Goal: Task Accomplishment & Management: Manage account settings

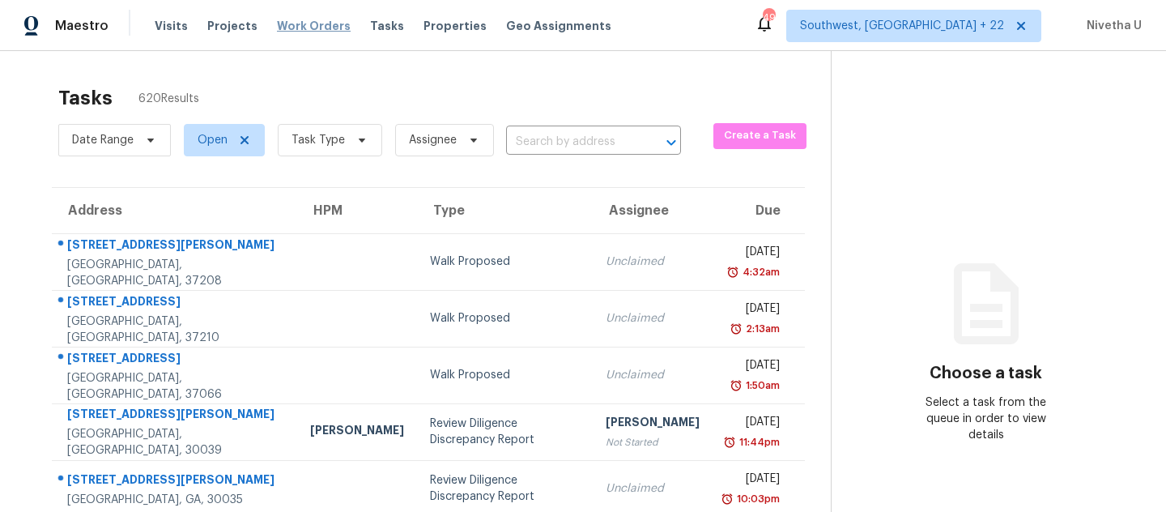
click at [278, 32] on span "Work Orders" at bounding box center [314, 26] width 74 height 16
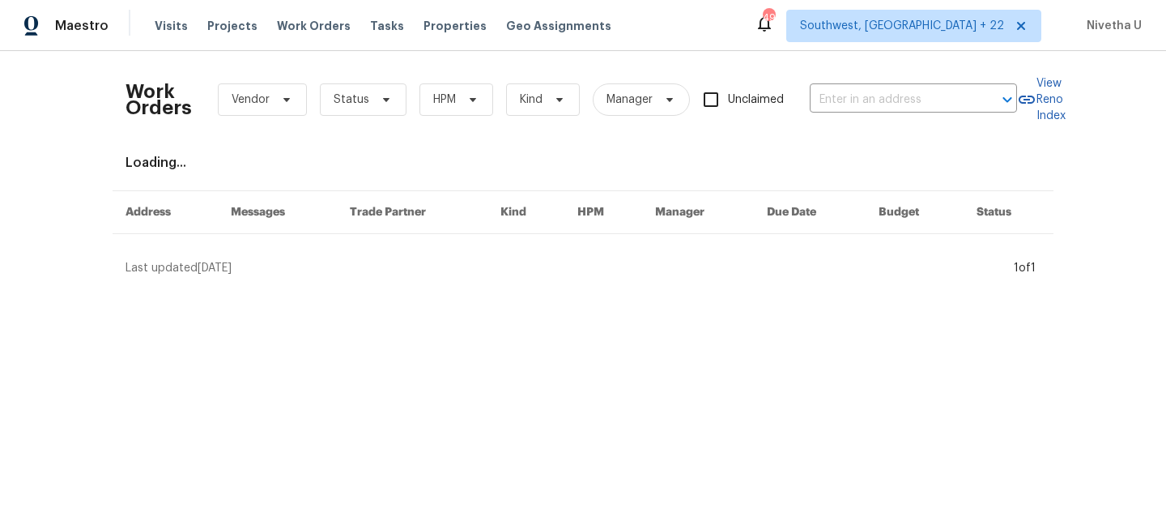
click at [854, 113] on div "Work Orders Vendor Status HPM Kind Manager Unclaimed ​" at bounding box center [572, 99] width 892 height 71
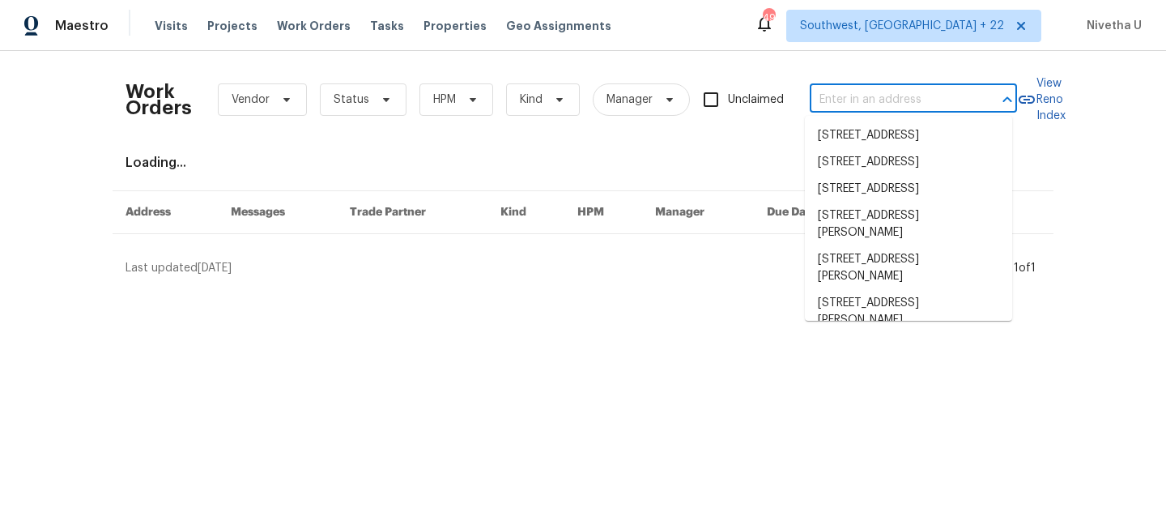
click at [851, 101] on input "text" at bounding box center [891, 99] width 162 height 25
paste input "18019 Avonsdale Cir Port Charlotte, FL 33948"
type input "18019 Avonsdale Cir Port Charlotte, FL 33948"
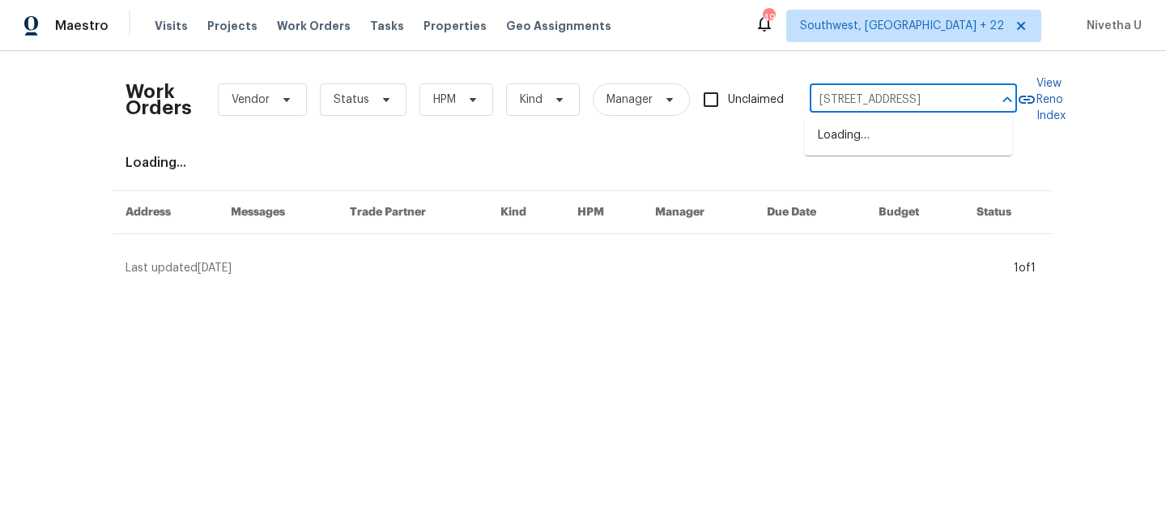
scroll to position [0, 87]
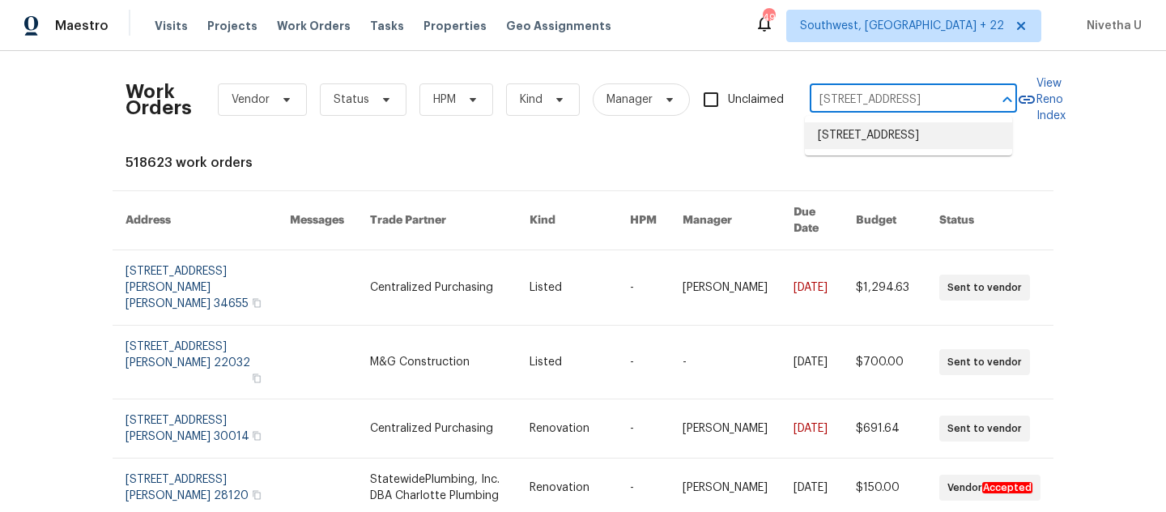
click at [872, 142] on li "18019 Avonsdale Cir, Port Charlotte, FL 33948" at bounding box center [908, 135] width 207 height 27
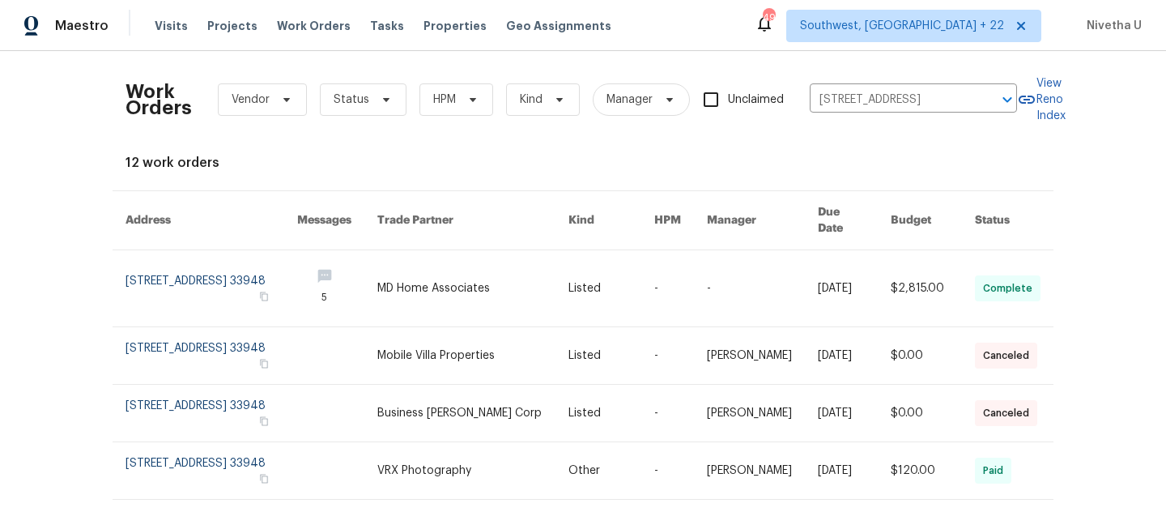
click at [171, 263] on link at bounding box center [212, 288] width 172 height 76
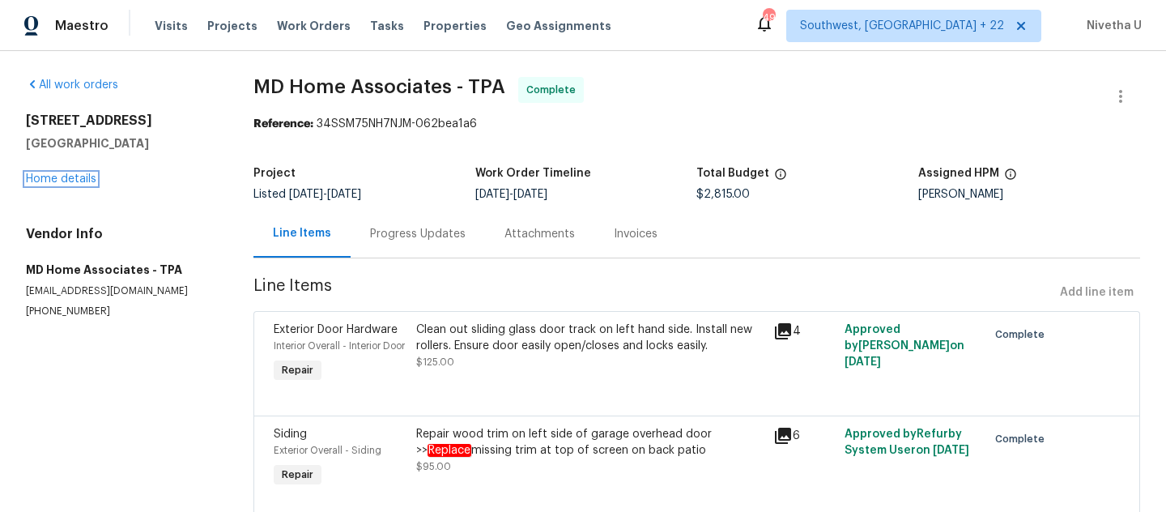
click at [61, 181] on link "Home details" at bounding box center [61, 178] width 70 height 11
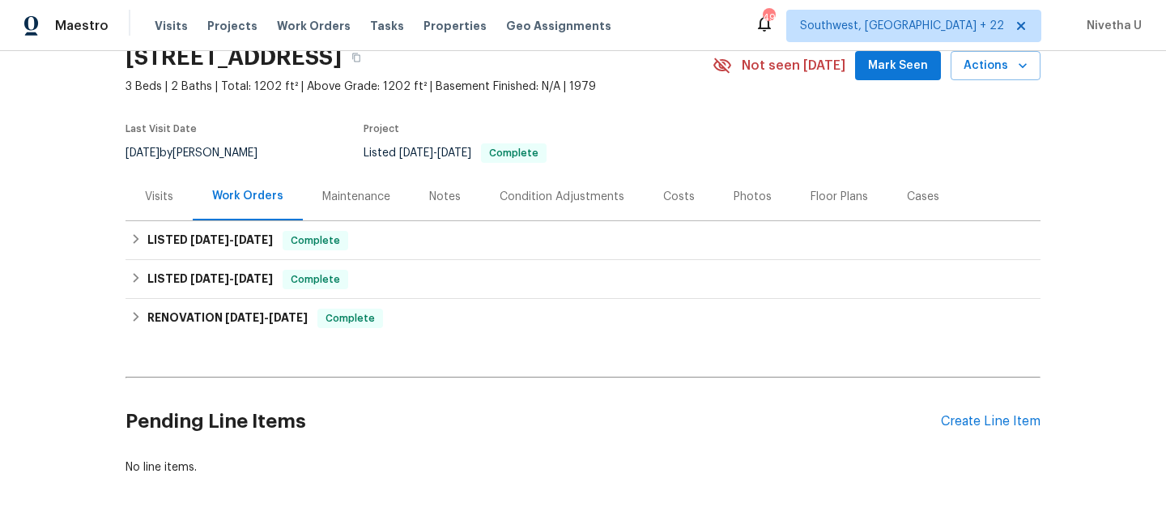
scroll to position [100, 0]
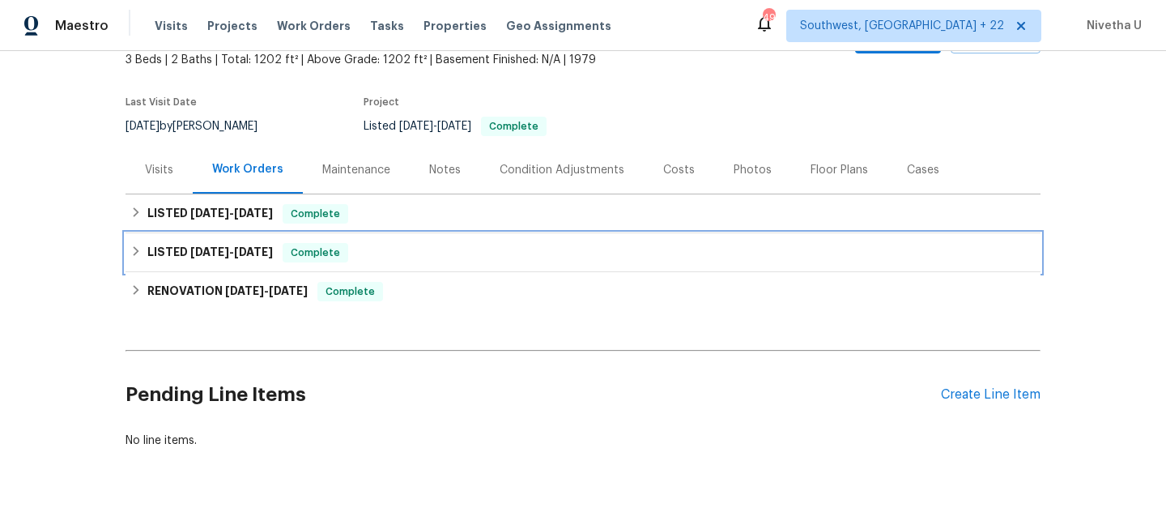
click at [377, 266] on div "LISTED 5/13/25 - 5/14/25 Complete" at bounding box center [583, 252] width 915 height 39
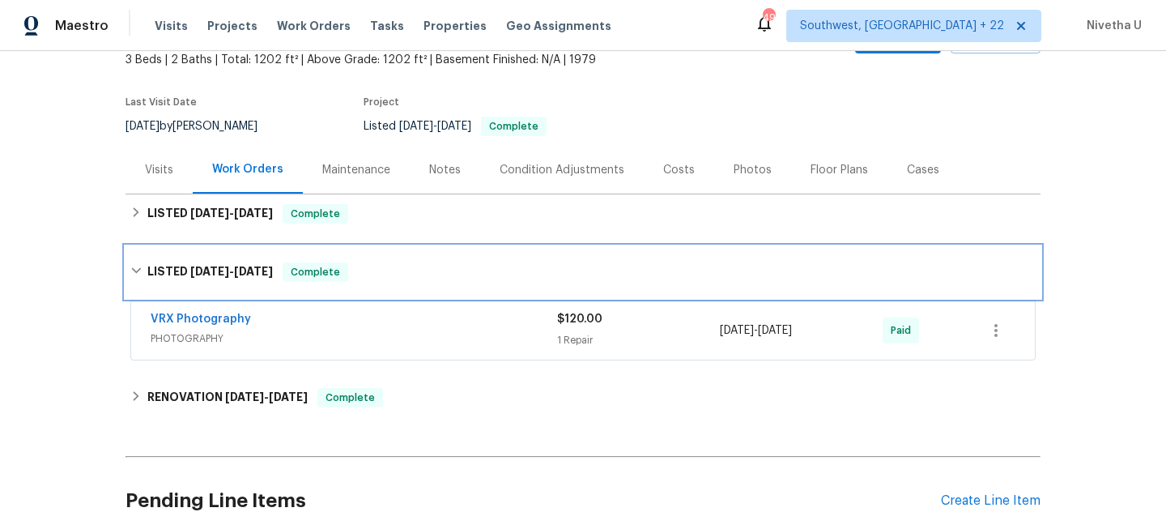
click at [377, 266] on div "LISTED 5/13/25 - 5/14/25 Complete" at bounding box center [582, 271] width 905 height 19
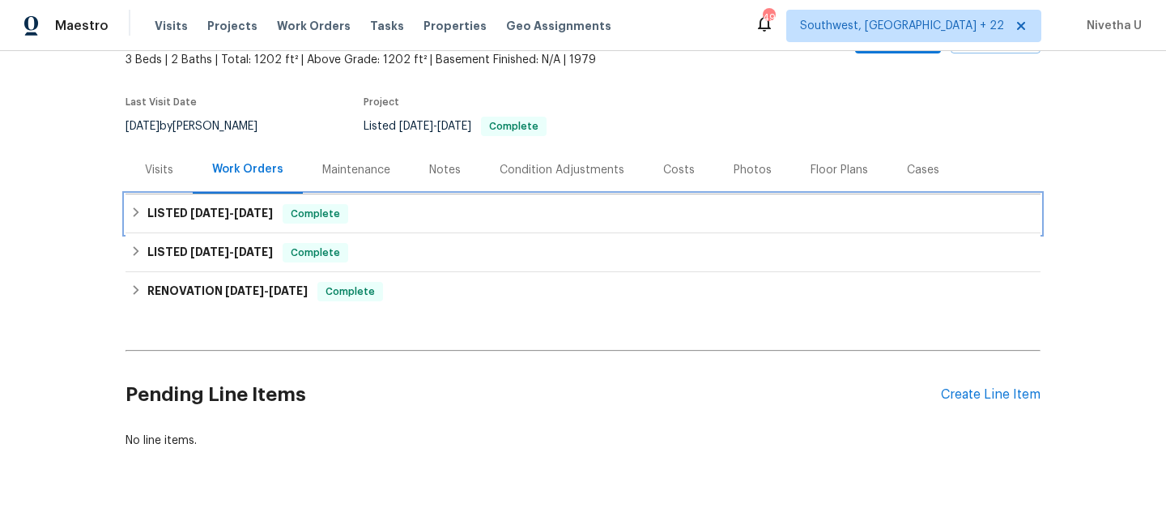
click at [373, 222] on div "LISTED 6/23/25 - 8/8/25 Complete" at bounding box center [582, 213] width 905 height 19
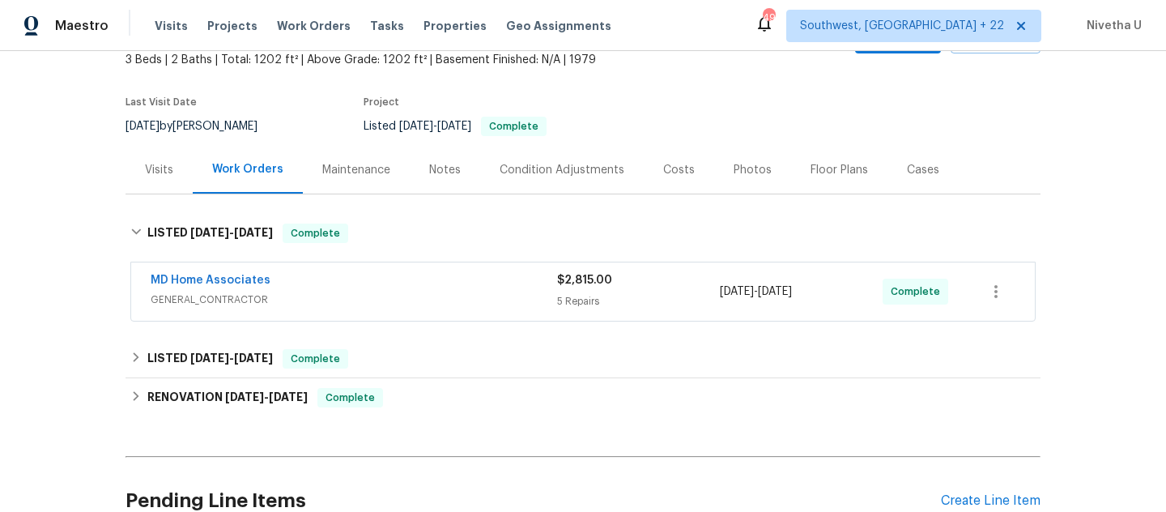
click at [360, 295] on span "GENERAL_CONTRACTOR" at bounding box center [354, 300] width 407 height 16
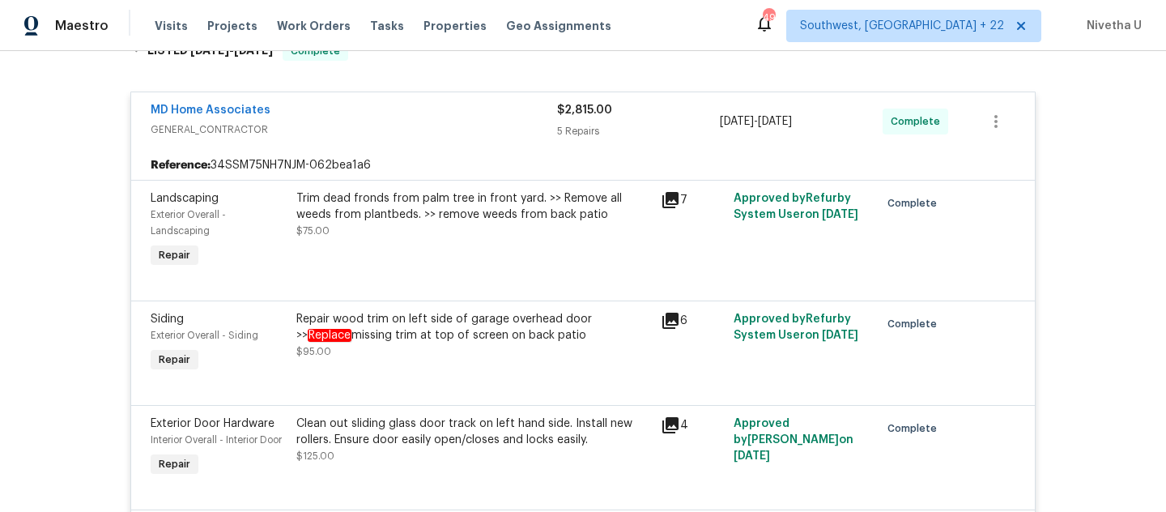
scroll to position [121, 0]
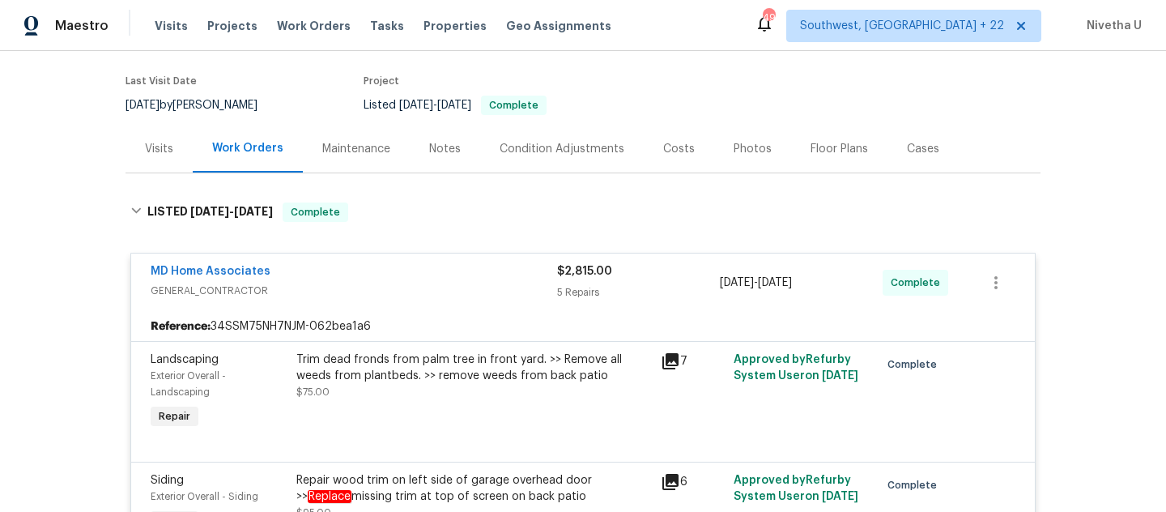
click at [417, 299] on div "MD Home Associates GENERAL_CONTRACTOR" at bounding box center [354, 282] width 407 height 39
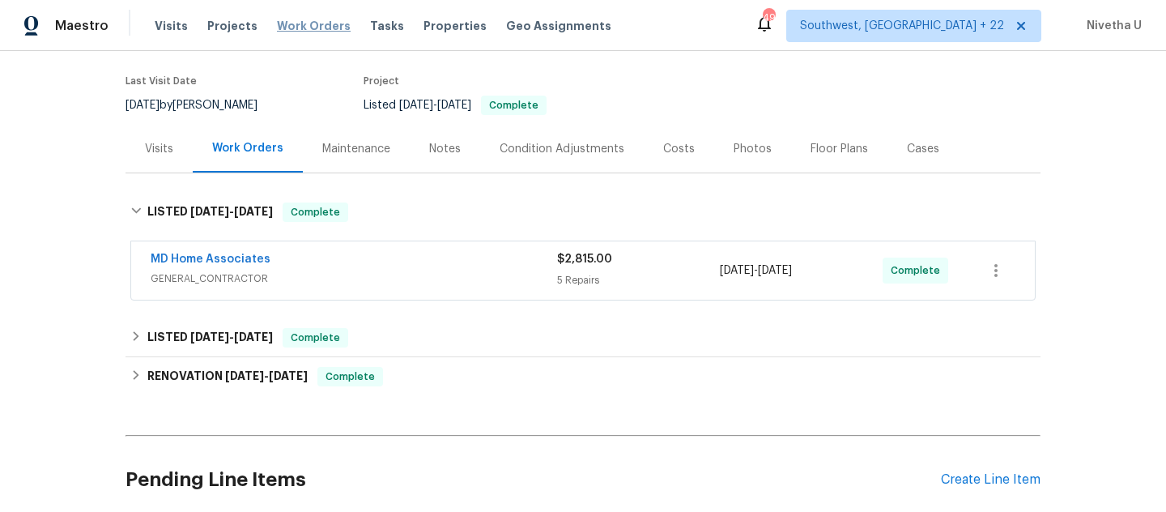
click at [309, 33] on span "Work Orders" at bounding box center [314, 26] width 74 height 16
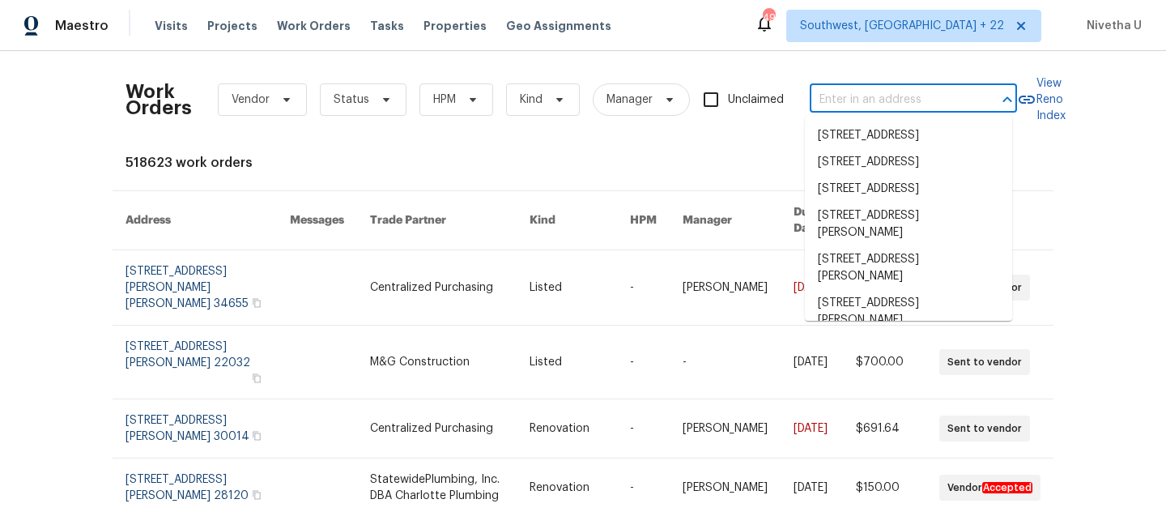
click at [869, 101] on input "text" at bounding box center [891, 99] width 162 height 25
paste input "[STREET_ADDRESS]"
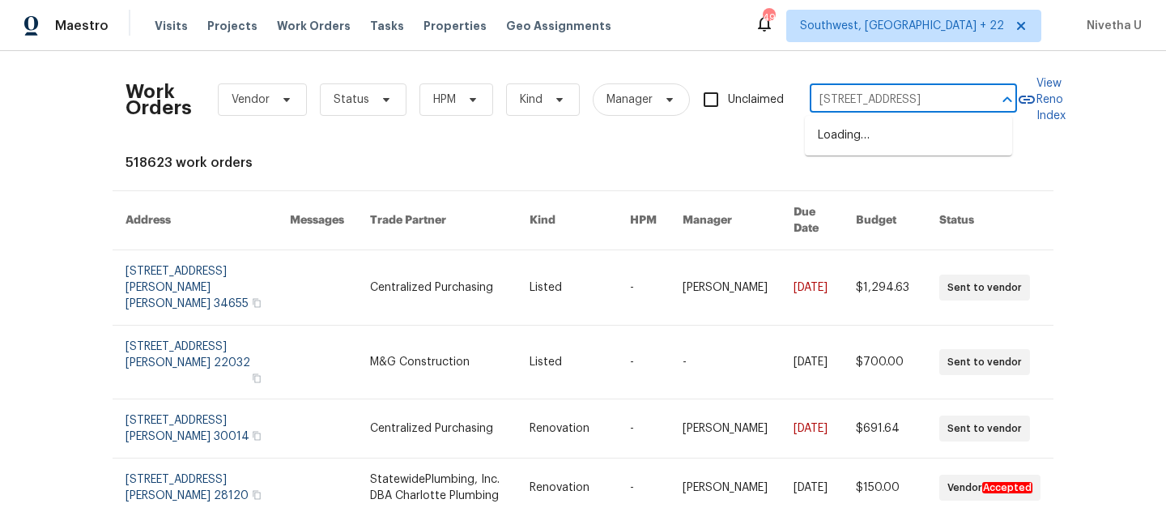
scroll to position [0, 92]
type input "[STREET_ADDRESS]"
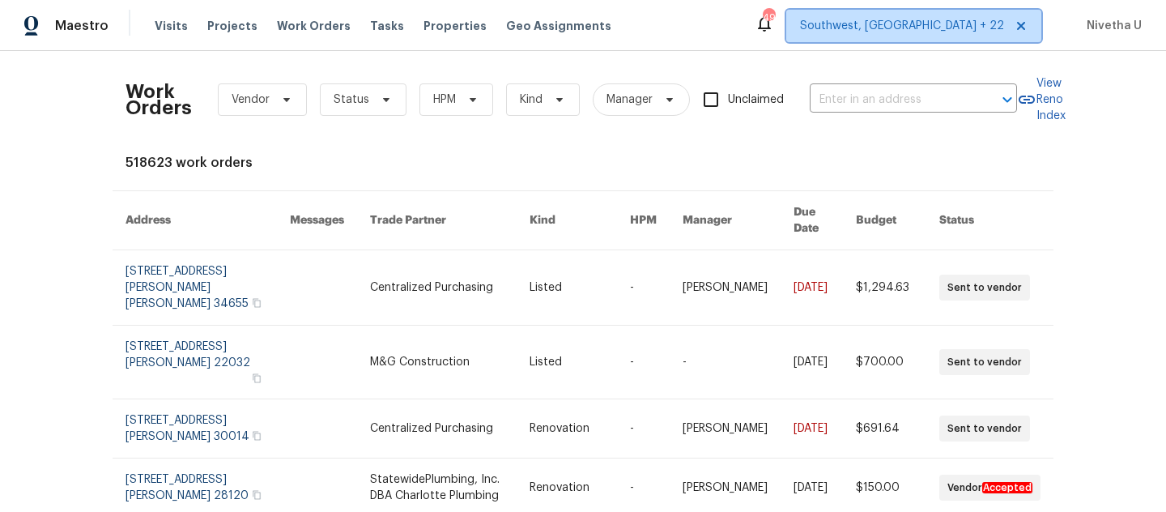
click at [944, 33] on span "Southwest, FL + 22" at bounding box center [902, 26] width 204 height 16
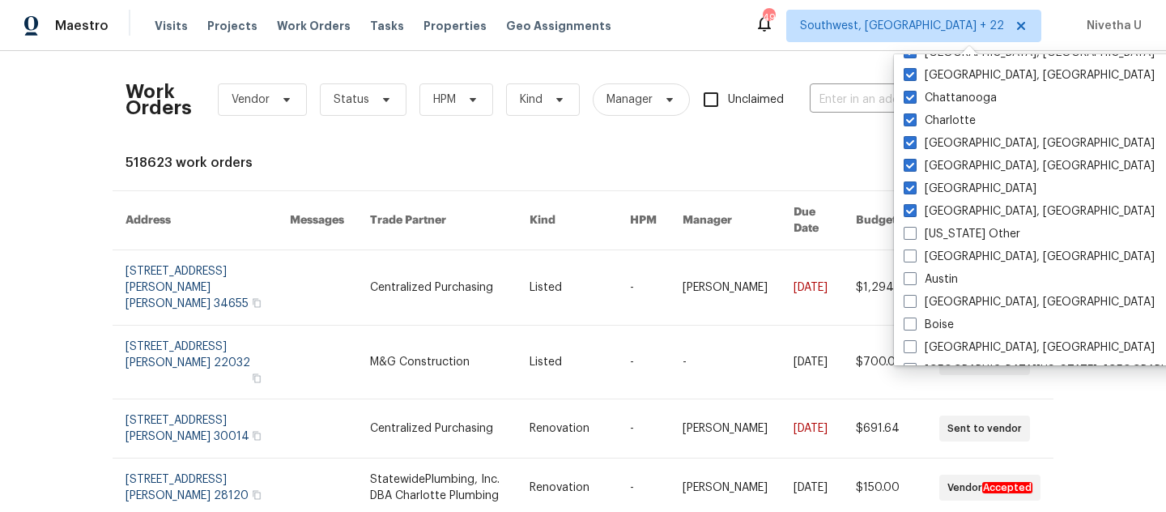
scroll to position [371, 0]
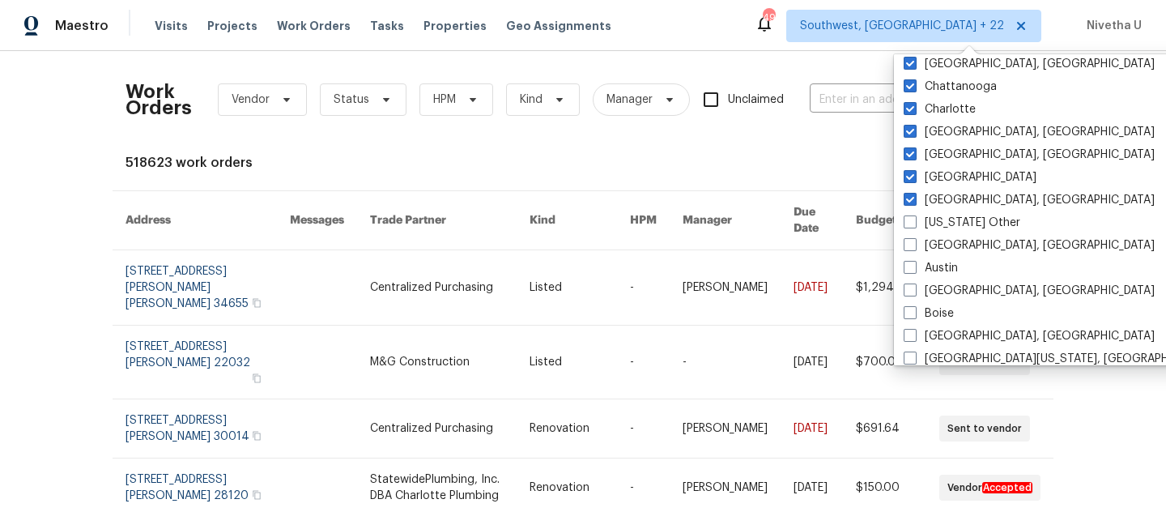
click at [956, 242] on label "Albuquerque, NM" at bounding box center [1029, 245] width 251 height 16
click at [914, 242] on input "Albuquerque, NM" at bounding box center [909, 242] width 11 height 11
checkbox input "true"
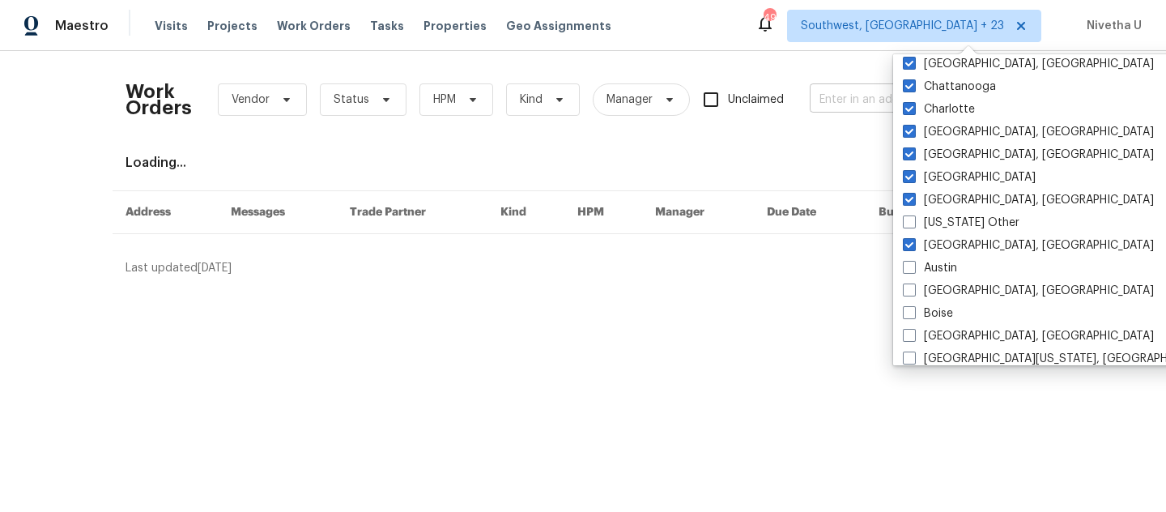
click at [831, 101] on input "text" at bounding box center [891, 99] width 162 height 25
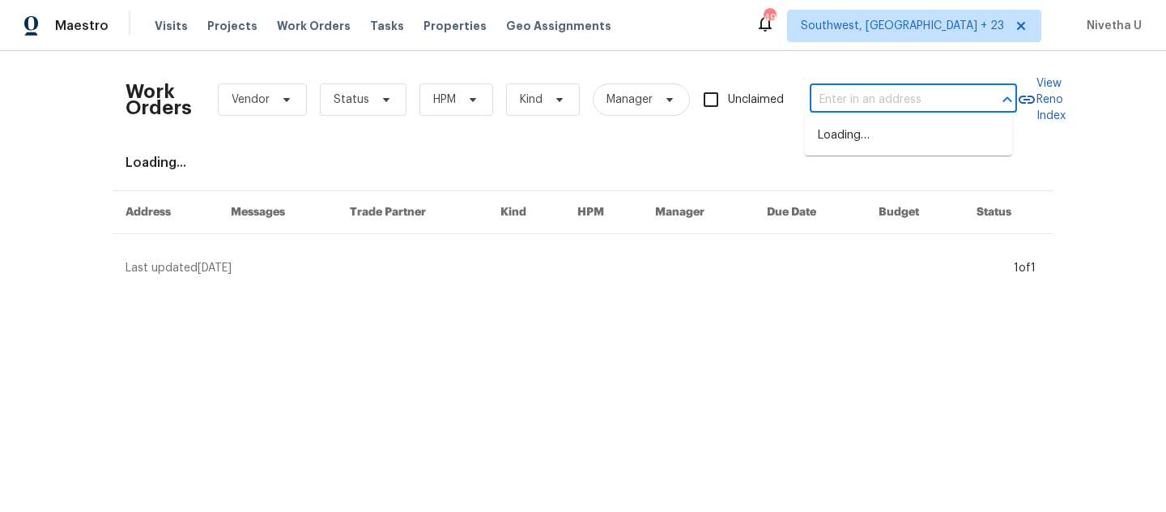
paste input "[STREET_ADDRESS]"
type input "[STREET_ADDRESS]"
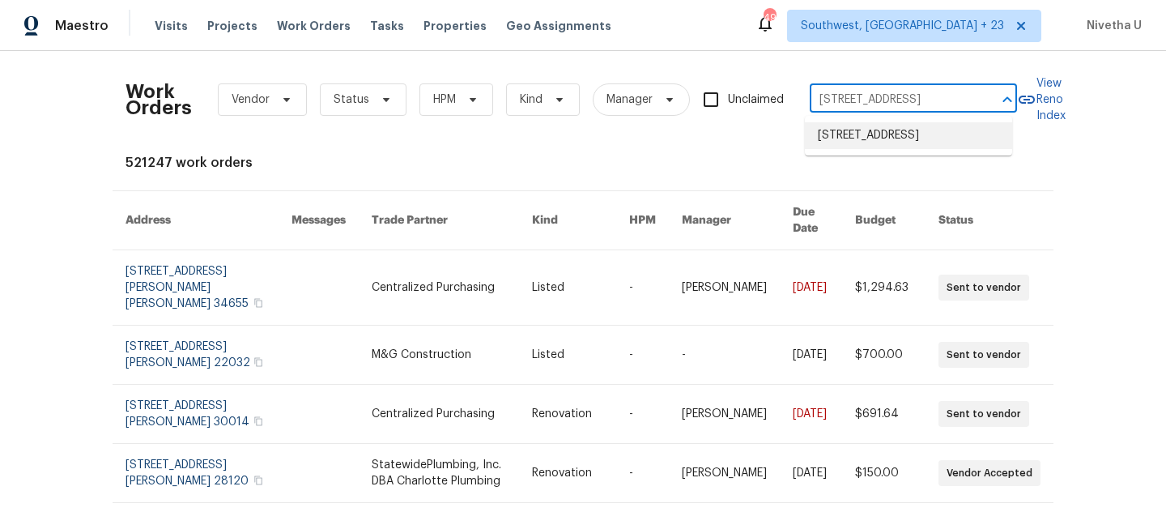
click at [861, 146] on li "[STREET_ADDRESS]" at bounding box center [908, 135] width 207 height 27
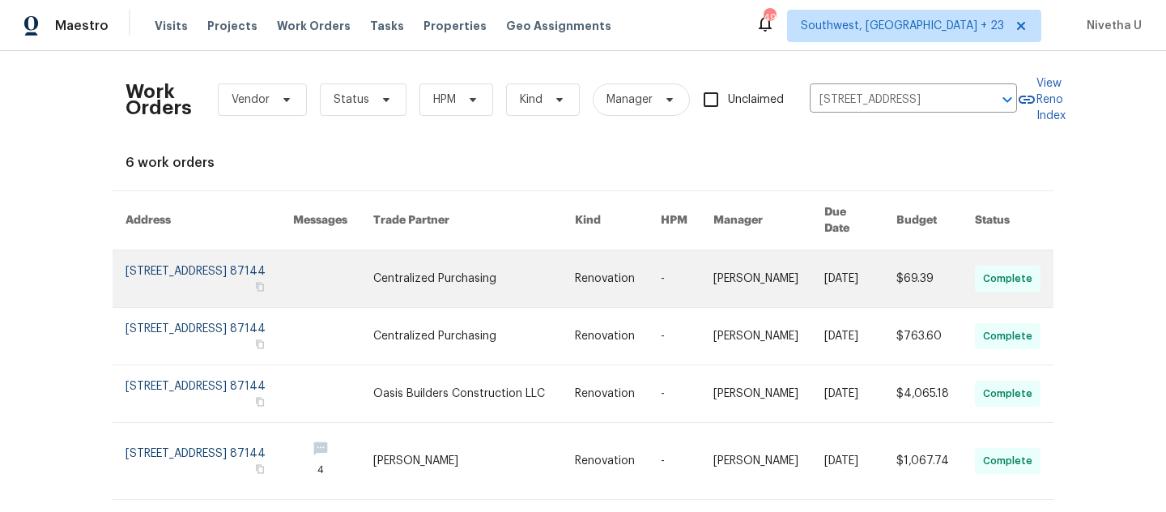
click at [181, 270] on link at bounding box center [210, 278] width 168 height 57
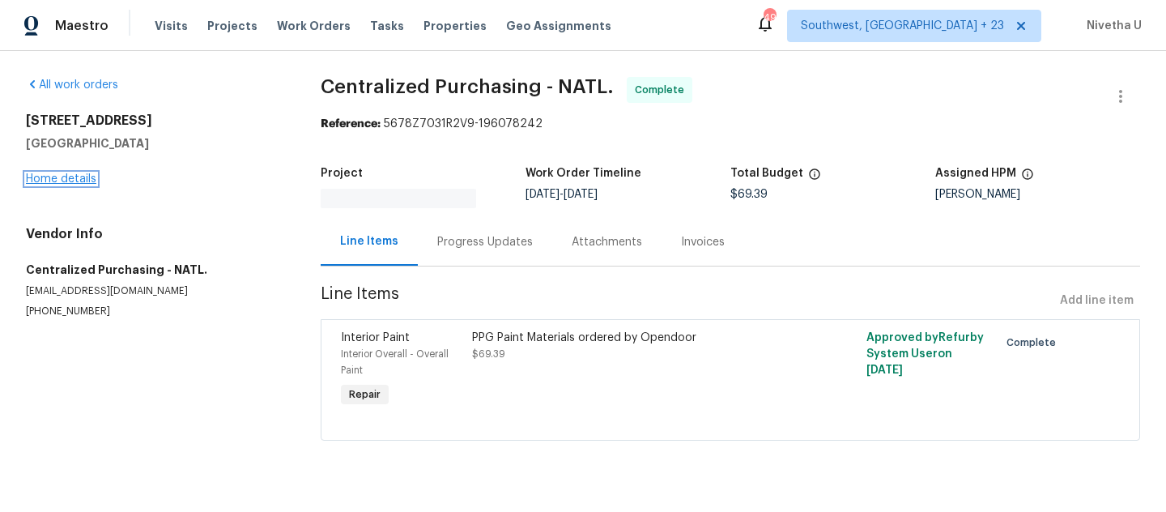
click at [42, 176] on link "Home details" at bounding box center [61, 178] width 70 height 11
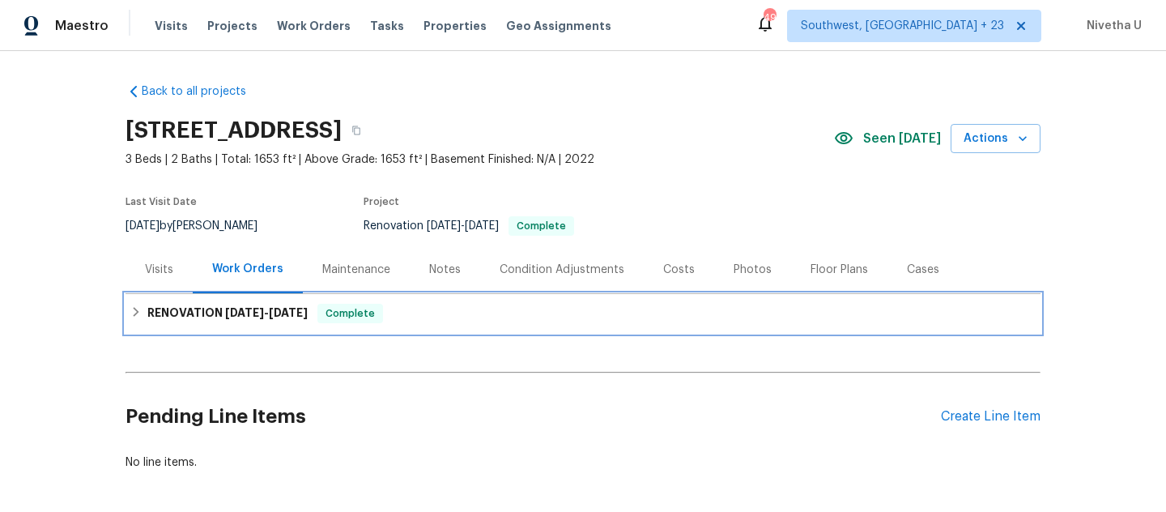
click at [343, 327] on div "RENOVATION 9/16/25 - 9/23/25 Complete" at bounding box center [583, 313] width 915 height 39
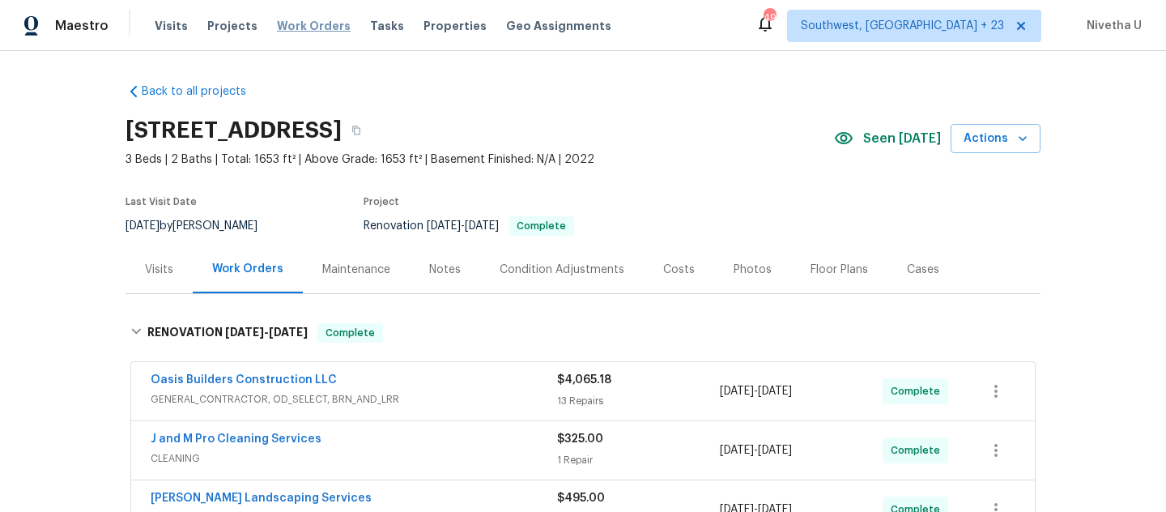
click at [289, 32] on span "Work Orders" at bounding box center [314, 26] width 74 height 16
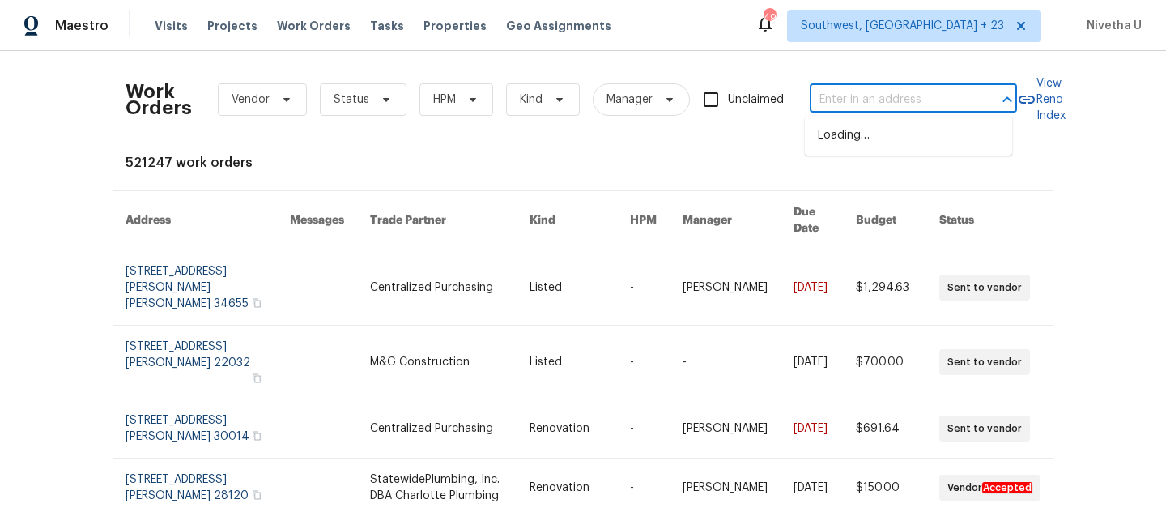
click at [866, 100] on input "text" at bounding box center [891, 99] width 162 height 25
paste input "7483 Carnoustie Dr Sarasota 5B, FL 34238"
type input "7483 Carnoustie Dr Sarasota 5B, FL 34238"
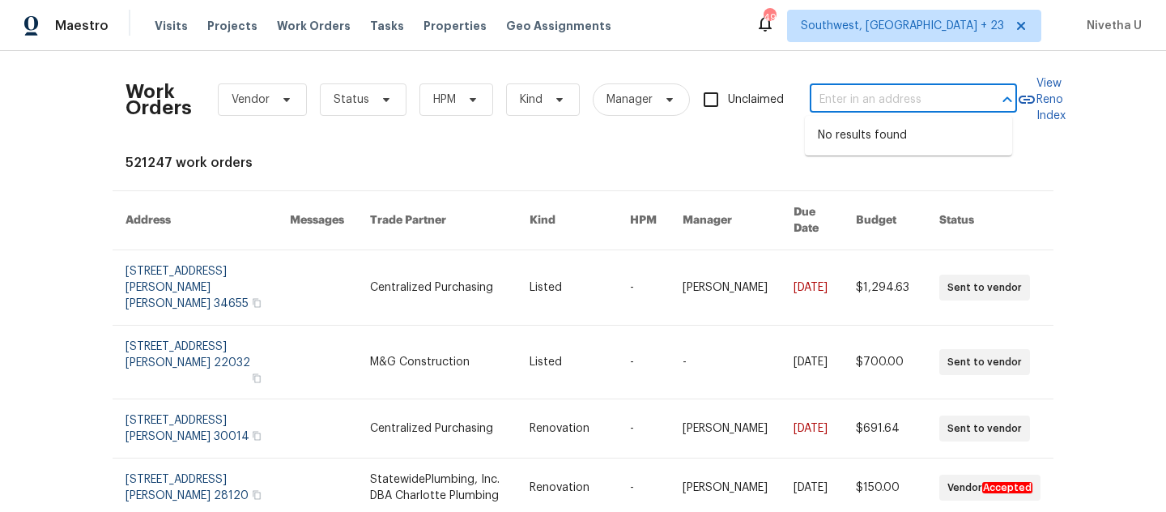
click at [916, 44] on div "Maestro Visits Projects Work Orders Tasks Properties Geo Assignments 495 Southw…" at bounding box center [583, 25] width 1166 height 51
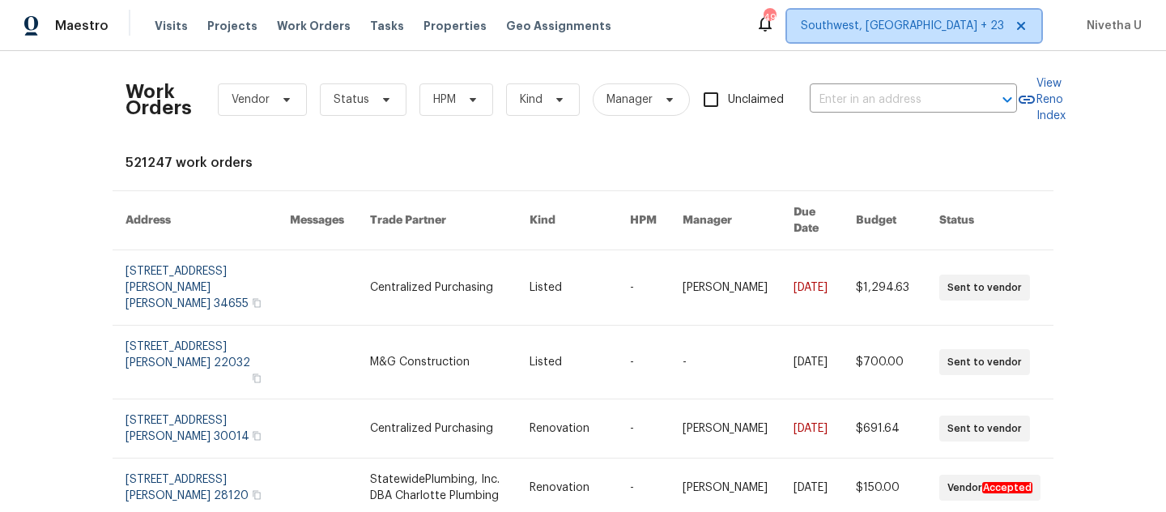
click at [922, 19] on span "Southwest, [GEOGRAPHIC_DATA] + 23" at bounding box center [902, 26] width 203 height 16
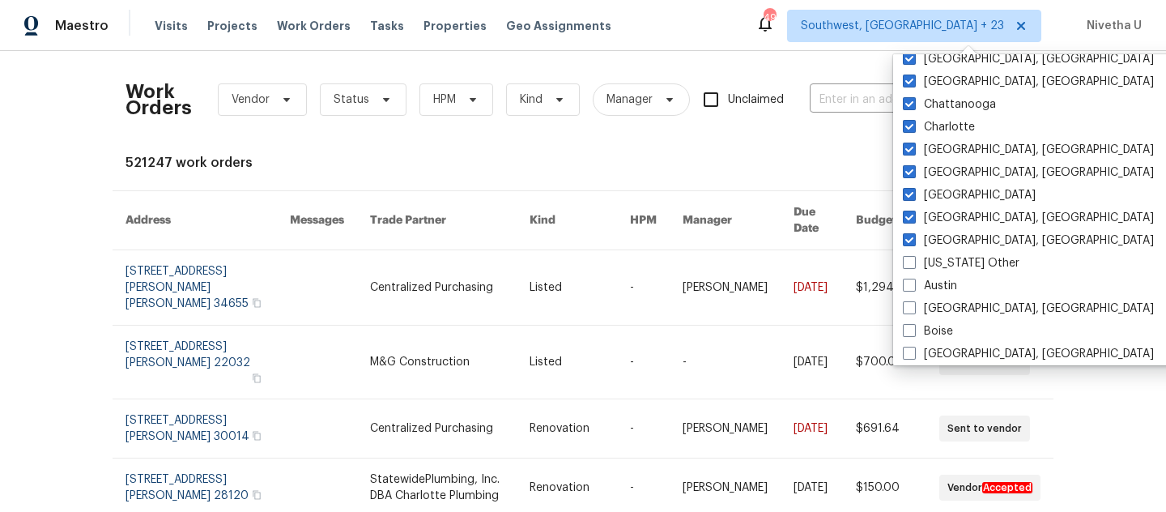
scroll to position [106, 0]
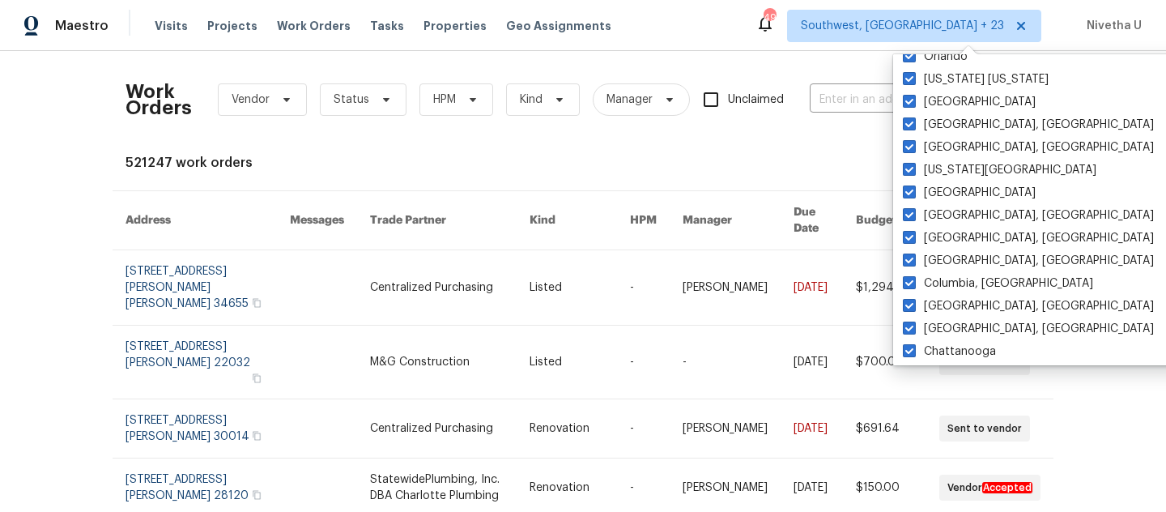
click at [776, 148] on div "Work Orders Vendor Status HPM Kind Manager Unclaimed ​ View Reno Index 521247 w…" at bounding box center [583, 489] width 915 height 850
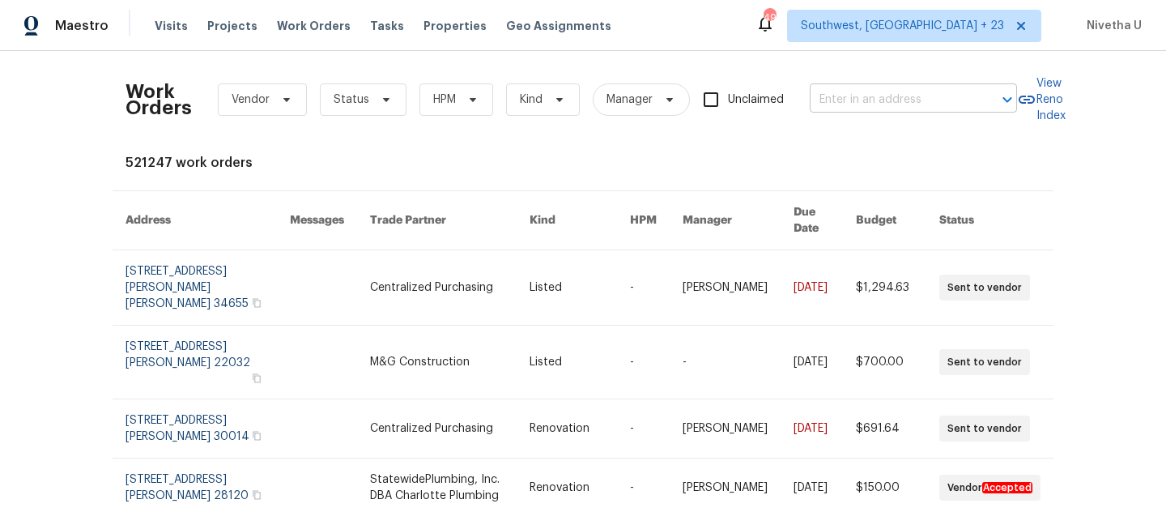
click at [921, 87] on input "text" at bounding box center [891, 99] width 162 height 25
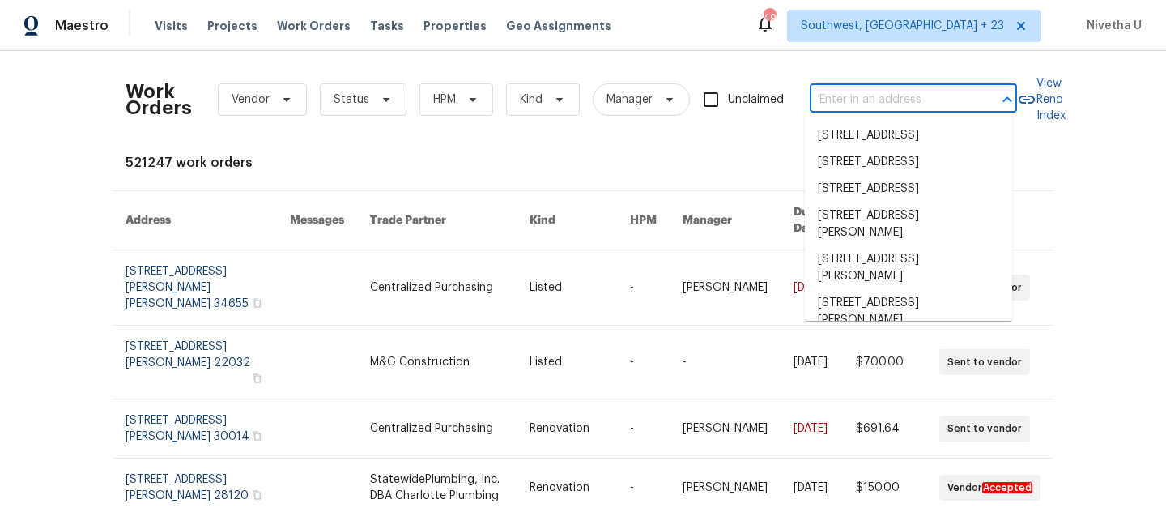
paste input "7483 Carnoustie Dr Sarasota 5B, FL 34238"
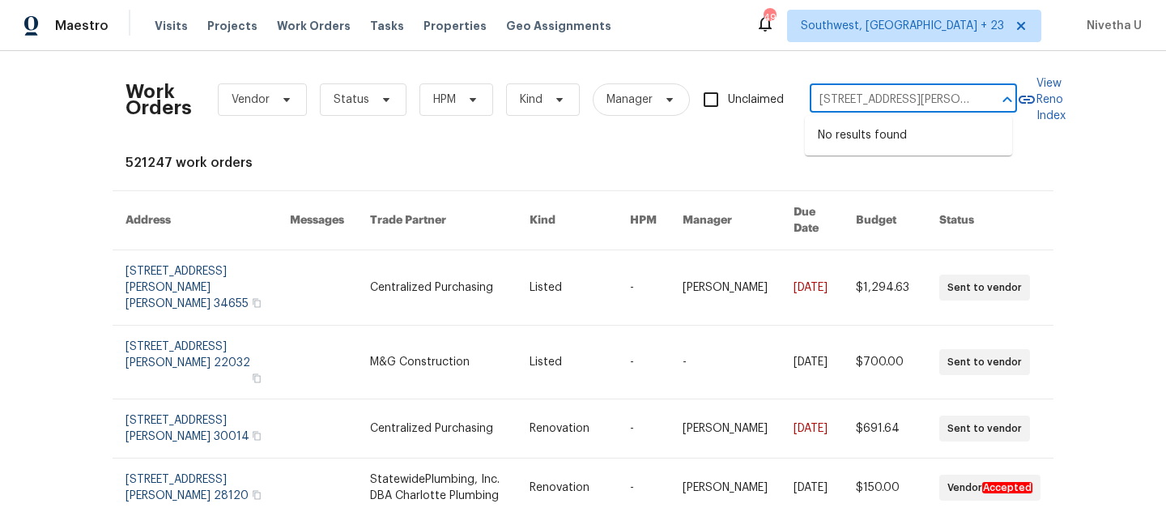
scroll to position [0, 70]
drag, startPoint x: 899, startPoint y: 97, endPoint x: 1045, endPoint y: 97, distance: 145.8
click at [1041, 97] on div "Work Orders Vendor Status HPM Kind Manager Unclaimed 7483 Carnoustie Dr Sarasot…" at bounding box center [583, 99] width 915 height 71
type input "7483 Carnoustie Dr Sarasota"
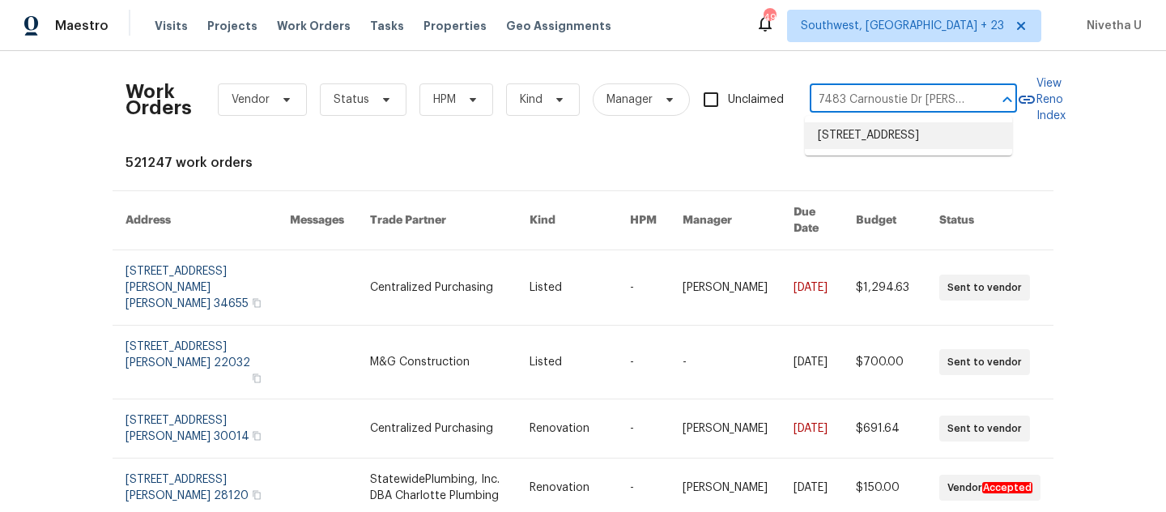
click at [855, 149] on li "7483 Carnoustie Dr # 5B, Sarasota, FL 34238" at bounding box center [908, 135] width 207 height 27
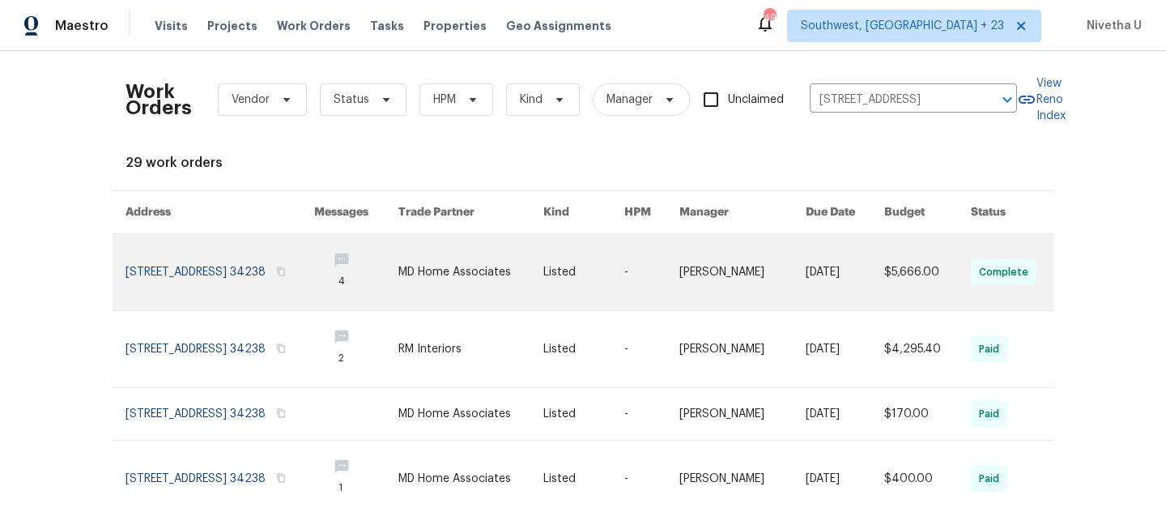
click at [155, 272] on link at bounding box center [220, 272] width 189 height 76
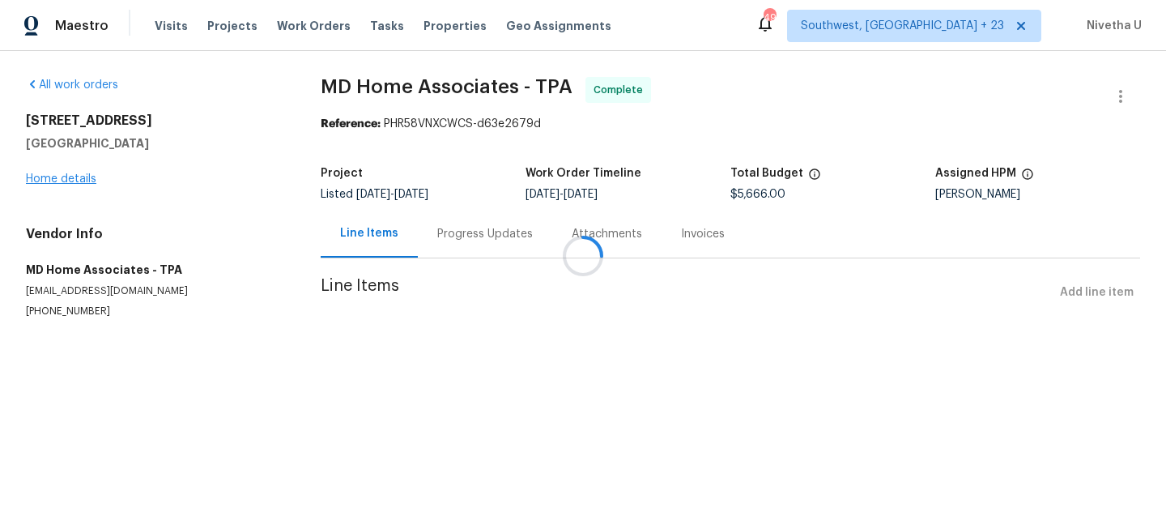
click at [44, 179] on div at bounding box center [583, 256] width 1166 height 512
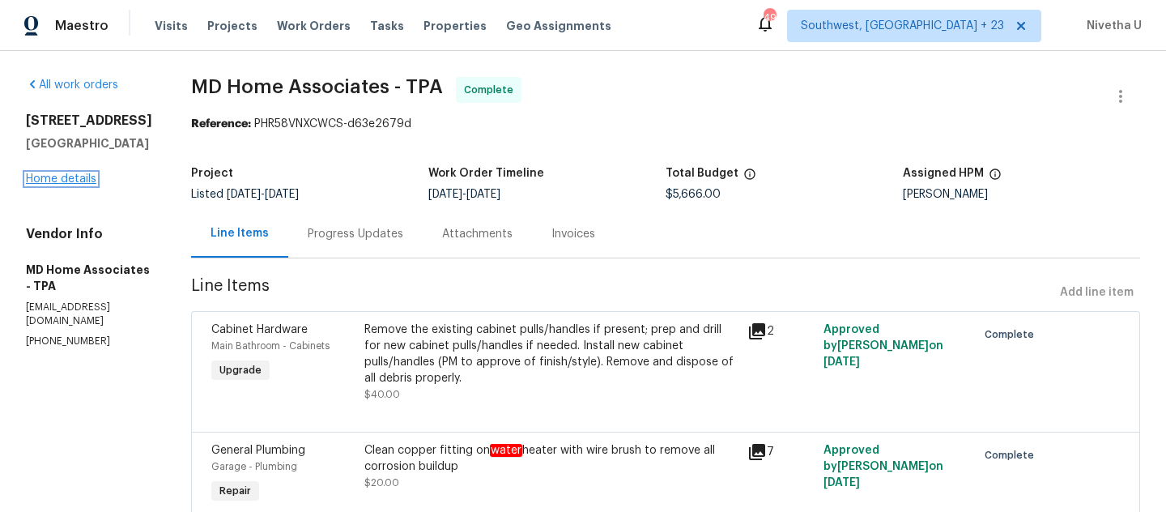
click at [57, 185] on link "Home details" at bounding box center [61, 178] width 70 height 11
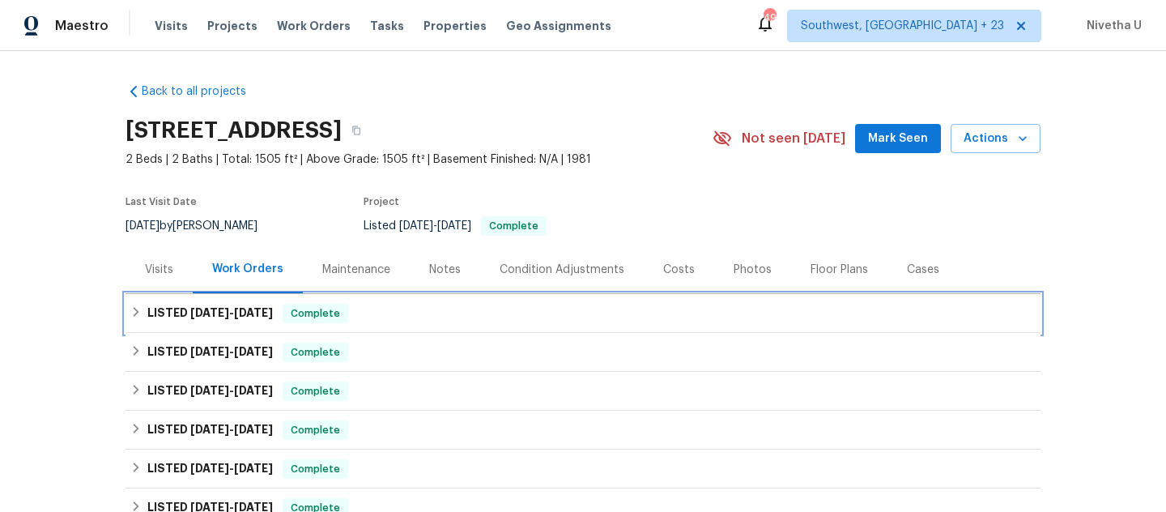
click at [347, 321] on span "Complete" at bounding box center [315, 313] width 62 height 16
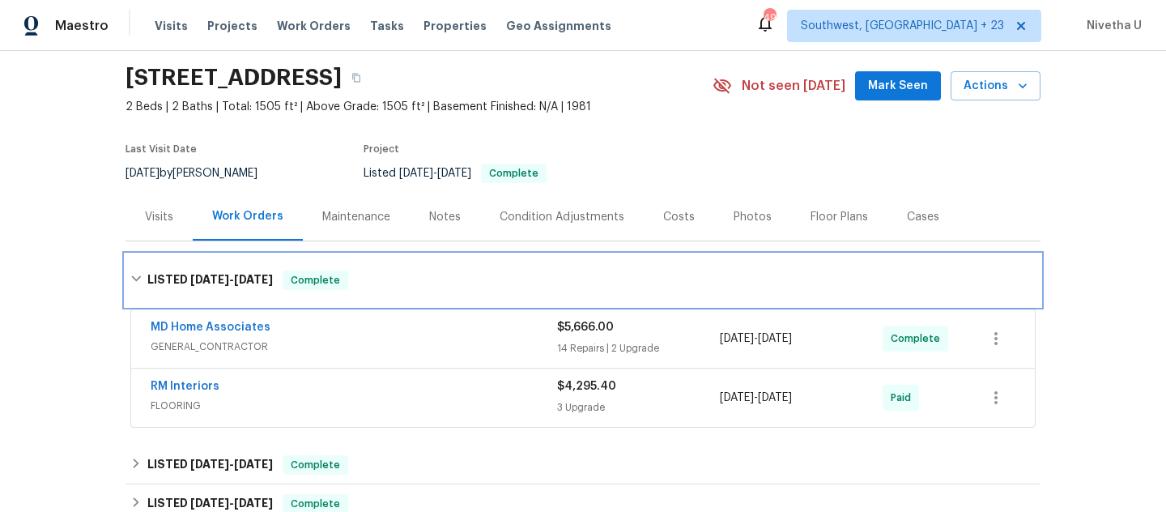
scroll to position [51, 0]
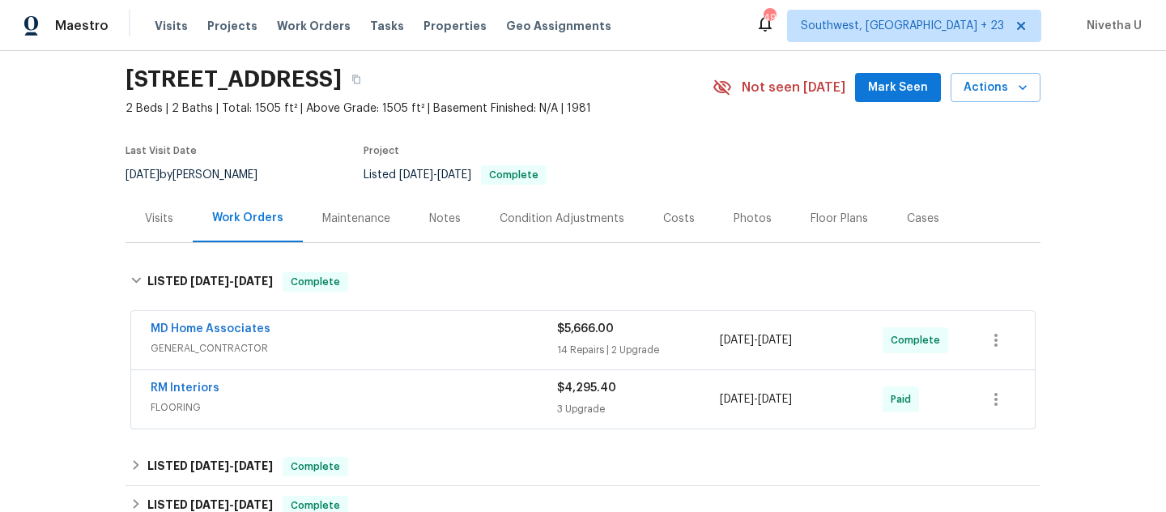
click at [487, 415] on div "RM Interiors FLOORING" at bounding box center [354, 399] width 407 height 39
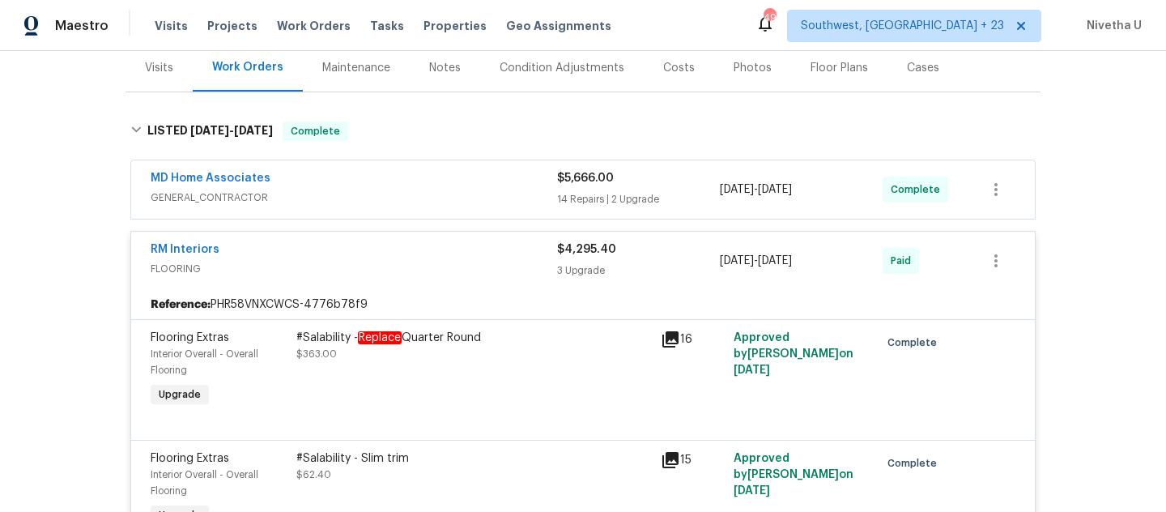
scroll to position [195, 0]
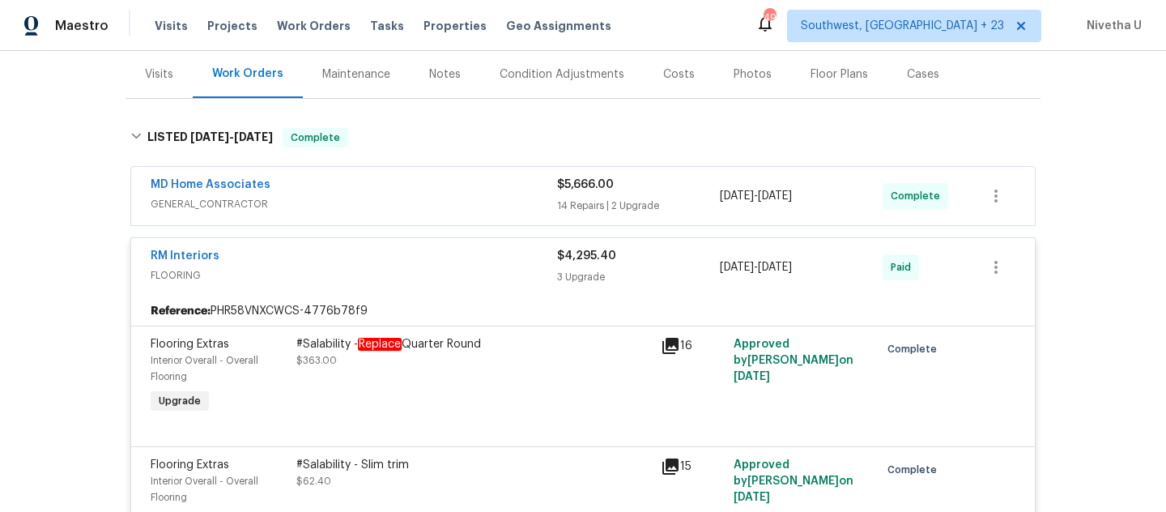
click at [430, 270] on span "FLOORING" at bounding box center [354, 275] width 407 height 16
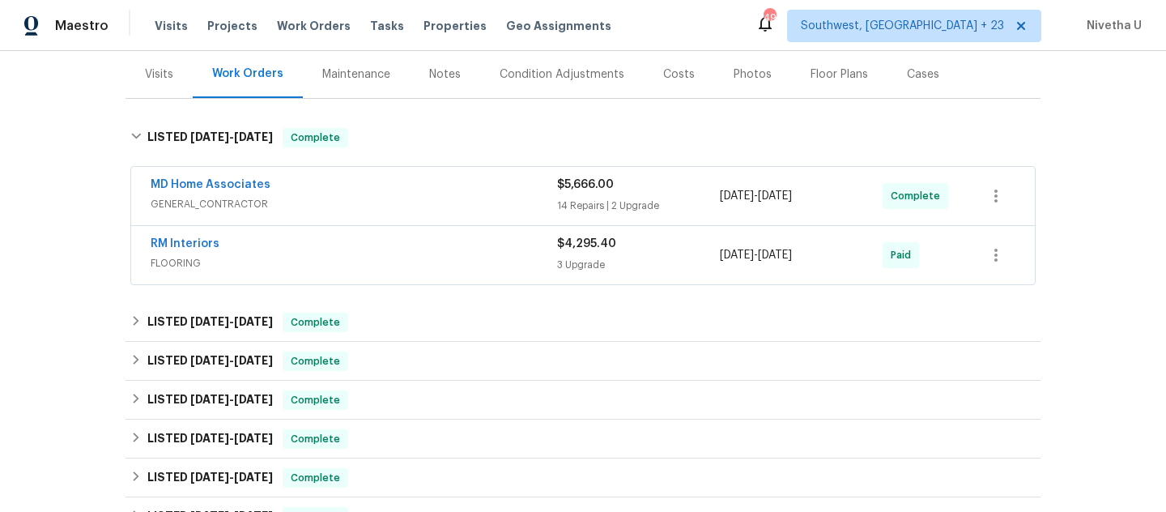
click at [421, 201] on span "GENERAL_CONTRACTOR" at bounding box center [354, 204] width 407 height 16
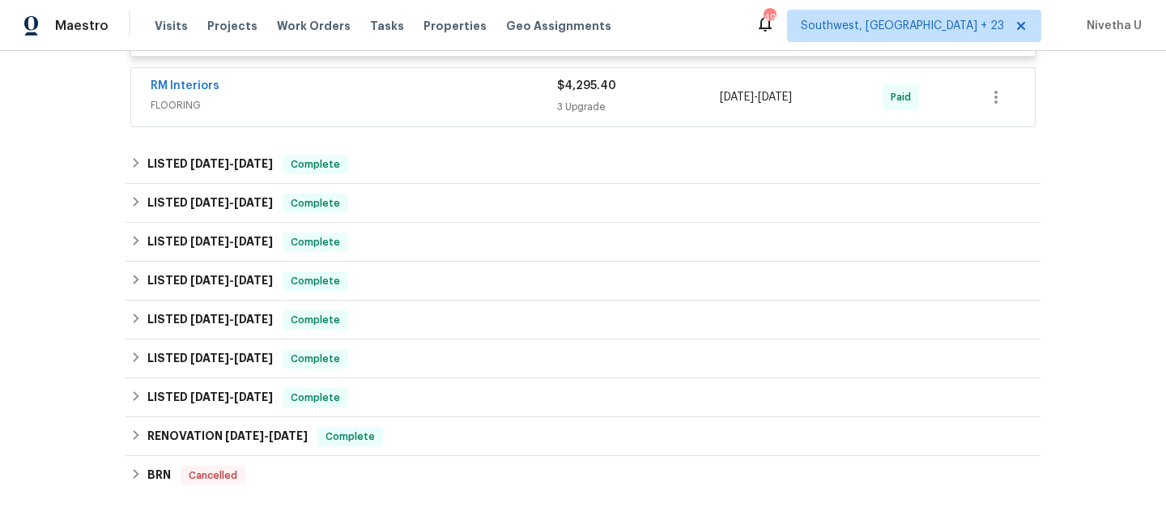
scroll to position [3157, 0]
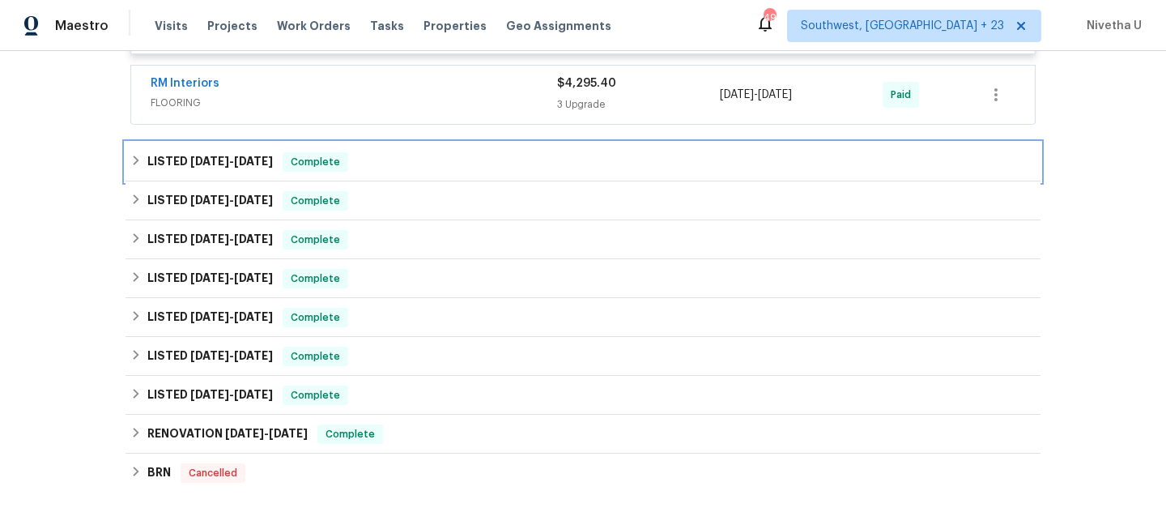
click at [396, 159] on div "LISTED 7/17/25 - 7/18/25 Complete" at bounding box center [582, 161] width 905 height 19
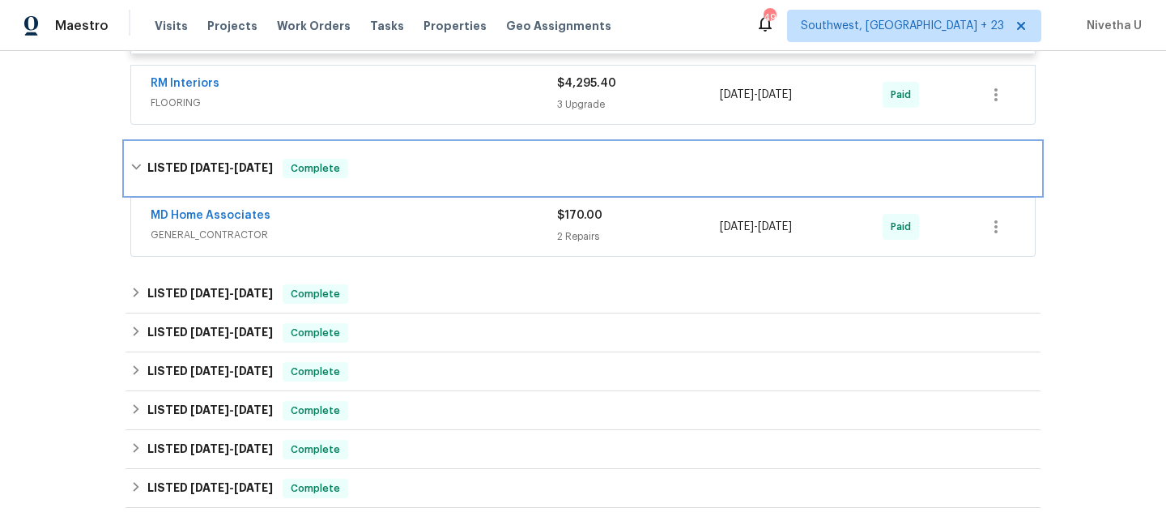
click at [399, 159] on div "LISTED 7/17/25 - 7/18/25 Complete" at bounding box center [582, 168] width 905 height 19
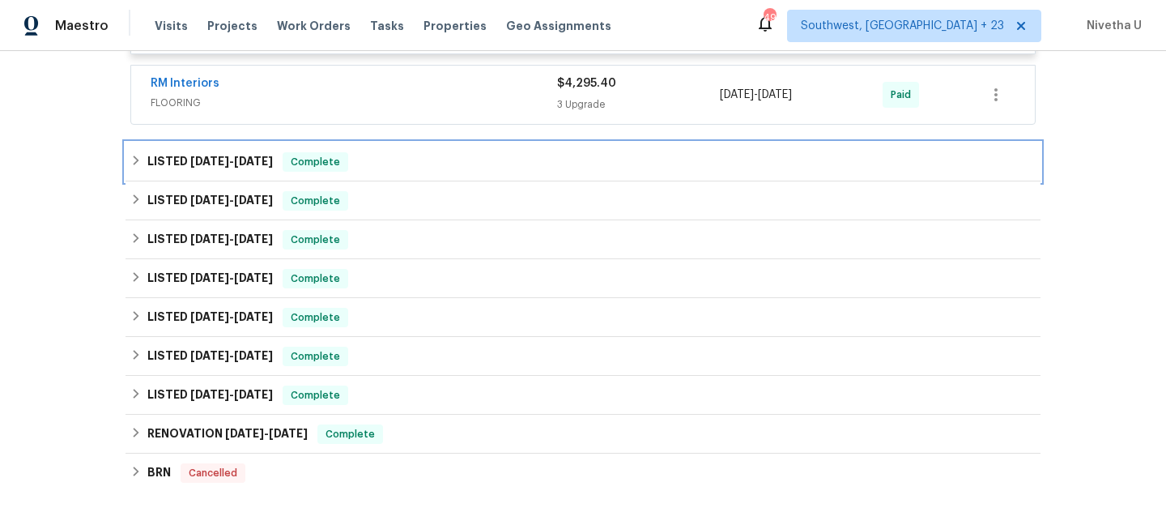
scroll to position [3018, 0]
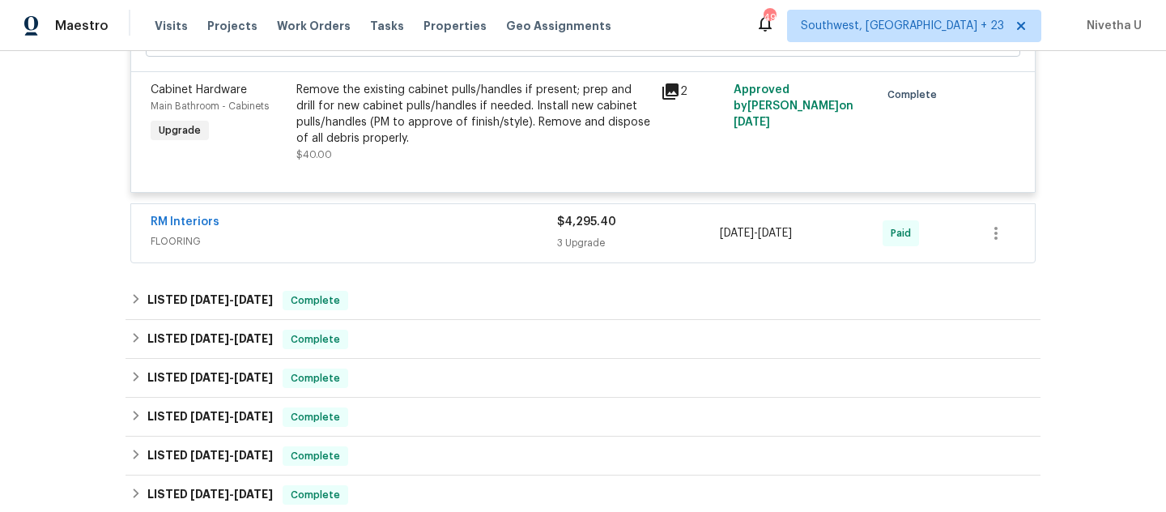
click at [390, 240] on span "FLOORING" at bounding box center [354, 241] width 407 height 16
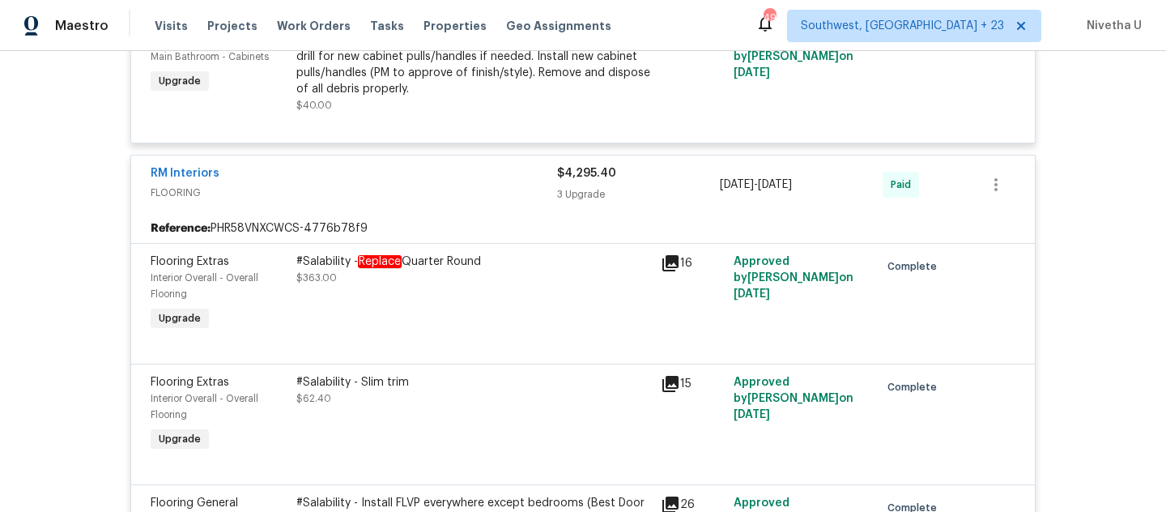
click at [381, 177] on div "RM Interiors" at bounding box center [354, 174] width 407 height 19
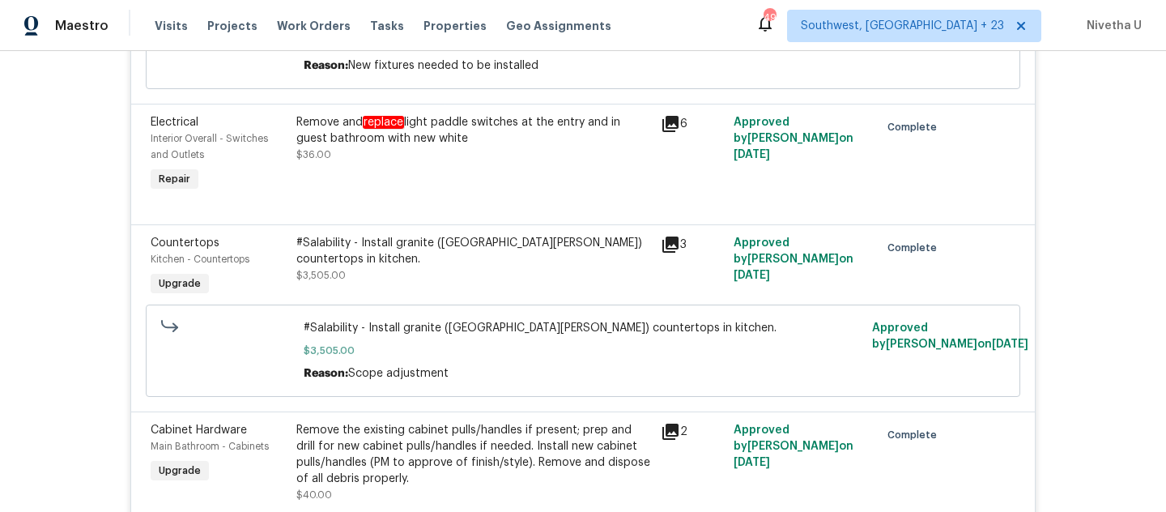
scroll to position [2538, 0]
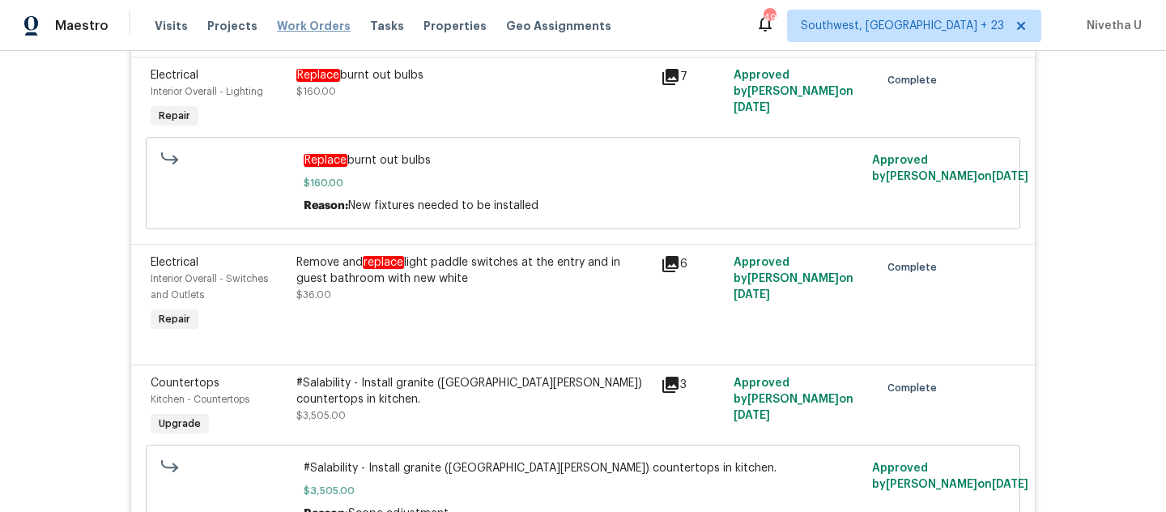
click at [321, 24] on span "Work Orders" at bounding box center [314, 26] width 74 height 16
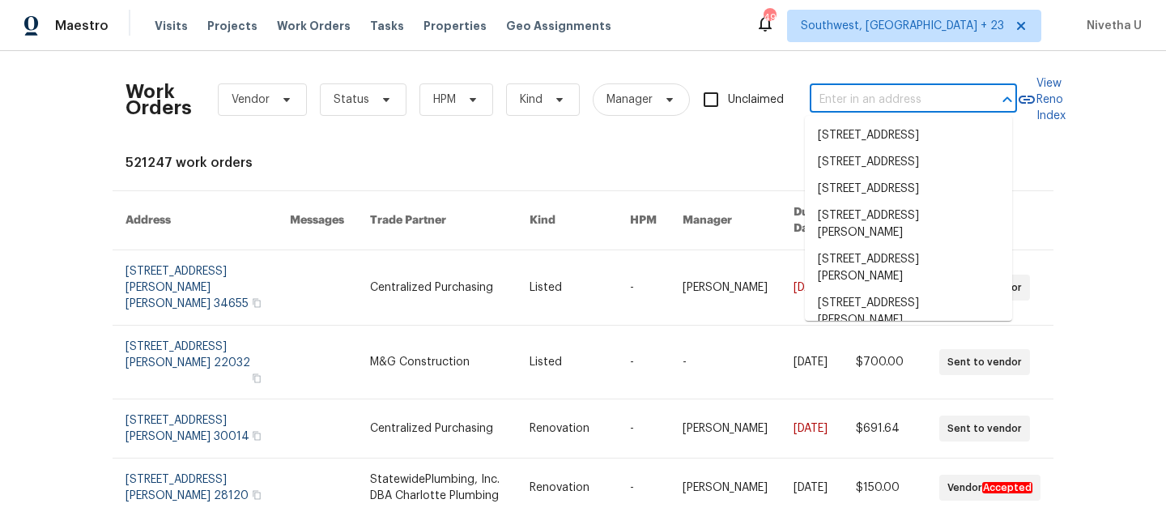
click at [889, 105] on input "text" at bounding box center [891, 99] width 162 height 25
paste input "8812 Bayaud Dr Tampa, FL 33626"
type input "8812 Bayaud Dr Tampa, FL 33626"
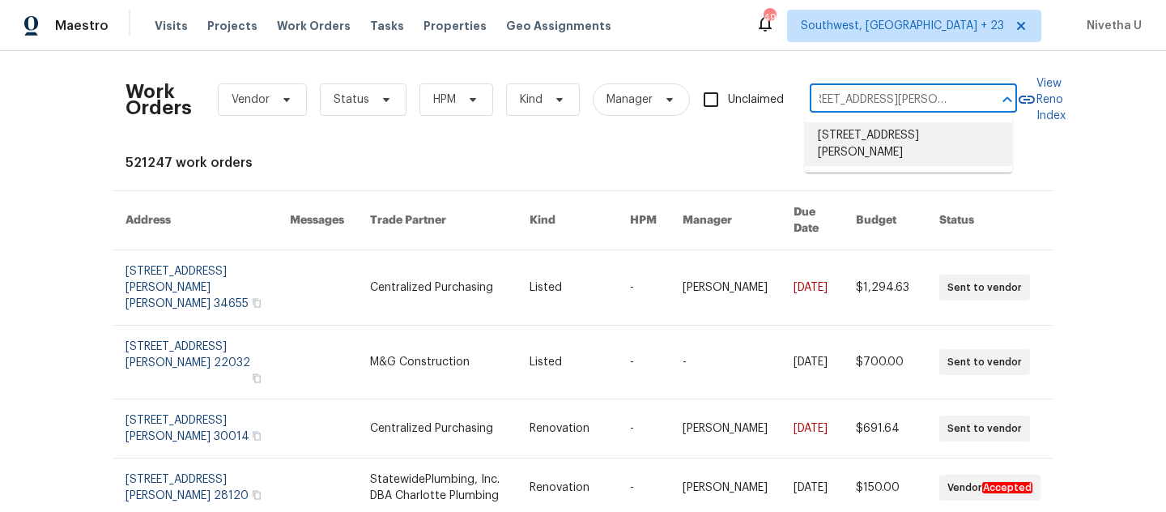
click at [886, 138] on li "8812 Bayaud Dr, Tampa, FL 33626" at bounding box center [908, 144] width 207 height 44
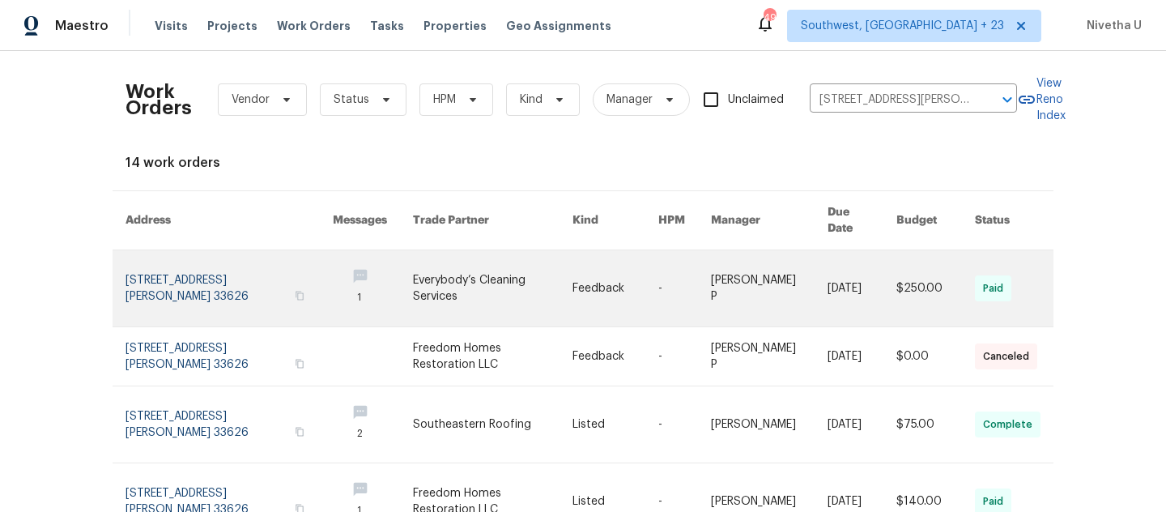
click at [229, 260] on link at bounding box center [229, 288] width 207 height 76
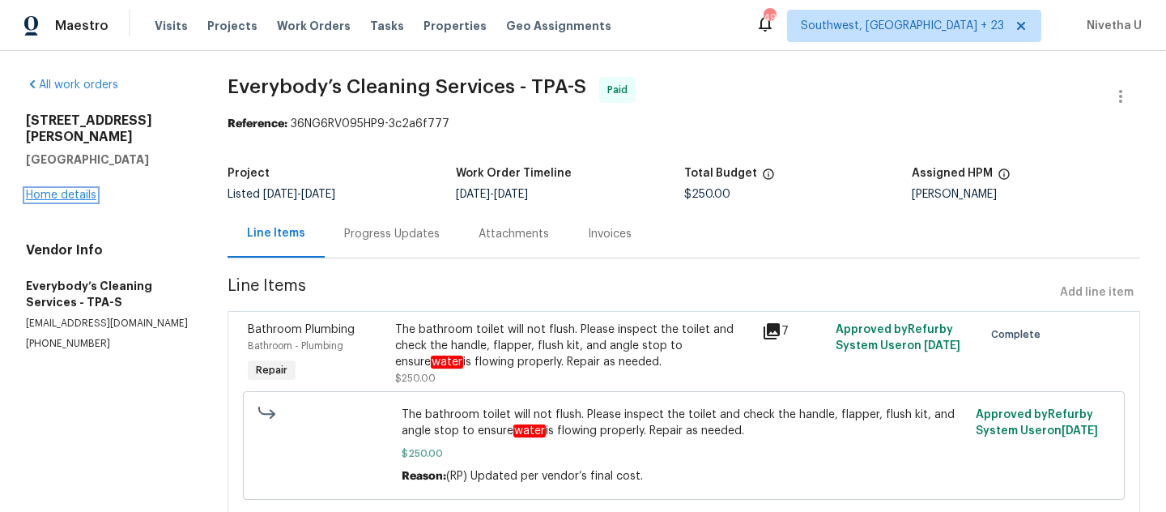
click at [44, 190] on link "Home details" at bounding box center [61, 195] width 70 height 11
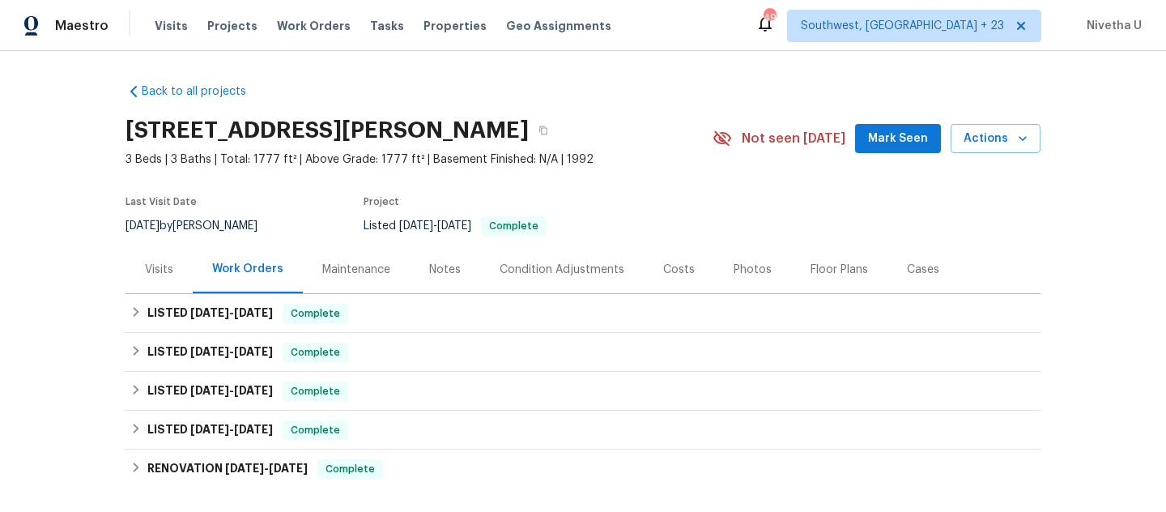
scroll to position [82, 0]
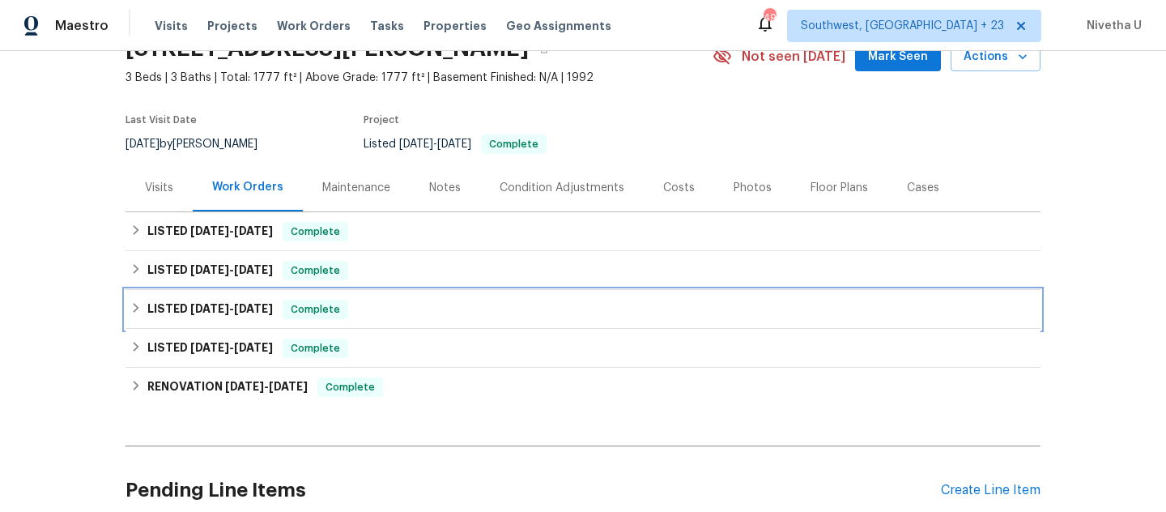
click at [364, 313] on div "LISTED 8/14/25 - 8/20/25 Complete" at bounding box center [582, 309] width 905 height 19
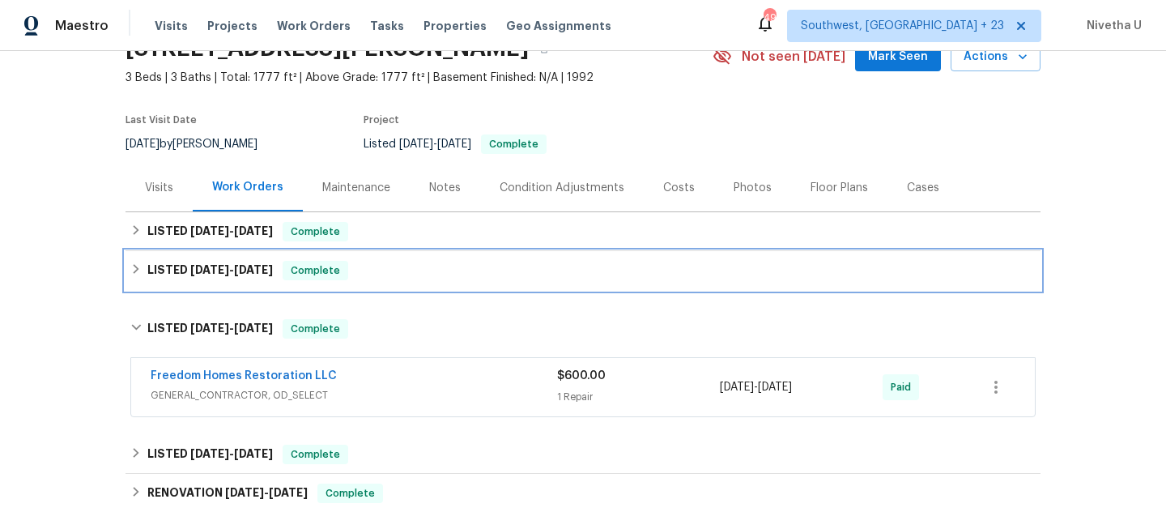
click at [372, 276] on div "LISTED 8/20/25 - 8/26/25 Complete" at bounding box center [582, 270] width 905 height 19
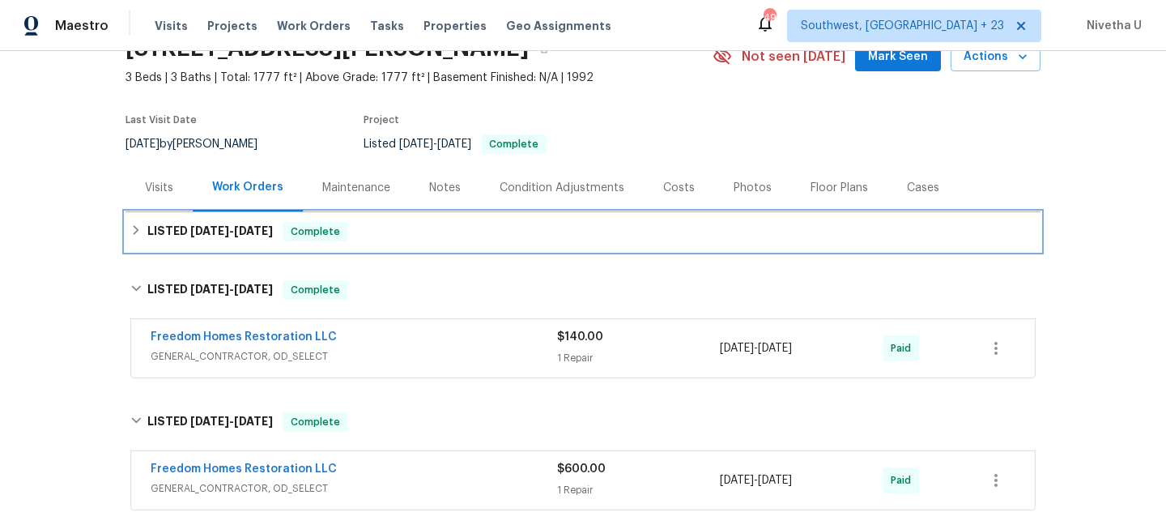
click at [372, 245] on div "LISTED 8/29/25 - 9/3/25 Complete" at bounding box center [583, 231] width 915 height 39
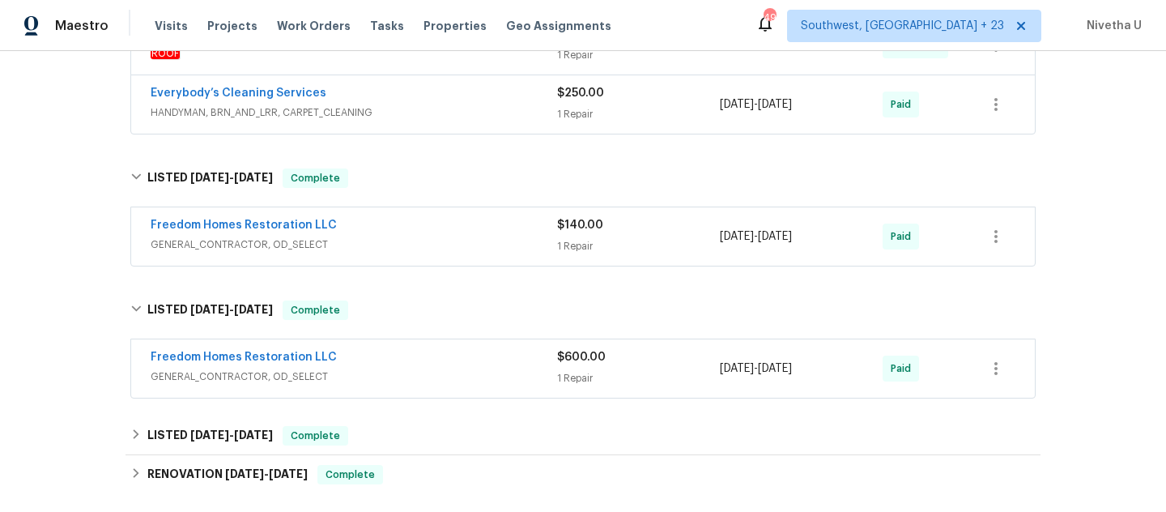
click at [407, 367] on div "Freedom Homes Restoration LLC" at bounding box center [354, 358] width 407 height 19
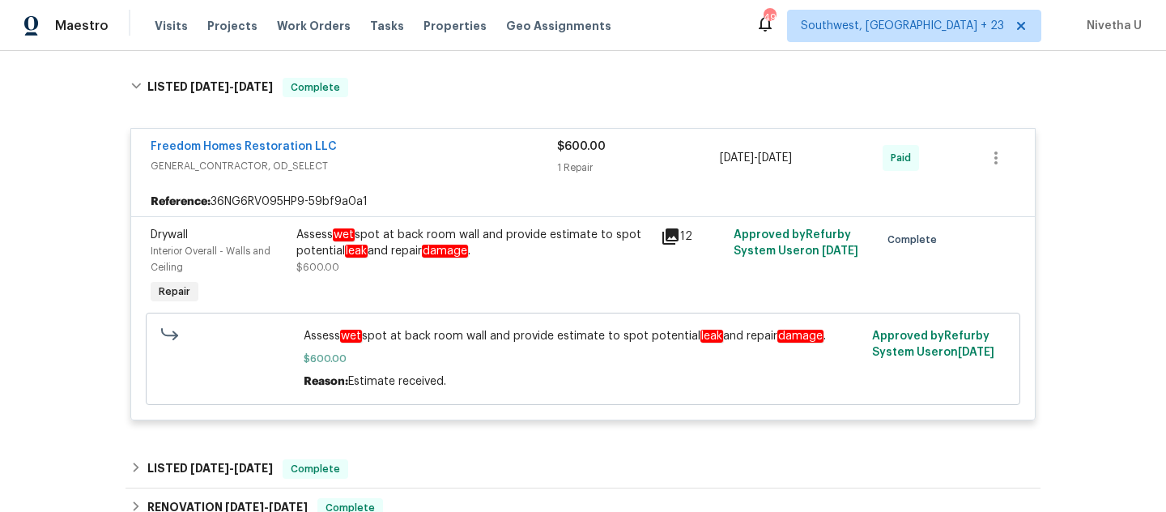
scroll to position [270, 0]
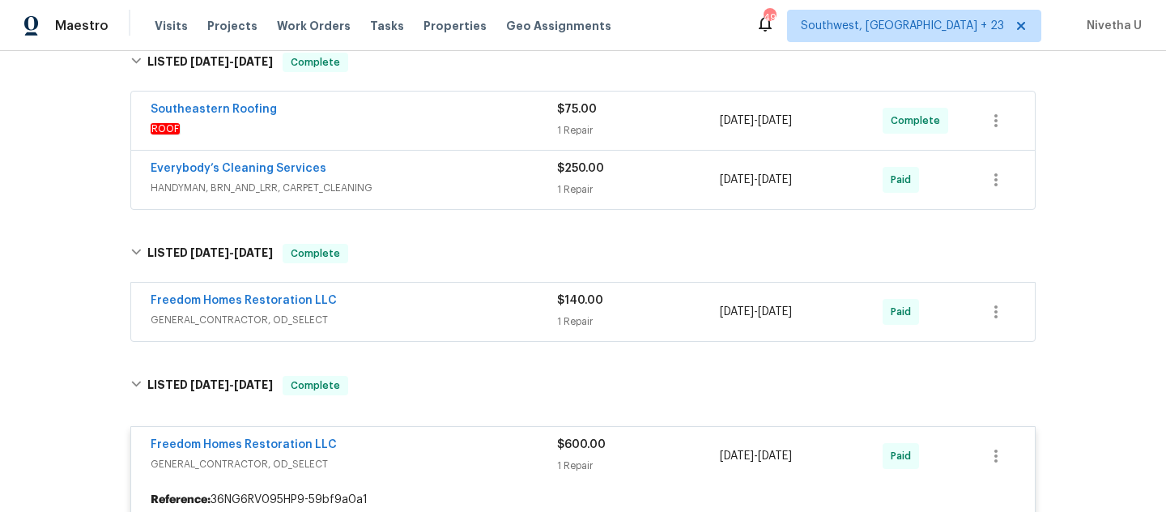
click at [461, 315] on span "GENERAL_CONTRACTOR, OD_SELECT" at bounding box center [354, 320] width 407 height 16
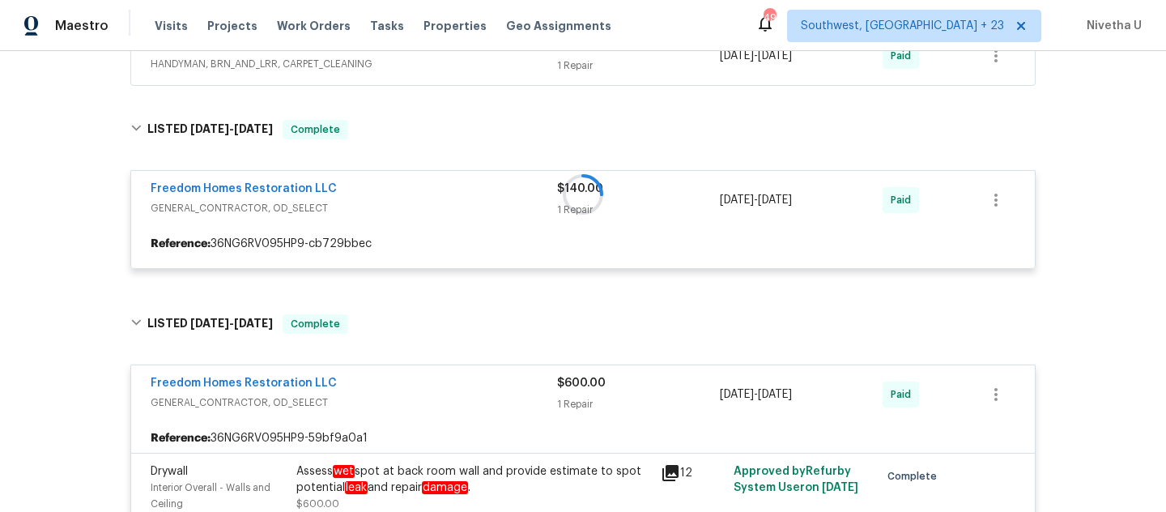
scroll to position [396, 0]
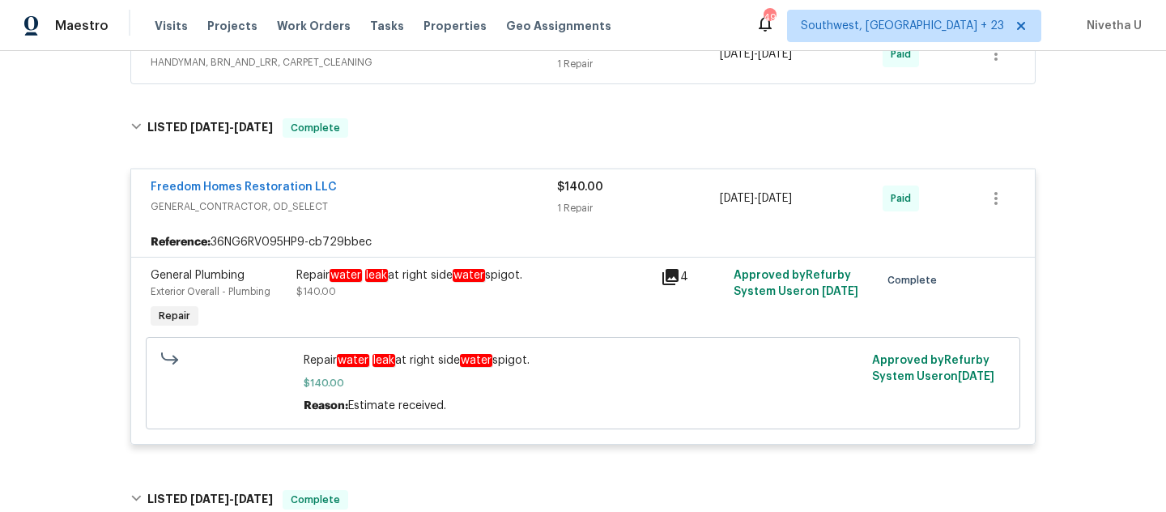
click at [428, 211] on span "GENERAL_CONTRACTOR, OD_SELECT" at bounding box center [354, 206] width 407 height 16
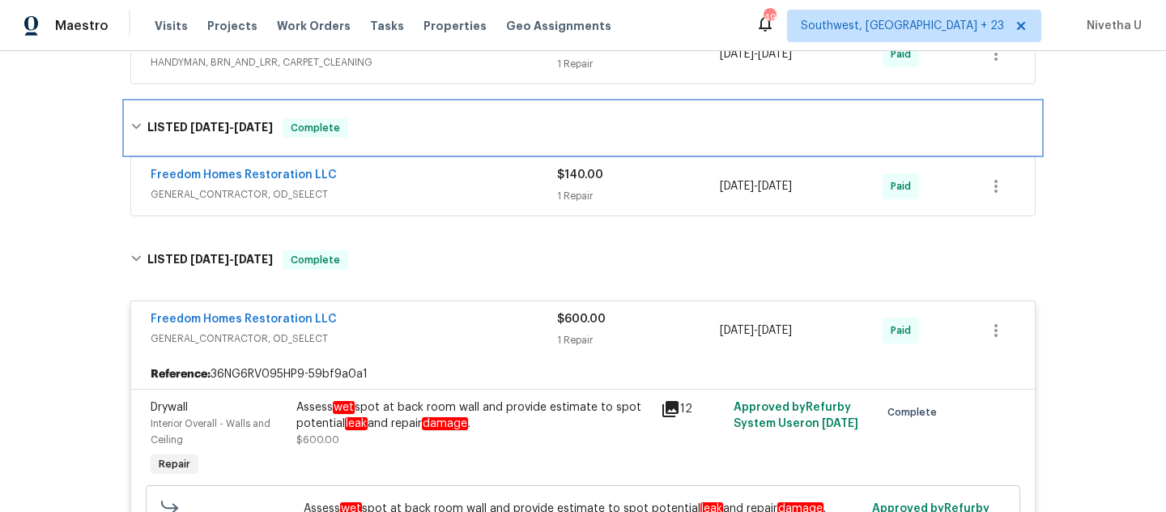
click at [409, 142] on div "LISTED 8/20/25 - 8/26/25 Complete" at bounding box center [583, 128] width 915 height 52
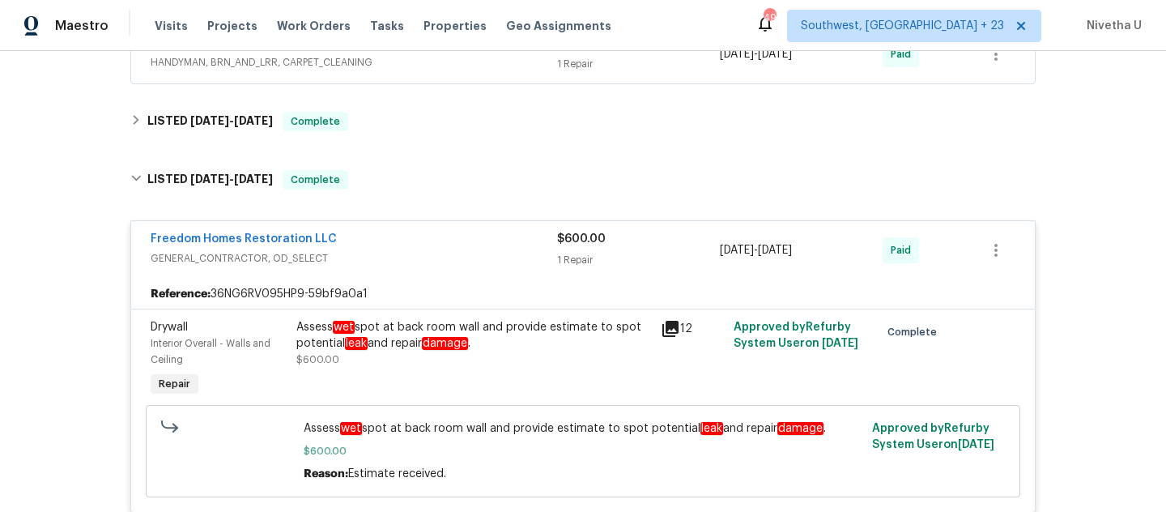
click at [410, 142] on div "Back to all projects 8812 Bayaud Dr, Tampa, FL 33626 3 Beds | 3 Baths | Total: …" at bounding box center [583, 222] width 915 height 1096
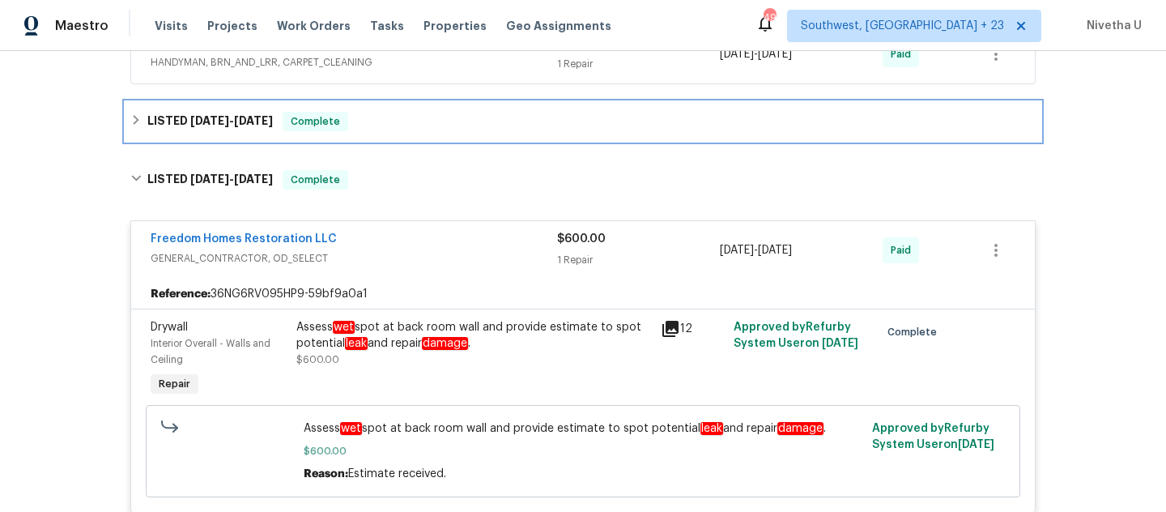
click at [404, 130] on div "LISTED 8/20/25 - 8/26/25 Complete" at bounding box center [582, 121] width 905 height 19
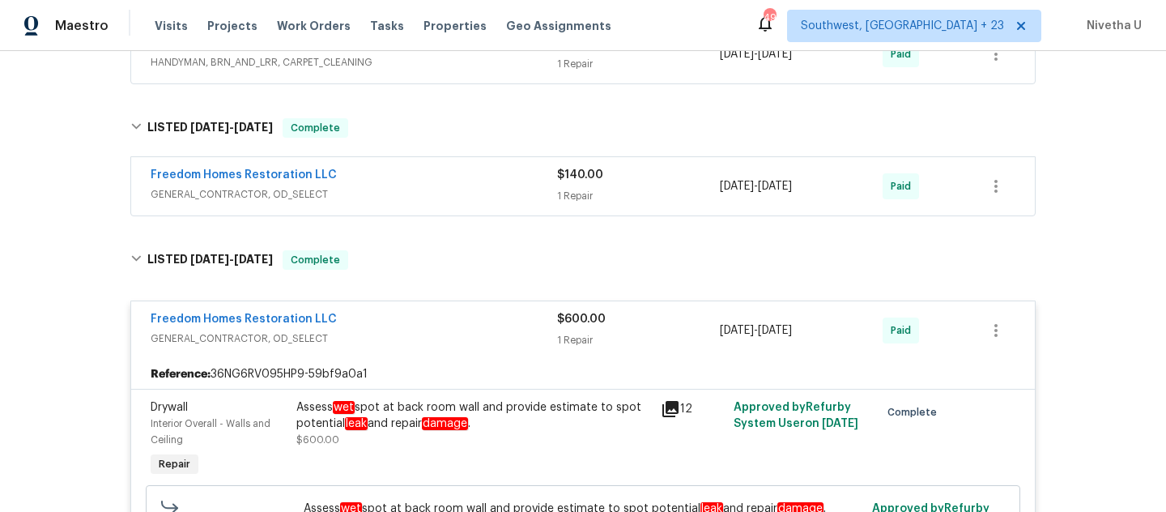
click at [424, 196] on span "GENERAL_CONTRACTOR, OD_SELECT" at bounding box center [354, 194] width 407 height 16
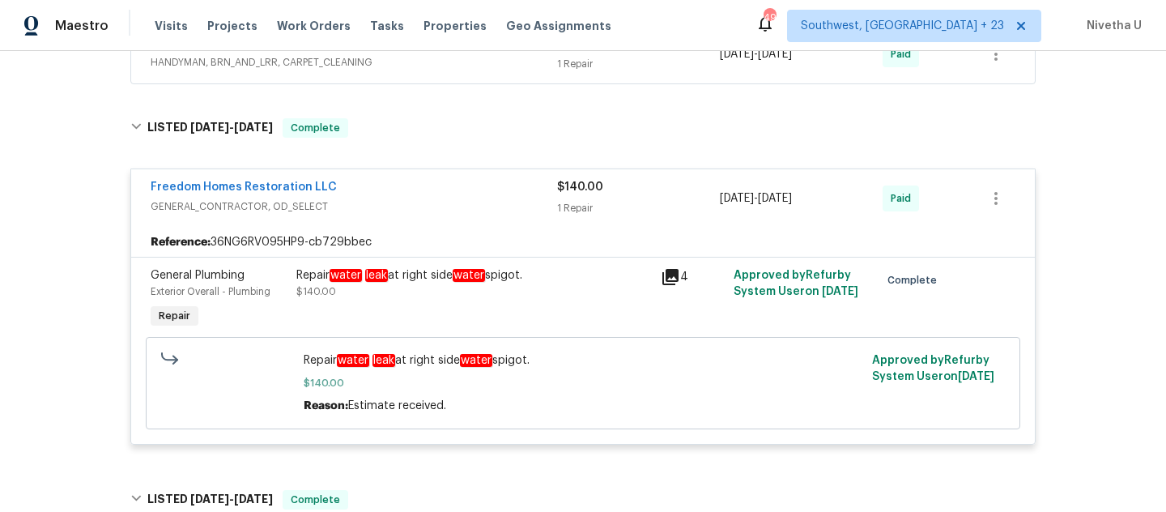
click at [411, 203] on span "GENERAL_CONTRACTOR, OD_SELECT" at bounding box center [354, 206] width 407 height 16
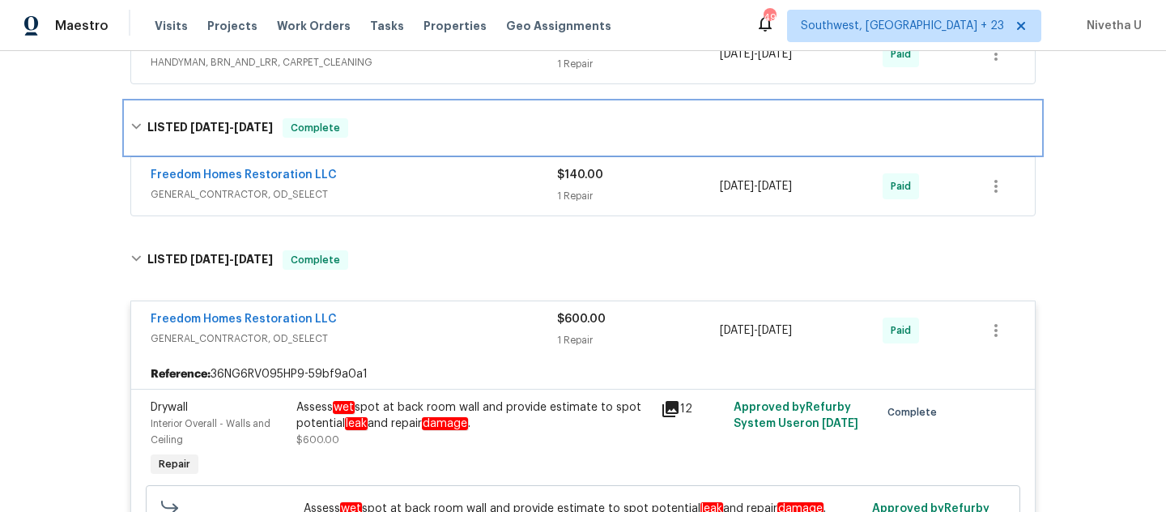
click at [400, 146] on div "LISTED 8/20/25 - 8/26/25 Complete" at bounding box center [583, 128] width 915 height 52
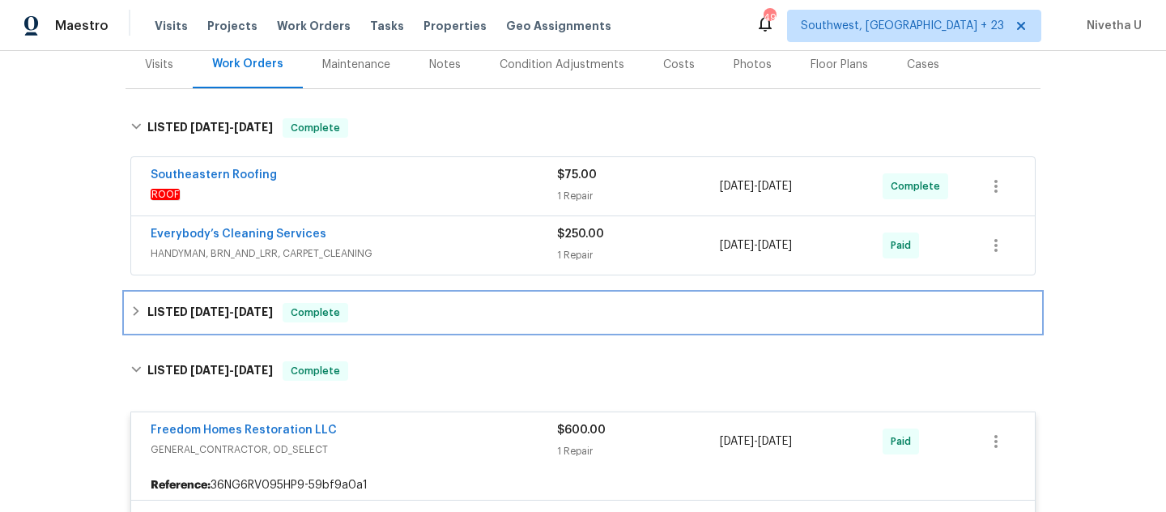
scroll to position [158, 0]
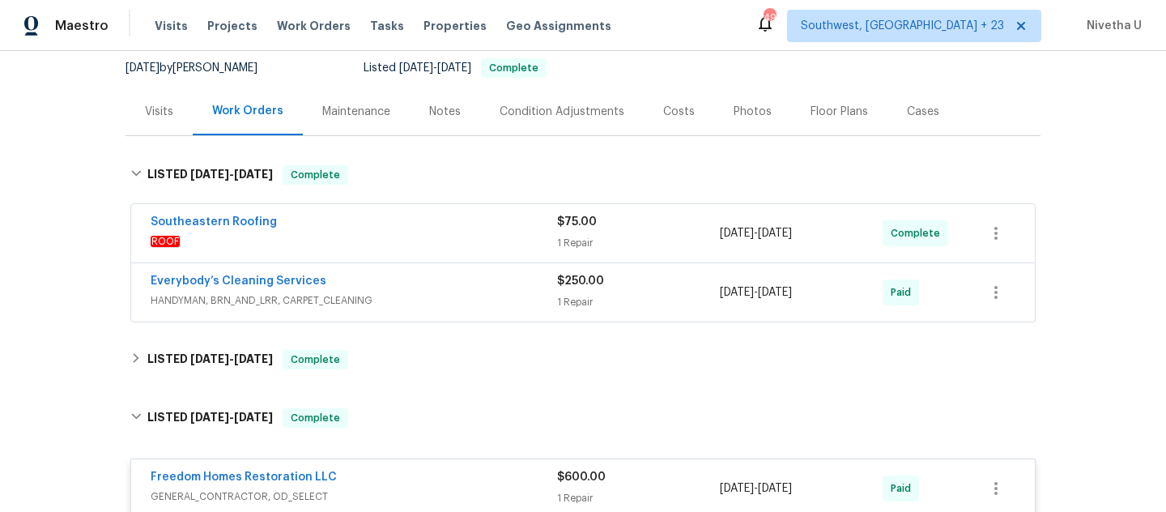
click at [434, 304] on span "HANDYMAN, BRN_AND_LRR, CARPET_CLEANING" at bounding box center [354, 300] width 407 height 16
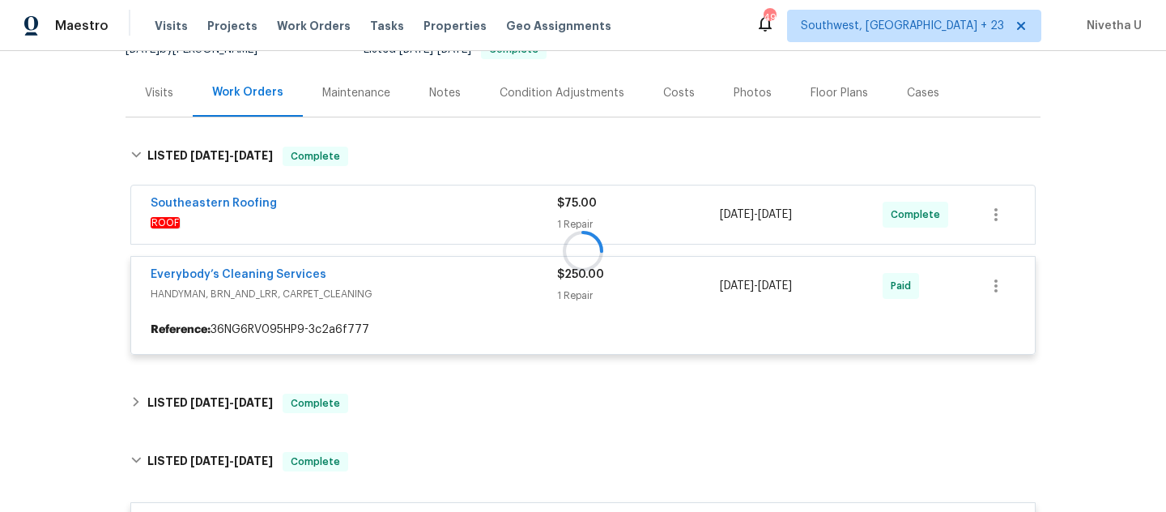
scroll to position [160, 0]
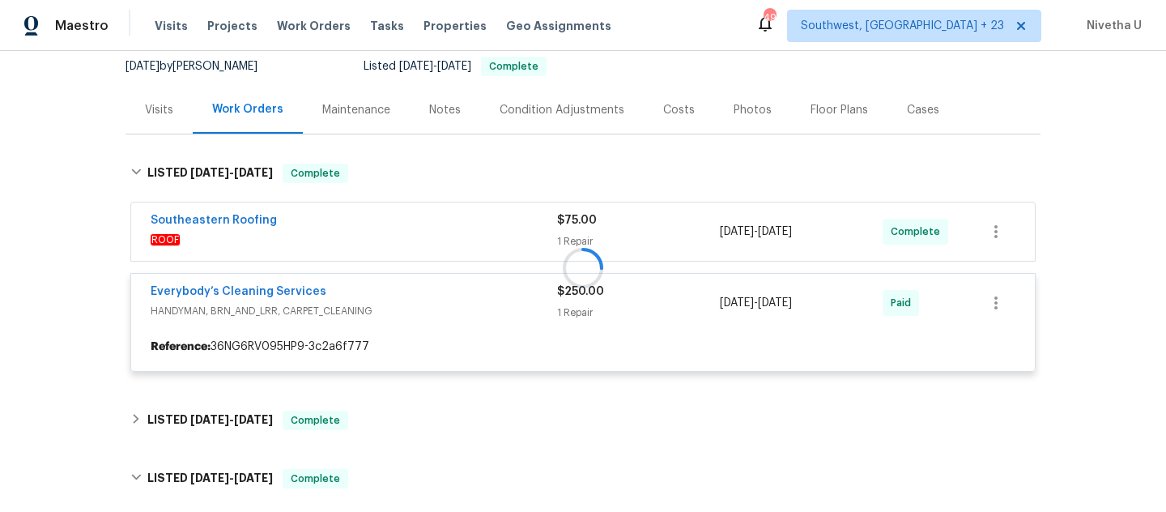
click at [442, 308] on div at bounding box center [583, 267] width 915 height 241
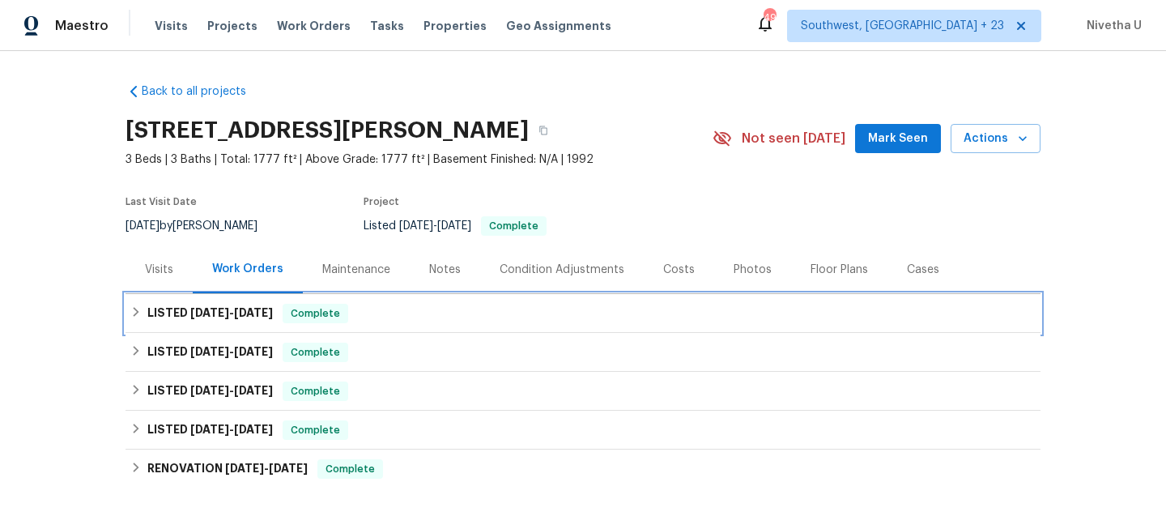
click at [360, 320] on div "LISTED [DATE] - [DATE] Complete" at bounding box center [582, 313] width 905 height 19
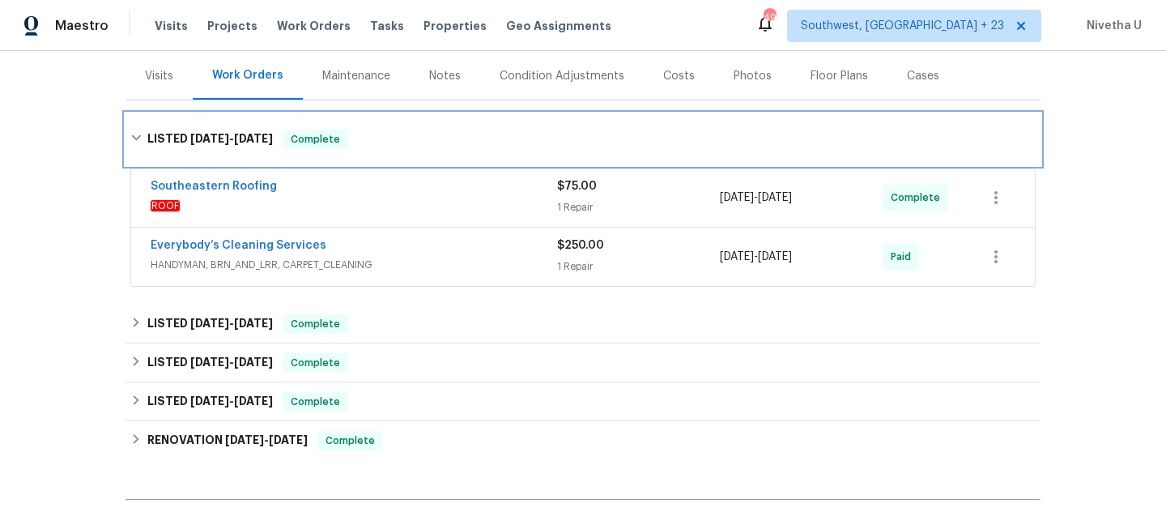
scroll to position [194, 0]
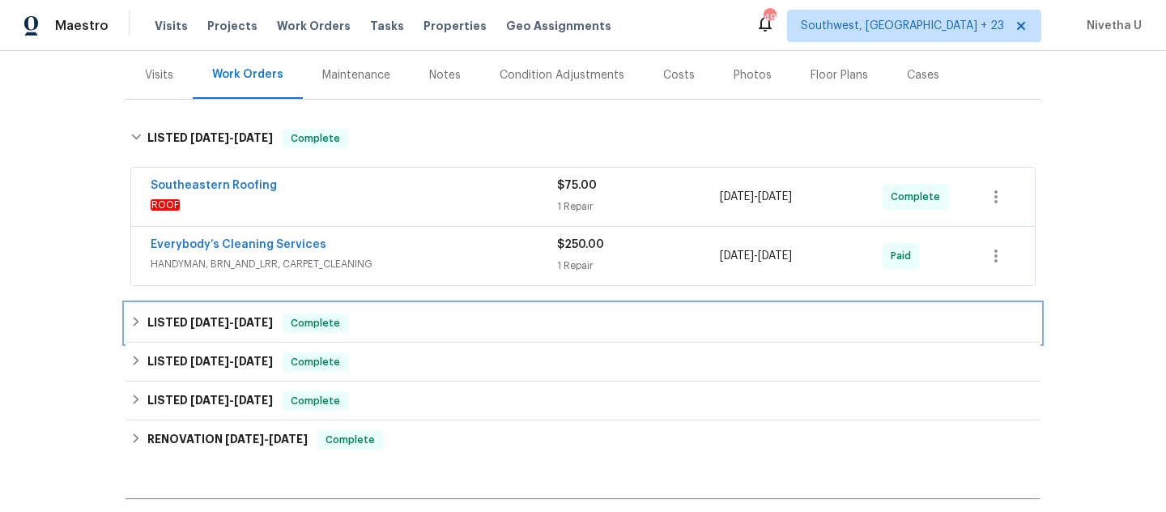
click at [363, 318] on div "LISTED 8/20/25 - 8/26/25 Complete" at bounding box center [582, 322] width 905 height 19
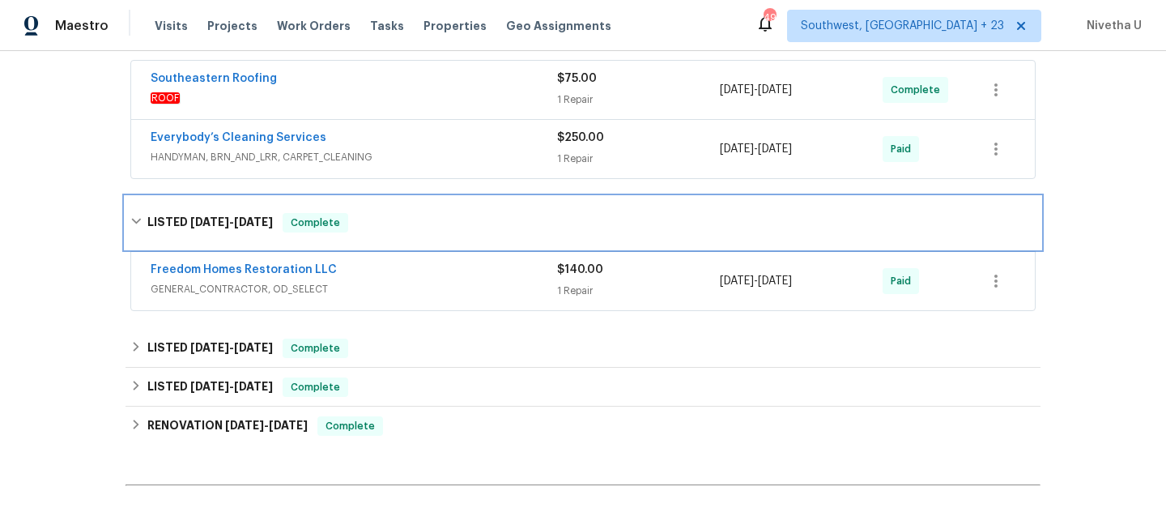
scroll to position [320, 0]
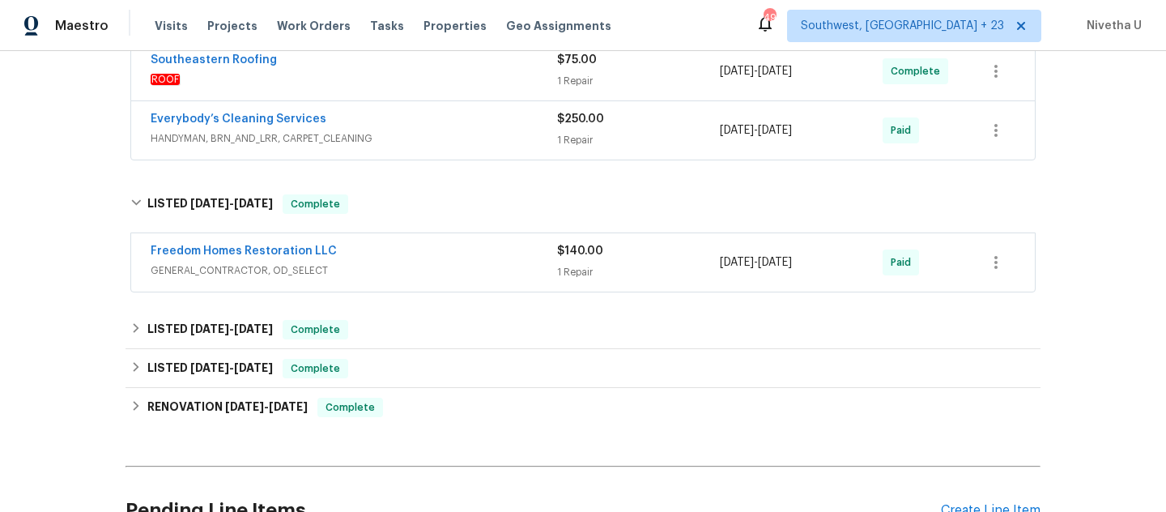
click at [371, 270] on span "GENERAL_CONTRACTOR, OD_SELECT" at bounding box center [354, 270] width 407 height 16
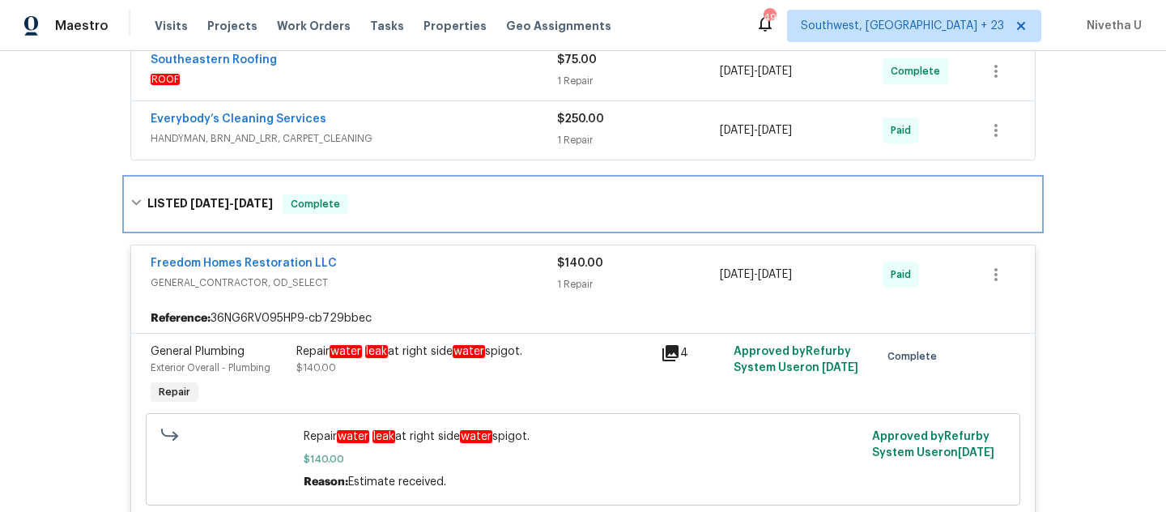
click at [452, 202] on div "LISTED 8/20/25 - 8/26/25 Complete" at bounding box center [582, 203] width 905 height 19
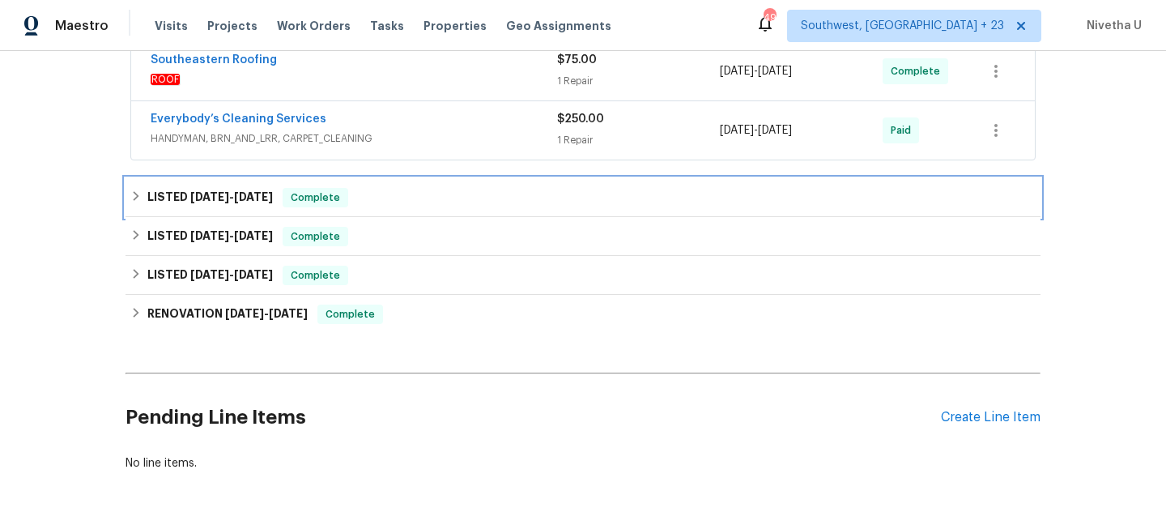
scroll to position [230, 0]
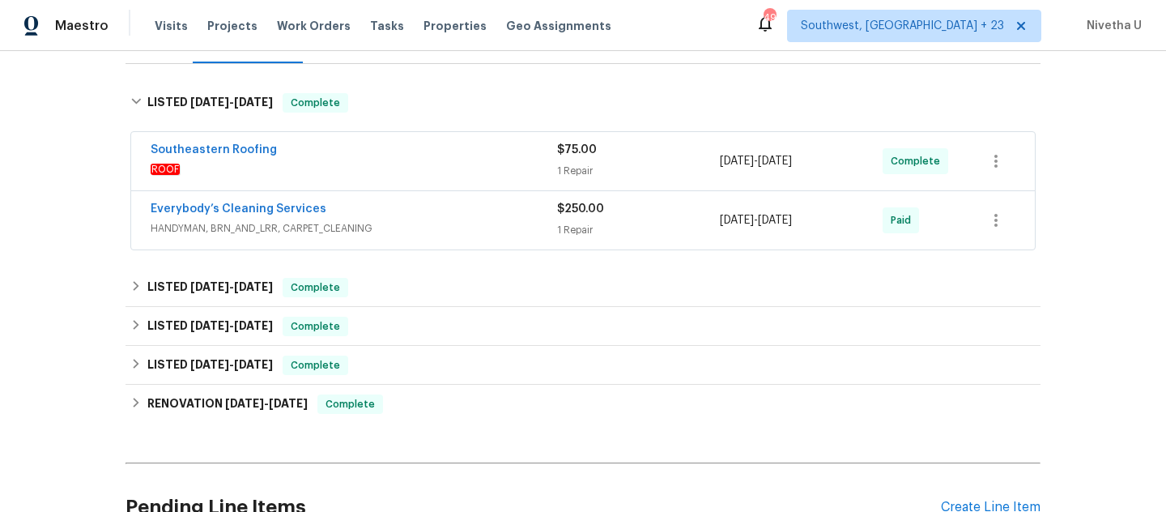
click at [447, 142] on div "Southeastern Roofing" at bounding box center [354, 151] width 407 height 19
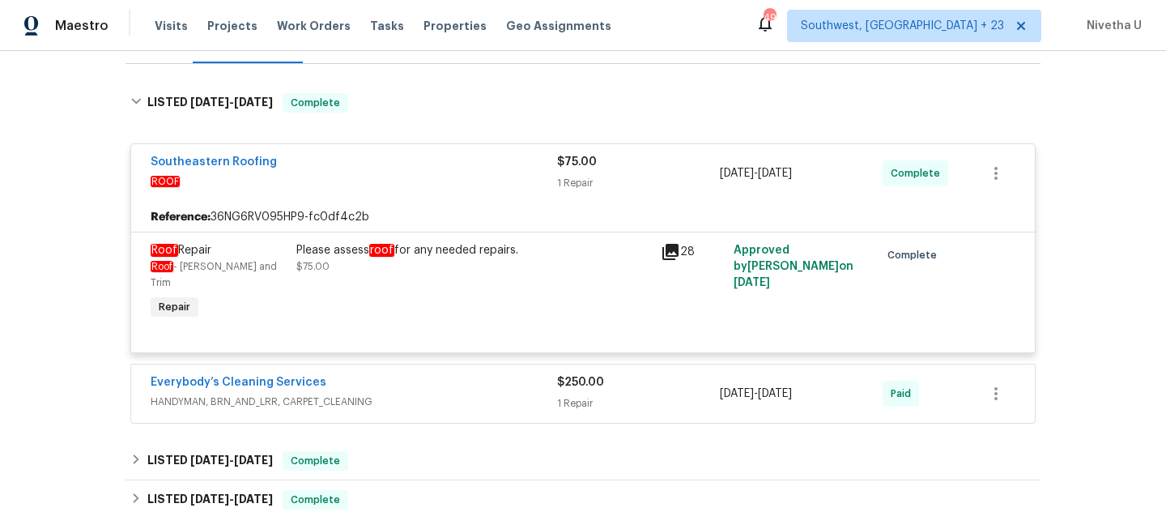
click at [437, 394] on span "HANDYMAN, BRN_AND_LRR, CARPET_CLEANING" at bounding box center [354, 402] width 407 height 16
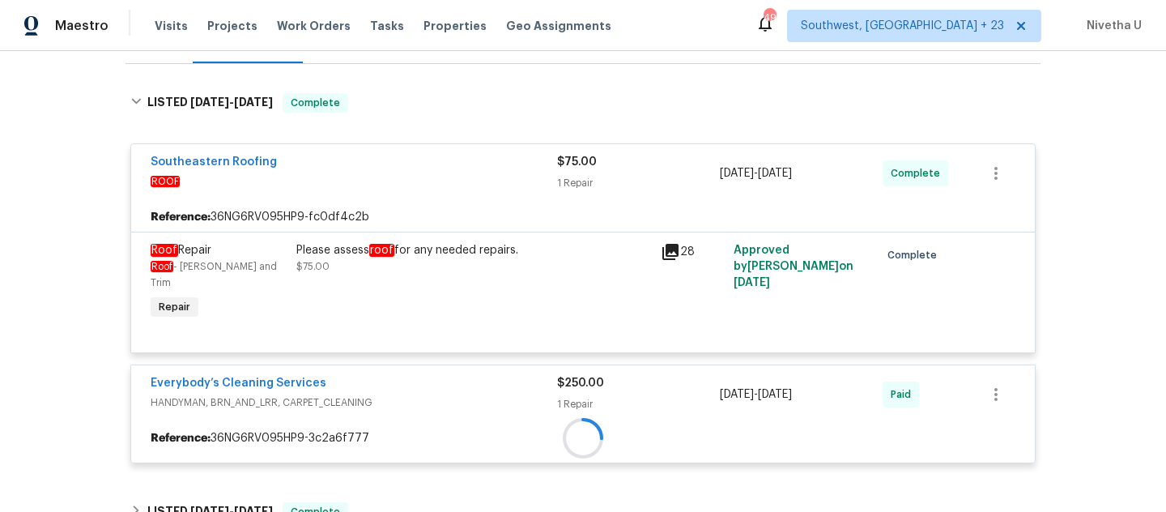
scroll to position [441, 0]
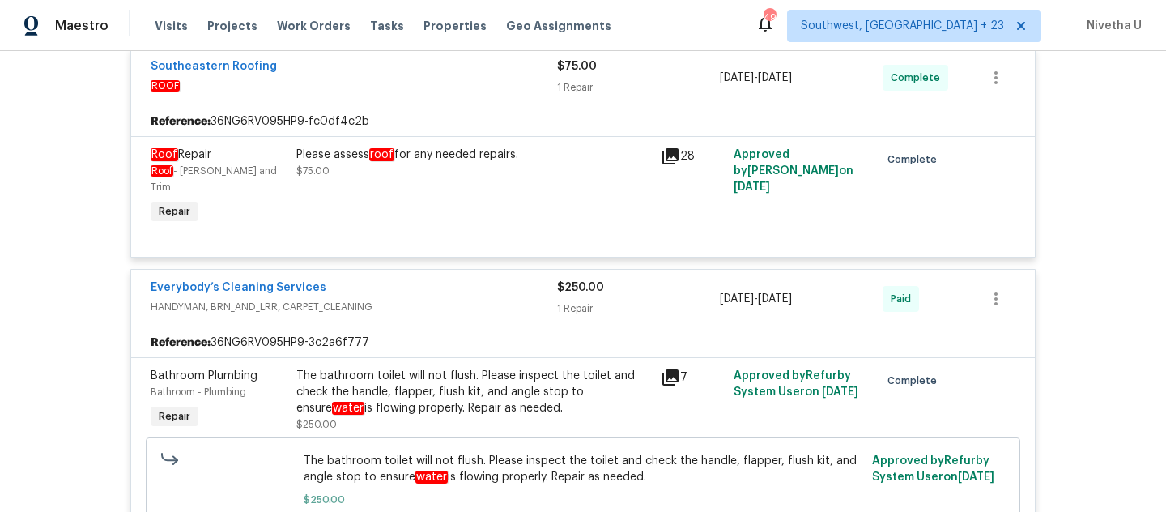
click at [413, 279] on div "Everybody’s Cleaning Services" at bounding box center [354, 288] width 407 height 19
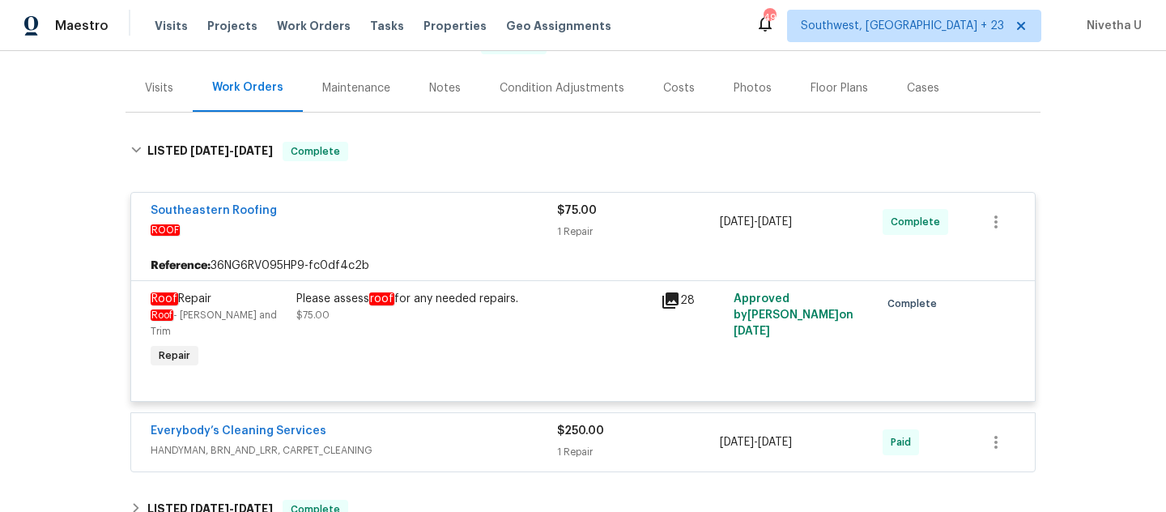
scroll to position [181, 0]
click at [396, 236] on span "ROOF" at bounding box center [354, 231] width 407 height 16
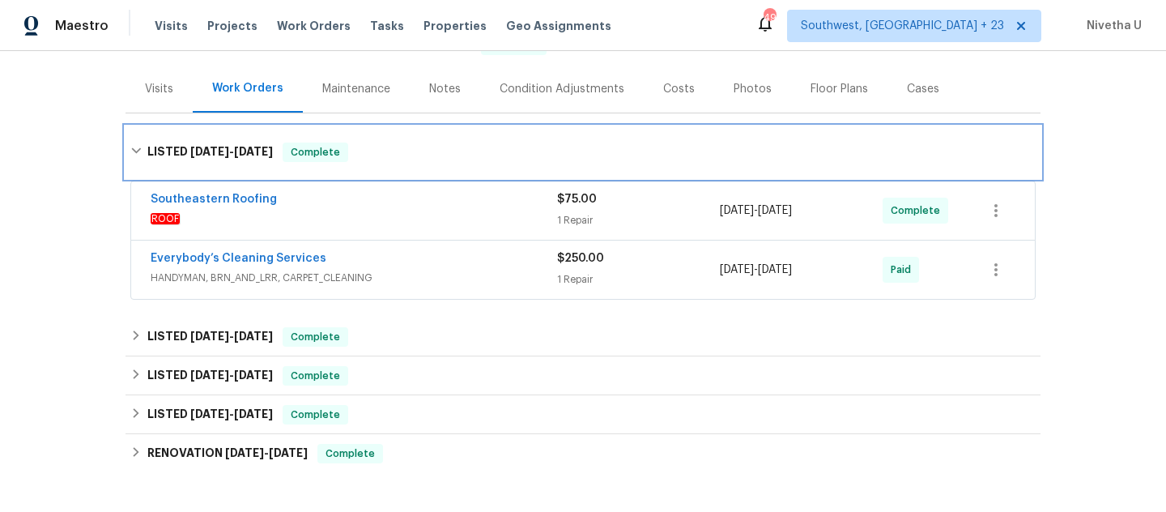
click at [384, 171] on div "LISTED 8/29/25 - 9/3/25 Complete" at bounding box center [583, 152] width 915 height 52
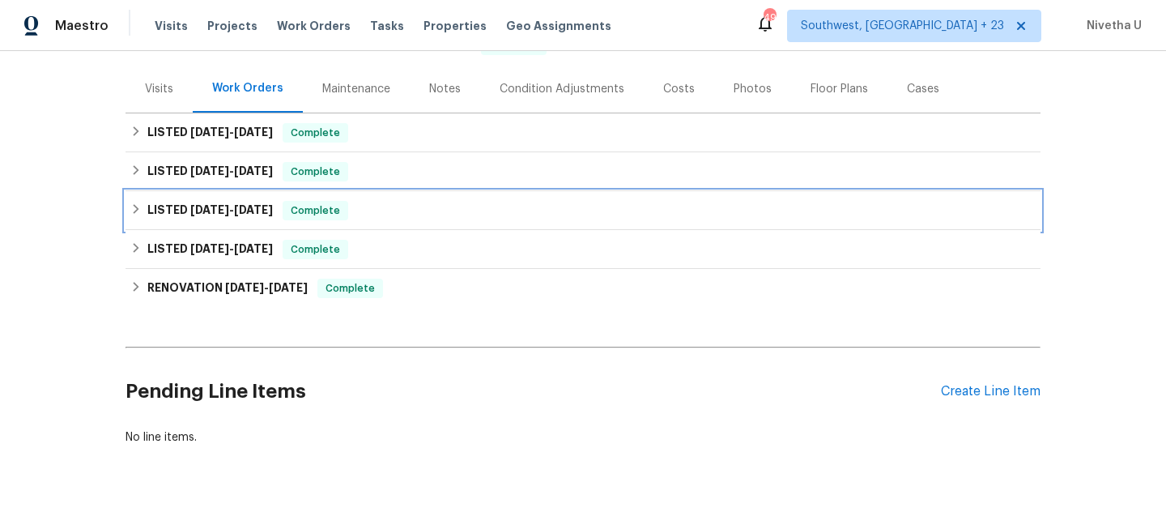
click at [384, 207] on div "LISTED 8/14/25 - 8/20/25 Complete" at bounding box center [582, 210] width 905 height 19
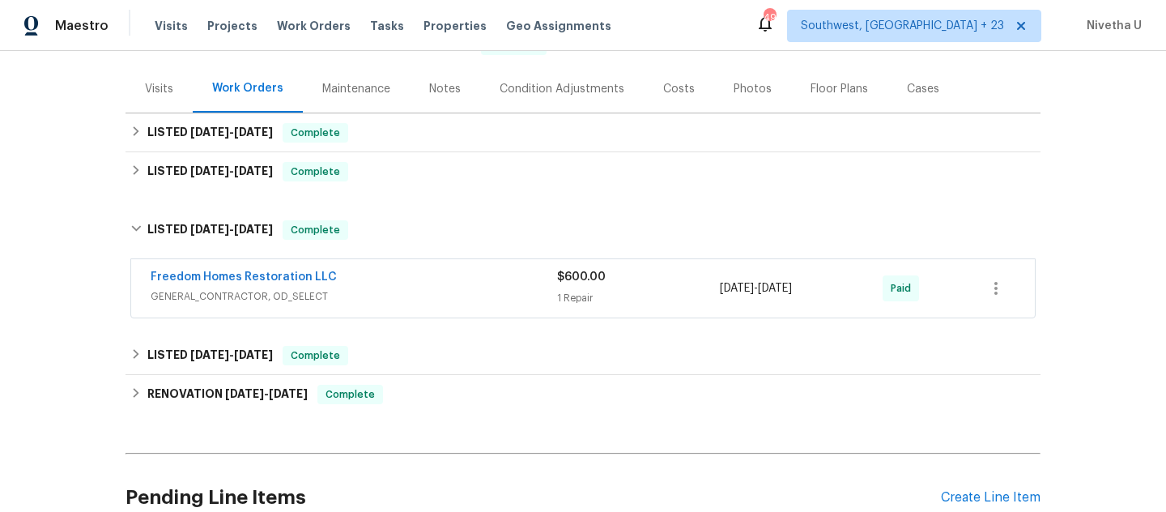
click at [410, 285] on div "Freedom Homes Restoration LLC" at bounding box center [354, 278] width 407 height 19
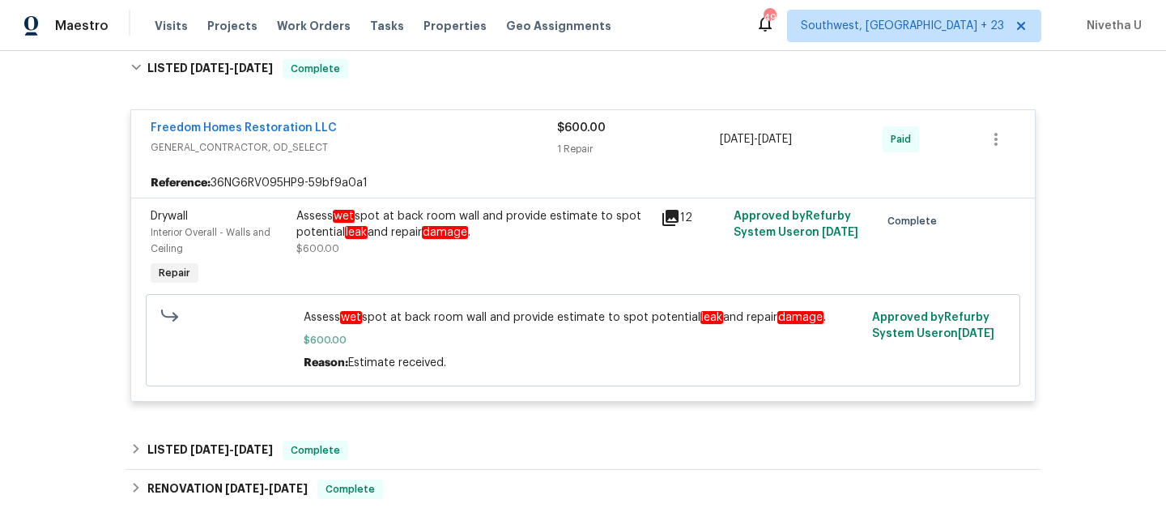
scroll to position [341, 0]
click at [486, 182] on div "Reference: 36NG6RV095HP9-59bf9a0a1" at bounding box center [583, 183] width 904 height 29
click at [473, 150] on span "GENERAL_CONTRACTOR, OD_SELECT" at bounding box center [354, 148] width 407 height 16
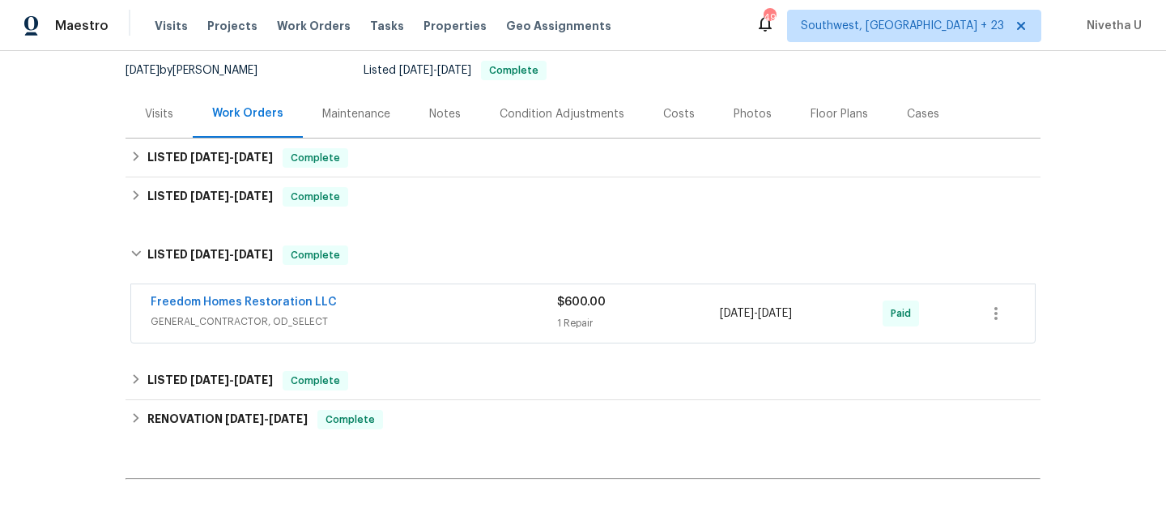
scroll to position [132, 0]
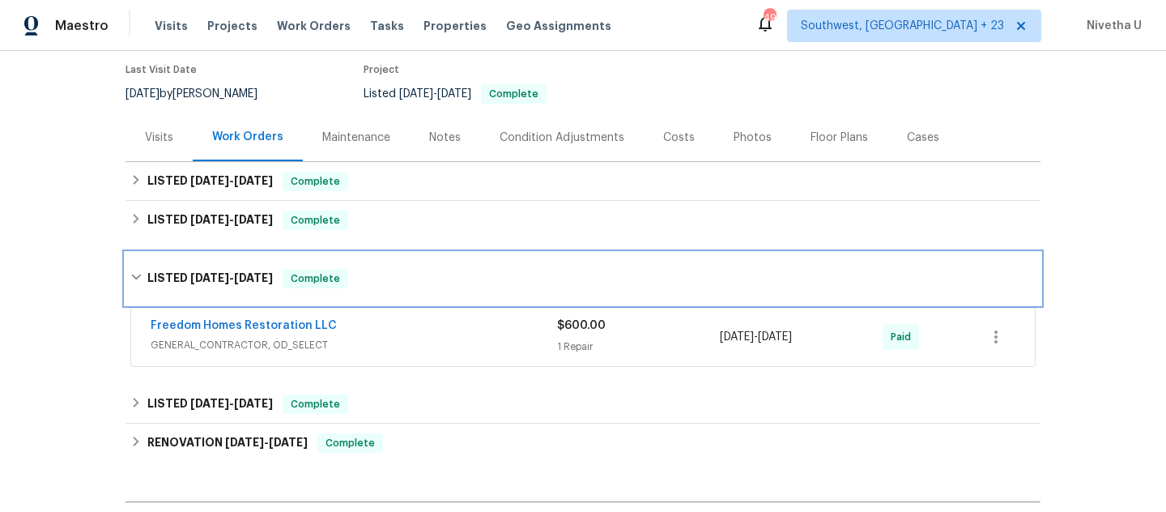
click at [407, 283] on div "LISTED 8/14/25 - 8/20/25 Complete" at bounding box center [582, 278] width 905 height 19
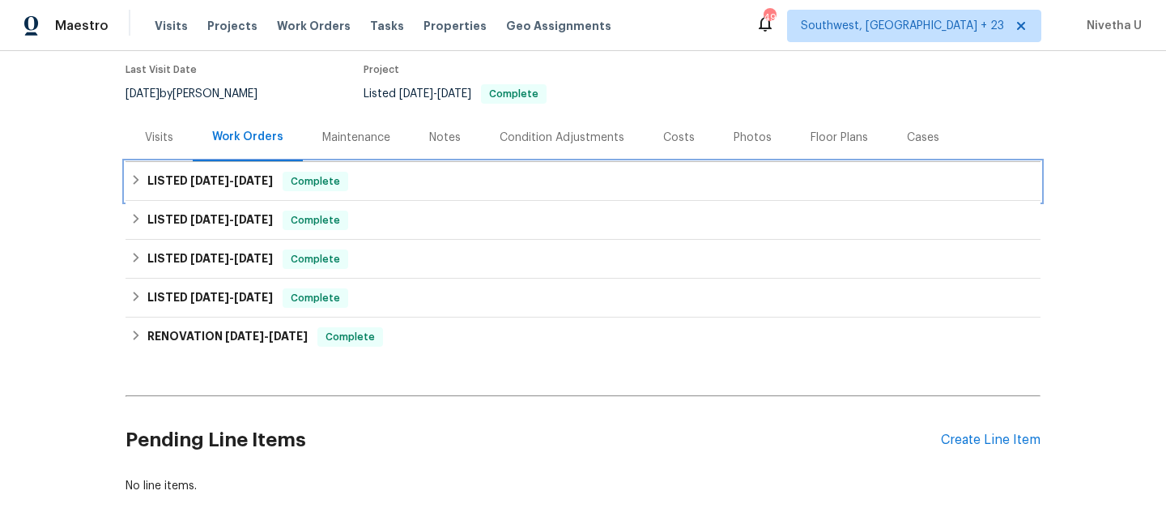
click at [405, 190] on div "LISTED 8/29/25 - 9/3/25 Complete" at bounding box center [582, 181] width 905 height 19
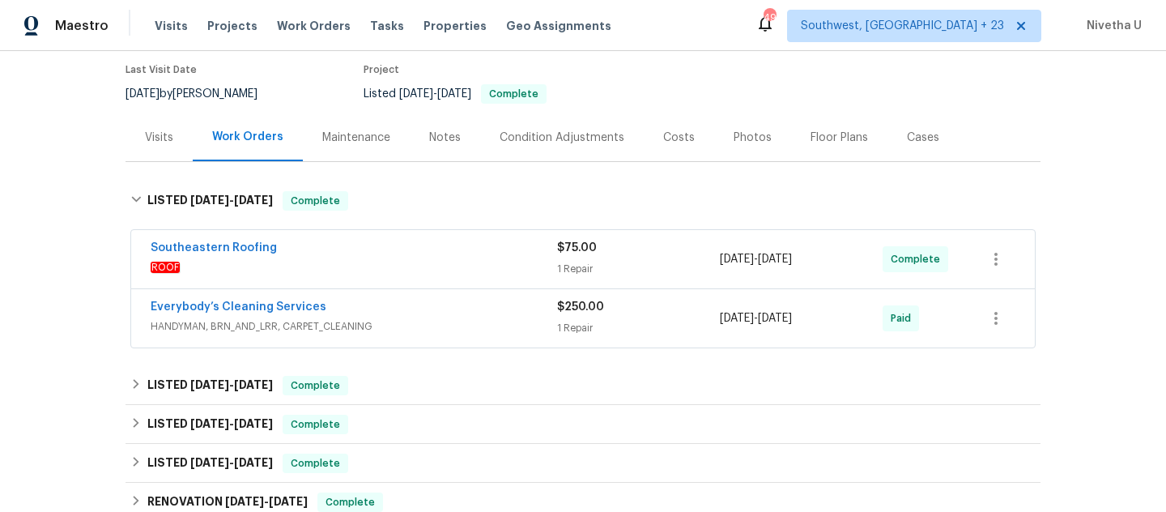
click at [444, 330] on span "HANDYMAN, BRN_AND_LRR, CARPET_CLEANING" at bounding box center [354, 326] width 407 height 16
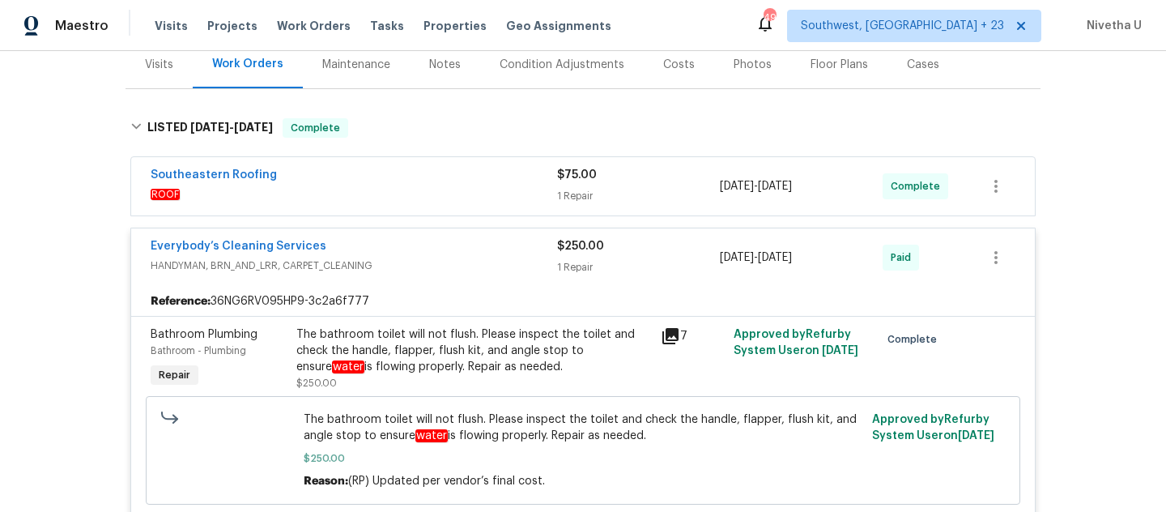
scroll to position [165, 0]
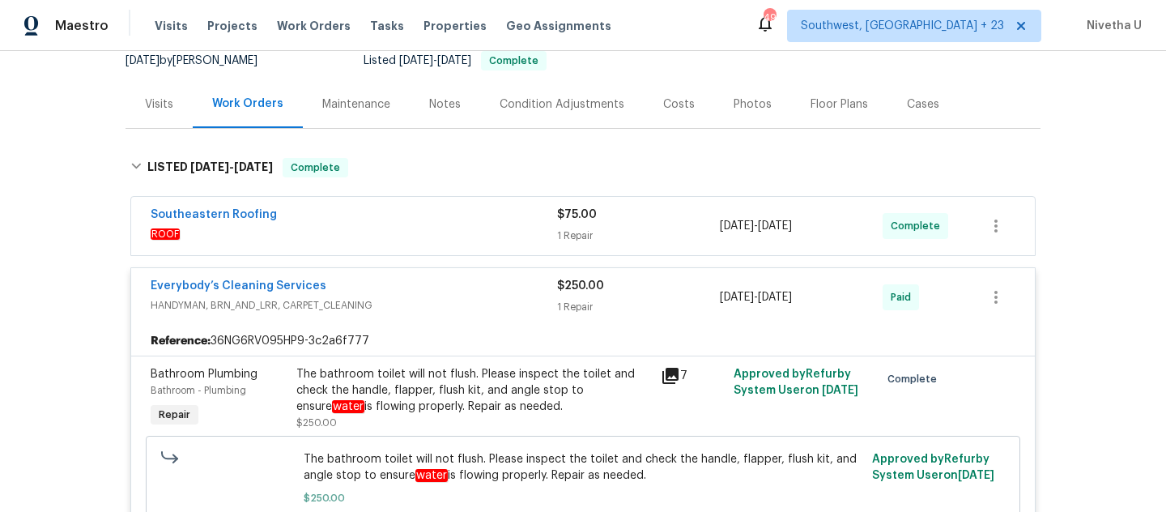
click at [432, 300] on span "HANDYMAN, BRN_AND_LRR, CARPET_CLEANING" at bounding box center [354, 305] width 407 height 16
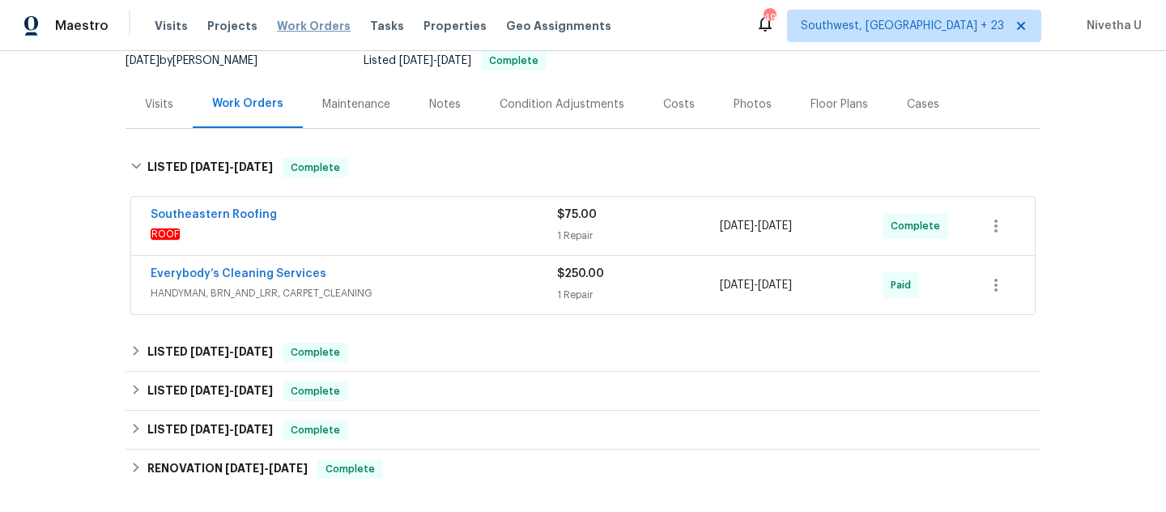
click at [312, 26] on span "Work Orders" at bounding box center [314, 26] width 74 height 16
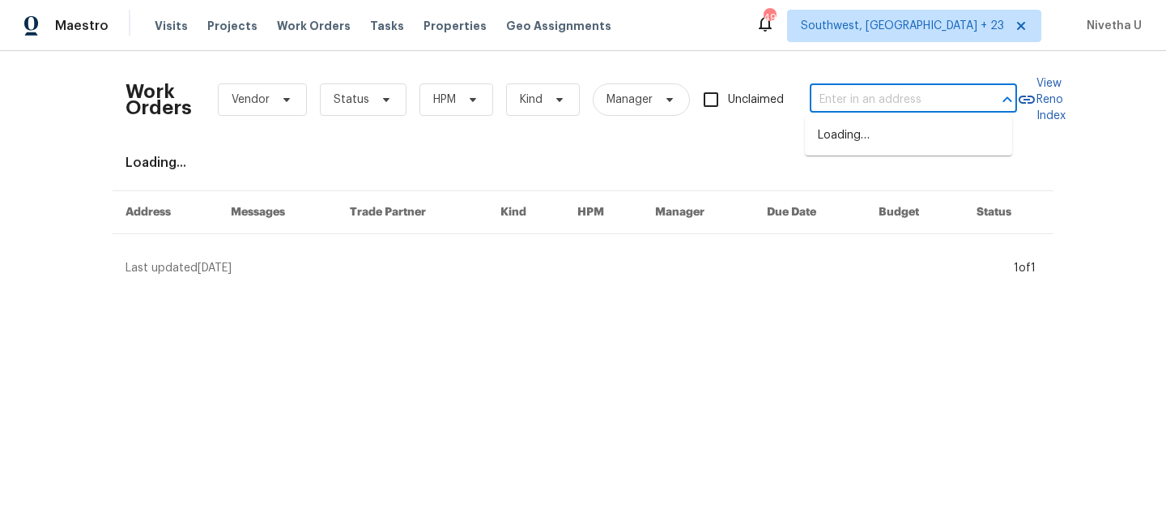
click at [836, 96] on input "text" at bounding box center [891, 99] width 162 height 25
paste input "6629 Pineview Ter Bradenton 5-201, FL 34203"
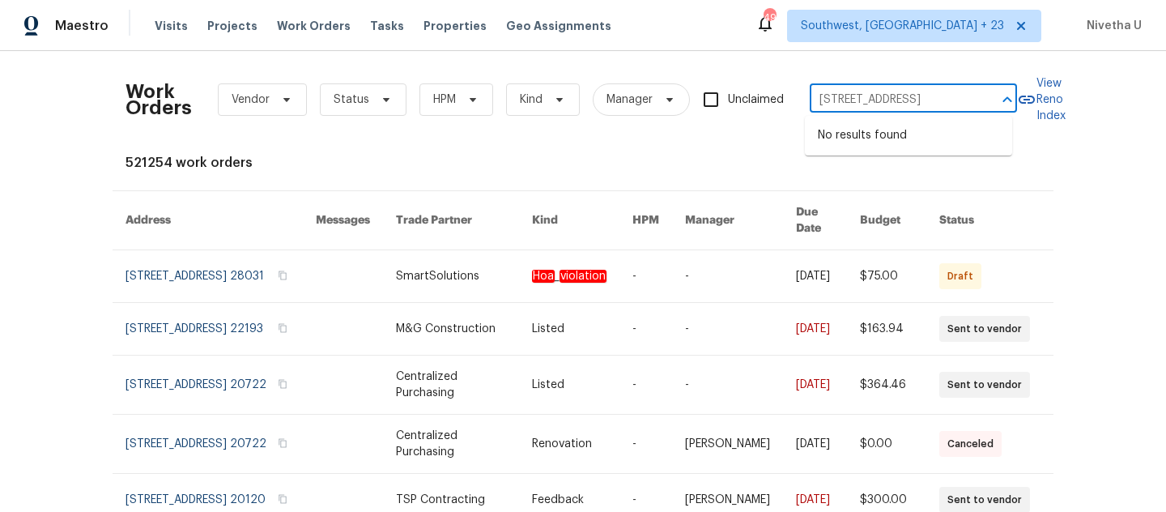
drag, startPoint x: 883, startPoint y: 103, endPoint x: 1007, endPoint y: 102, distance: 123.9
click at [1007, 102] on div "6629 Pineview Ter Bradenton 5-201, FL 34203 ​" at bounding box center [913, 99] width 207 height 25
type input "6629 Pineview Ter Bradenton"
click at [863, 149] on li "[STREET_ADDRESS]" at bounding box center [908, 135] width 207 height 27
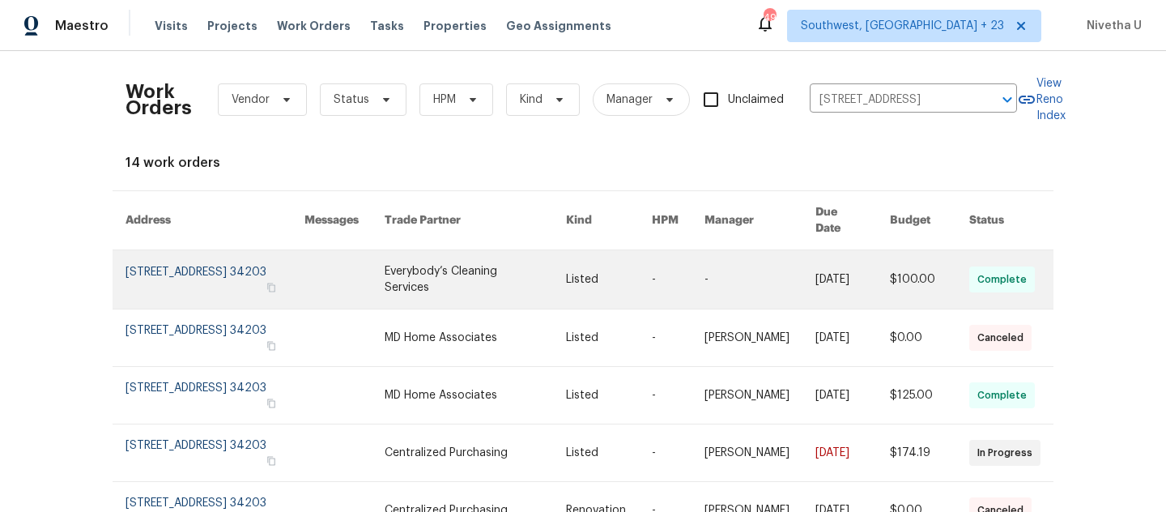
click at [182, 283] on link at bounding box center [215, 279] width 179 height 58
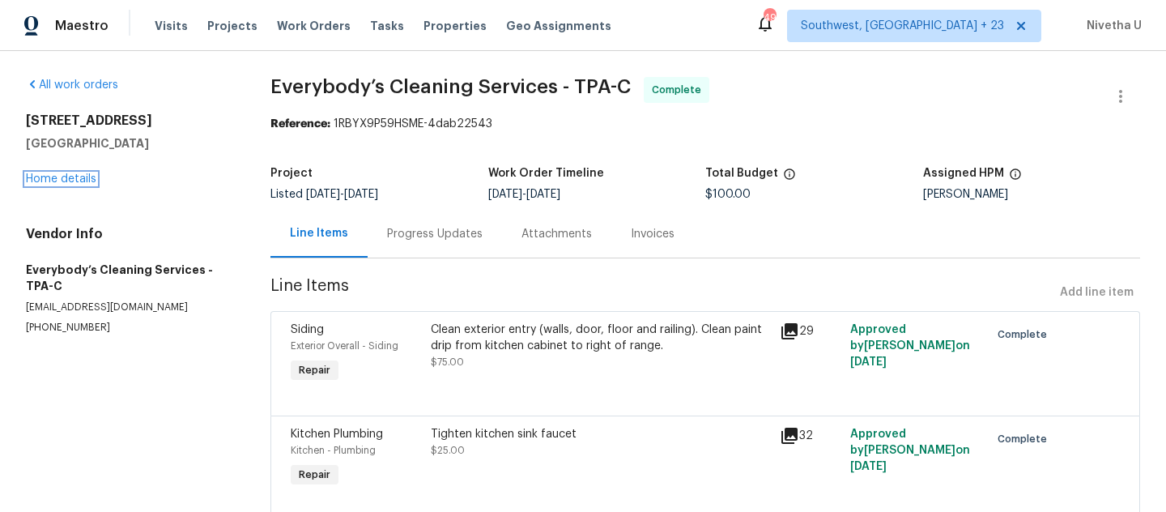
click at [47, 180] on link "Home details" at bounding box center [61, 178] width 70 height 11
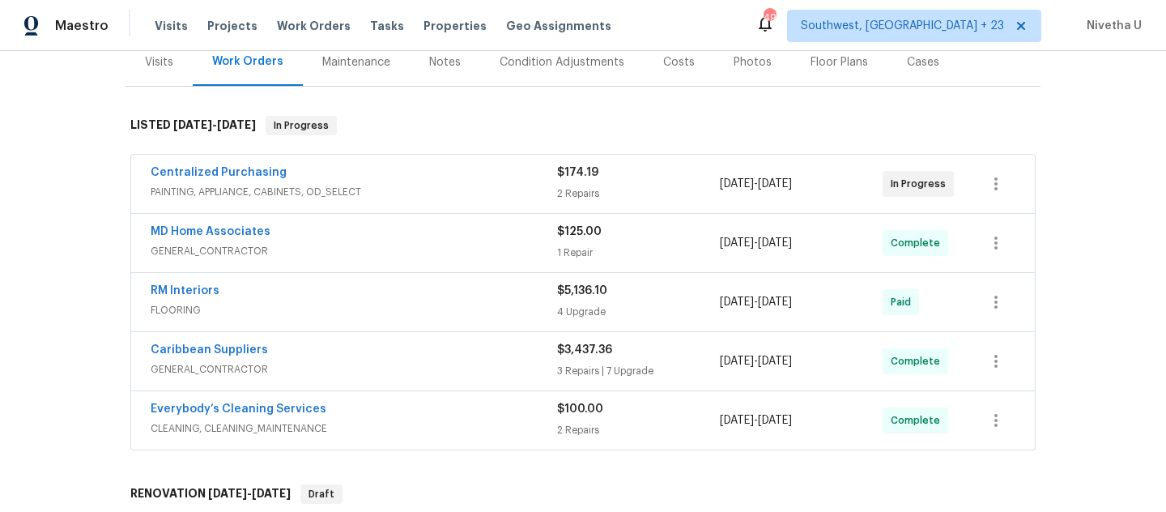
scroll to position [198, 0]
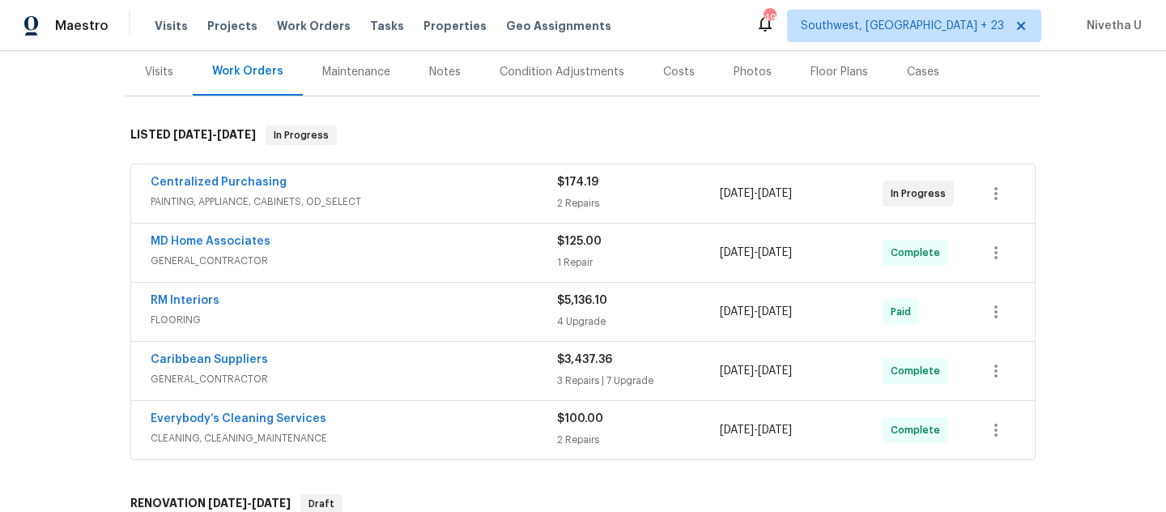
click at [363, 421] on div "Everybody’s Cleaning Services" at bounding box center [354, 420] width 407 height 19
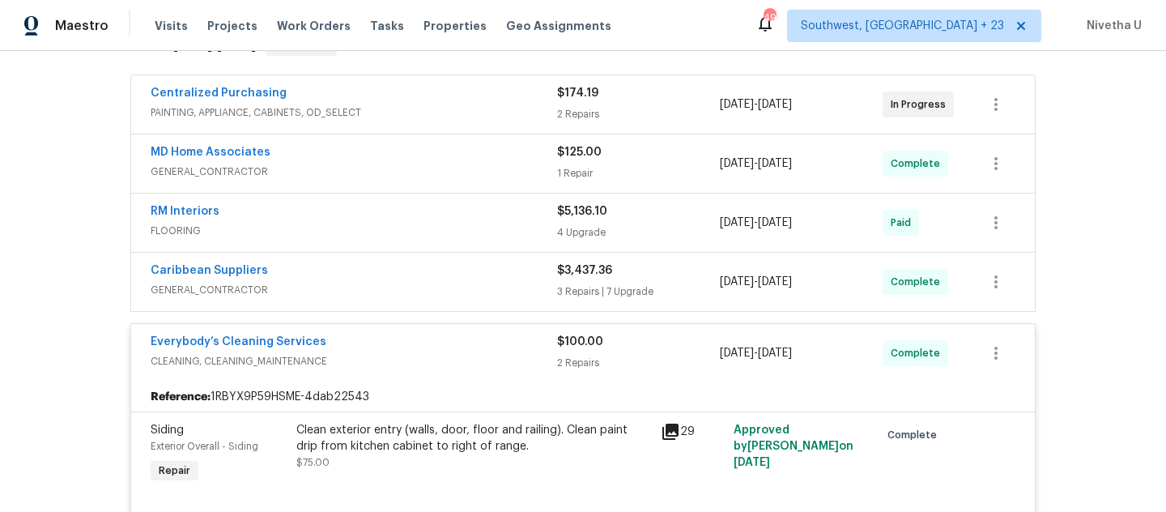
scroll to position [282, 0]
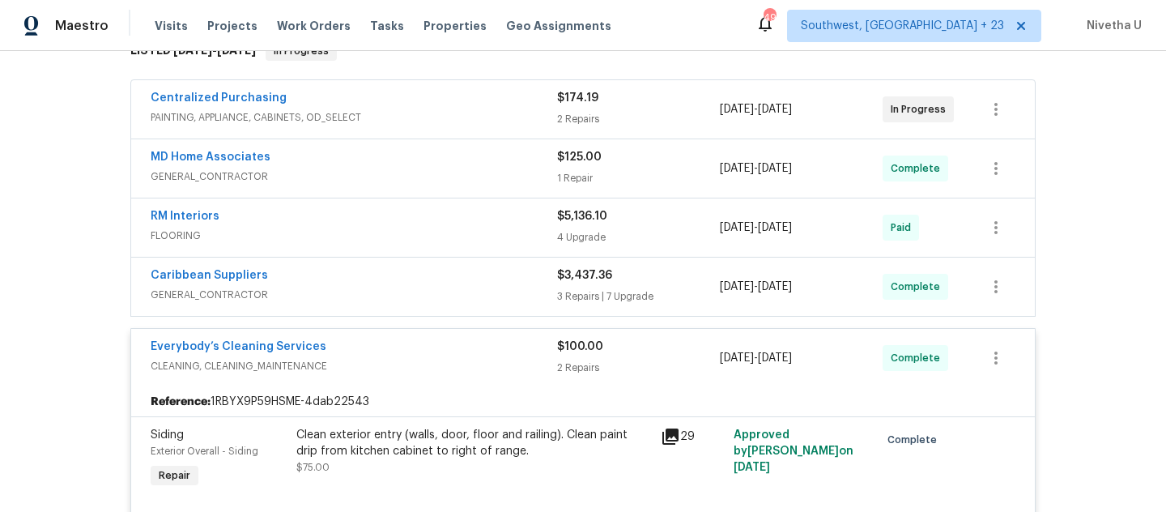
click at [428, 356] on div "Everybody’s Cleaning Services" at bounding box center [354, 348] width 407 height 19
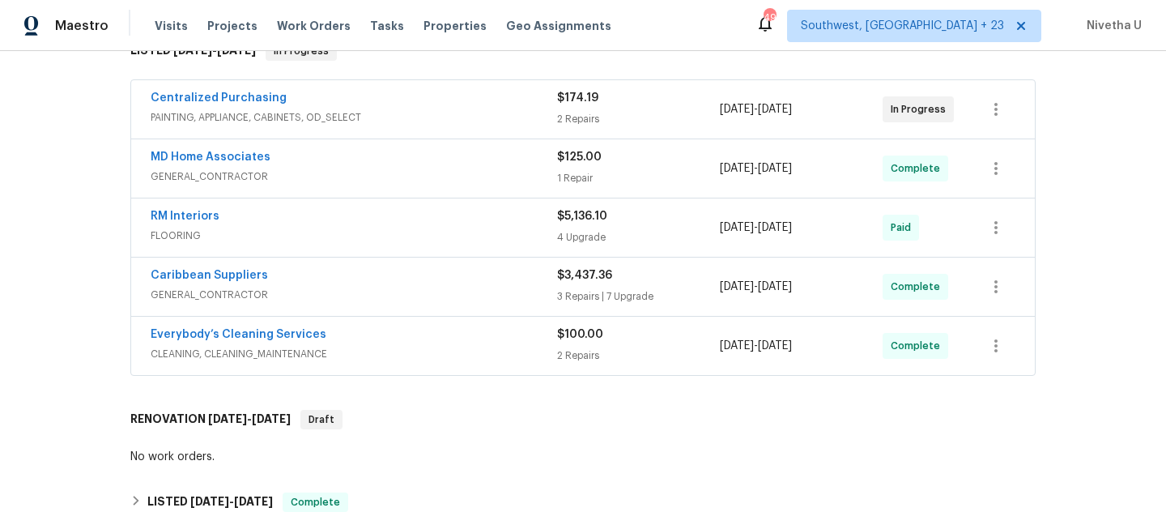
click at [405, 300] on span "GENERAL_CONTRACTOR" at bounding box center [354, 295] width 407 height 16
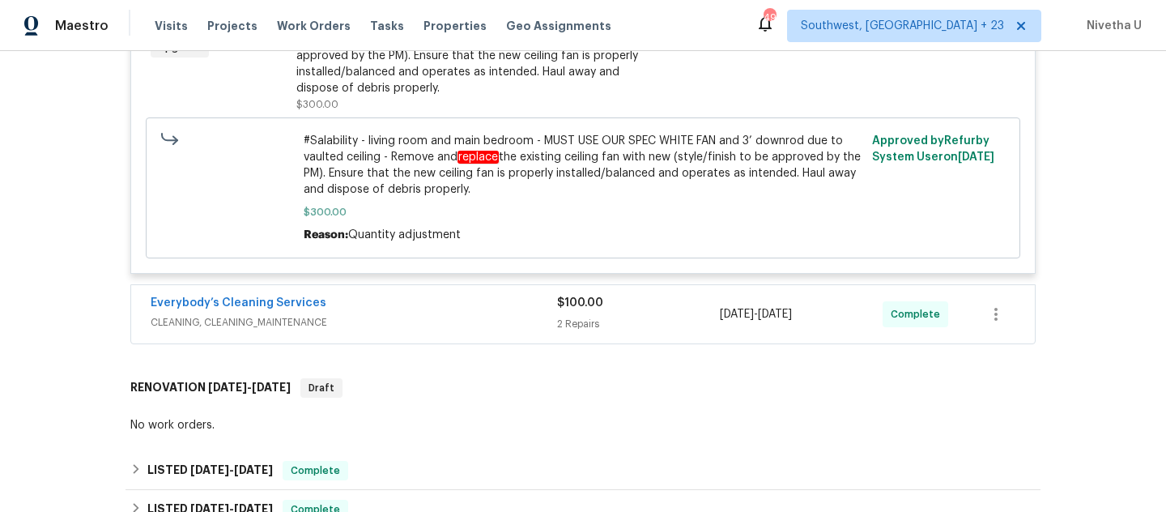
scroll to position [2115, 0]
click at [439, 324] on span "CLEANING, CLEANING_MAINTENANCE" at bounding box center [354, 321] width 407 height 16
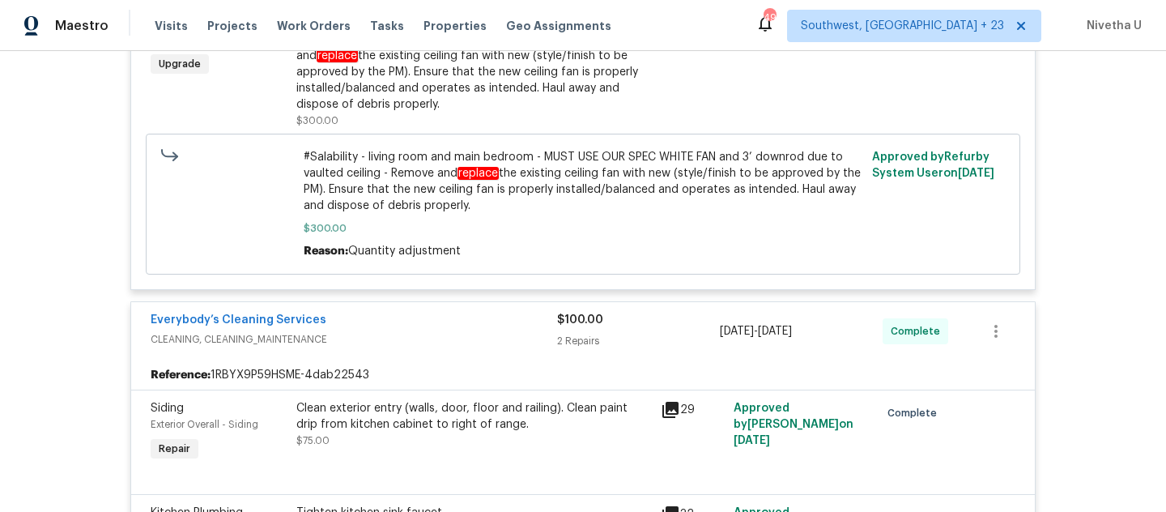
scroll to position [2096, 0]
click at [439, 324] on div "Everybody’s Cleaning Services" at bounding box center [354, 322] width 407 height 19
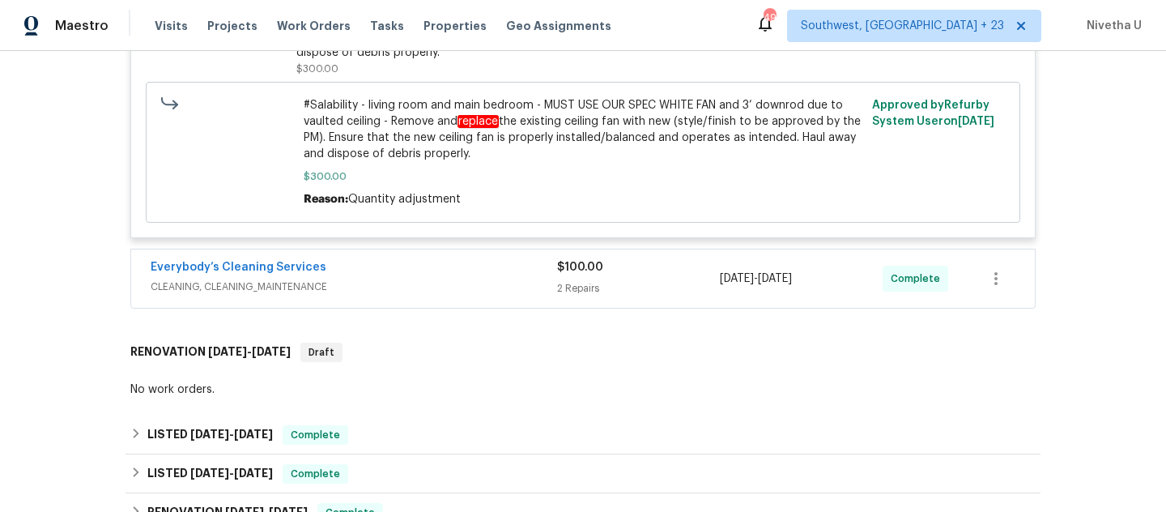
scroll to position [2147, 0]
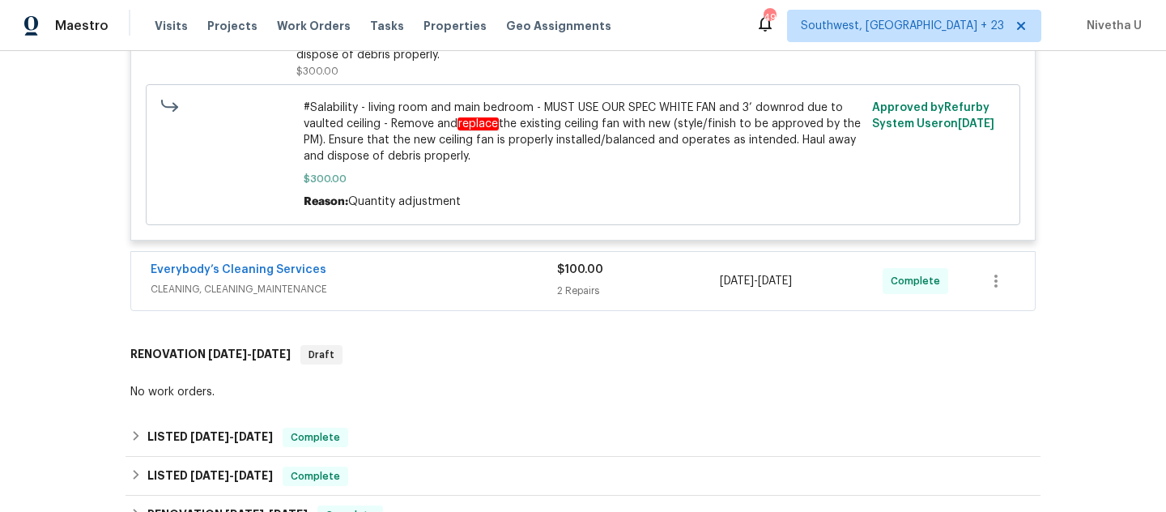
click at [427, 290] on span "CLEANING, CLEANING_MAINTENANCE" at bounding box center [354, 289] width 407 height 16
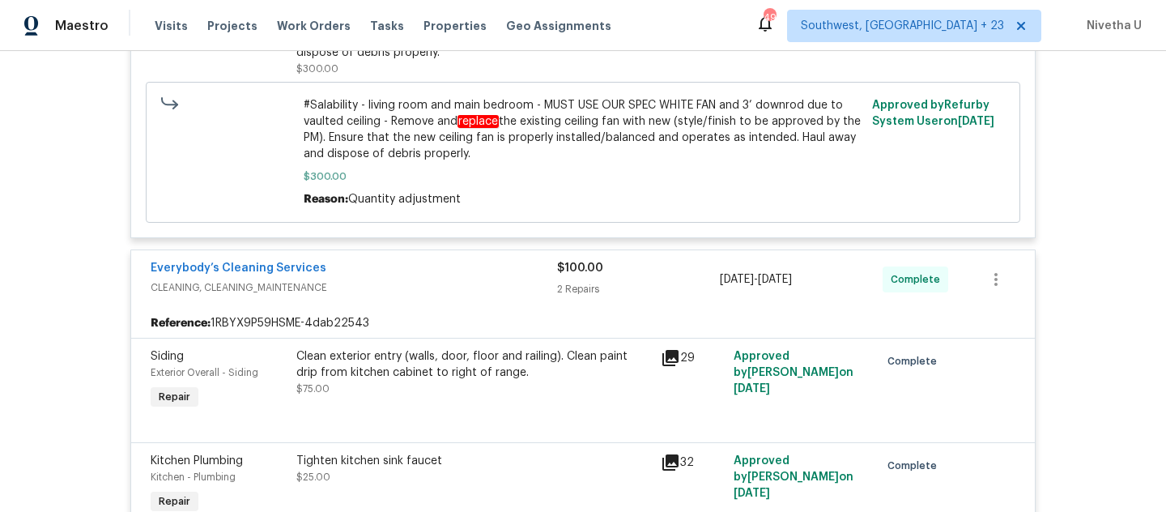
click at [427, 290] on span "CLEANING, CLEANING_MAINTENANCE" at bounding box center [354, 287] width 407 height 16
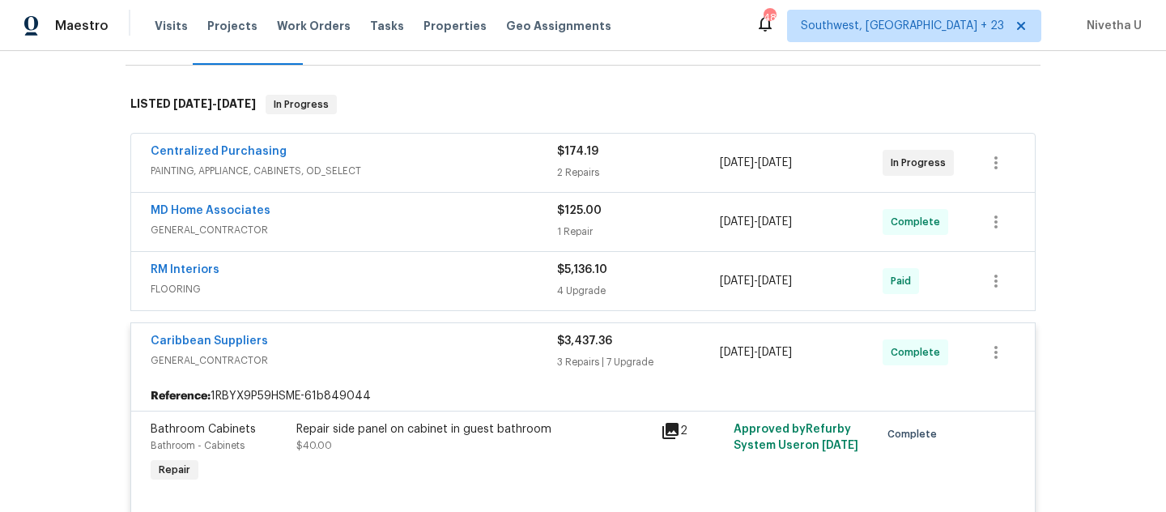
scroll to position [214, 0]
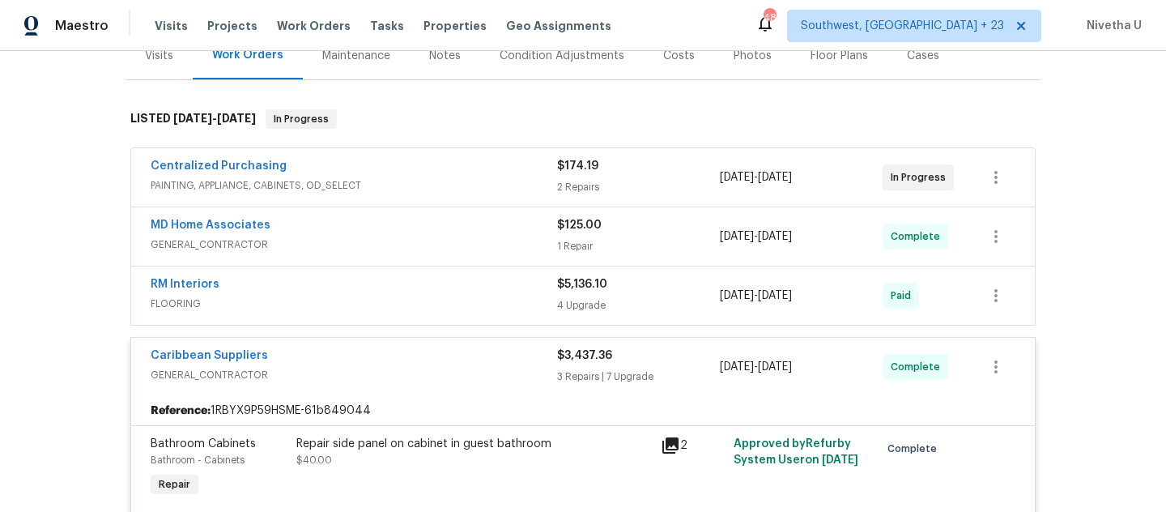
click at [415, 362] on div "Caribbean Suppliers" at bounding box center [354, 356] width 407 height 19
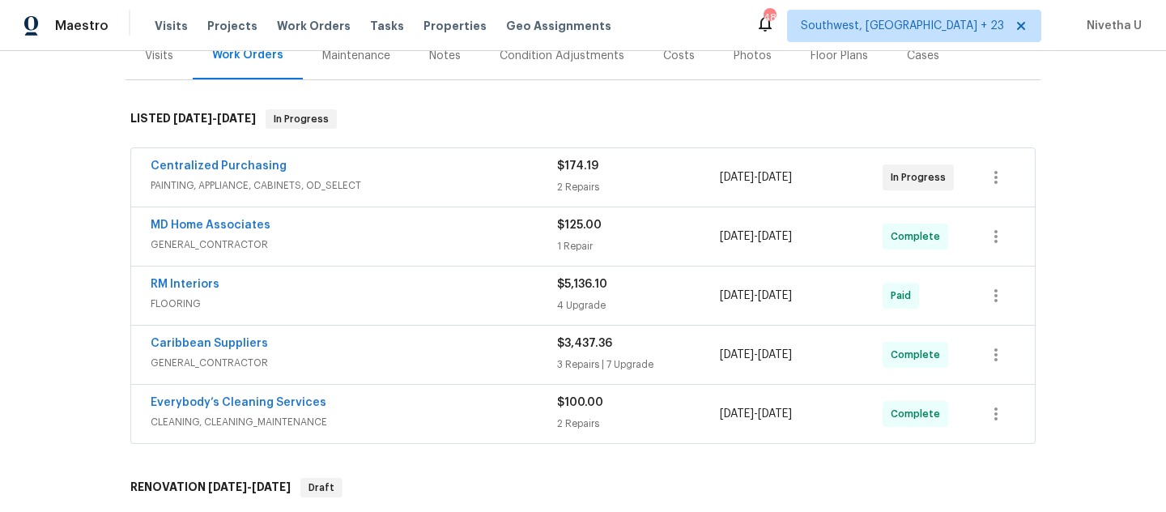
click at [407, 301] on span "FLOORING" at bounding box center [354, 304] width 407 height 16
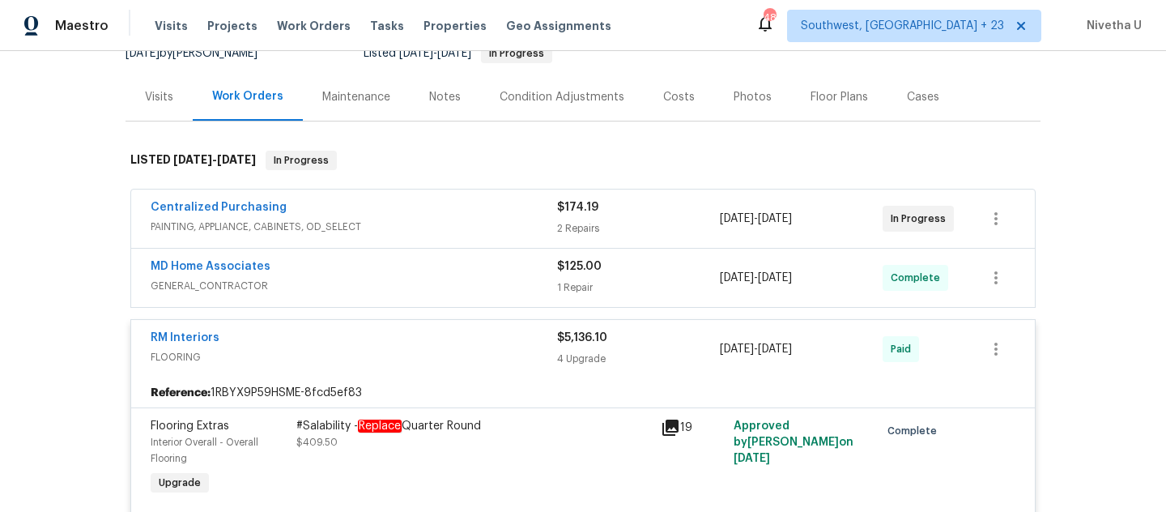
scroll to position [170, 0]
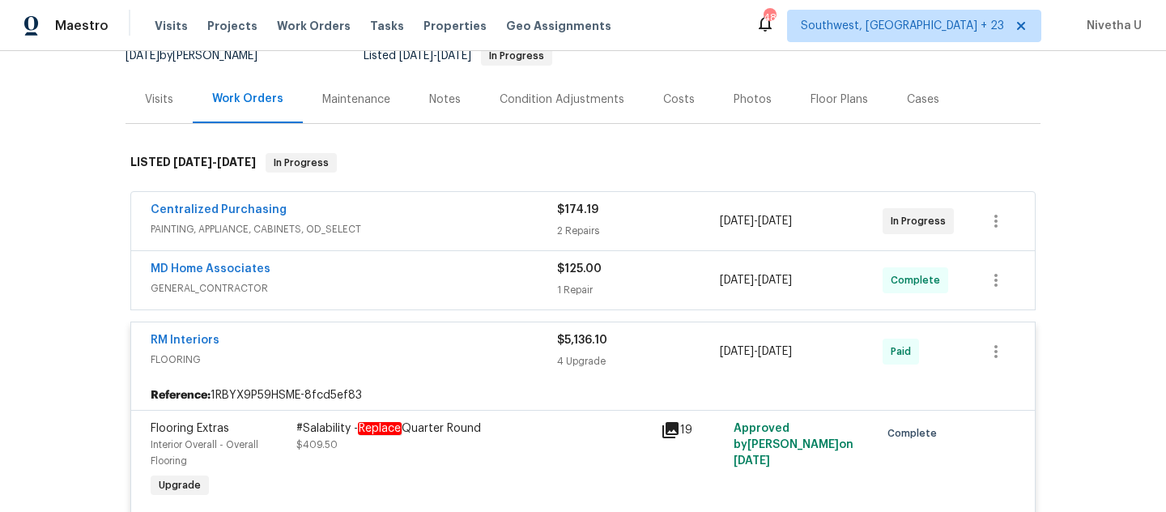
click at [449, 328] on div "RM Interiors FLOORING $5,136.10 4 Upgrade 8/20/2025 - 8/25/2025 Paid" at bounding box center [583, 351] width 904 height 58
click at [439, 340] on div "RM Interiors" at bounding box center [354, 341] width 407 height 19
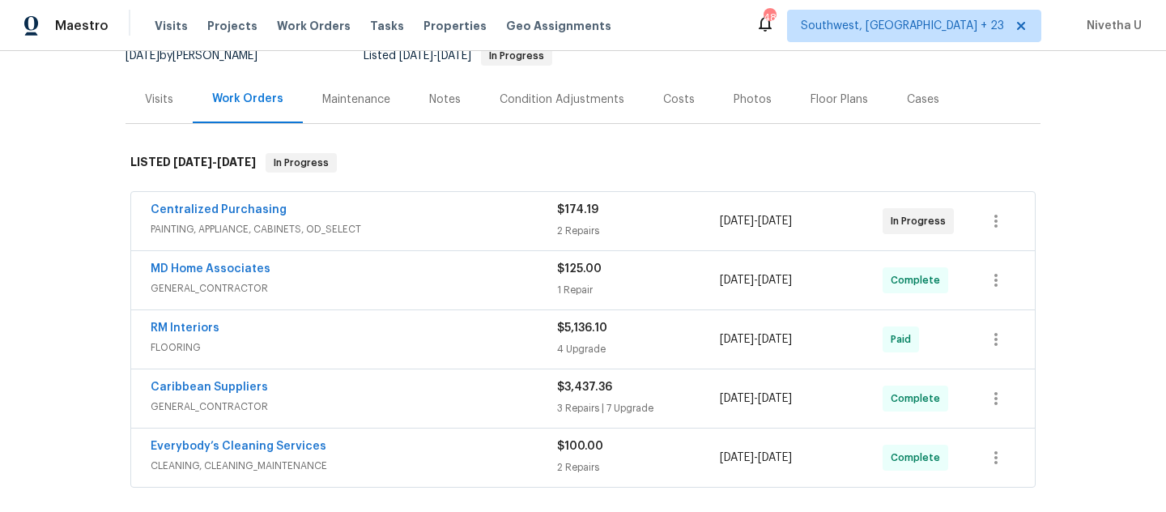
click at [434, 294] on span "GENERAL_CONTRACTOR" at bounding box center [354, 288] width 407 height 16
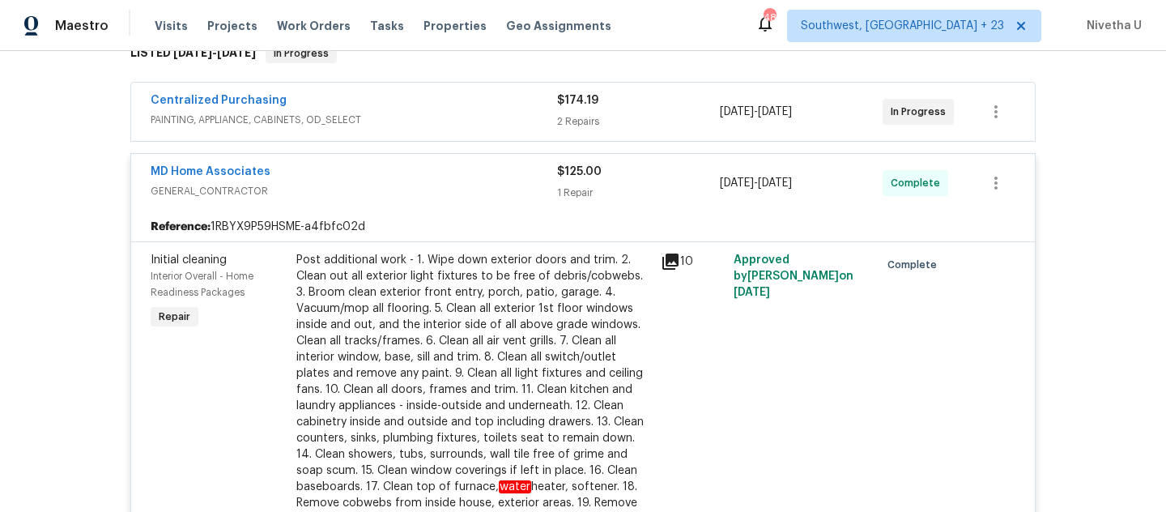
scroll to position [151, 0]
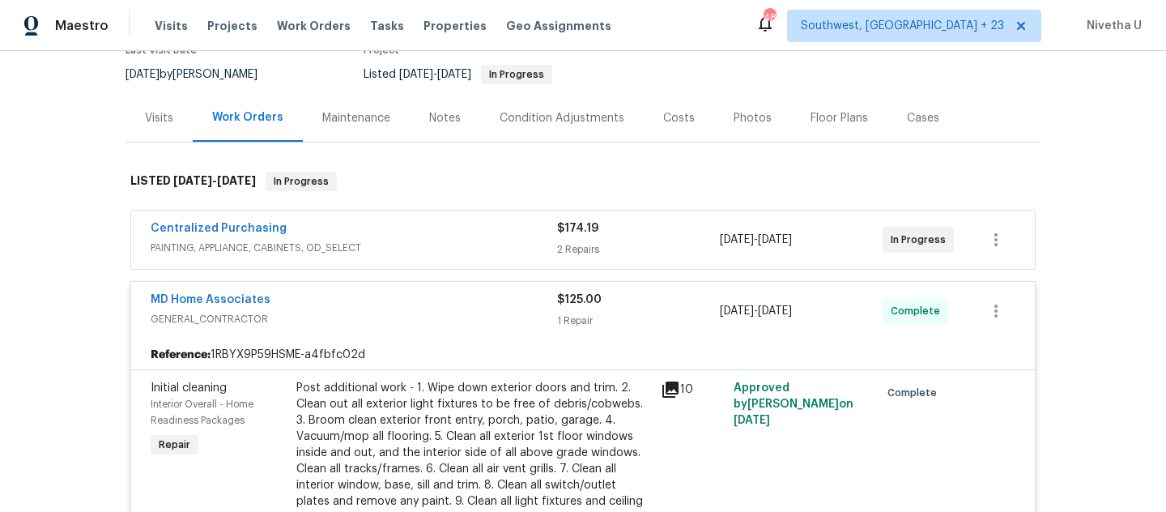
click at [459, 334] on div "MD Home Associates GENERAL_CONTRACTOR $125.00 1 Repair 9/10/2025 - 9/12/2025 Co…" at bounding box center [583, 311] width 904 height 58
click at [450, 252] on span "PAINTING, APPLIANCE, CABINETS, OD_SELECT" at bounding box center [354, 248] width 407 height 16
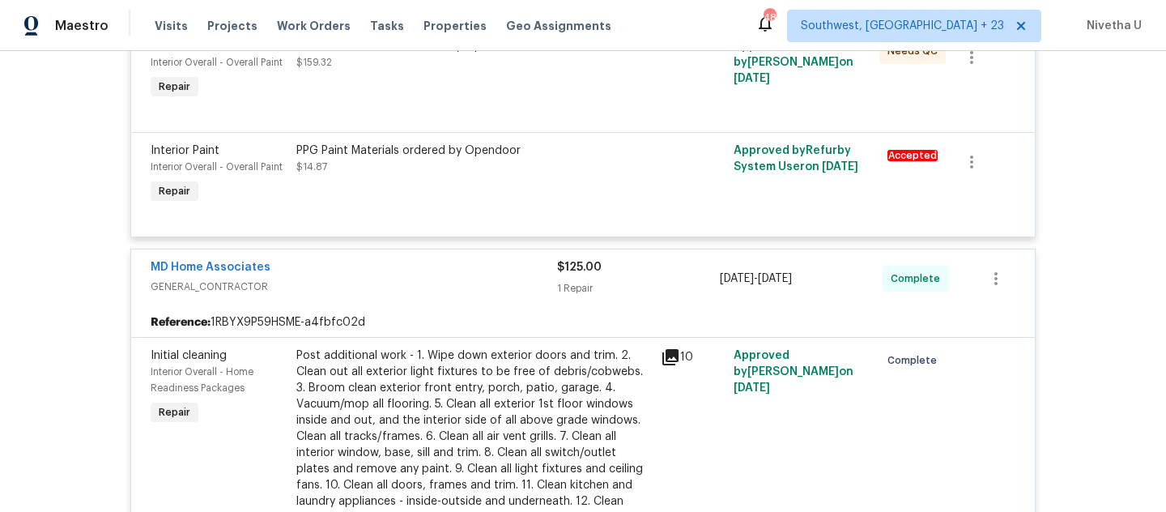
click at [434, 279] on span "GENERAL_CONTRACTOR" at bounding box center [354, 287] width 407 height 16
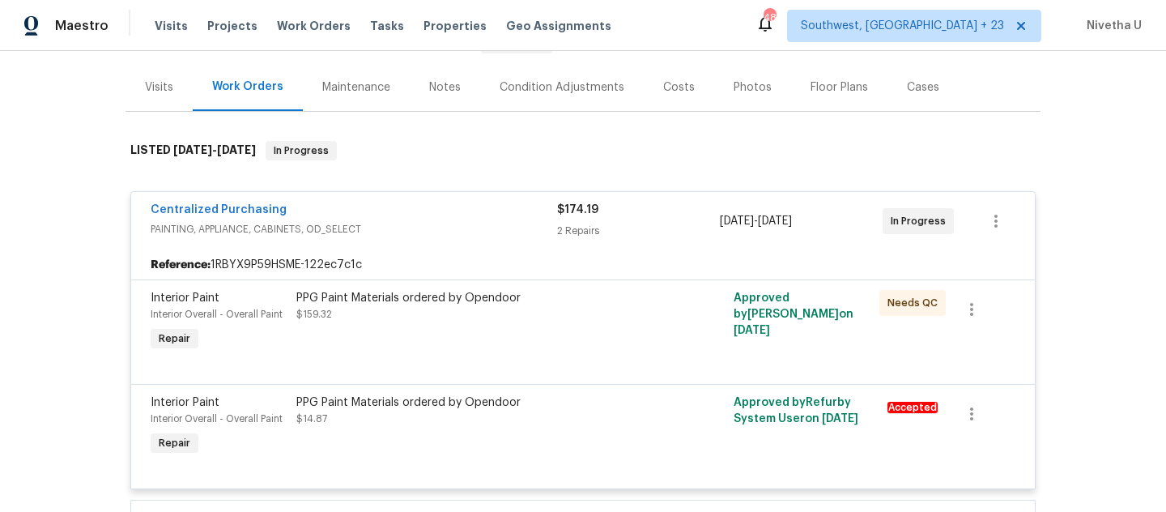
scroll to position [183, 0]
click at [491, 214] on div "Centralized Purchasing" at bounding box center [354, 210] width 407 height 19
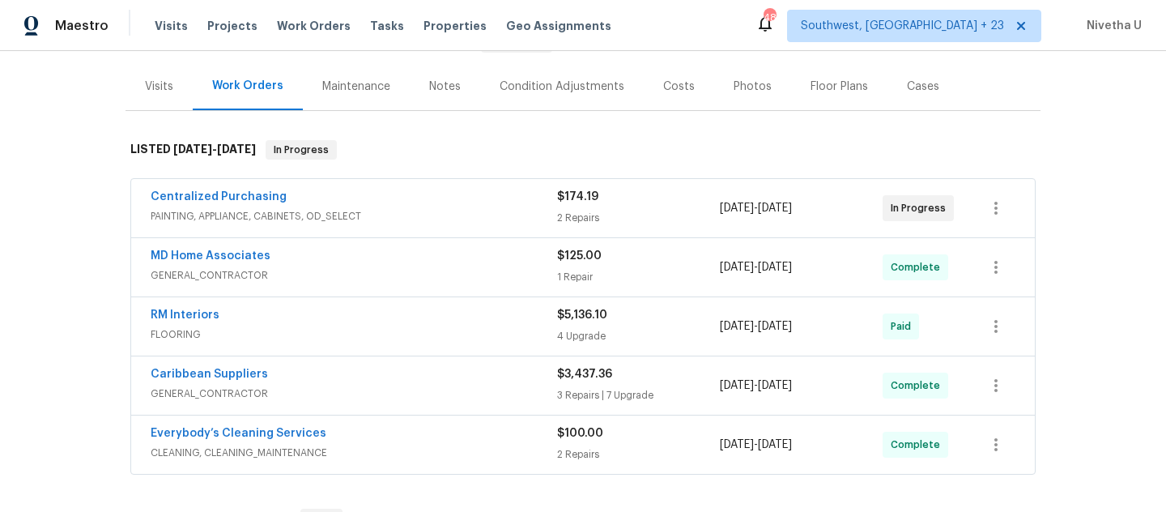
click at [460, 267] on span "GENERAL_CONTRACTOR" at bounding box center [354, 275] width 407 height 16
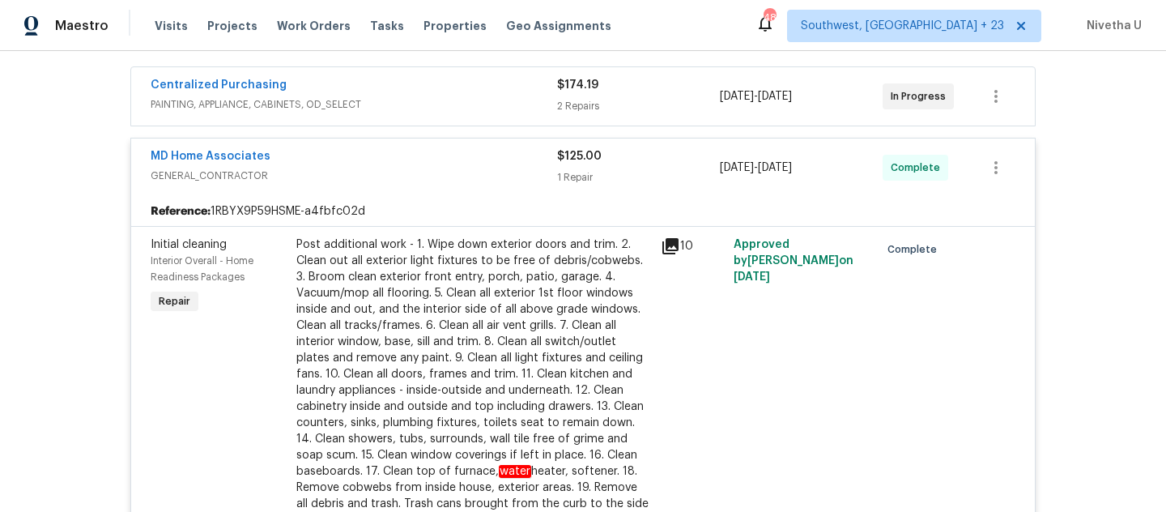
scroll to position [291, 0]
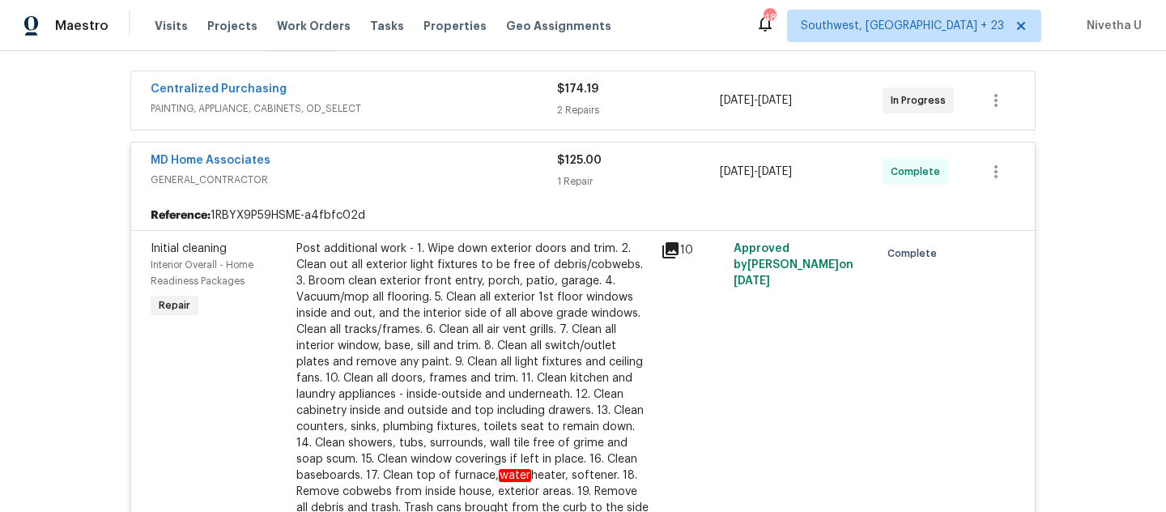
click at [449, 199] on div "MD Home Associates GENERAL_CONTRACTOR $125.00 1 Repair 9/10/2025 - 9/12/2025 Co…" at bounding box center [583, 172] width 904 height 58
click at [434, 164] on div "MD Home Associates" at bounding box center [354, 161] width 407 height 19
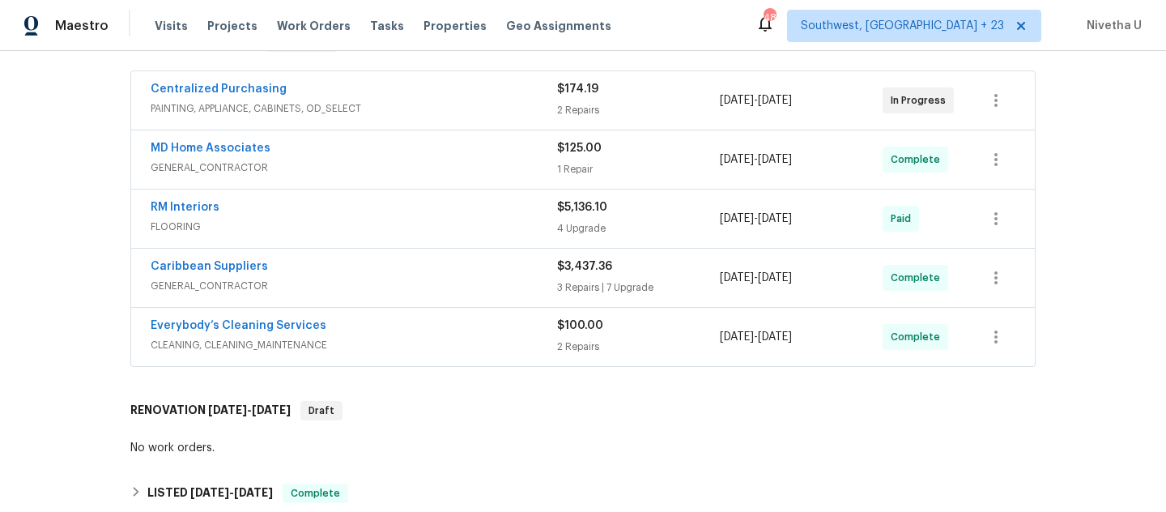
click at [442, 236] on div "RM Interiors FLOORING" at bounding box center [354, 218] width 407 height 39
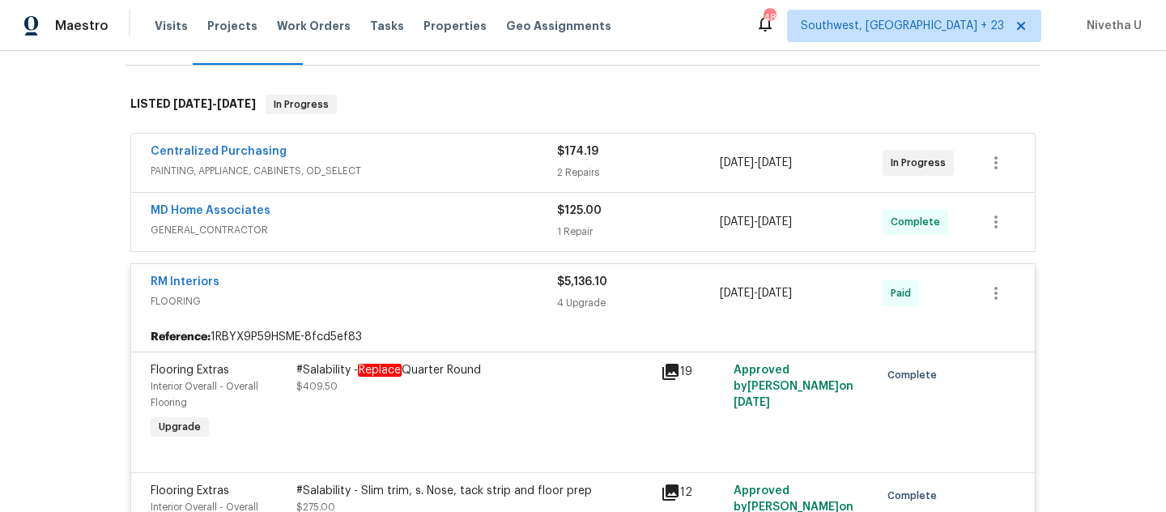
click at [437, 303] on span "FLOORING" at bounding box center [354, 301] width 407 height 16
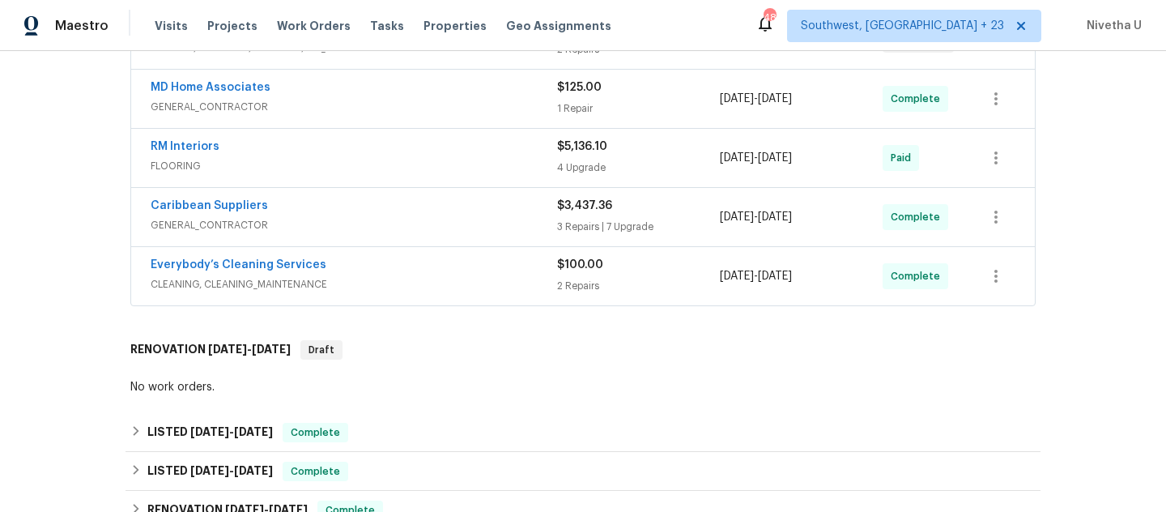
scroll to position [350, 0]
click at [426, 228] on span "GENERAL_CONTRACTOR" at bounding box center [354, 227] width 407 height 16
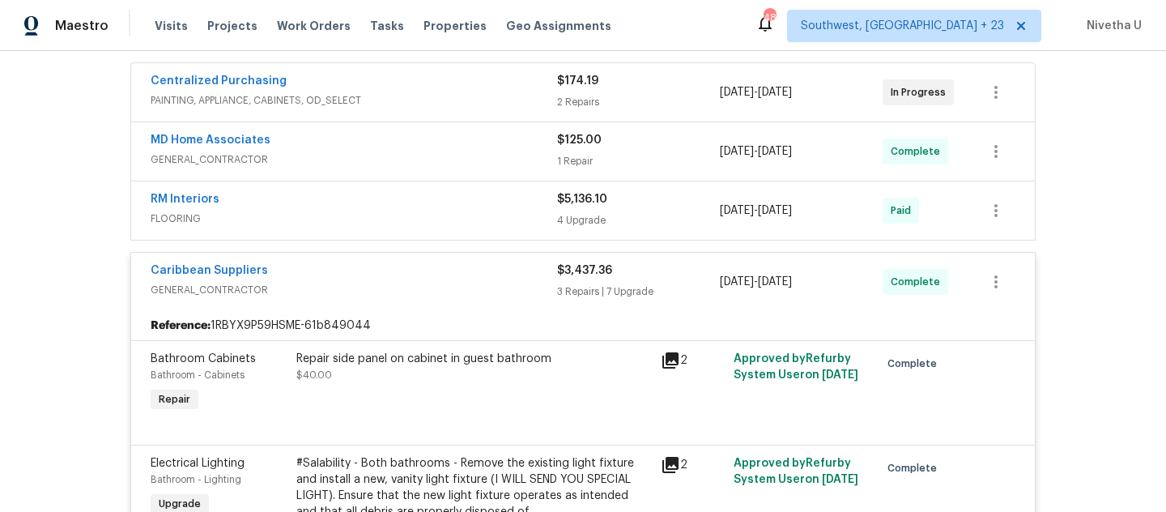
scroll to position [289, 0]
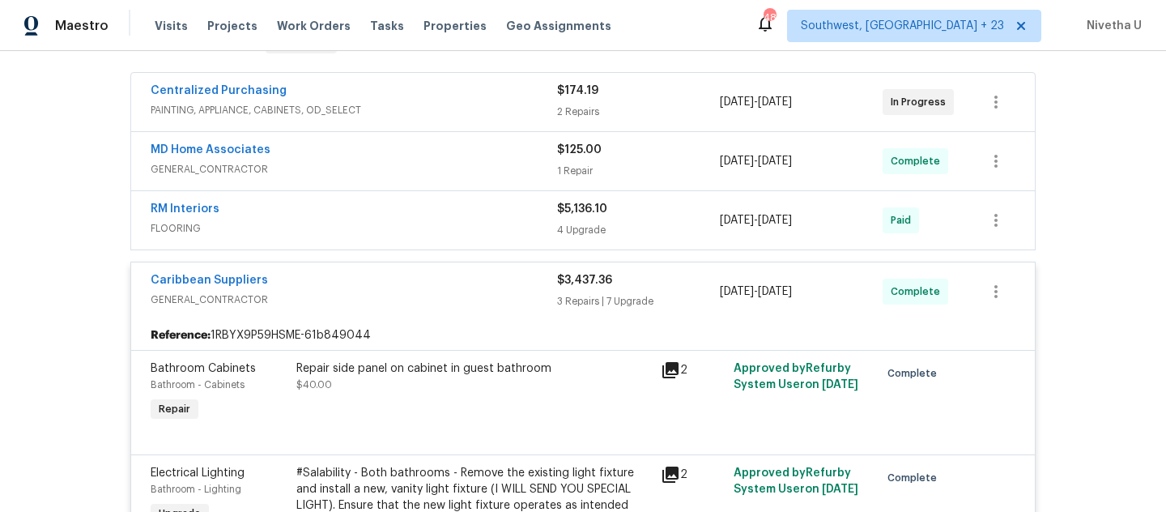
click at [437, 292] on span "GENERAL_CONTRACTOR" at bounding box center [354, 300] width 407 height 16
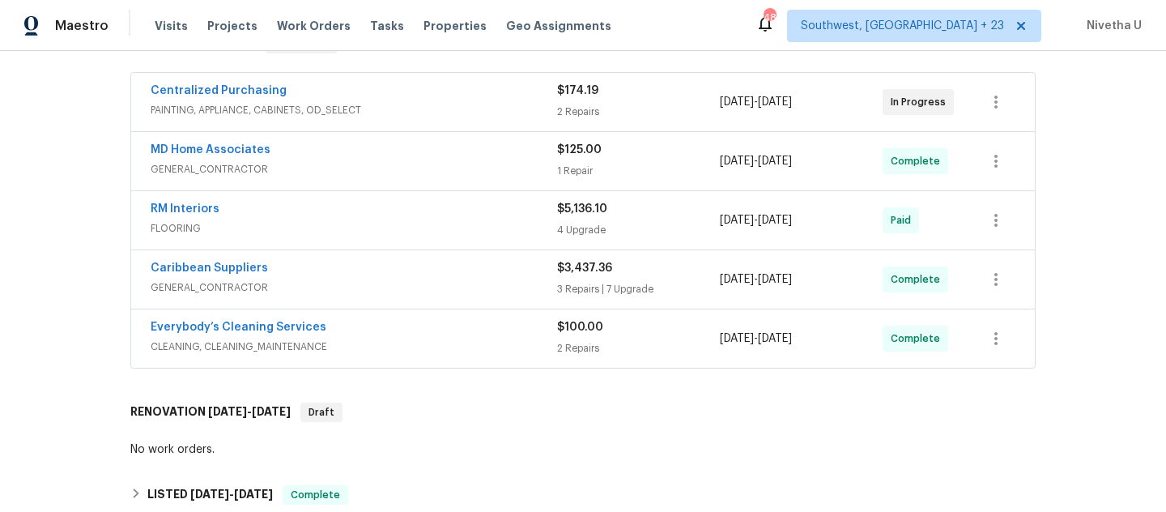
click at [437, 345] on span "CLEANING, CLEANING_MAINTENANCE" at bounding box center [354, 347] width 407 height 16
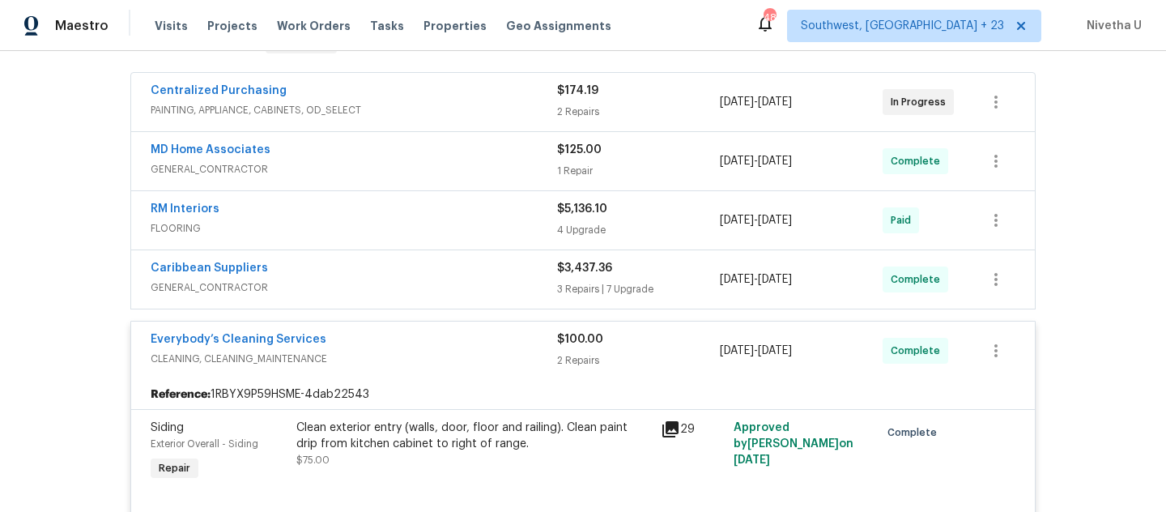
click at [437, 345] on div "Everybody’s Cleaning Services" at bounding box center [354, 340] width 407 height 19
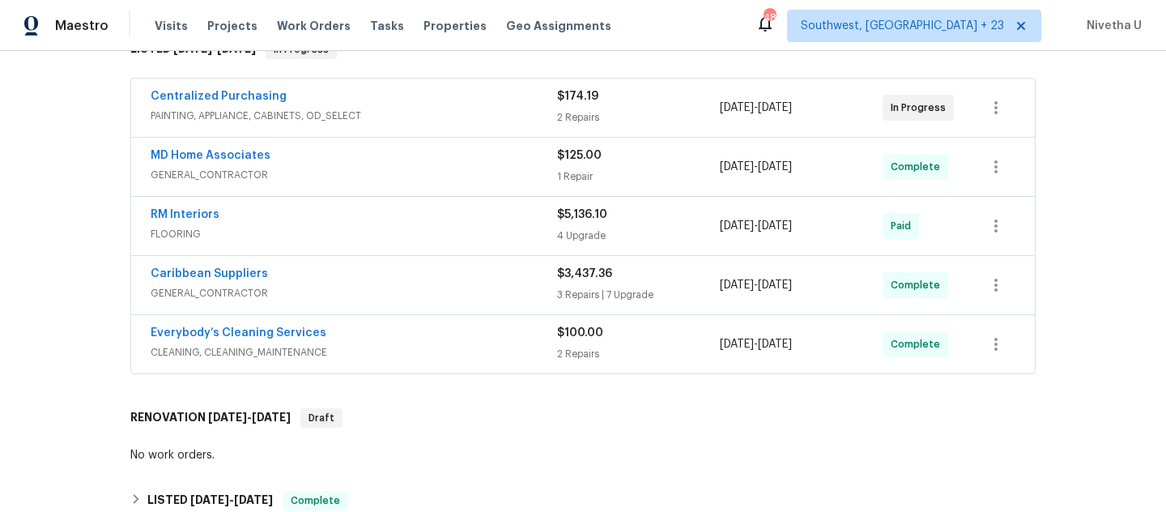
scroll to position [268, 0]
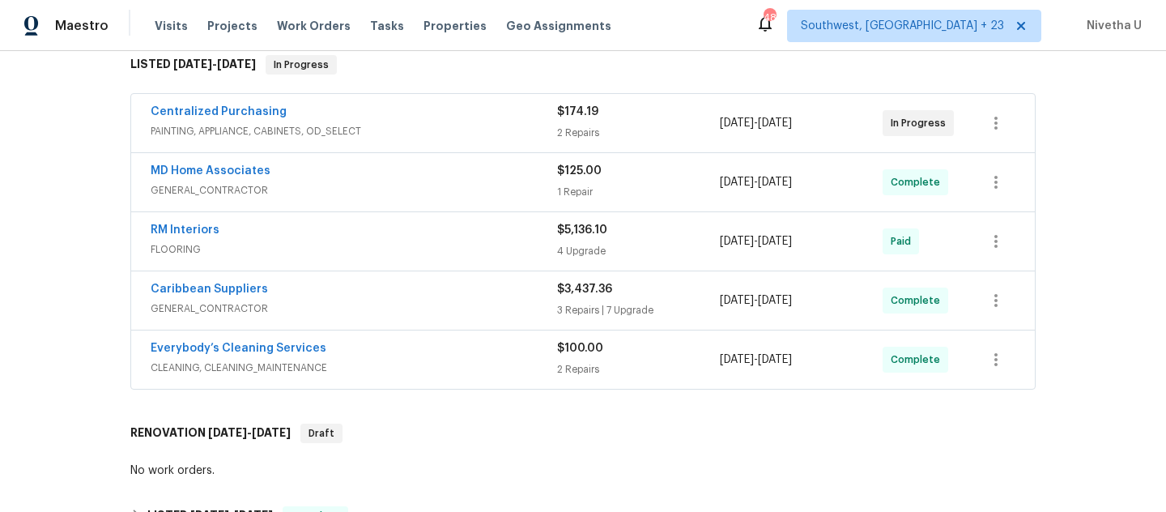
click at [481, 364] on span "CLEANING, CLEANING_MAINTENANCE" at bounding box center [354, 368] width 407 height 16
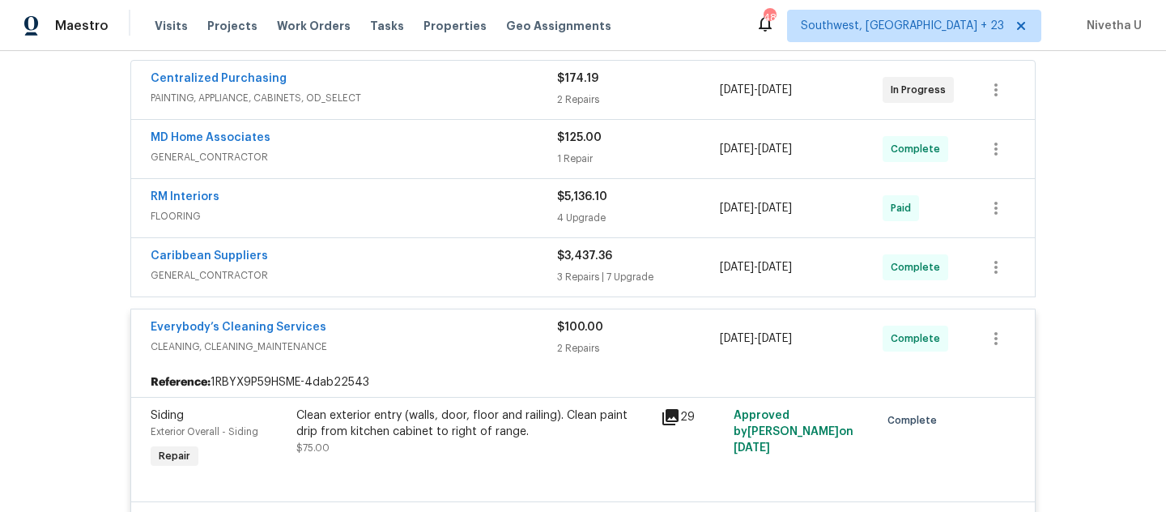
scroll to position [300, 0]
click at [468, 334] on div "Everybody’s Cleaning Services" at bounding box center [354, 330] width 407 height 19
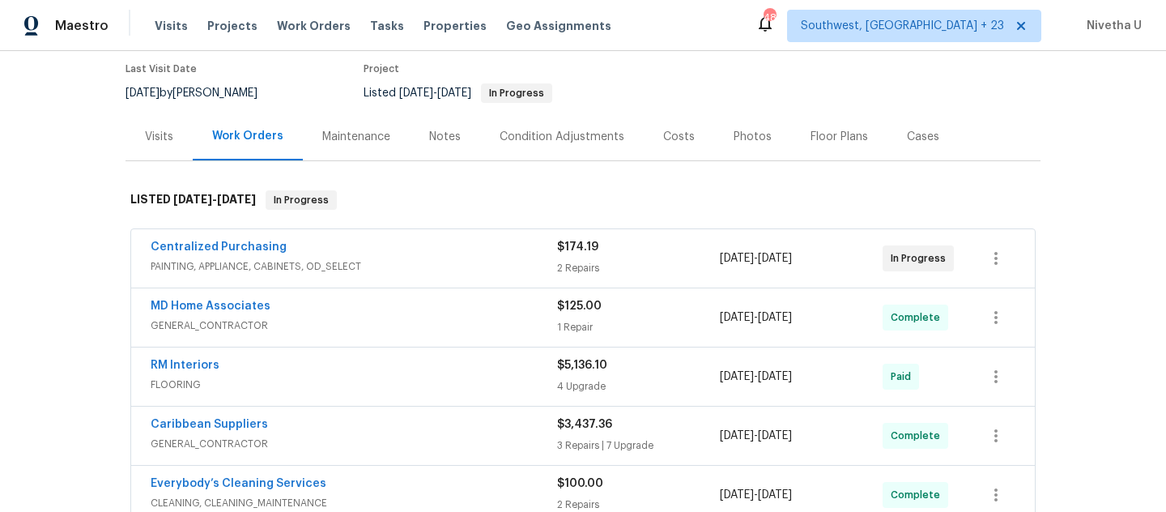
scroll to position [132, 0]
click at [458, 322] on span "GENERAL_CONTRACTOR" at bounding box center [354, 326] width 407 height 16
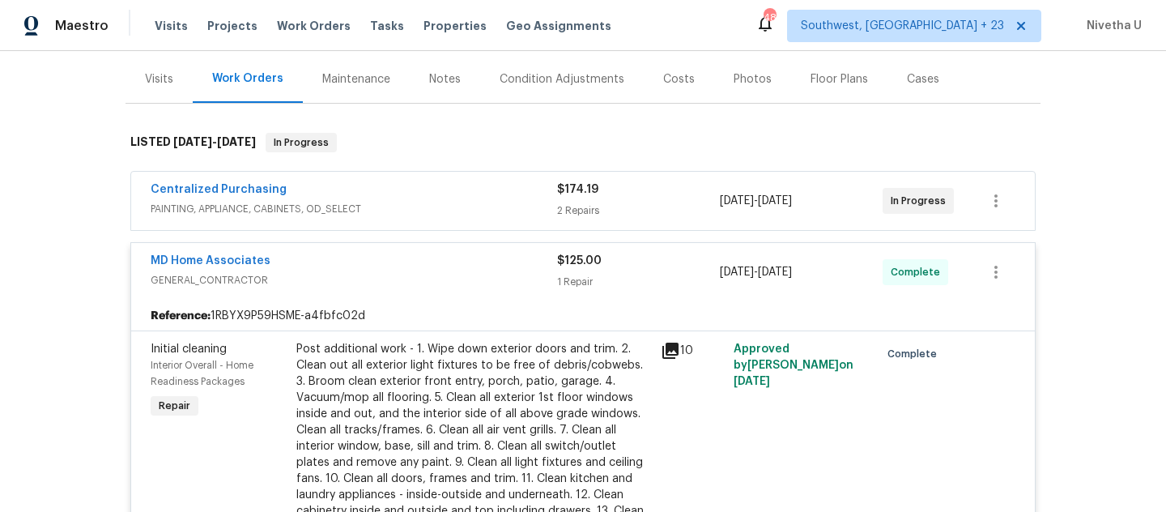
scroll to position [188, 0]
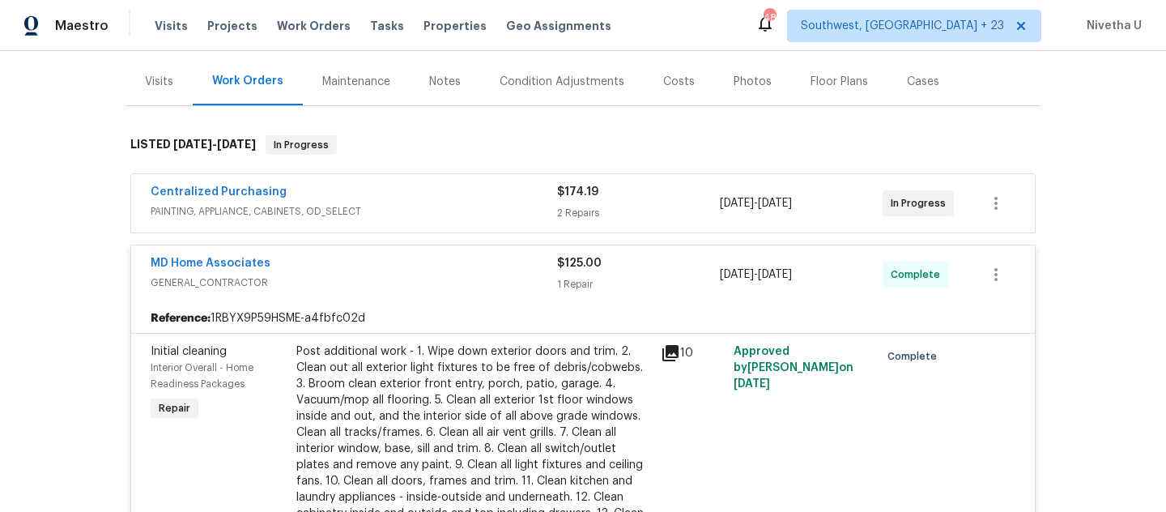
click at [441, 288] on span "GENERAL_CONTRACTOR" at bounding box center [354, 283] width 407 height 16
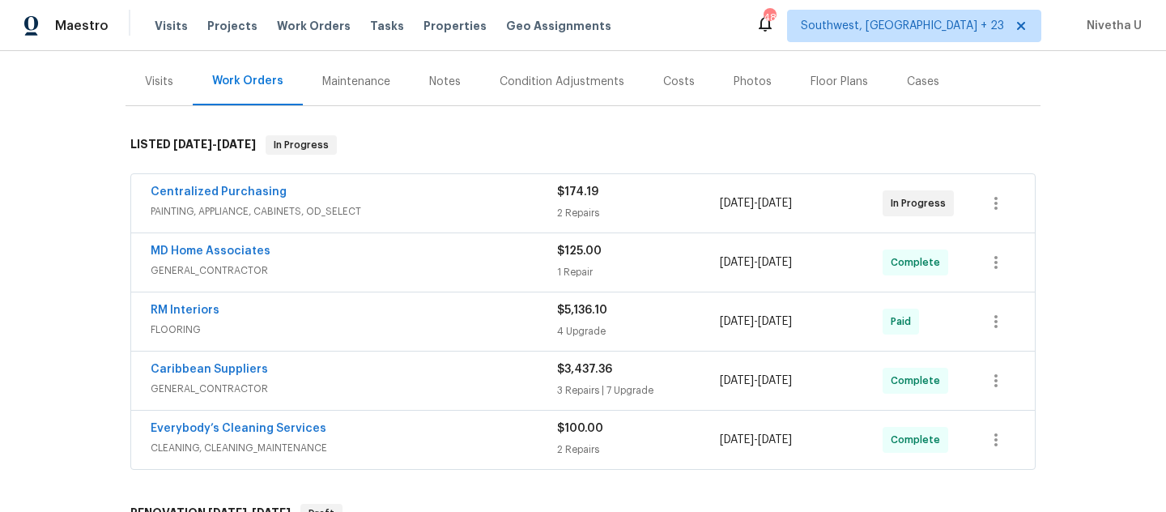
click at [434, 211] on span "PAINTING, APPLIANCE, CABINETS, OD_SELECT" at bounding box center [354, 211] width 407 height 16
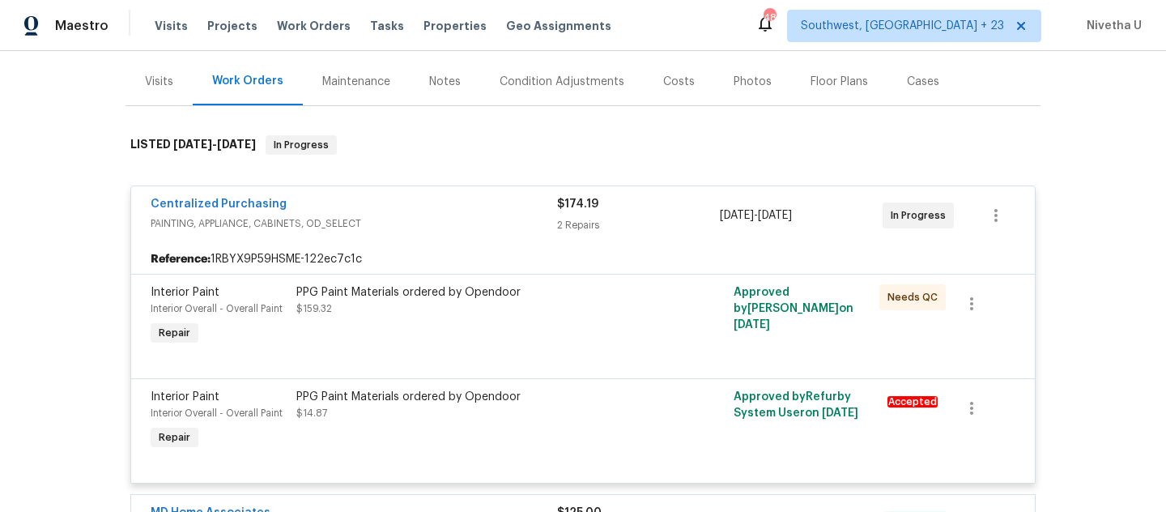
click at [434, 211] on div "Centralized Purchasing" at bounding box center [354, 205] width 407 height 19
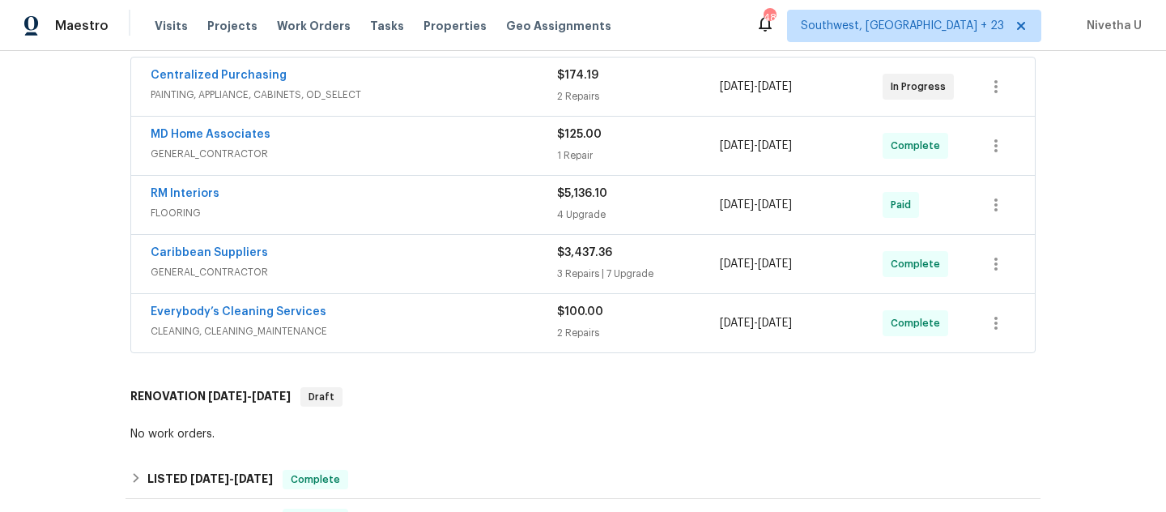
scroll to position [287, 0]
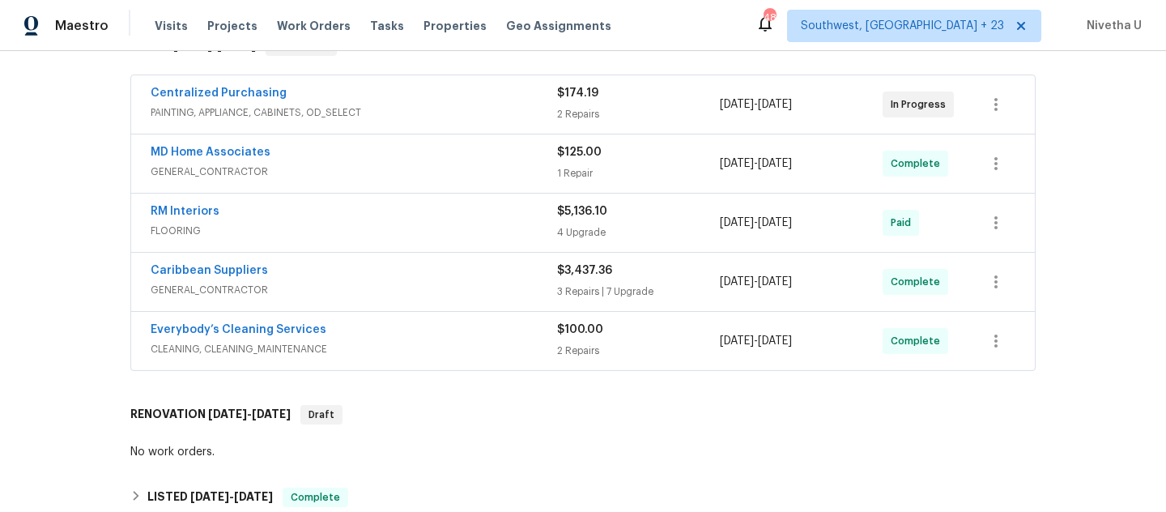
click at [491, 344] on span "CLEANING, CLEANING_MAINTENANCE" at bounding box center [354, 349] width 407 height 16
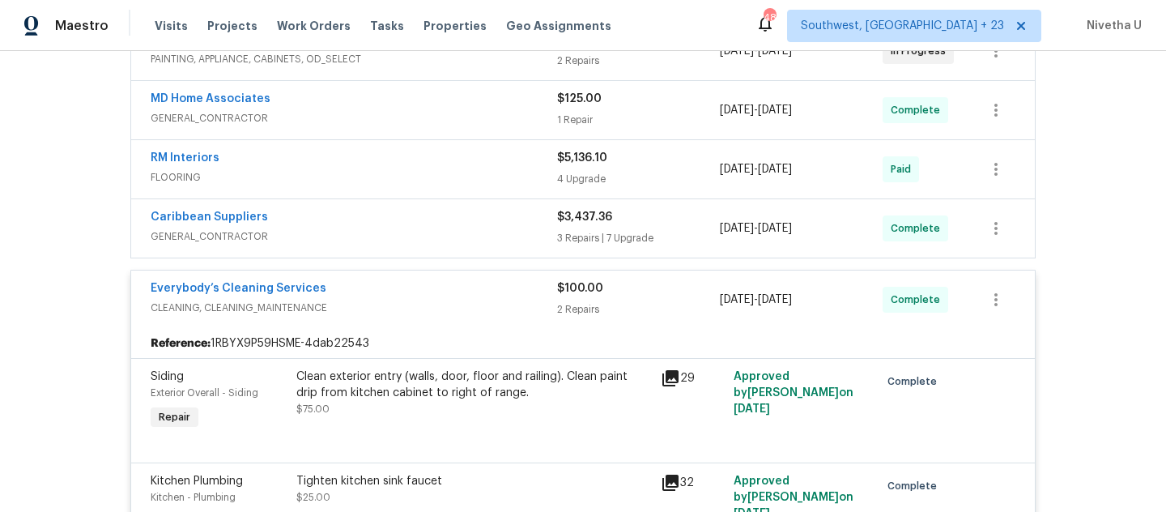
scroll to position [340, 0]
click at [466, 292] on div "Everybody’s Cleaning Services" at bounding box center [354, 289] width 407 height 19
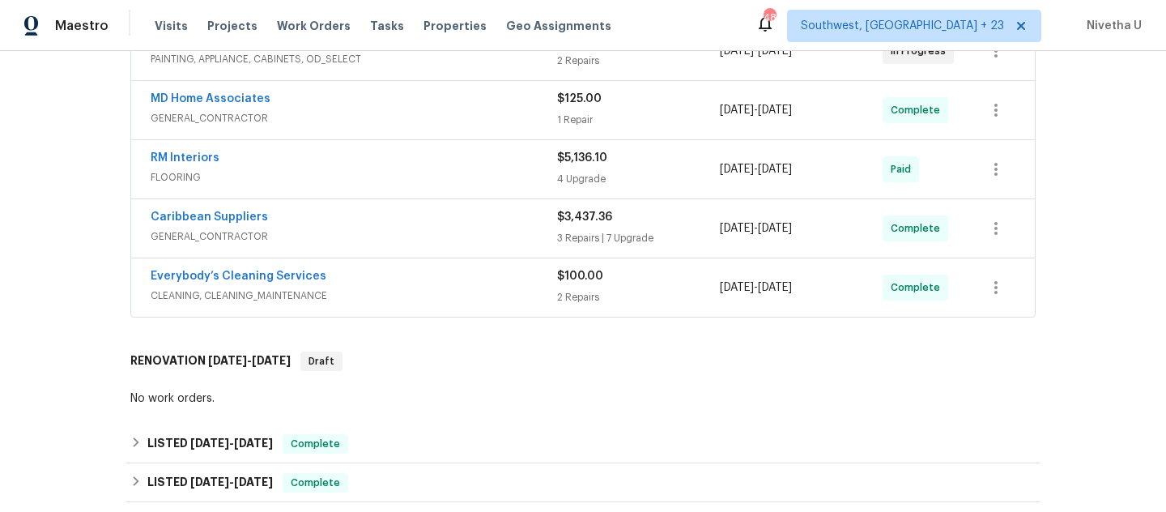
click at [451, 243] on span "GENERAL_CONTRACTOR" at bounding box center [354, 236] width 407 height 16
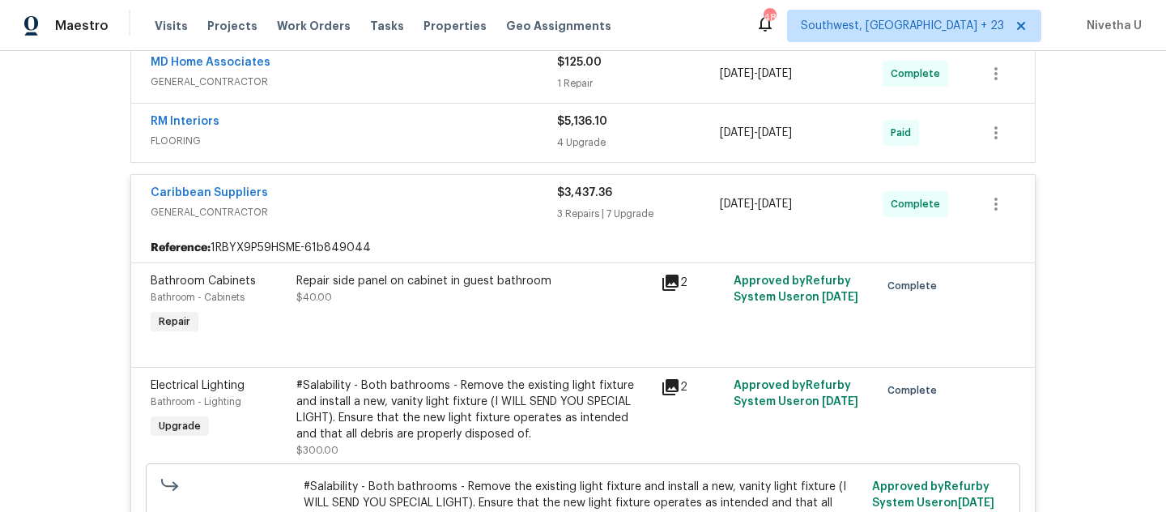
scroll to position [376, 0]
click at [387, 194] on div "Caribbean Suppliers" at bounding box center [354, 194] width 407 height 19
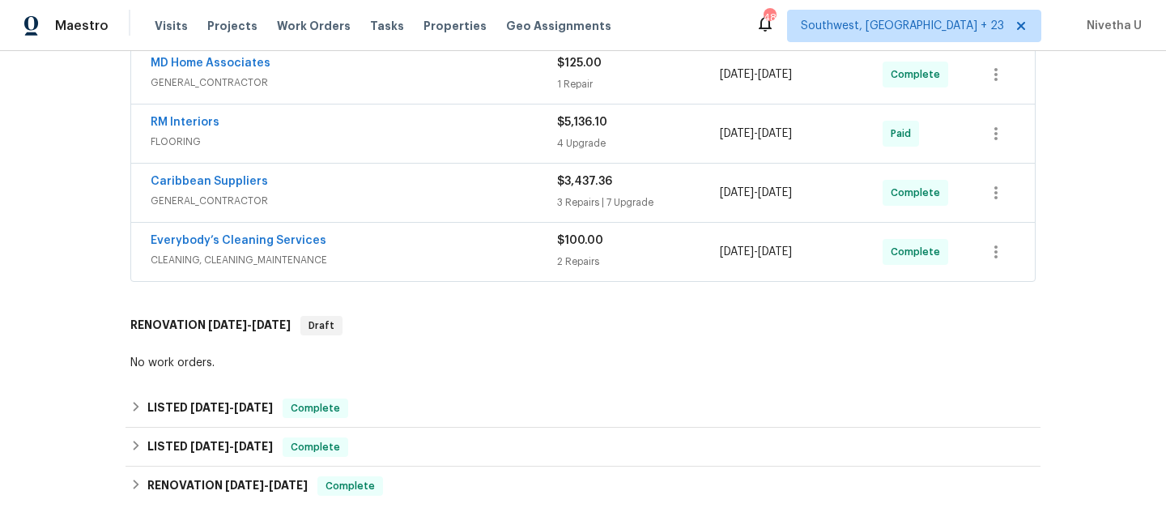
click at [378, 147] on span "FLOORING" at bounding box center [354, 142] width 407 height 16
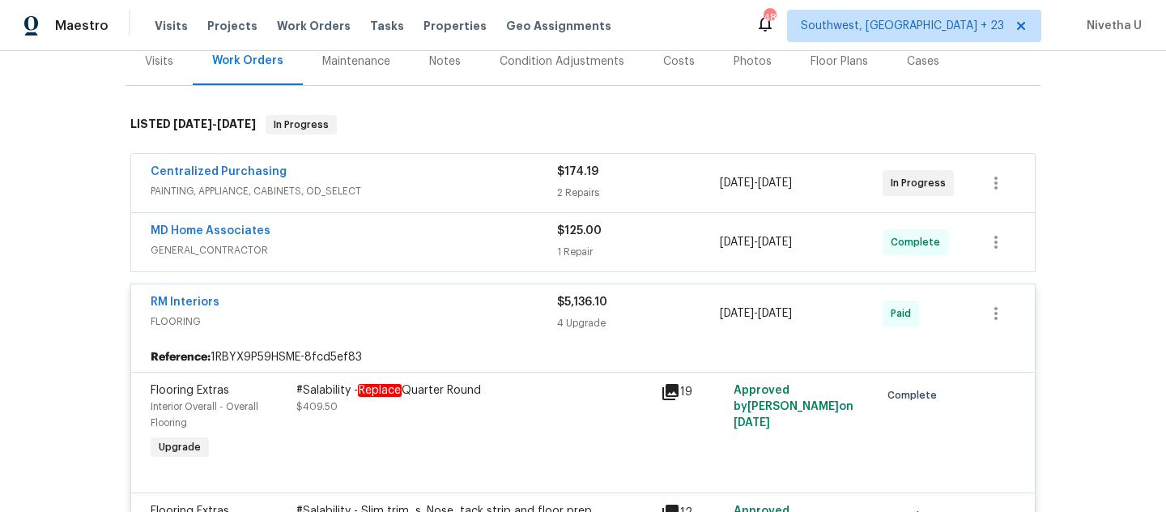
scroll to position [207, 0]
click at [440, 317] on span "FLOORING" at bounding box center [354, 322] width 407 height 16
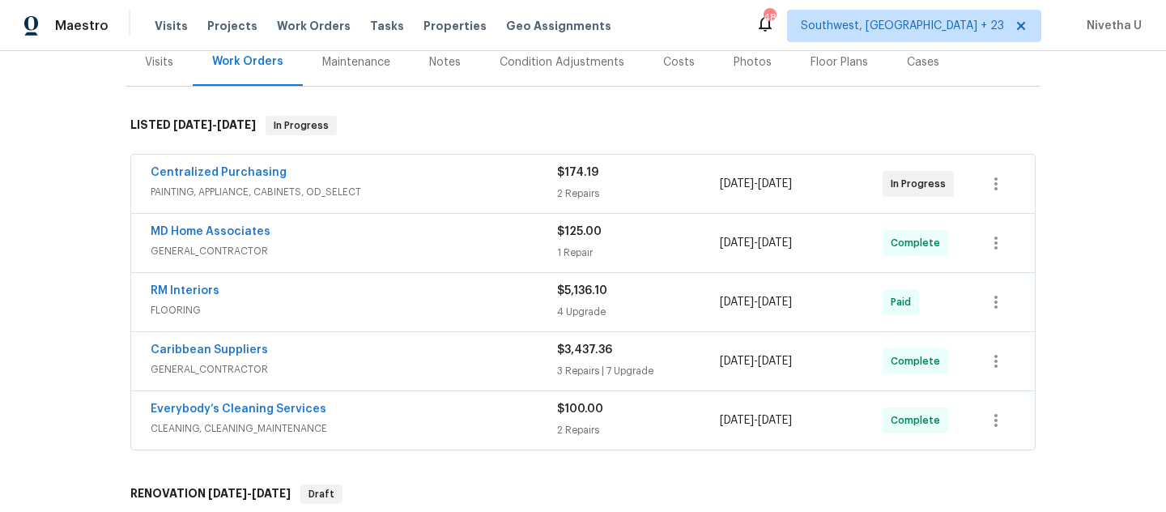
click at [424, 256] on span "GENERAL_CONTRACTOR" at bounding box center [354, 251] width 407 height 16
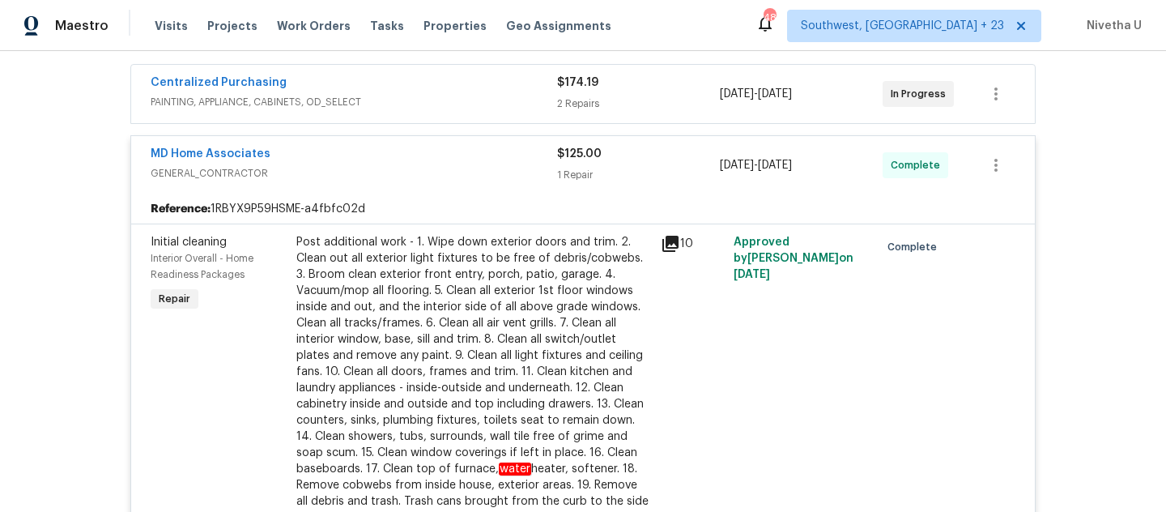
scroll to position [287, 0]
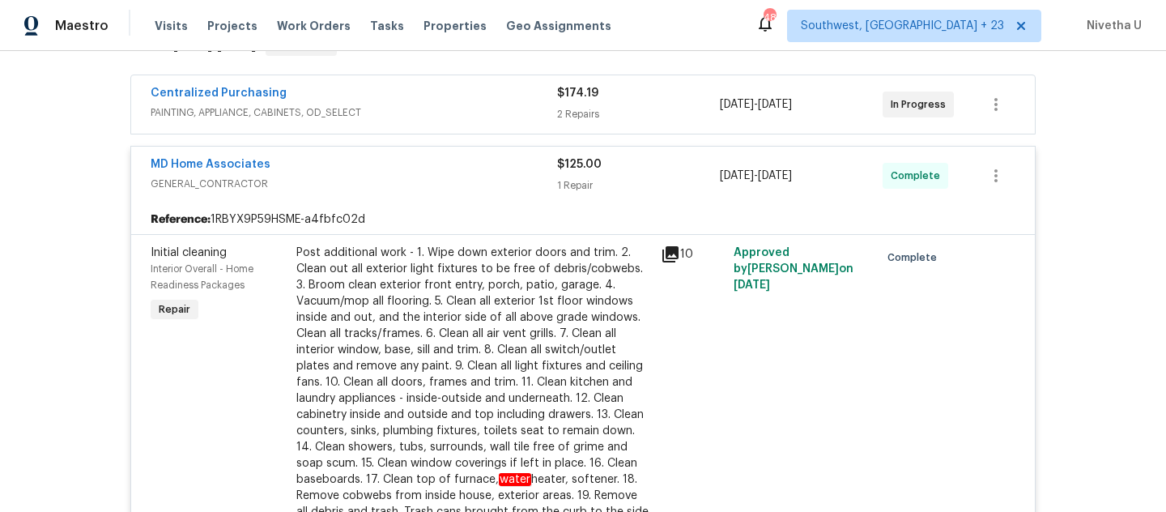
click at [420, 173] on div "MD Home Associates" at bounding box center [354, 165] width 407 height 19
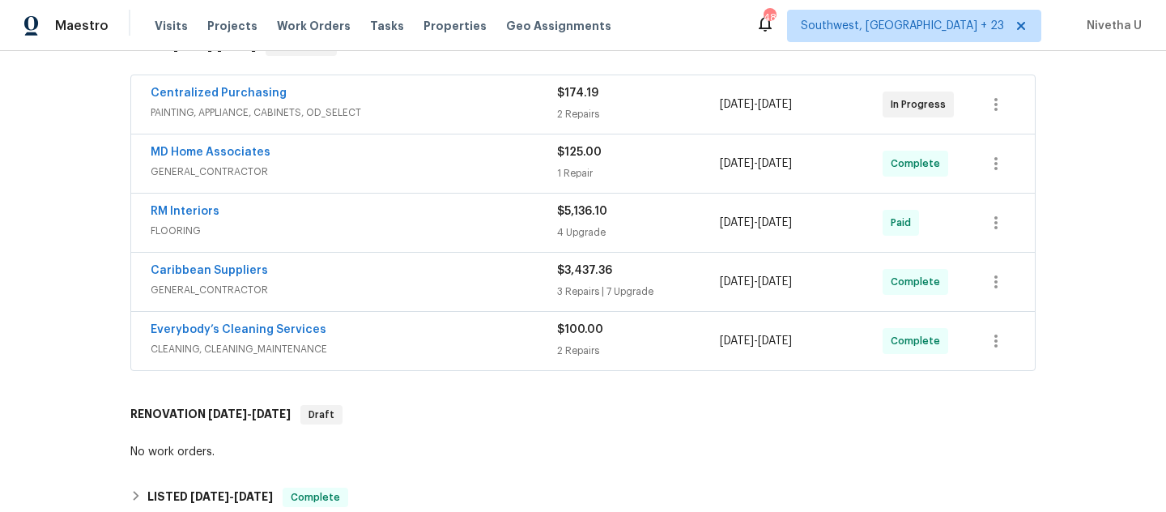
scroll to position [245, 0]
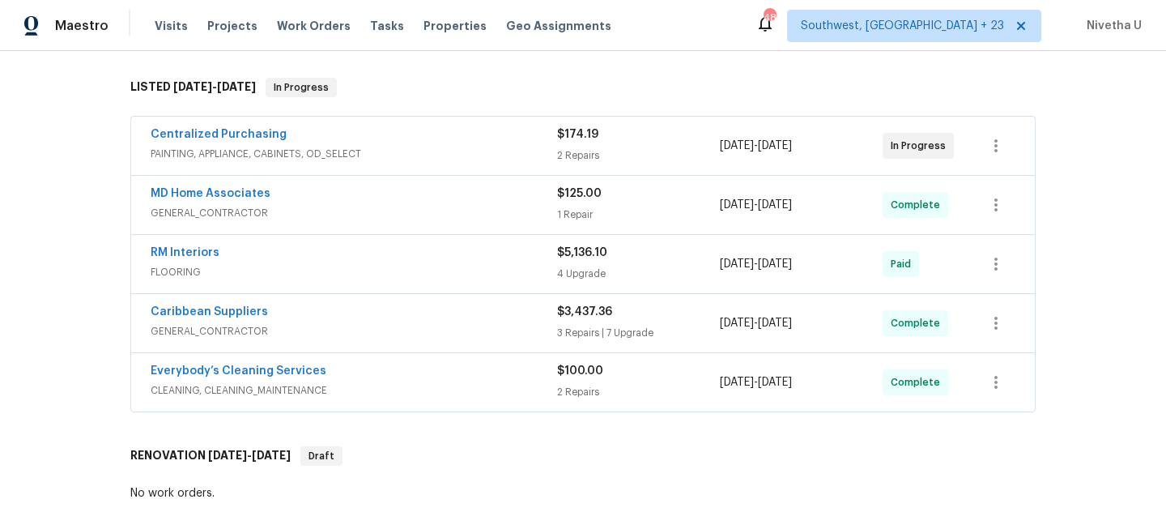
click at [417, 155] on span "PAINTING, APPLIANCE, CABINETS, OD_SELECT" at bounding box center [354, 154] width 407 height 16
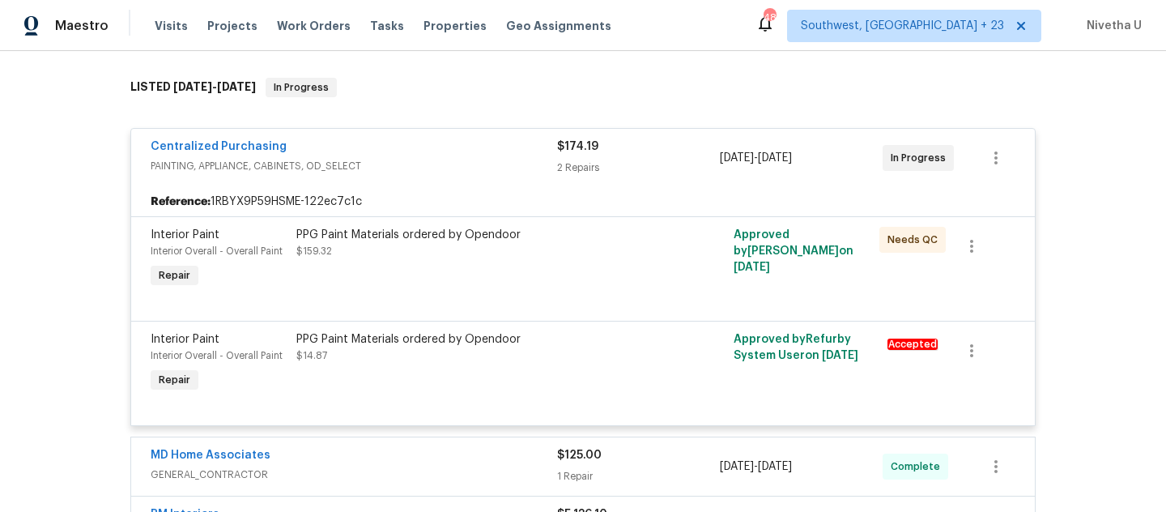
click at [417, 160] on span "PAINTING, APPLIANCE, CABINETS, OD_SELECT" at bounding box center [354, 166] width 407 height 16
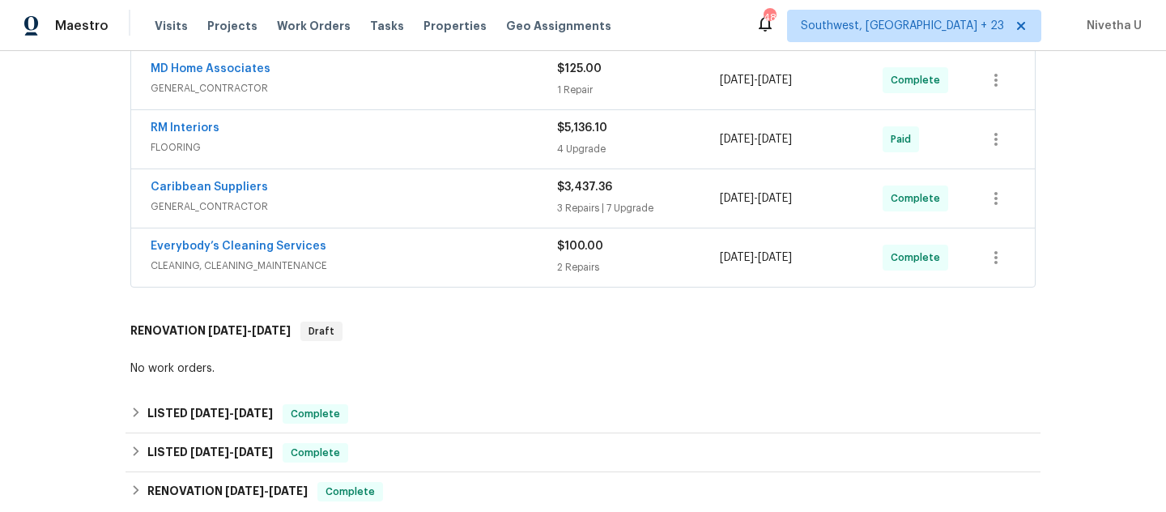
scroll to position [339, 0]
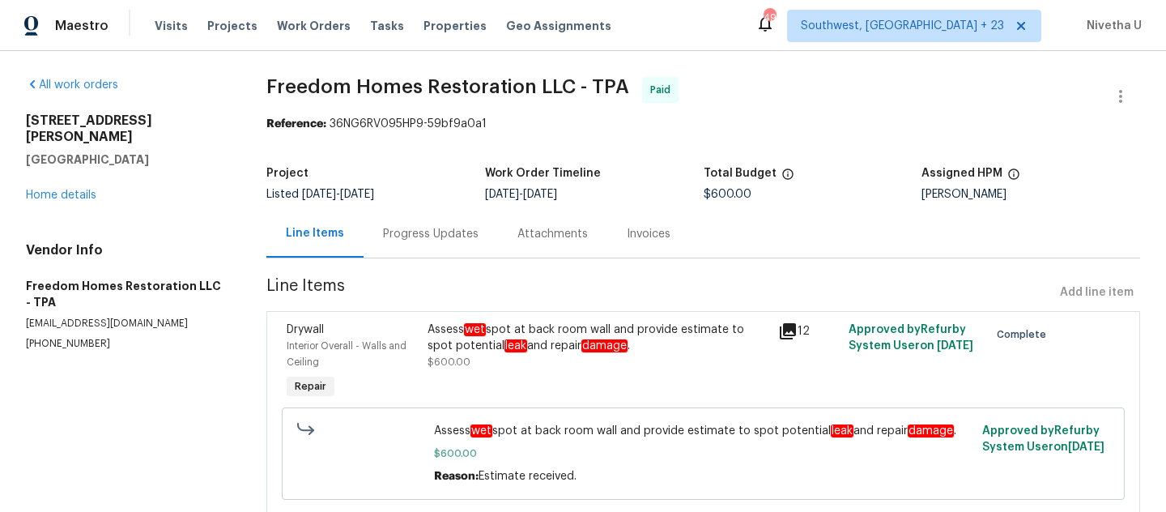
click at [462, 226] on div "Progress Updates" at bounding box center [431, 234] width 96 height 16
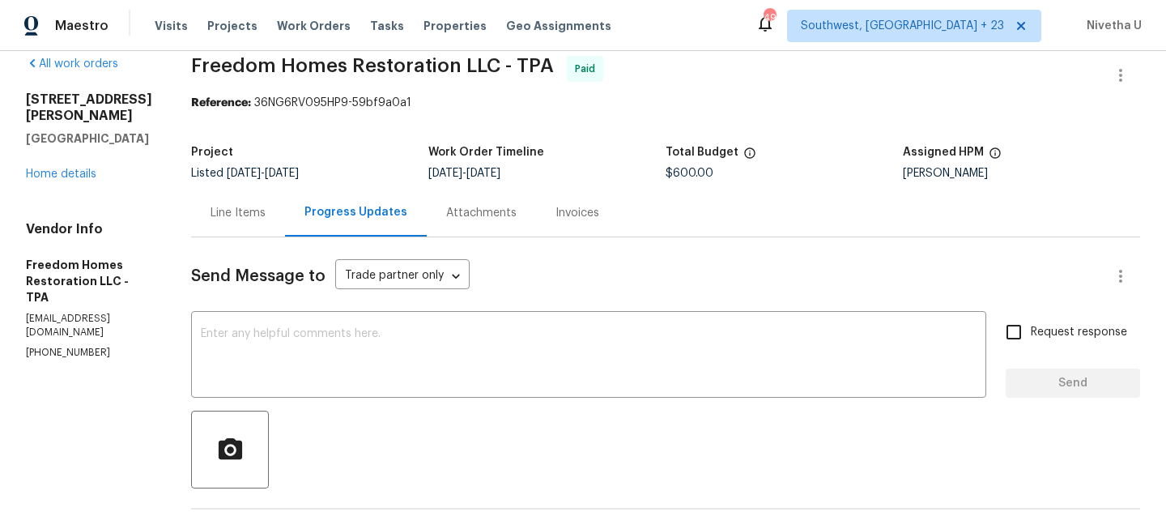
scroll to position [12, 0]
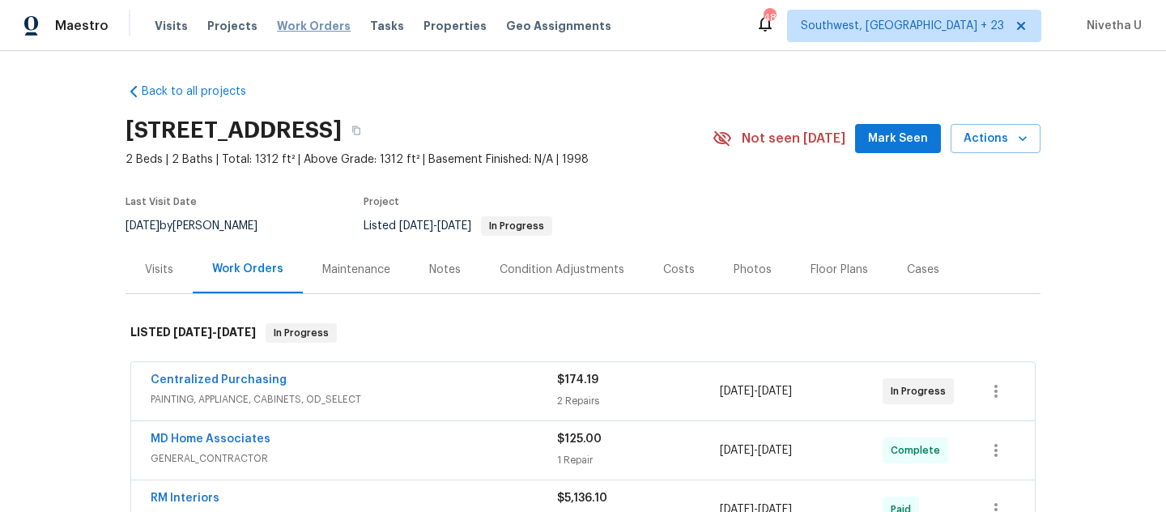
click at [326, 22] on span "Work Orders" at bounding box center [314, 26] width 74 height 16
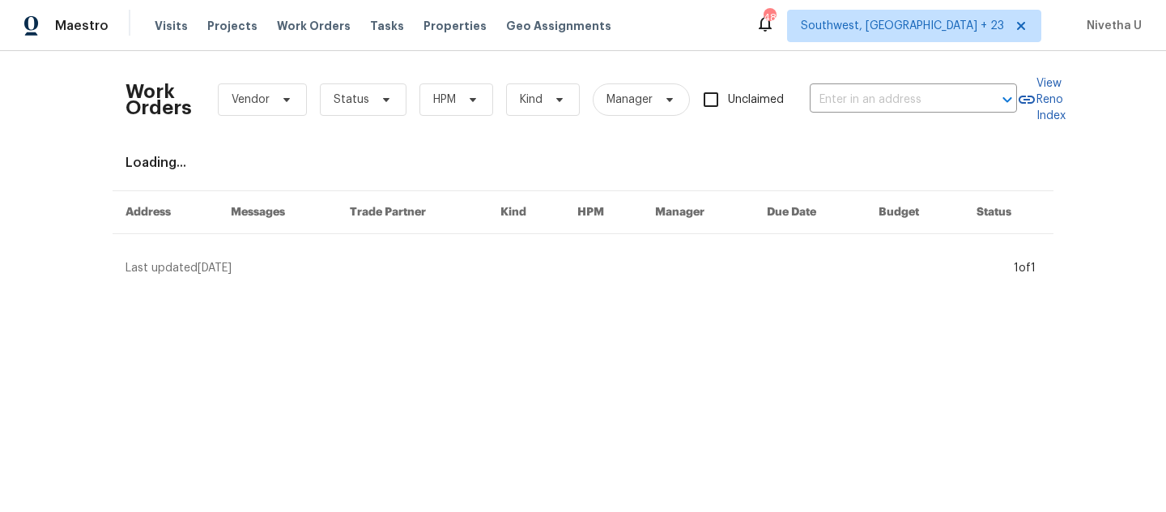
click at [835, 113] on div "Work Orders Vendor Status HPM Kind Manager Unclaimed ​" at bounding box center [572, 99] width 892 height 71
click at [835, 96] on input "text" at bounding box center [891, 99] width 162 height 25
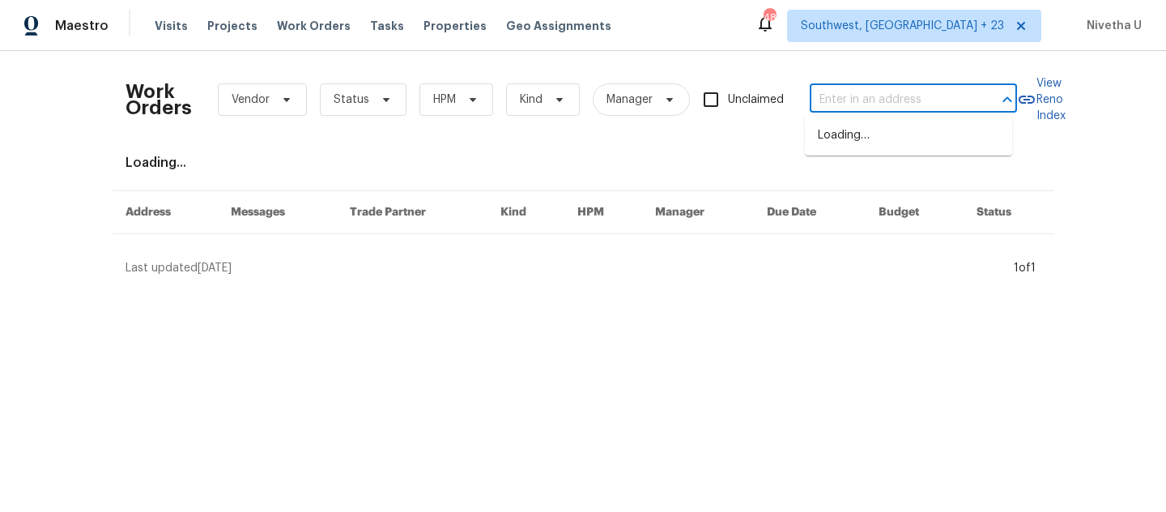
paste input "[STREET_ADDRESS]"
type input "[STREET_ADDRESS]"
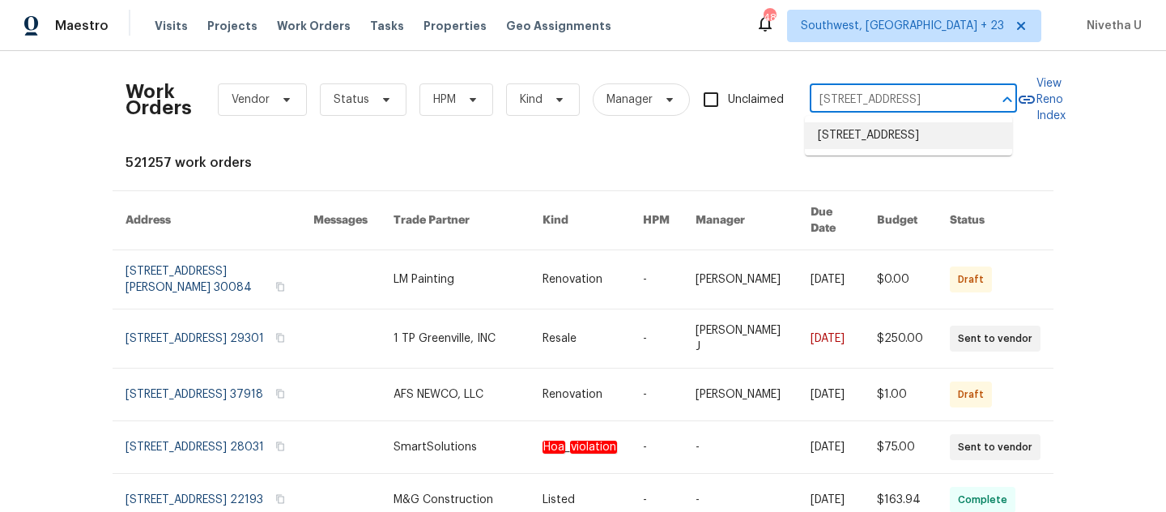
click at [871, 146] on li "[STREET_ADDRESS]" at bounding box center [908, 135] width 207 height 27
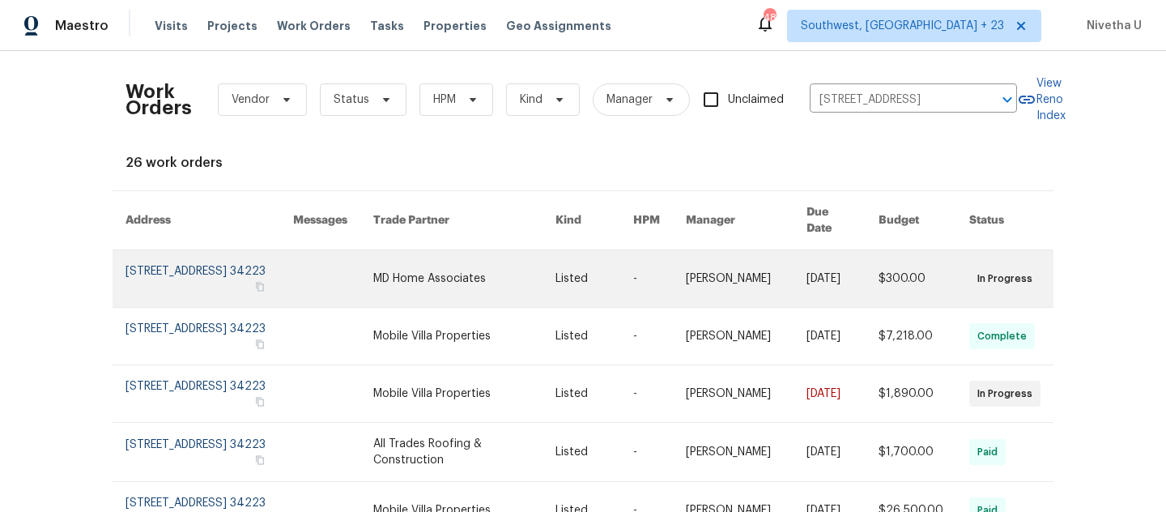
click at [150, 273] on link at bounding box center [210, 278] width 168 height 57
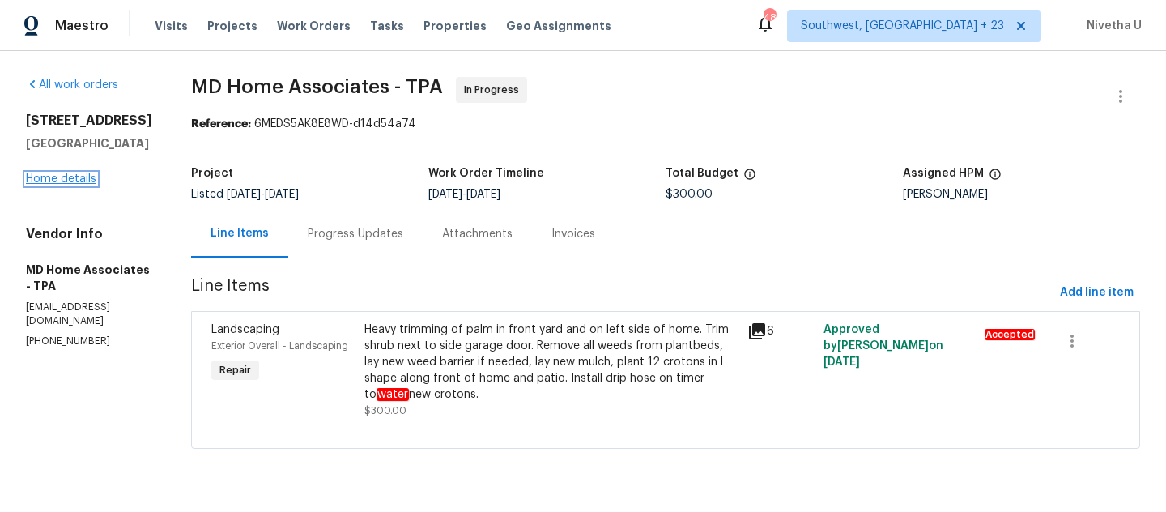
click at [71, 180] on link "Home details" at bounding box center [61, 178] width 70 height 11
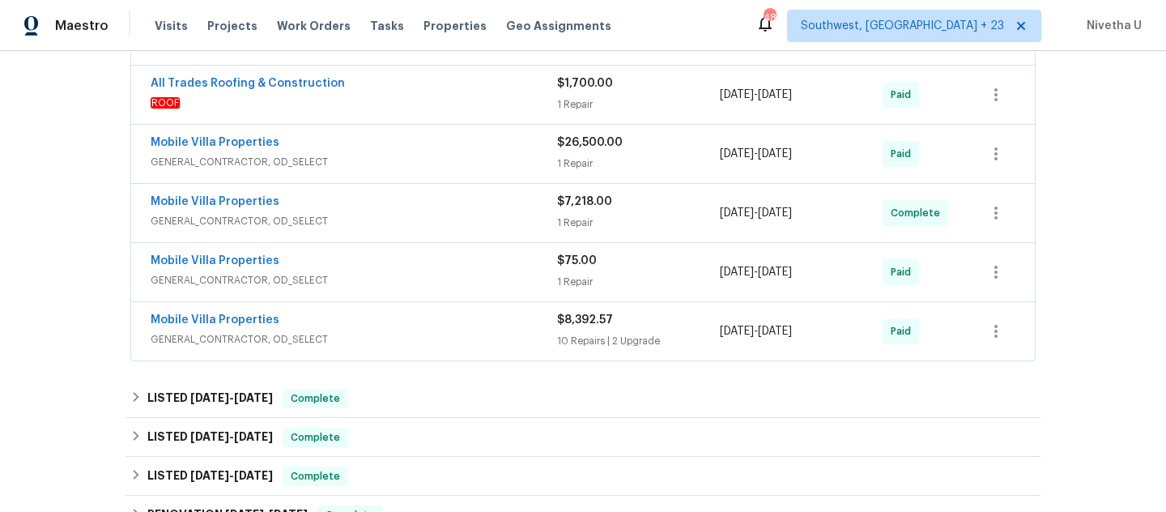
scroll to position [470, 0]
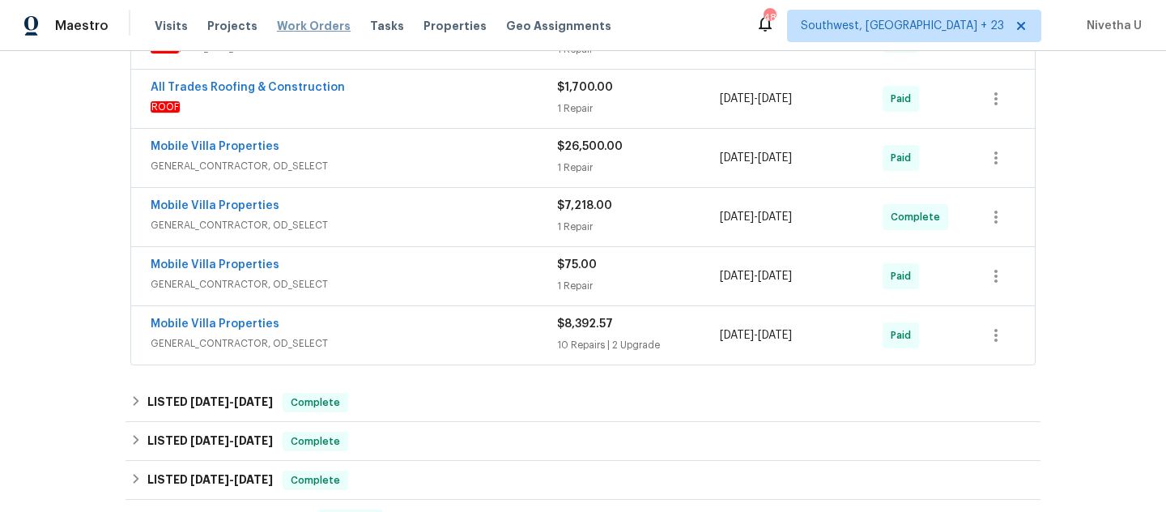
click at [299, 24] on span "Work Orders" at bounding box center [314, 26] width 74 height 16
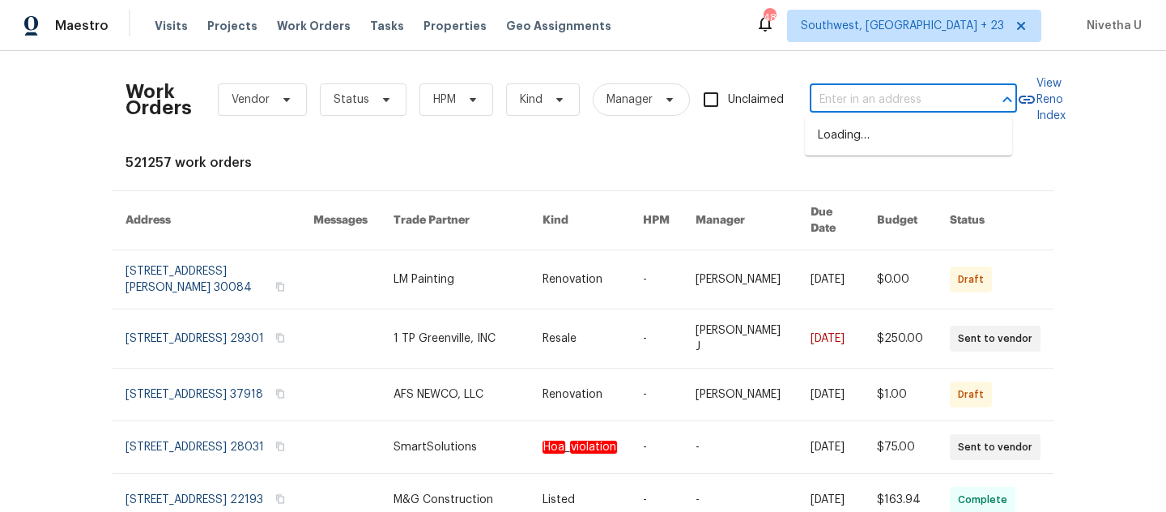
click at [897, 104] on input "text" at bounding box center [891, 99] width 162 height 25
paste input "[STREET_ADDRESS]"
type input "[STREET_ADDRESS]"
click at [897, 147] on li "[STREET_ADDRESS]" at bounding box center [908, 135] width 207 height 27
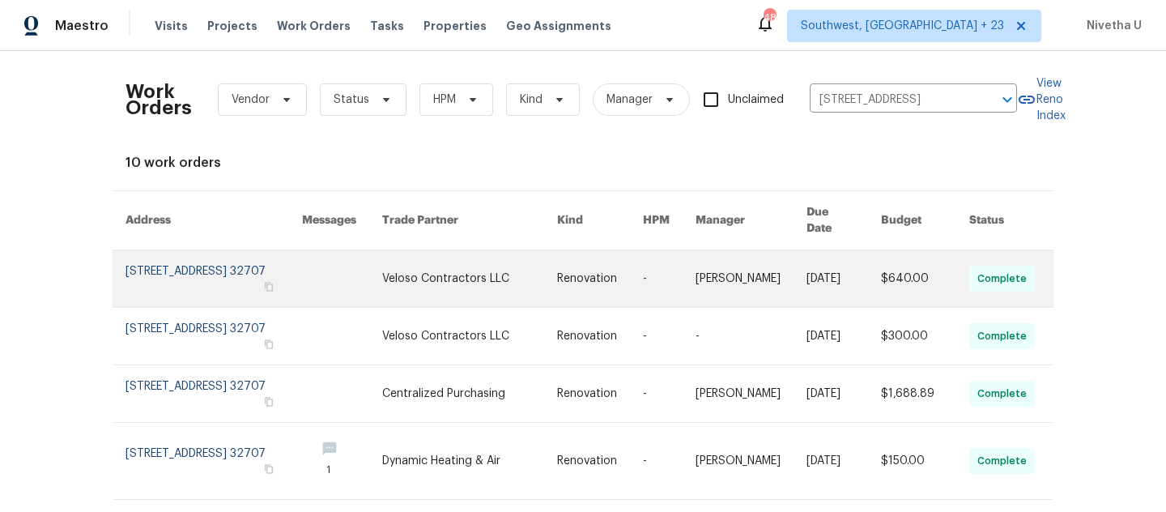
click at [183, 258] on link at bounding box center [214, 278] width 177 height 57
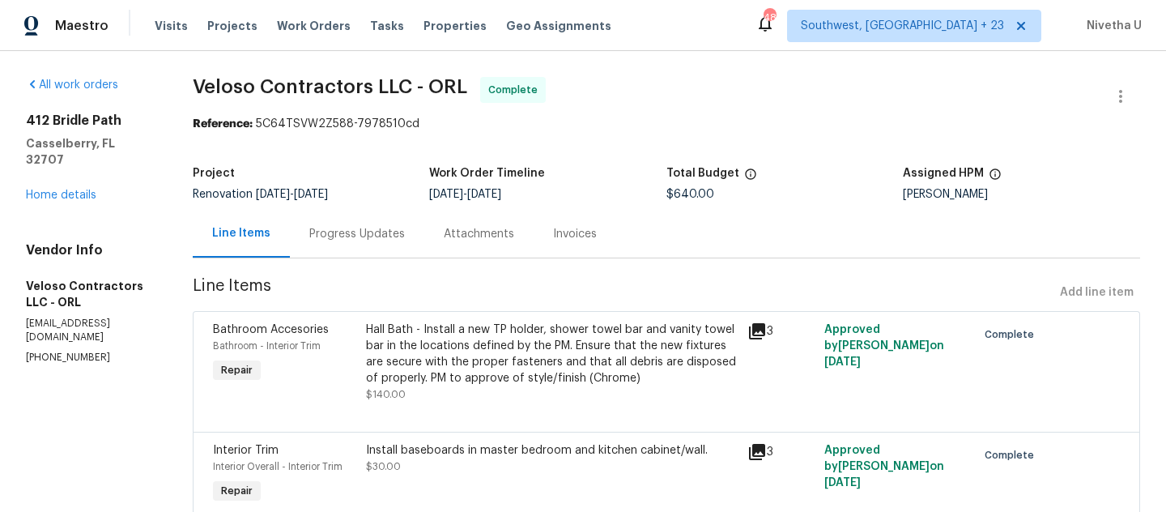
click at [68, 185] on div "[STREET_ADDRESS] Home details" at bounding box center [90, 158] width 128 height 91
click at [66, 190] on link "Home details" at bounding box center [61, 195] width 70 height 11
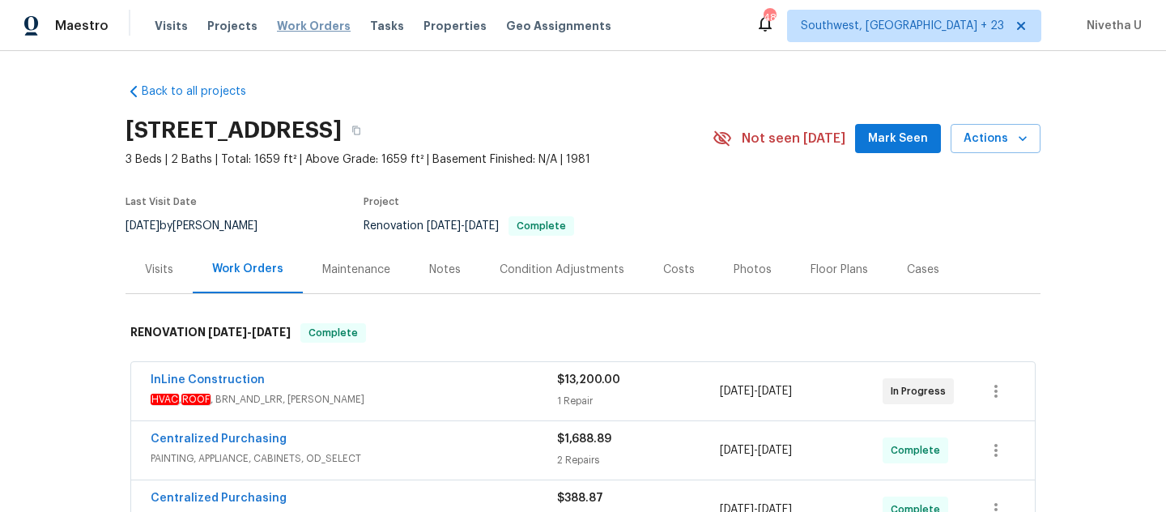
click at [308, 20] on span "Work Orders" at bounding box center [314, 26] width 74 height 16
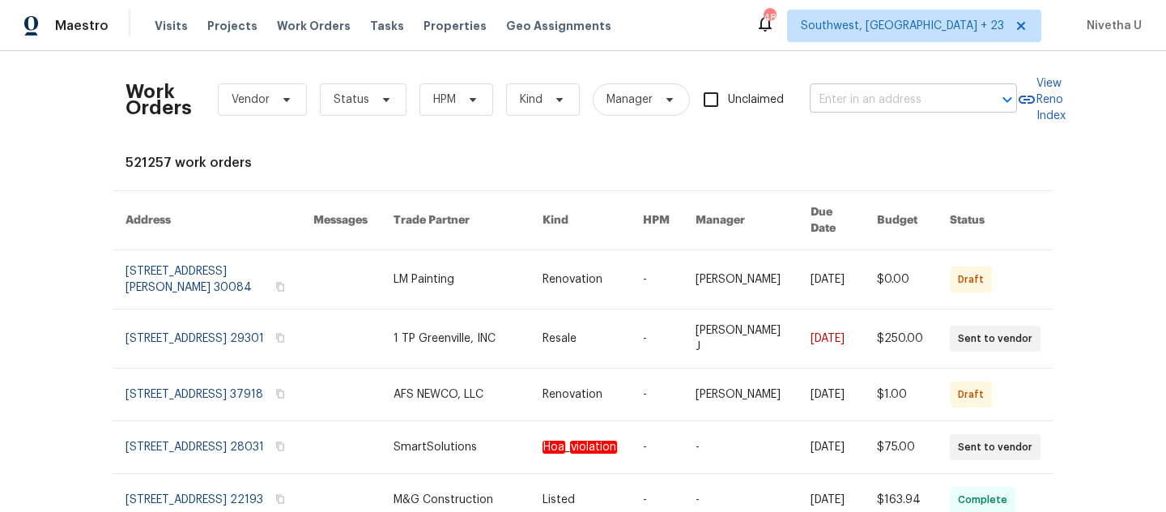
click at [895, 101] on input "text" at bounding box center [891, 99] width 162 height 25
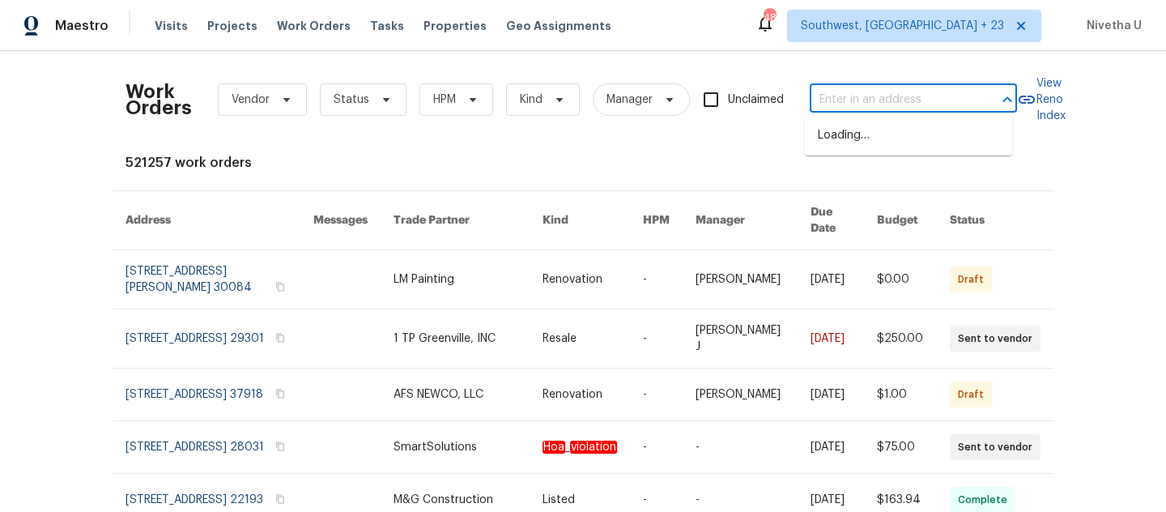
paste input "[STREET_ADDRESS]"
type input "[STREET_ADDRESS]"
click at [876, 195] on th "Budget" at bounding box center [900, 220] width 73 height 59
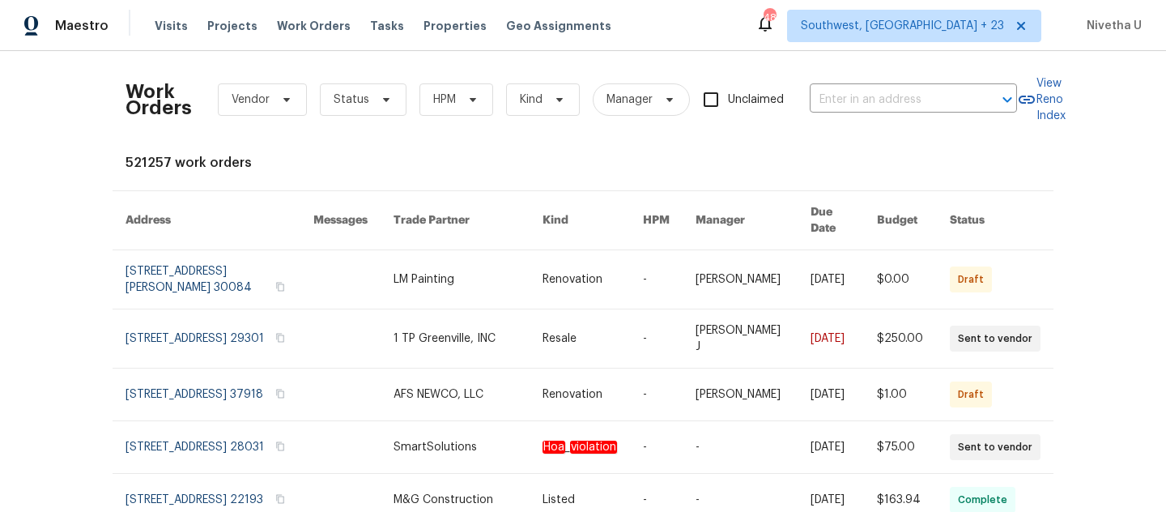
click at [855, 121] on div "Work Orders Vendor Status HPM Kind Manager Unclaimed ​" at bounding box center [572, 99] width 892 height 71
click at [847, 96] on input "text" at bounding box center [891, 99] width 162 height 25
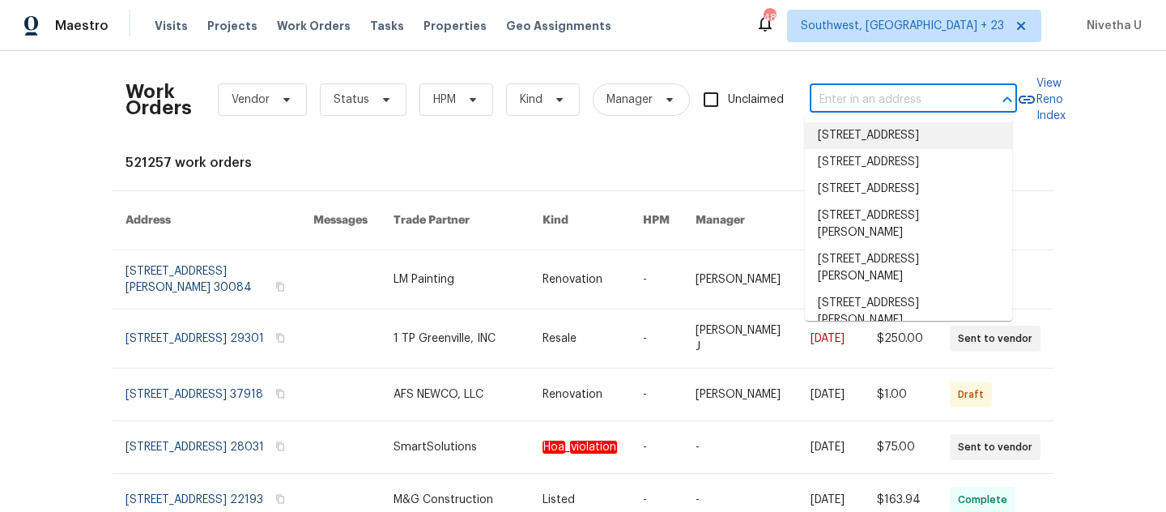
paste input "[STREET_ADDRESS]"
type input "[STREET_ADDRESS]"
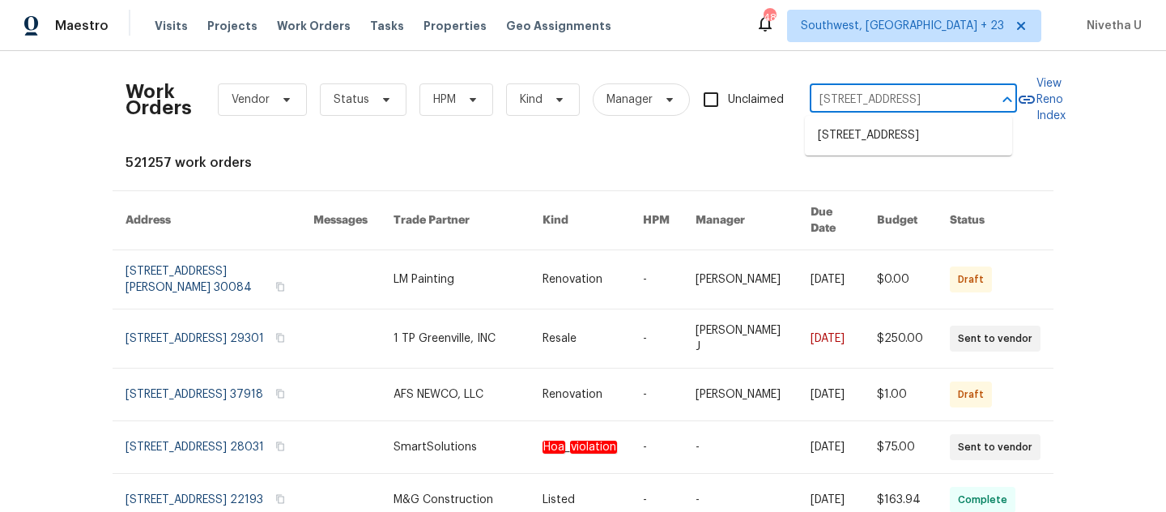
scroll to position [0, 44]
click at [857, 120] on ul "[STREET_ADDRESS]" at bounding box center [908, 136] width 207 height 40
click at [855, 149] on li "[STREET_ADDRESS]" at bounding box center [908, 135] width 207 height 27
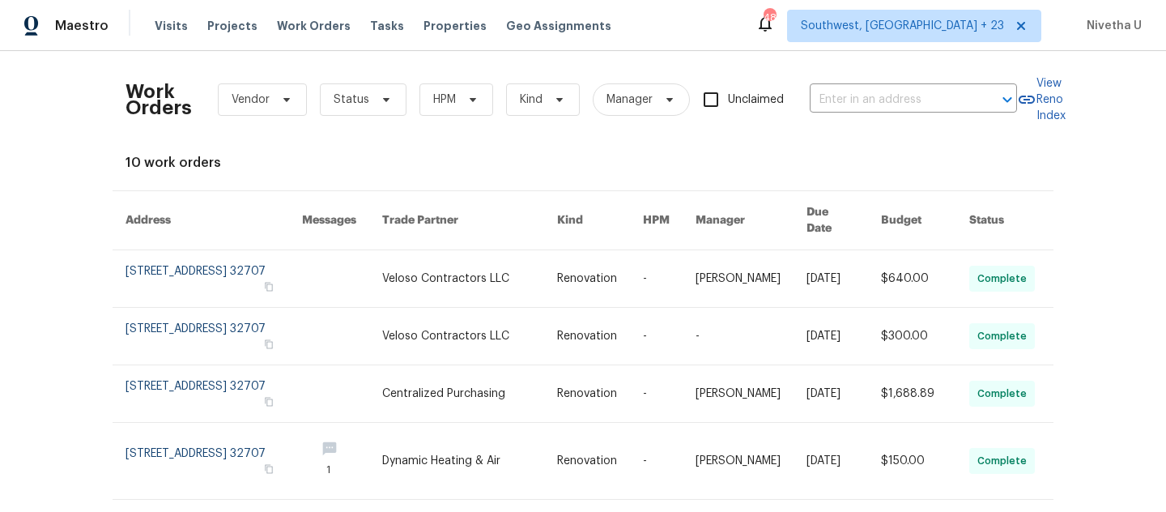
type input "[STREET_ADDRESS]"
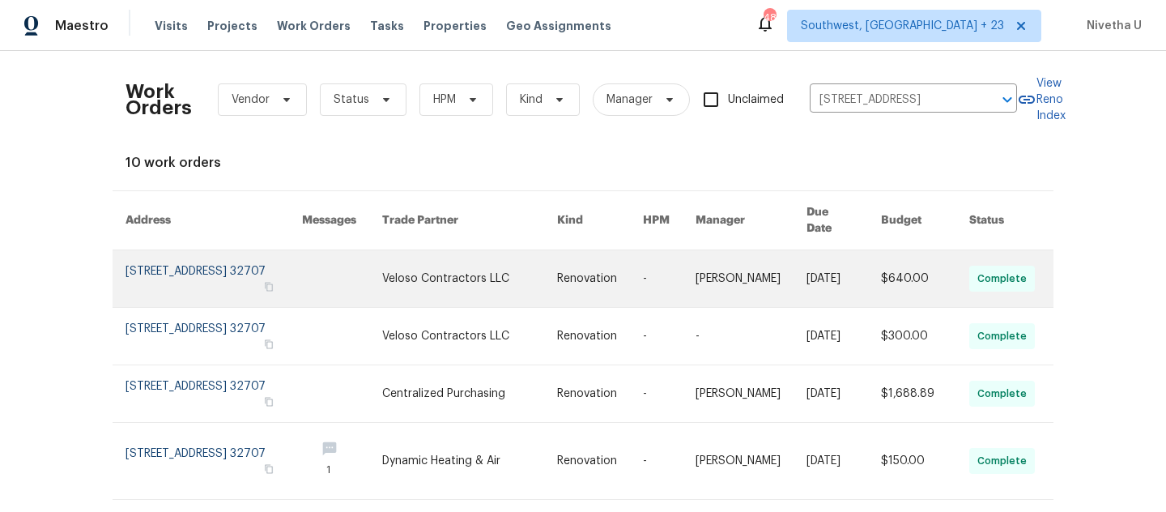
click at [154, 262] on link at bounding box center [214, 278] width 177 height 57
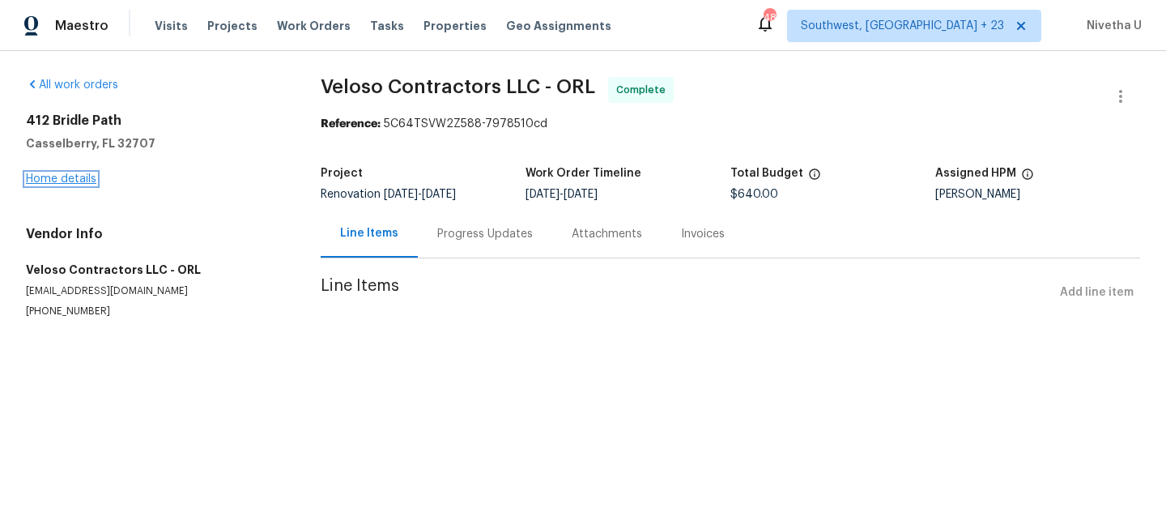
click at [85, 182] on link "Home details" at bounding box center [61, 178] width 70 height 11
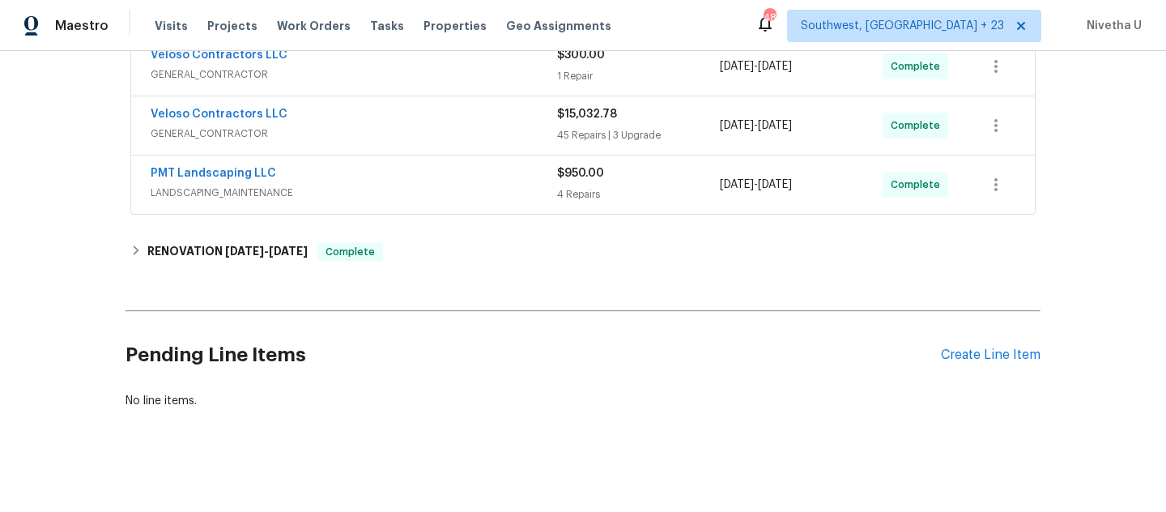
scroll to position [560, 0]
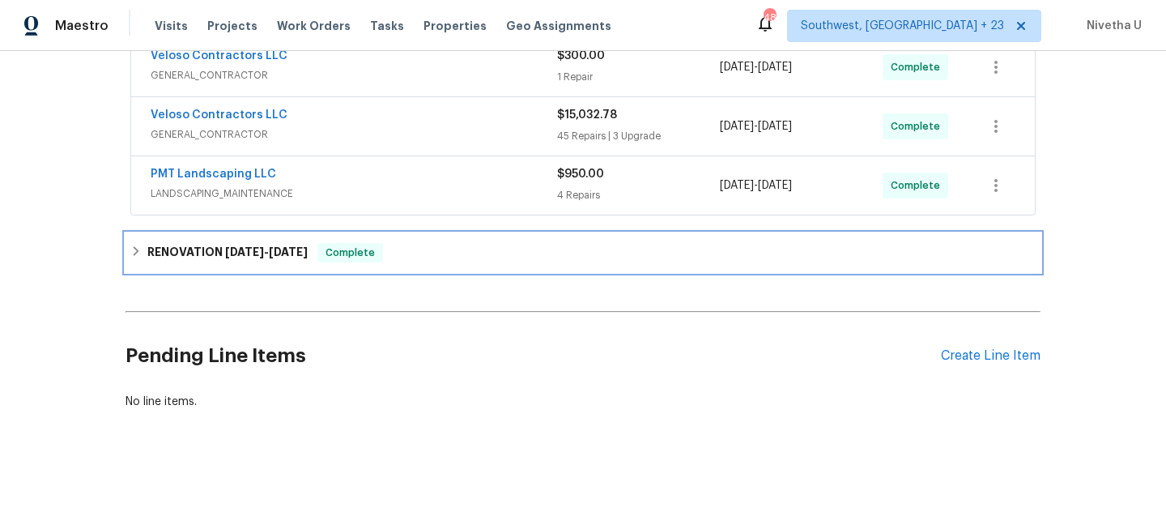
click at [437, 254] on div "RENOVATION [DATE] - [DATE] Complete" at bounding box center [582, 252] width 905 height 19
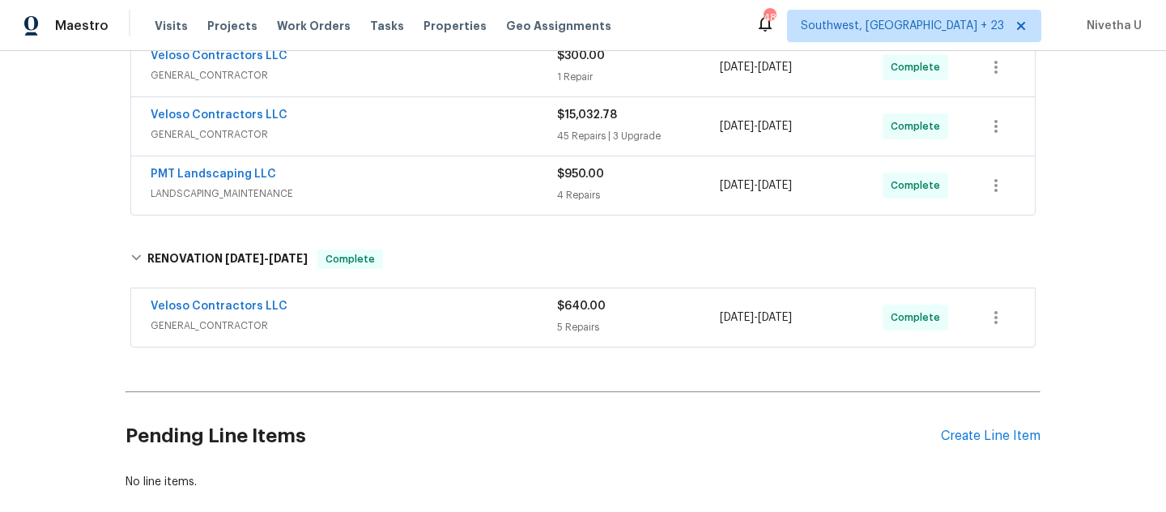
click at [443, 324] on span "GENERAL_CONTRACTOR" at bounding box center [354, 325] width 407 height 16
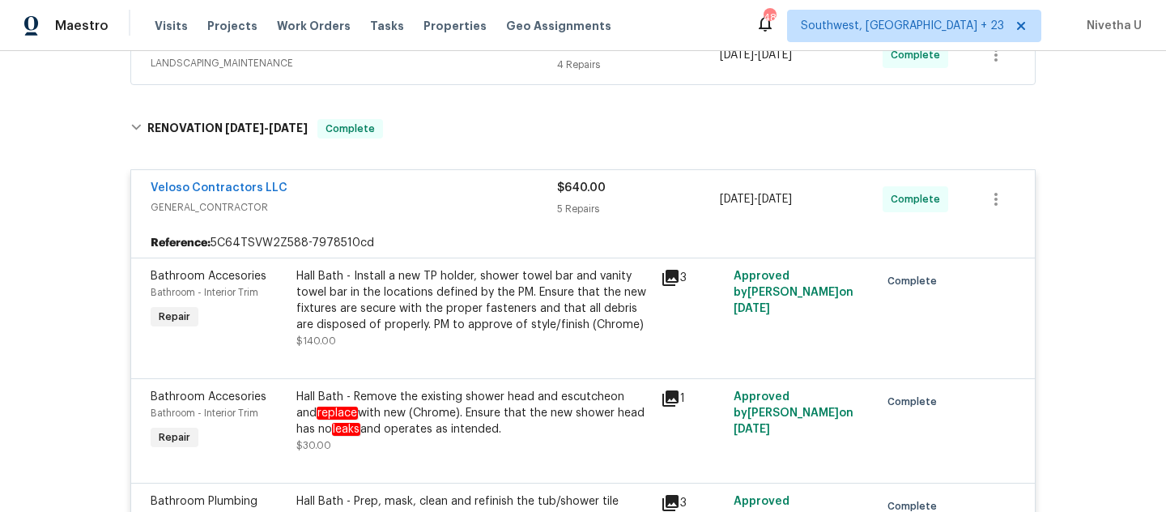
scroll to position [605, 0]
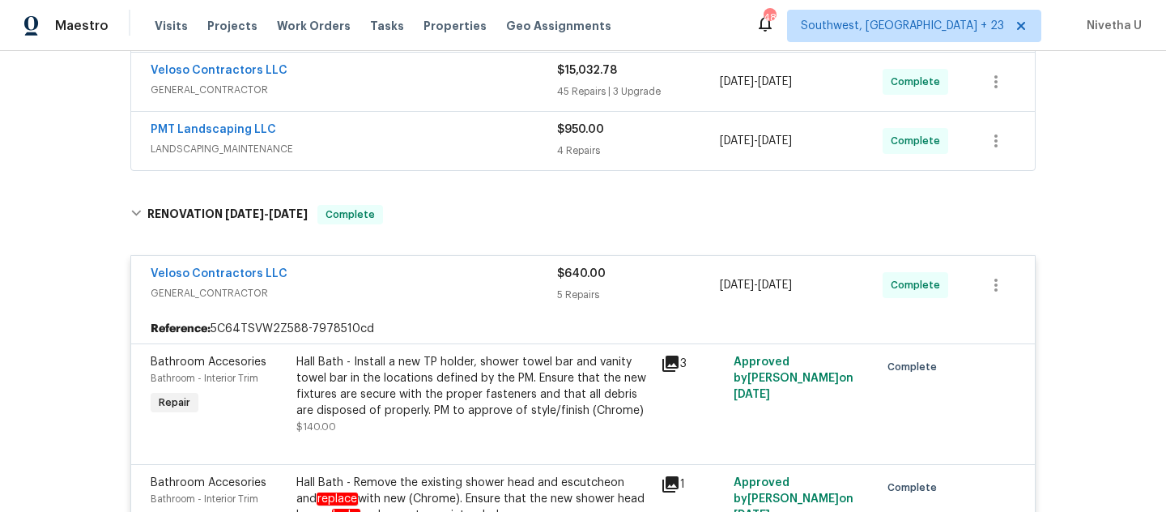
click at [474, 275] on div "Veloso Contractors LLC" at bounding box center [354, 275] width 407 height 19
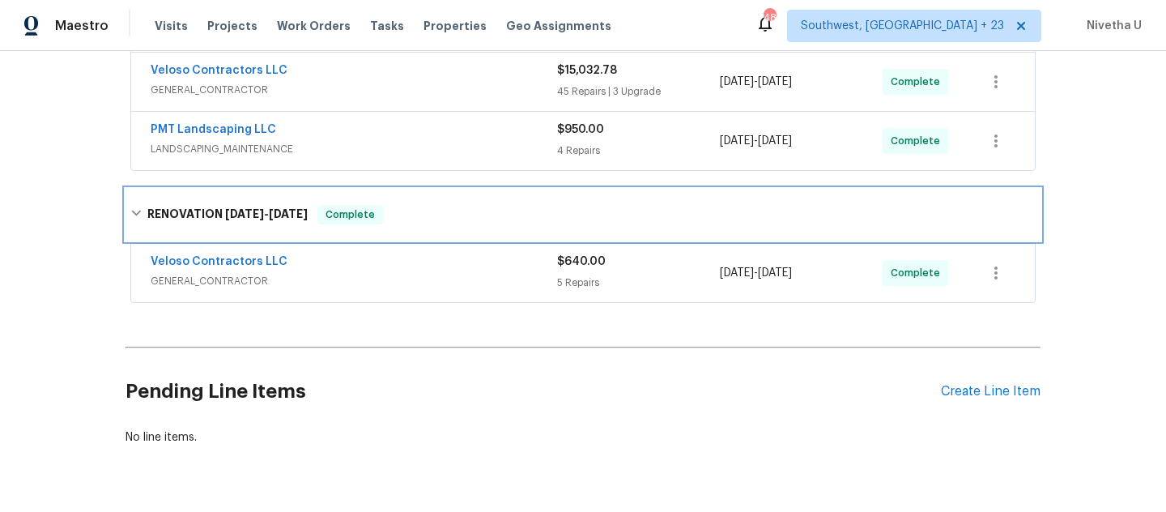
drag, startPoint x: 458, startPoint y: 205, endPoint x: 463, endPoint y: 276, distance: 71.4
click at [458, 206] on div "RENOVATION [DATE] - [DATE] Complete" at bounding box center [582, 214] width 905 height 19
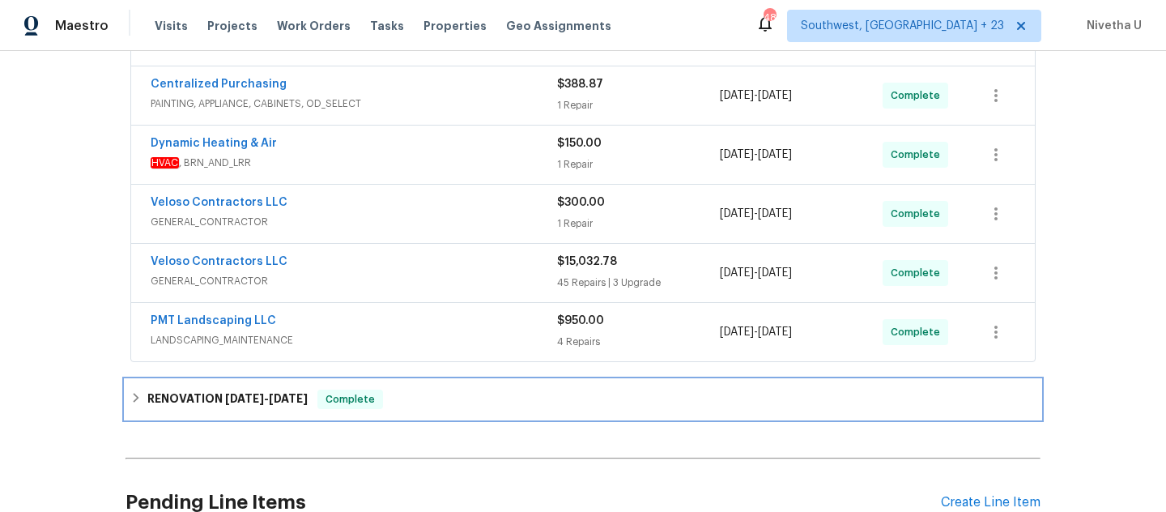
scroll to position [412, 0]
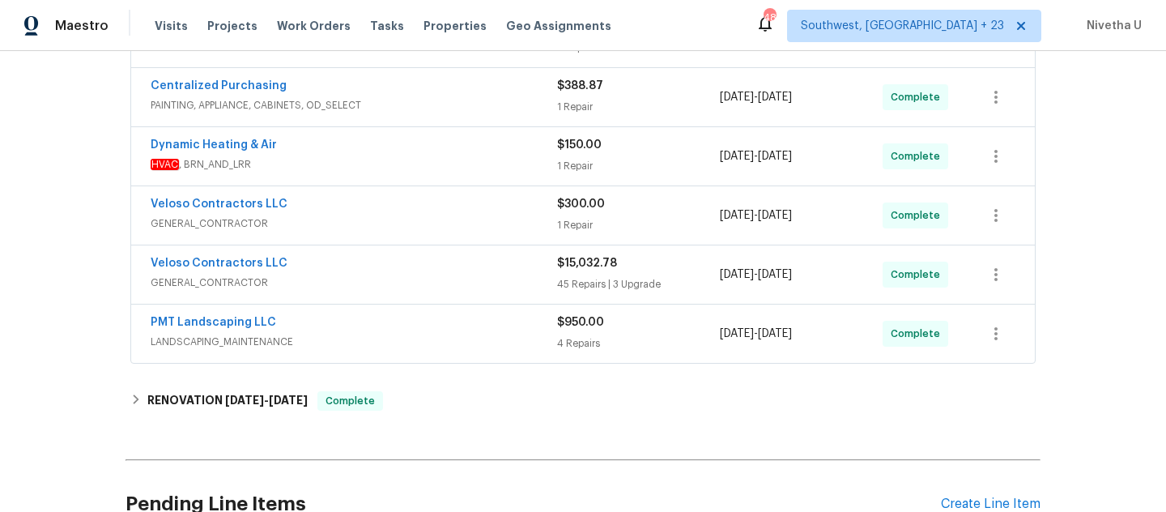
click at [417, 355] on div "PMT Landscaping LLC LANDSCAPING_MAINTENANCE $950.00 4 Repairs [DATE] - [DATE] C…" at bounding box center [583, 334] width 904 height 58
click at [411, 334] on span "LANDSCAPING_MAINTENANCE" at bounding box center [354, 342] width 407 height 16
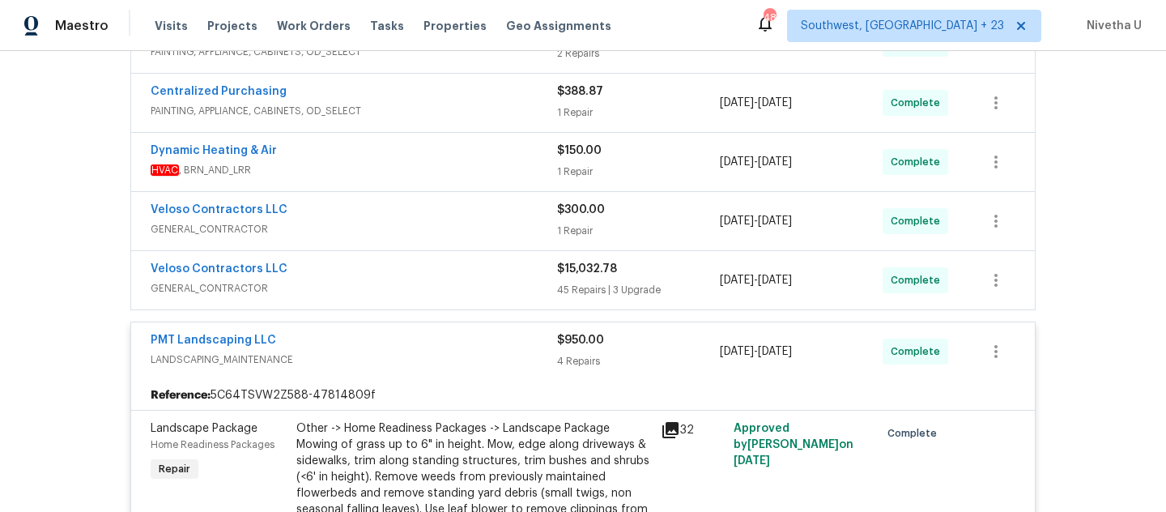
scroll to position [402, 0]
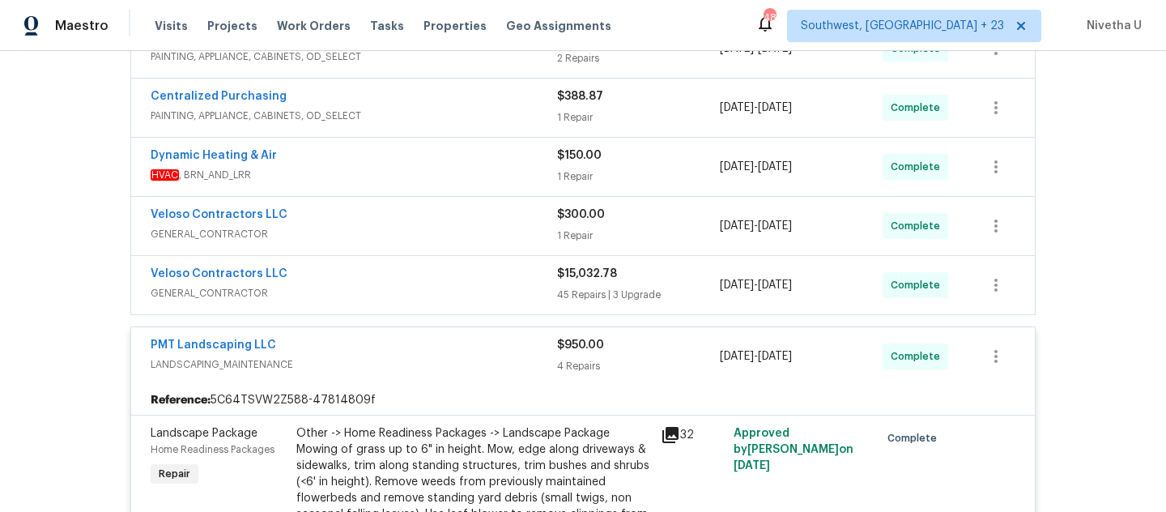
click at [470, 345] on div "PMT Landscaping LLC" at bounding box center [354, 346] width 407 height 19
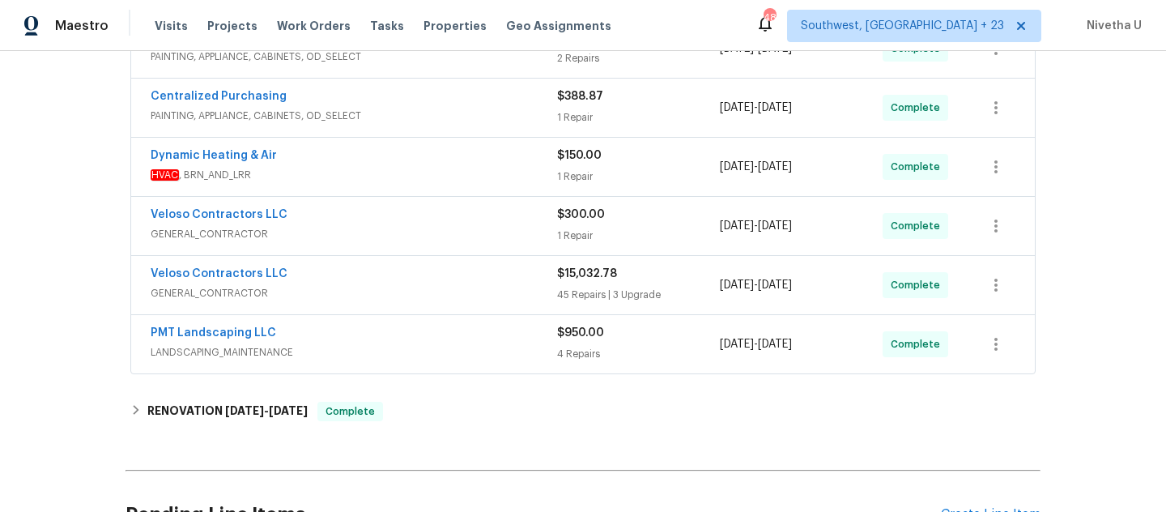
click at [453, 295] on span "GENERAL_CONTRACTOR" at bounding box center [354, 293] width 407 height 16
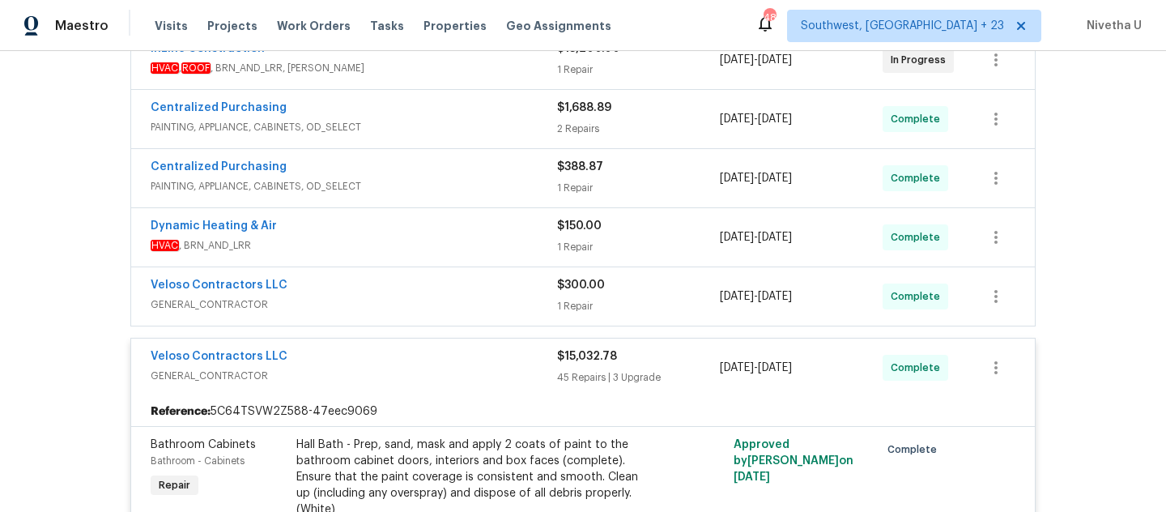
scroll to position [327, 0]
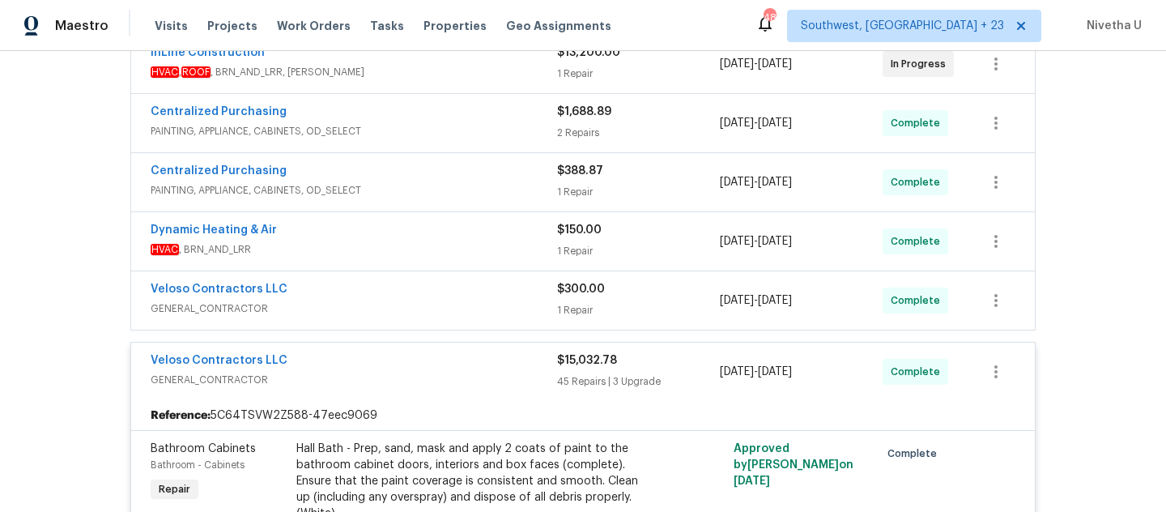
click at [483, 377] on span "GENERAL_CONTRACTOR" at bounding box center [354, 380] width 407 height 16
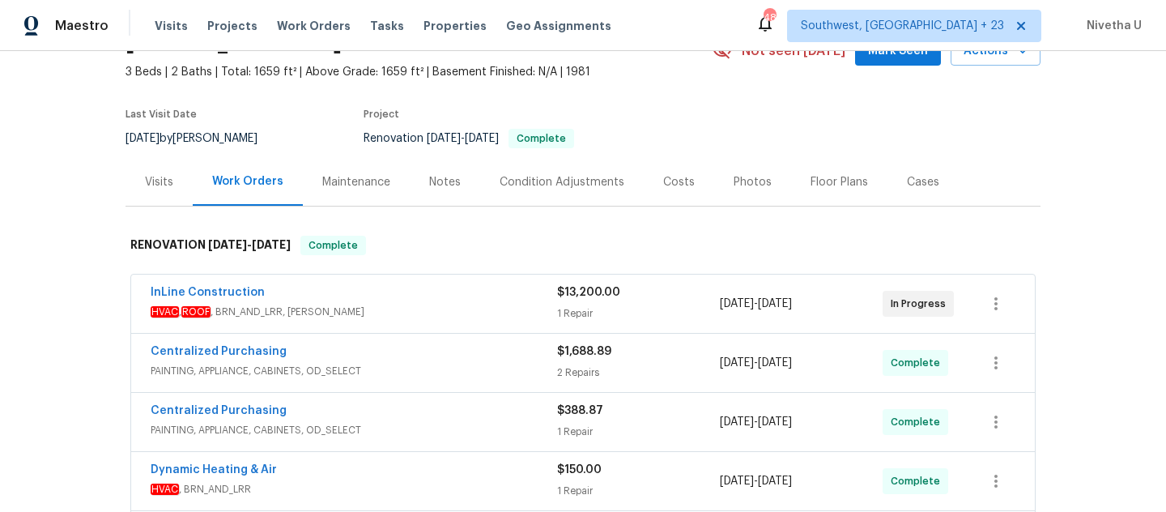
scroll to position [27, 0]
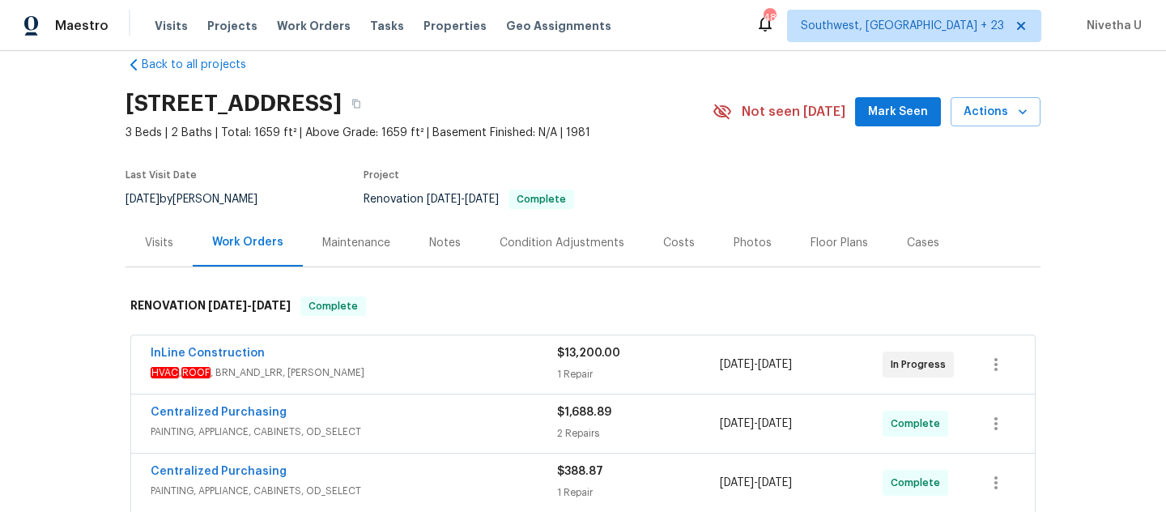
click at [484, 373] on span "HVAC , ROOF , BRN_AND_LRR, [PERSON_NAME]" at bounding box center [354, 372] width 407 height 16
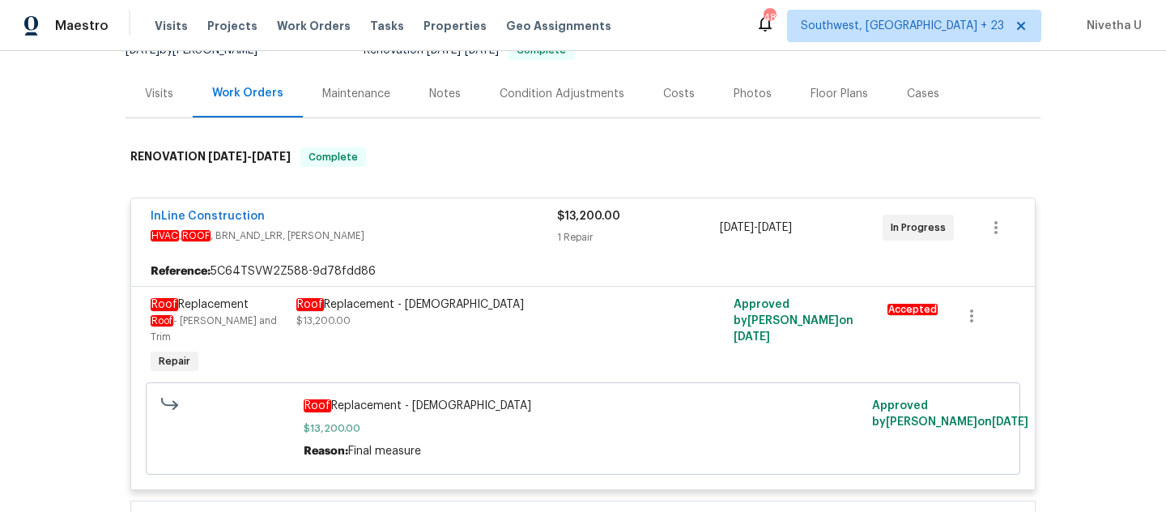
scroll to position [177, 0]
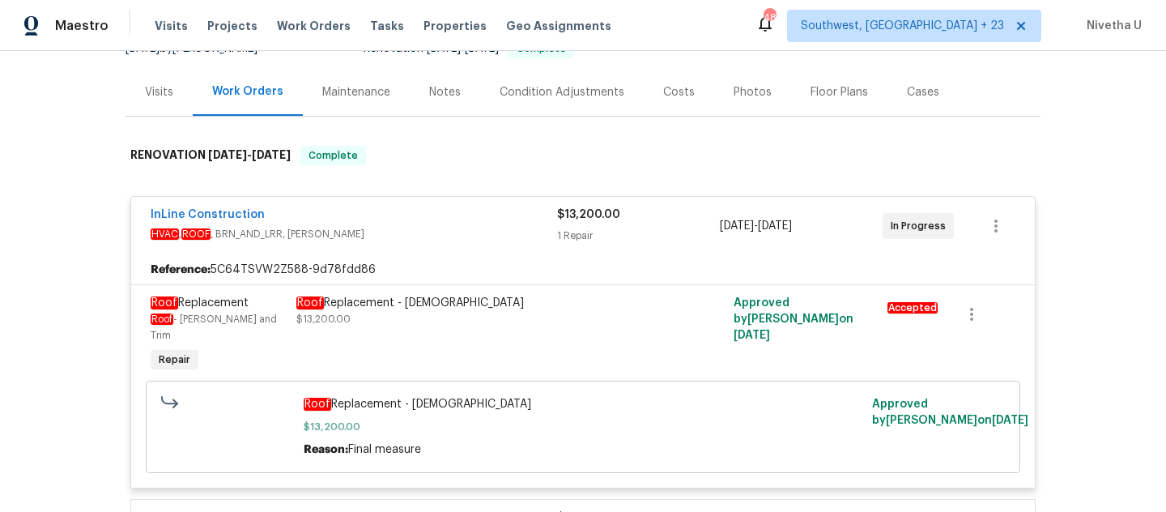
click at [462, 226] on span "HVAC , ROOF , BRN_AND_LRR, [PERSON_NAME]" at bounding box center [354, 234] width 407 height 16
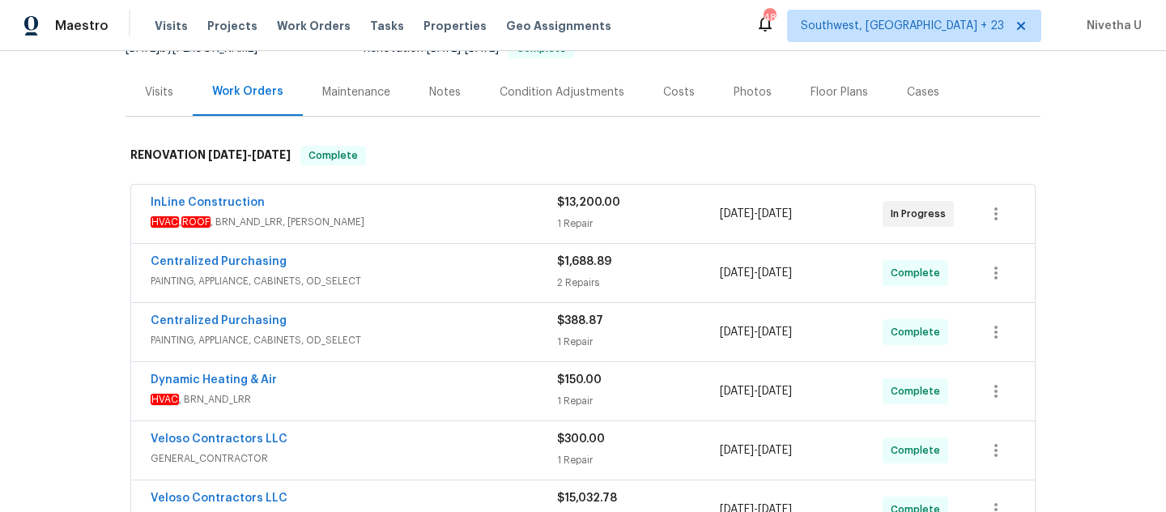
click at [463, 307] on div "Centralized Purchasing PAINTING, APPLIANCE, CABINETS, OD_SELECT $388.87 1 Repai…" at bounding box center [583, 332] width 904 height 58
click at [454, 282] on span "PAINTING, APPLIANCE, CABINETS, OD_SELECT" at bounding box center [354, 281] width 407 height 16
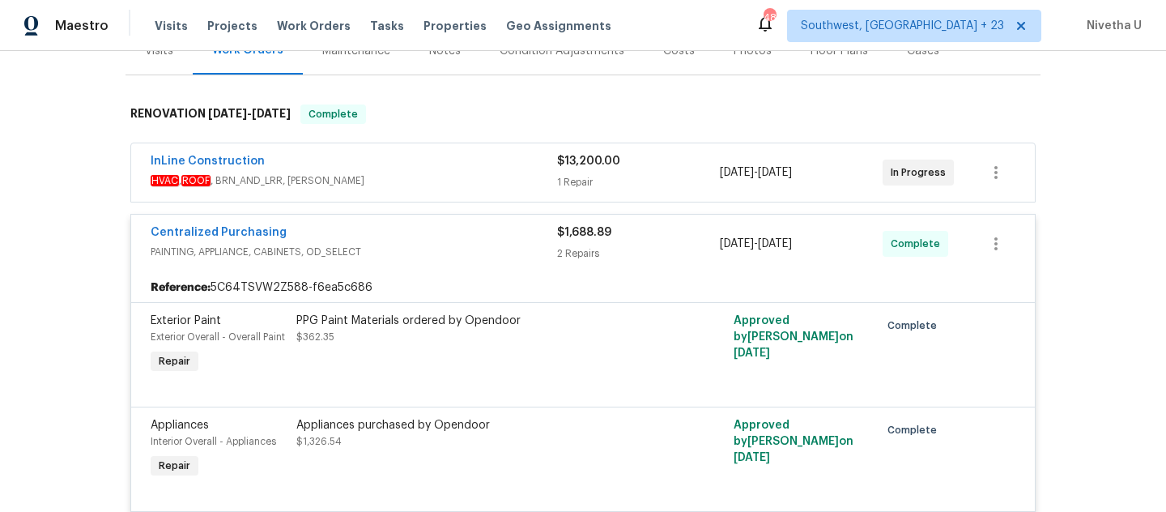
click at [442, 236] on div "Centralized Purchasing" at bounding box center [354, 233] width 407 height 19
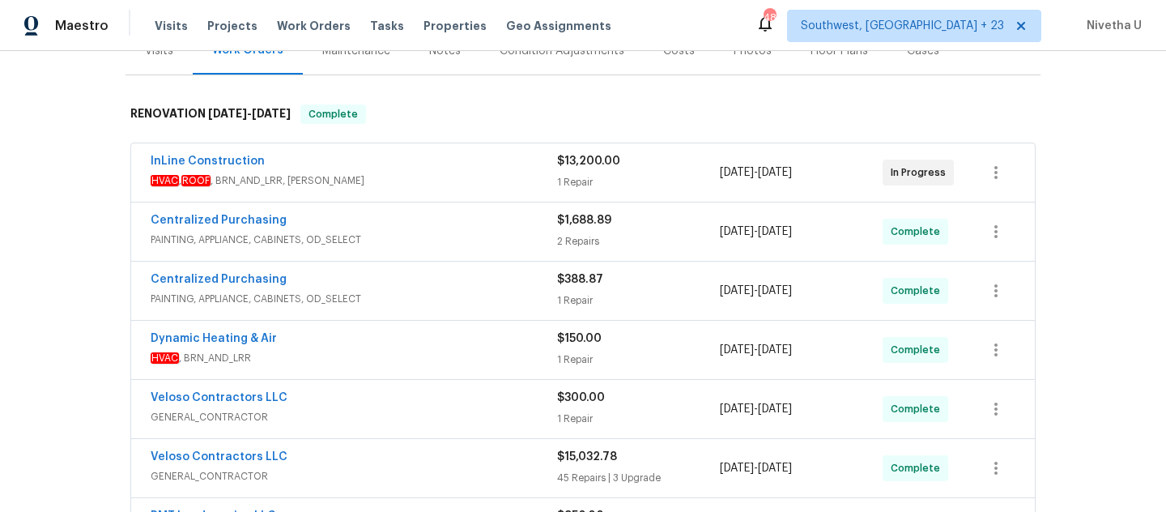
scroll to position [295, 0]
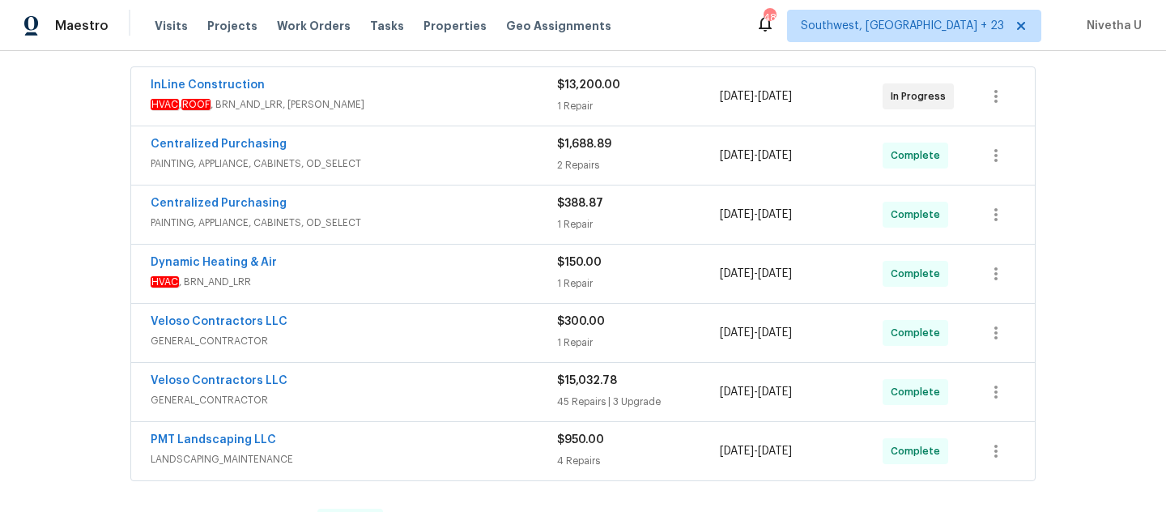
click at [439, 223] on span "PAINTING, APPLIANCE, CABINETS, OD_SELECT" at bounding box center [354, 223] width 407 height 16
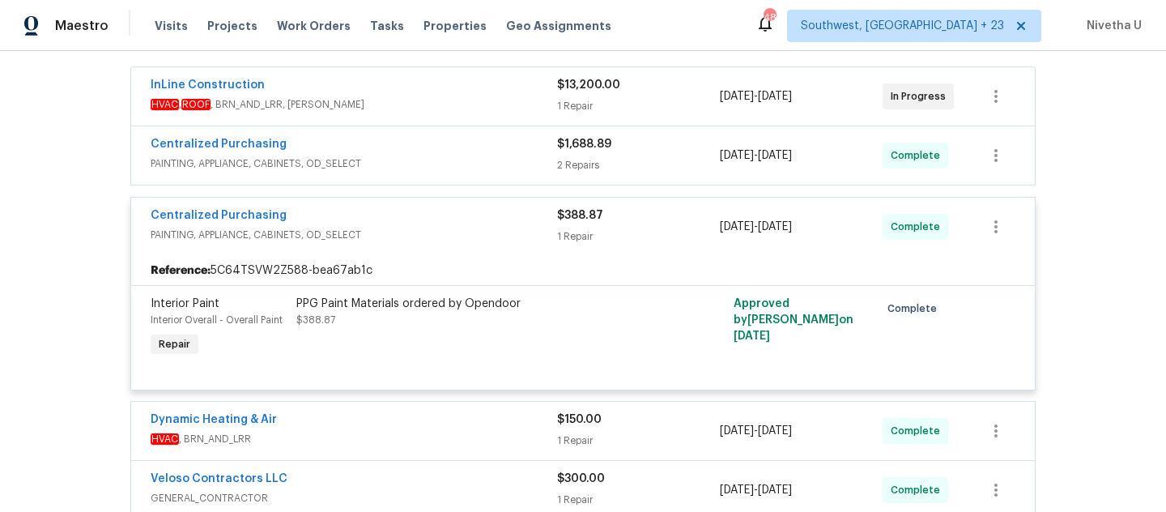
click at [439, 223] on div "Centralized Purchasing" at bounding box center [354, 216] width 407 height 19
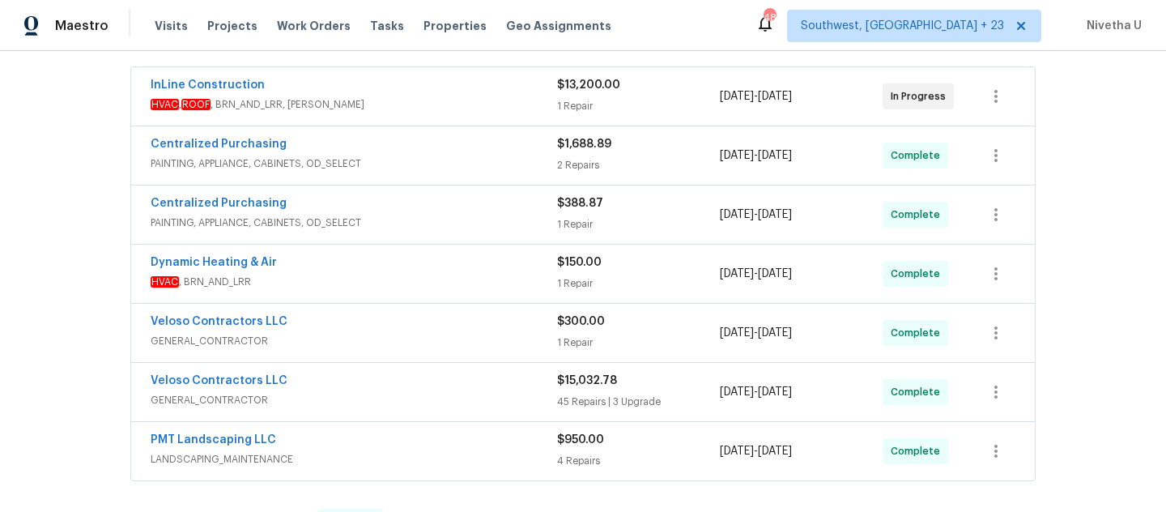
click at [431, 279] on span "HVAC , BRN_AND_LRR" at bounding box center [354, 282] width 407 height 16
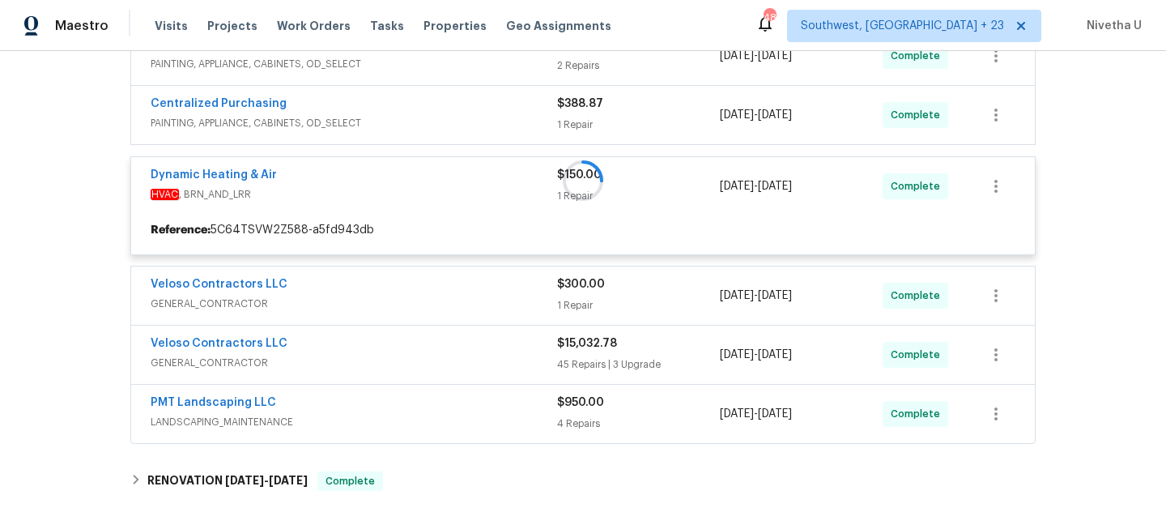
scroll to position [420, 0]
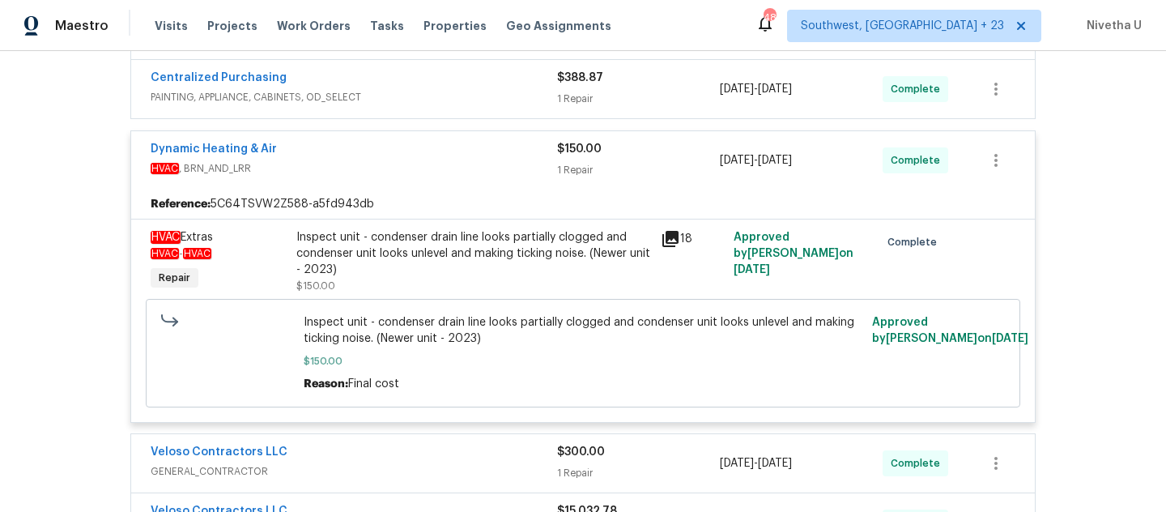
click at [456, 163] on span "HVAC , BRN_AND_LRR" at bounding box center [354, 168] width 407 height 16
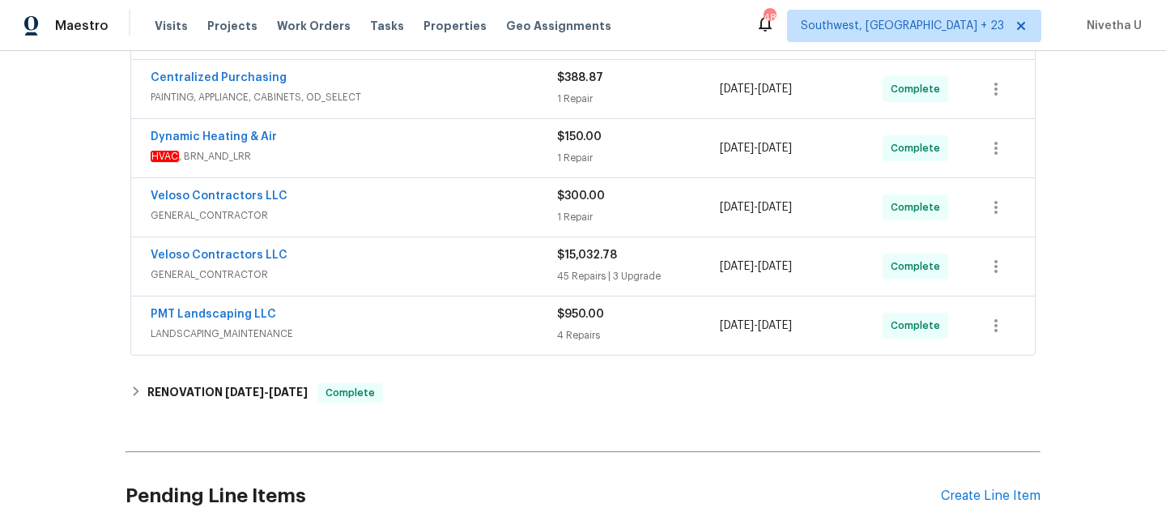
click at [453, 202] on div "Veloso Contractors LLC" at bounding box center [354, 197] width 407 height 19
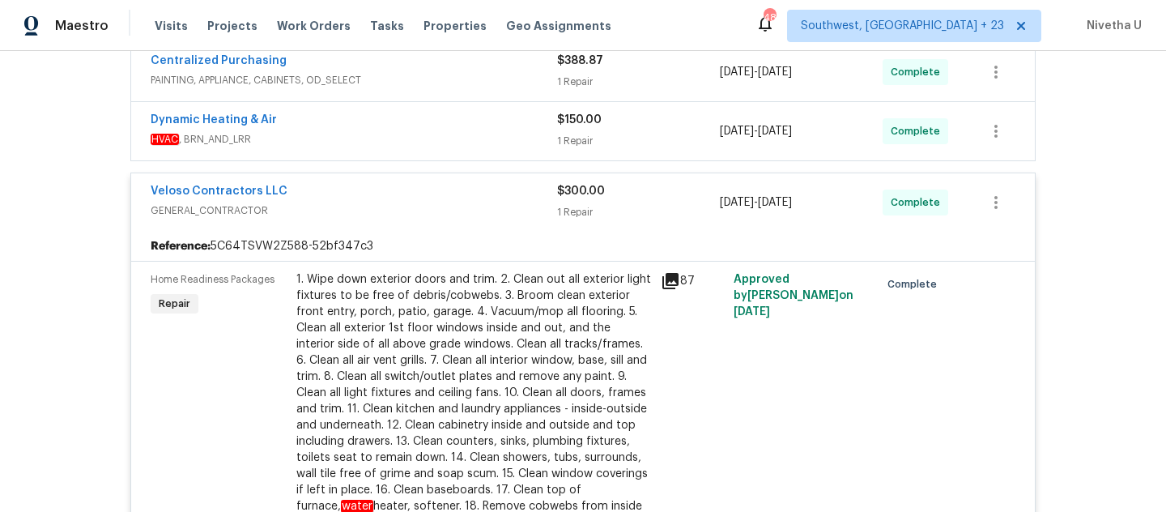
scroll to position [438, 0]
click at [383, 206] on span "GENERAL_CONTRACTOR" at bounding box center [354, 210] width 407 height 16
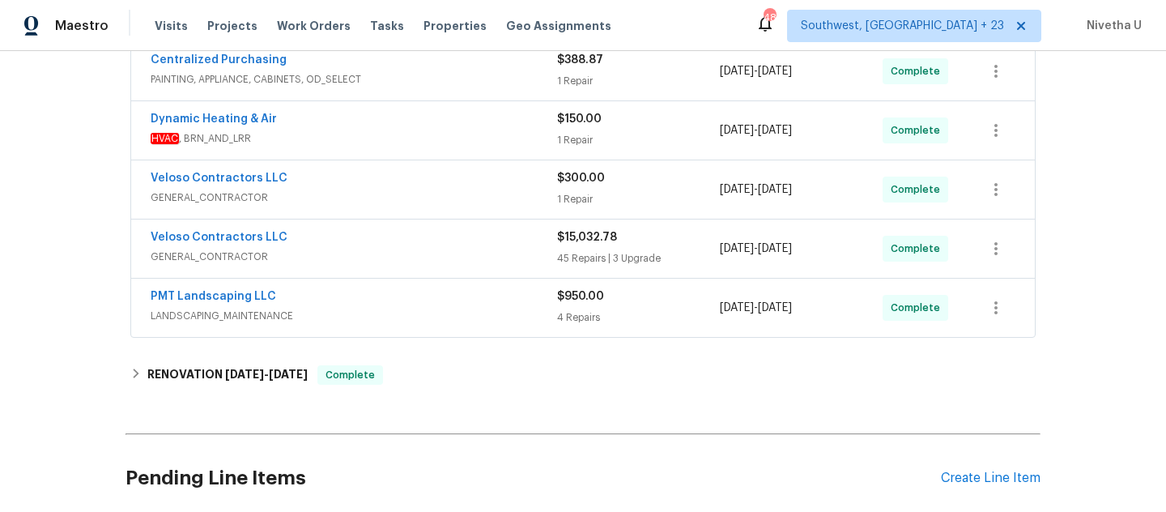
click at [396, 270] on div "Veloso Contractors LLC GENERAL_CONTRACTOR $15,032.78 45 Repairs | 3 Upgrade [DA…" at bounding box center [583, 248] width 904 height 58
click at [393, 263] on span "GENERAL_CONTRACTOR" at bounding box center [354, 257] width 407 height 16
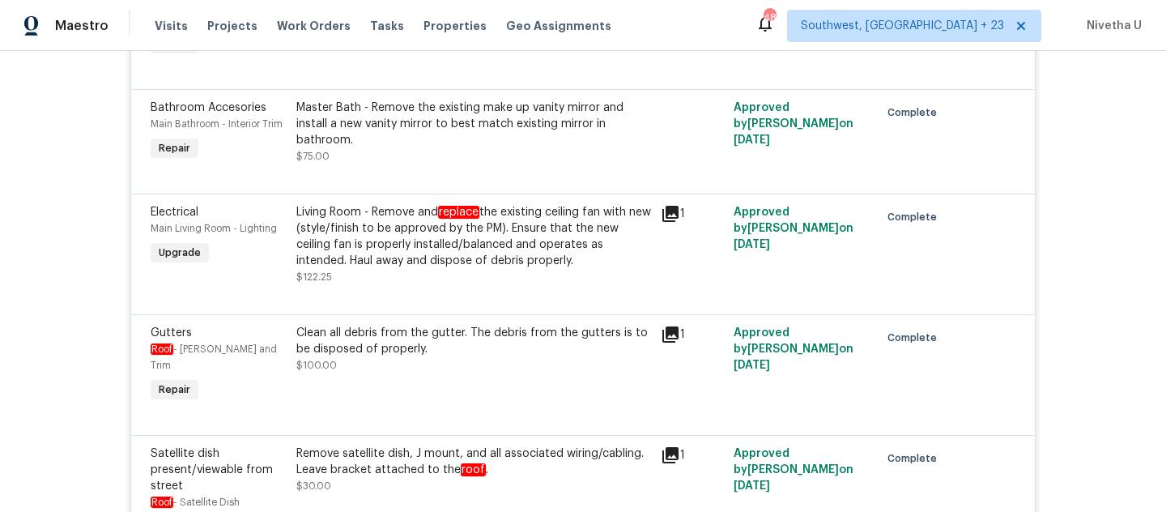
scroll to position [6804, 0]
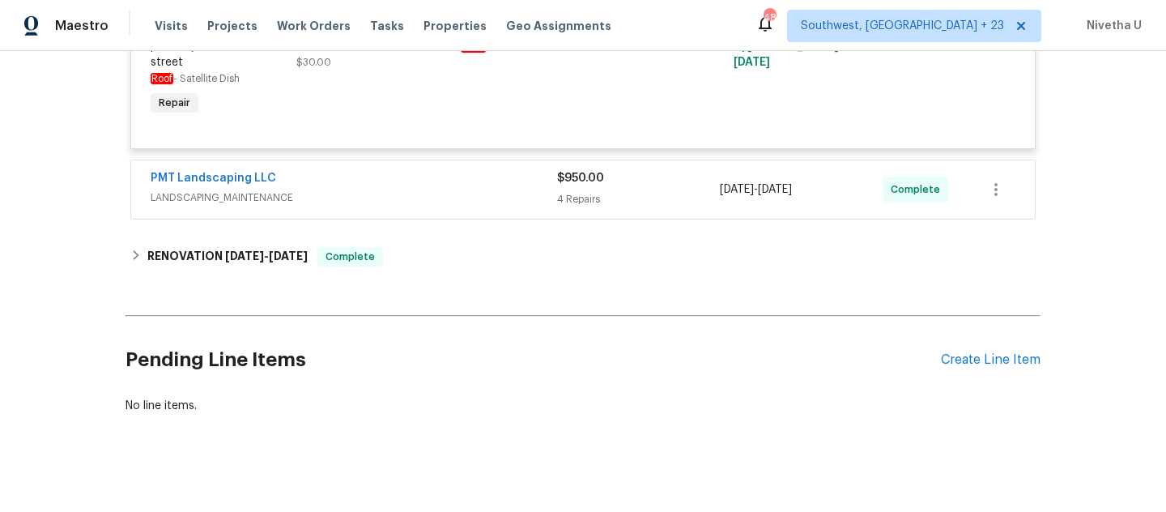
click at [413, 170] on div "PMT Landscaping LLC" at bounding box center [354, 179] width 407 height 19
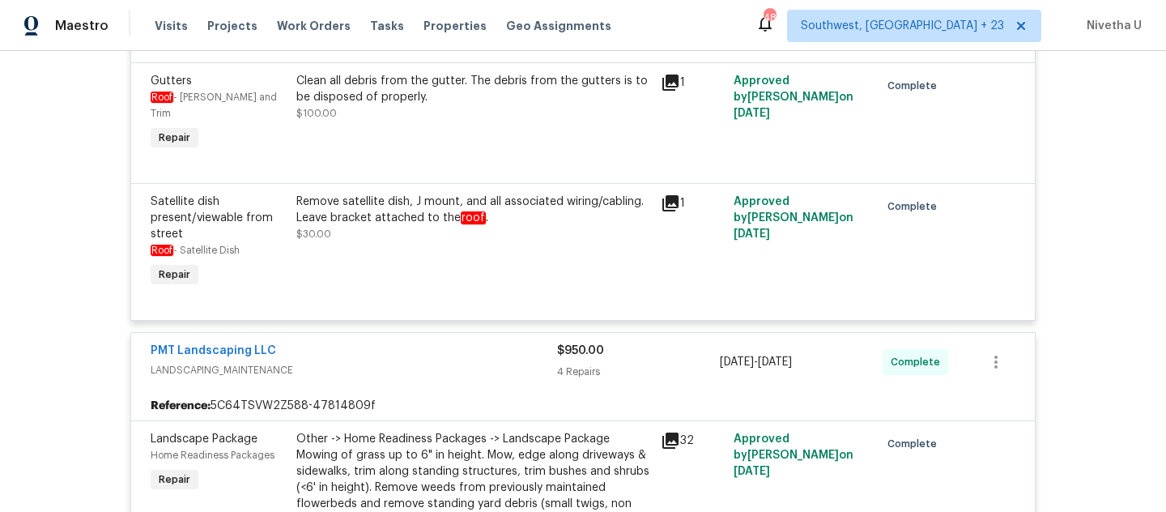
scroll to position [6630, 0]
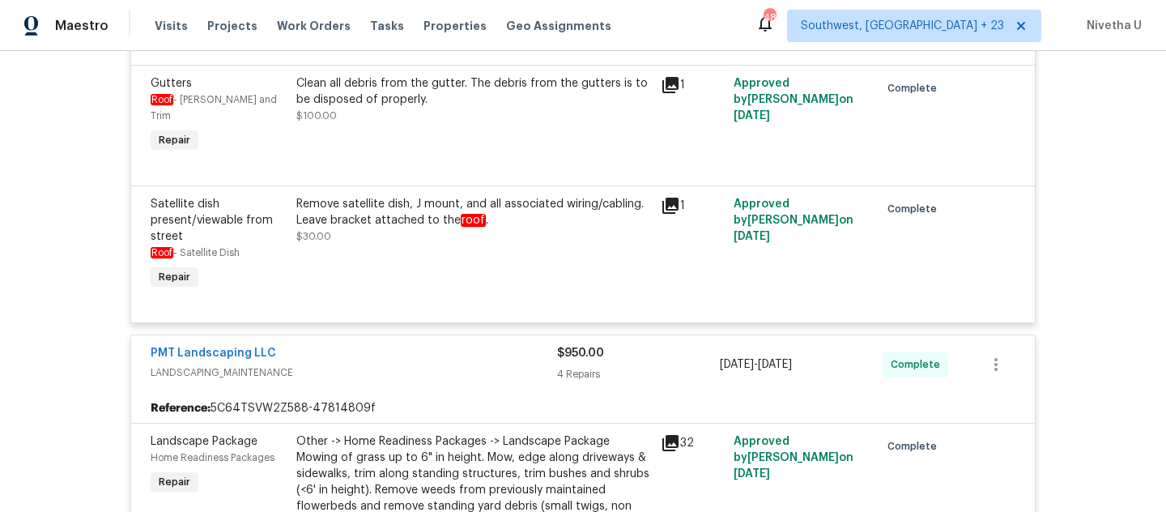
click at [409, 364] on span "LANDSCAPING_MAINTENANCE" at bounding box center [354, 372] width 407 height 16
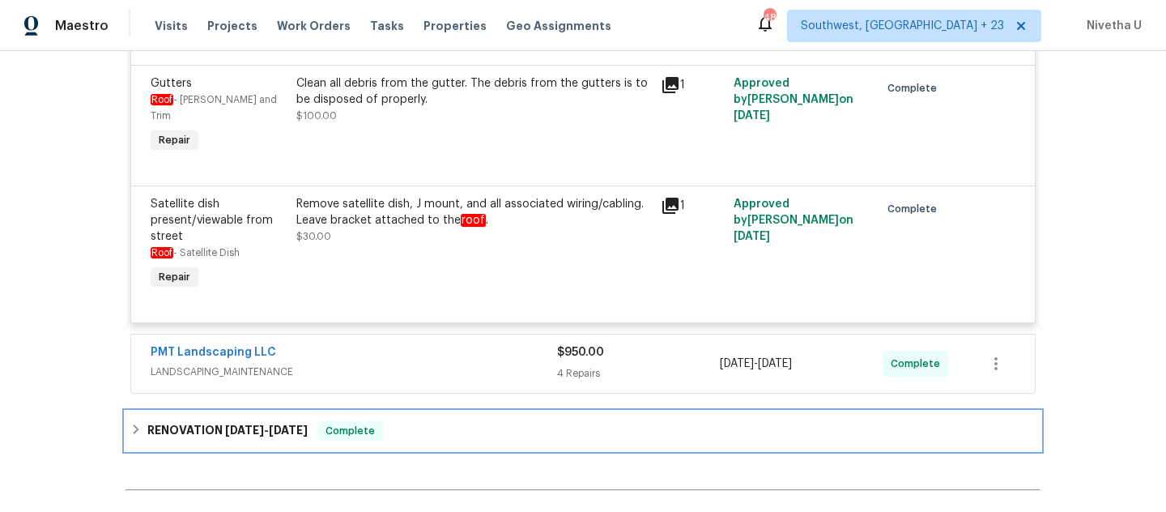
click at [399, 421] on div "RENOVATION [DATE] - [DATE] Complete" at bounding box center [582, 430] width 905 height 19
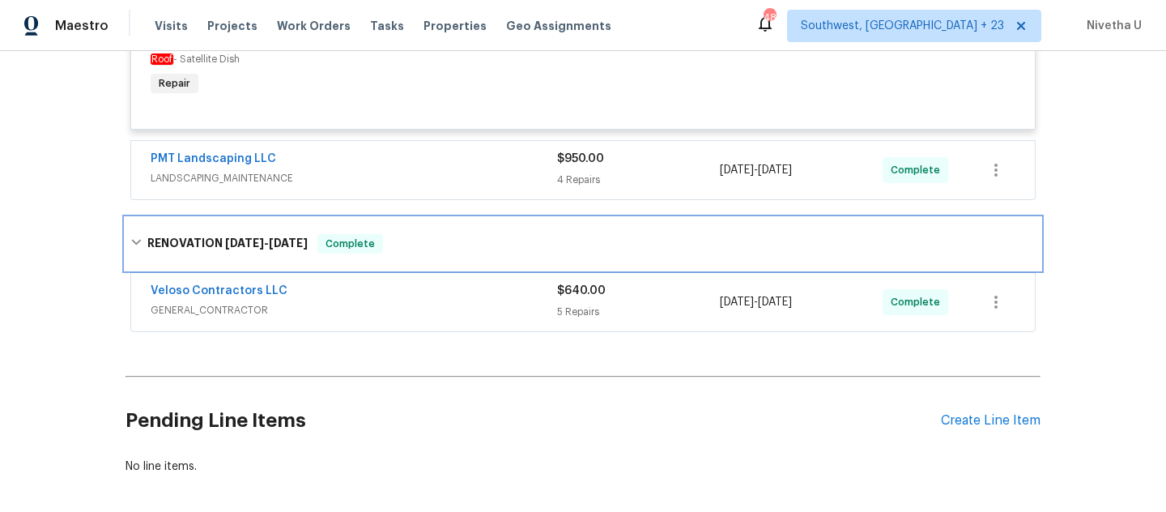
scroll to position [6822, 0]
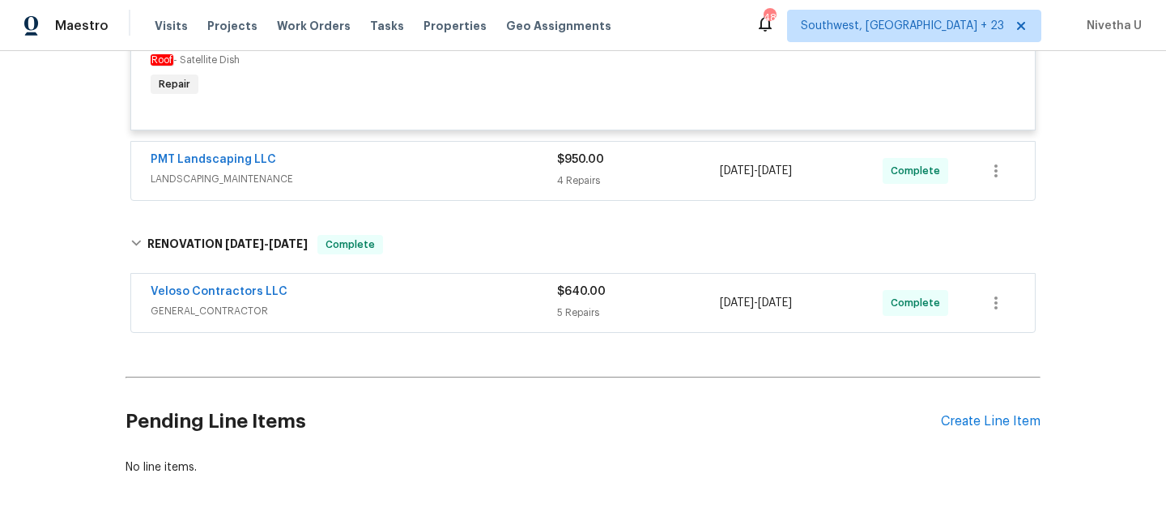
click at [398, 283] on div "Veloso Contractors LLC" at bounding box center [354, 292] width 407 height 19
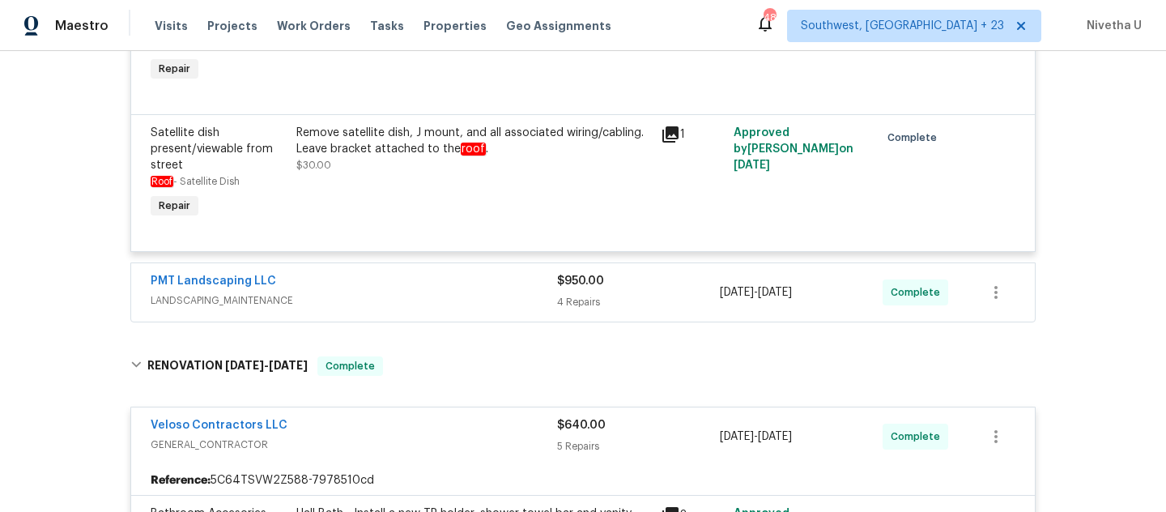
scroll to position [6698, 0]
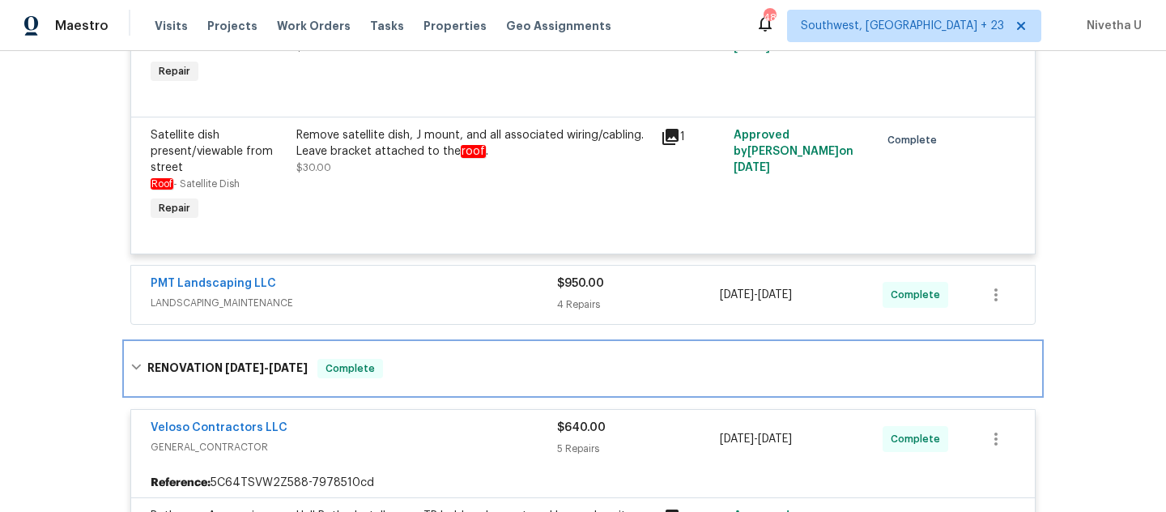
click at [386, 343] on div "RENOVATION [DATE] - [DATE] Complete" at bounding box center [583, 369] width 915 height 52
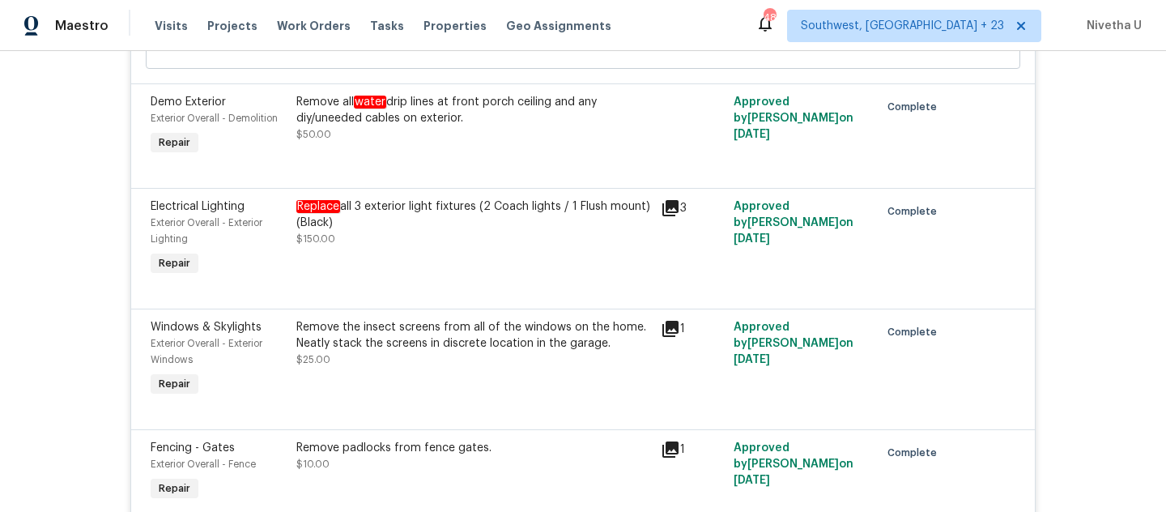
scroll to position [1802, 0]
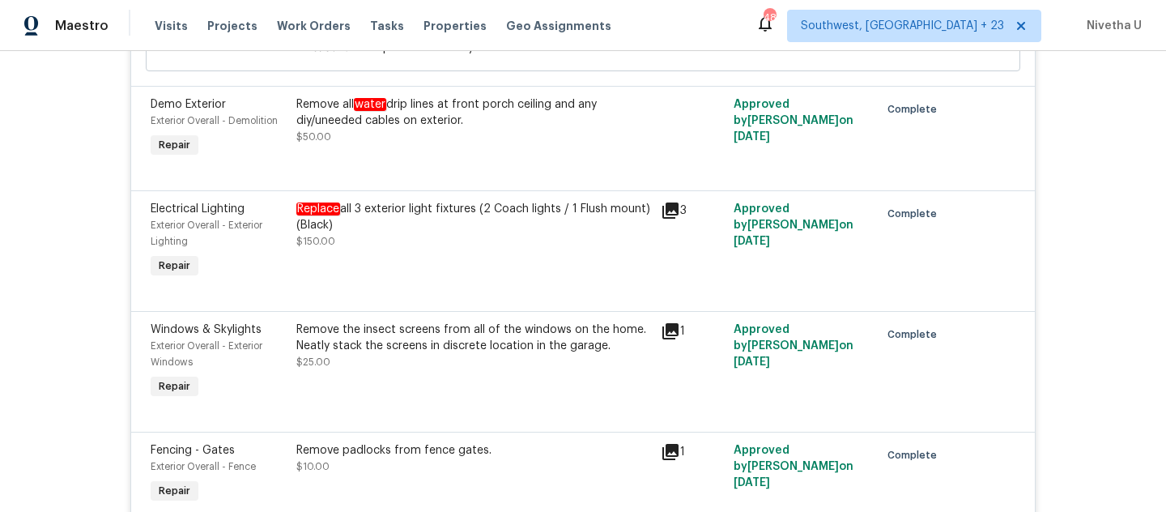
click at [488, 128] on div "Remove all water drip lines at front porch ceiling and any diy/uneeded cables o…" at bounding box center [473, 120] width 355 height 49
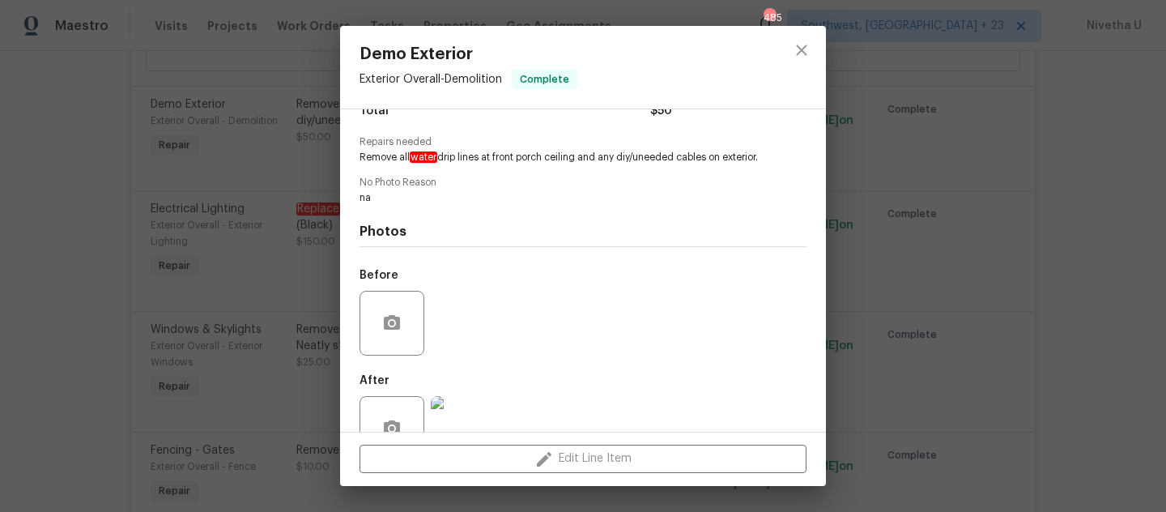
scroll to position [207, 0]
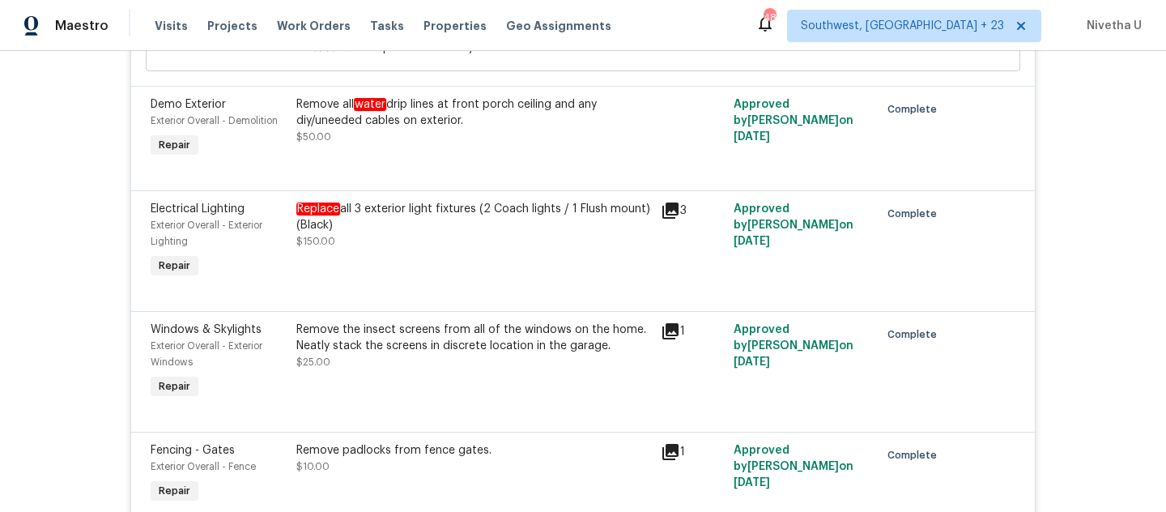
click at [441, 126] on div "Remove all water drip lines at front porch ceiling and any diy/uneeded cables o…" at bounding box center [473, 120] width 355 height 49
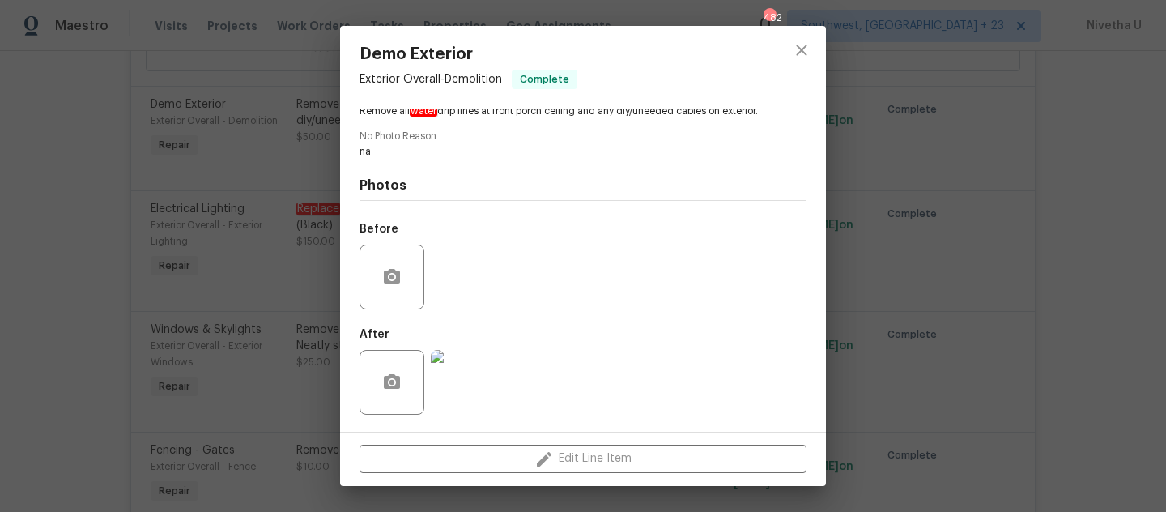
click at [446, 381] on img at bounding box center [463, 382] width 65 height 65
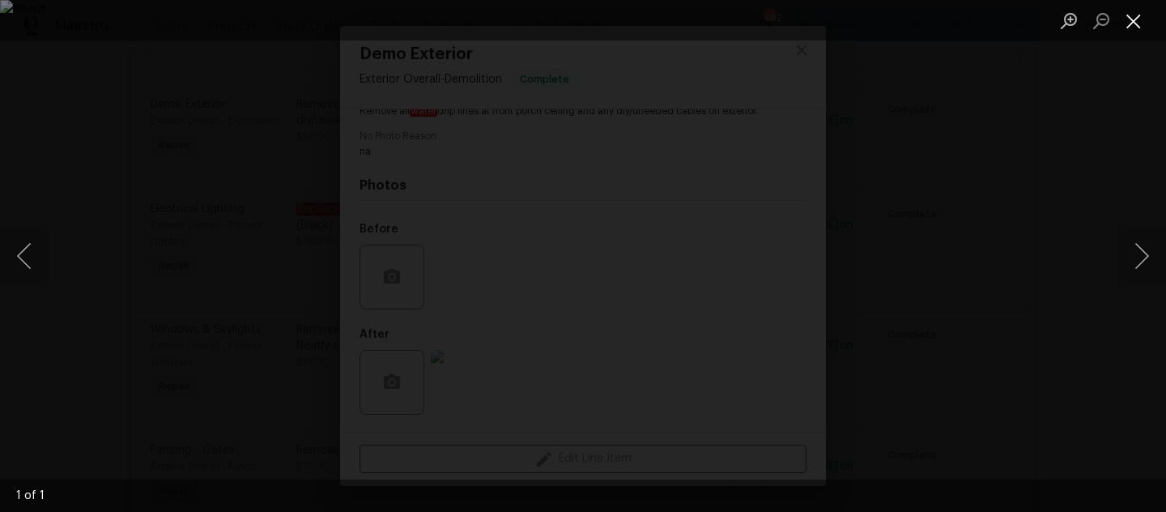
click at [1127, 13] on button "Close lightbox" at bounding box center [1134, 20] width 32 height 28
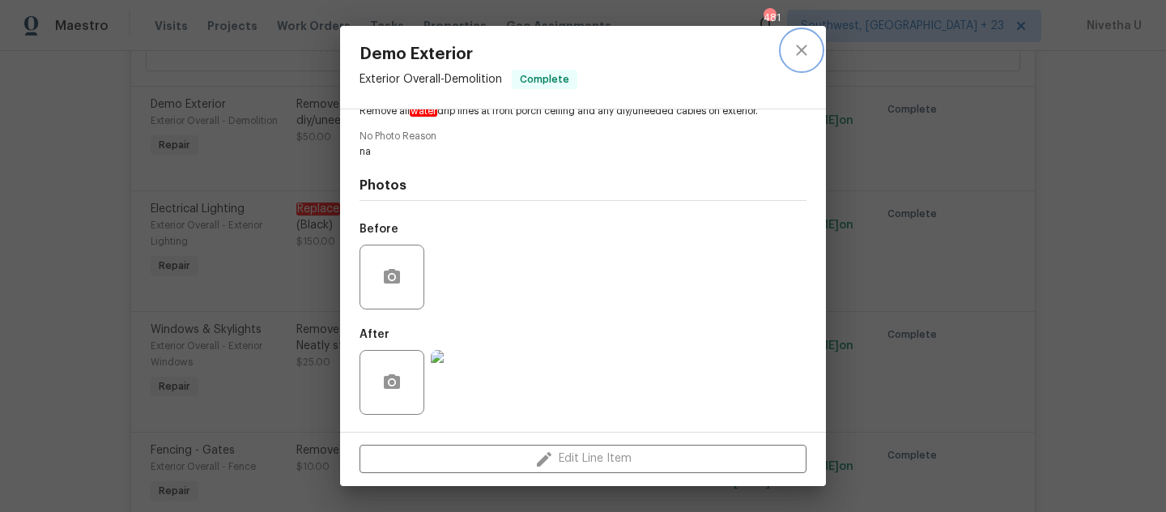
click at [795, 47] on icon "close" at bounding box center [801, 49] width 19 height 19
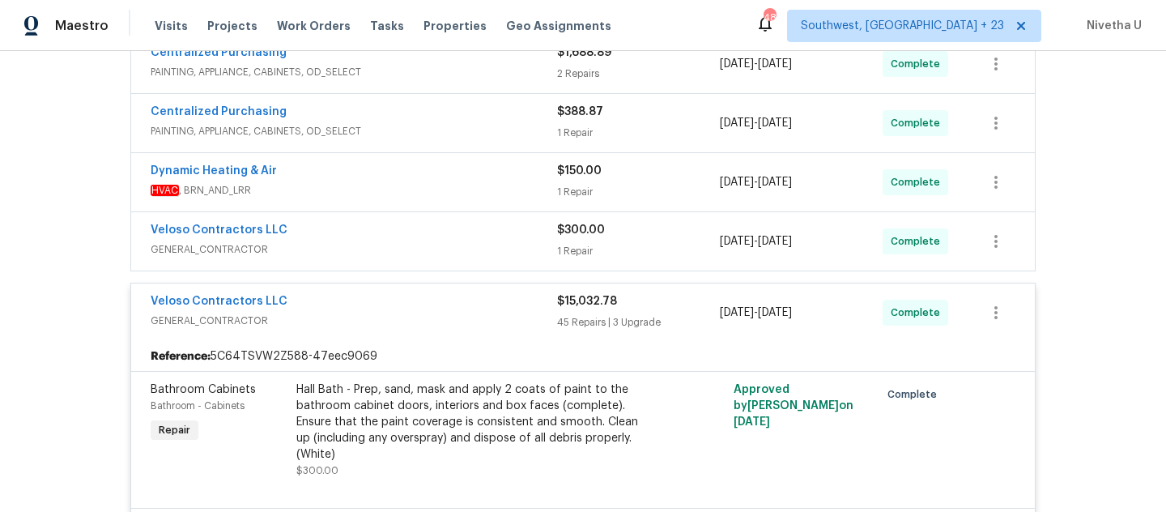
scroll to position [384, 0]
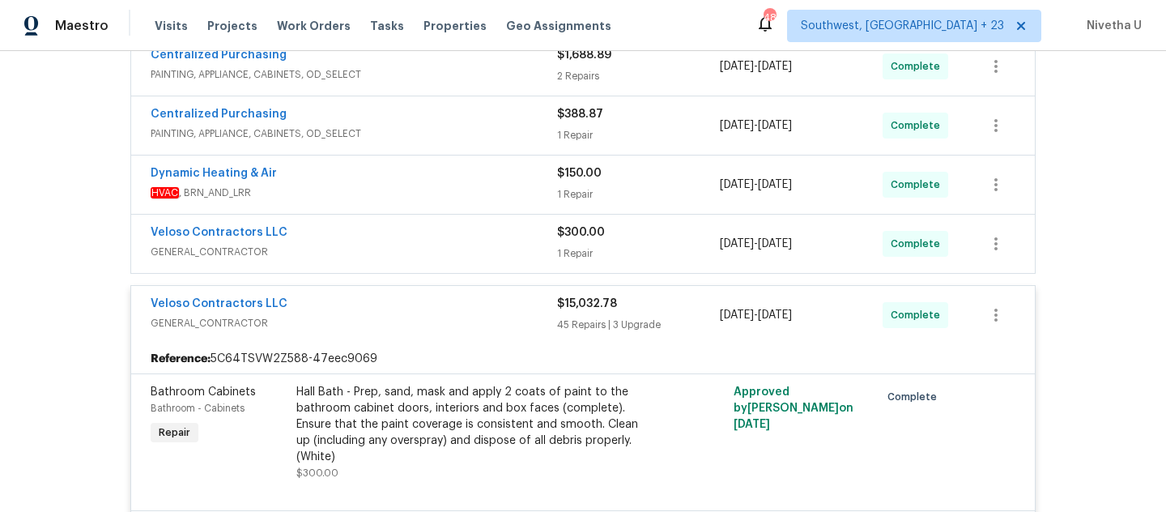
click at [448, 328] on span "GENERAL_CONTRACTOR" at bounding box center [354, 323] width 407 height 16
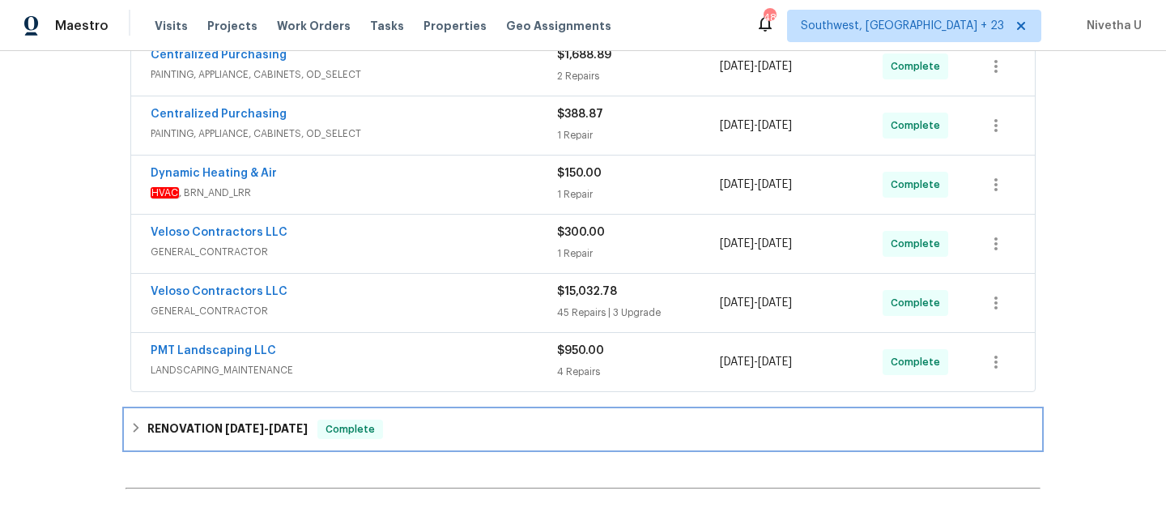
click at [440, 425] on div "RENOVATION [DATE] - [DATE] Complete" at bounding box center [582, 429] width 905 height 19
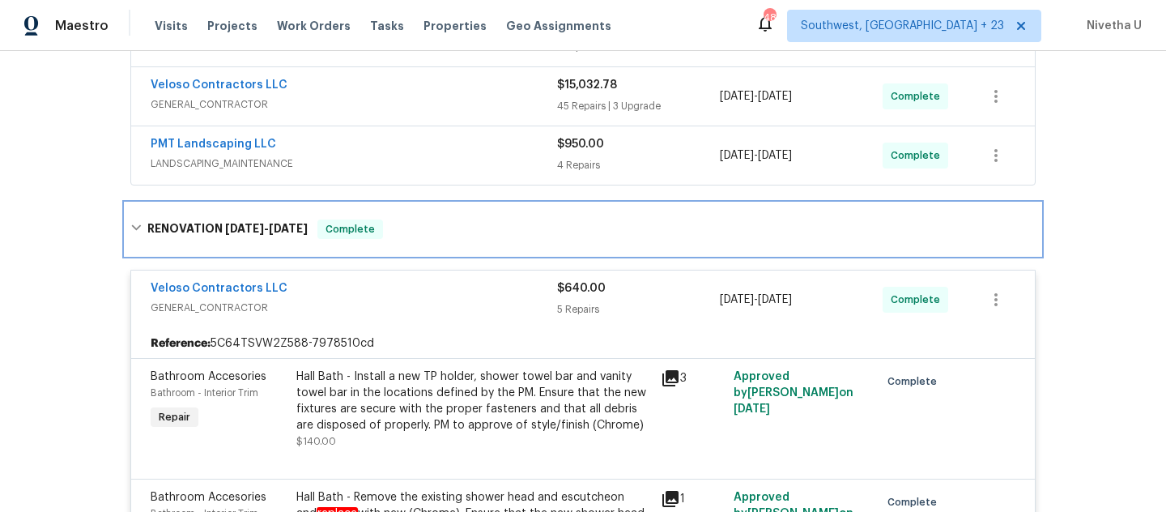
scroll to position [591, 0]
click at [419, 231] on div "RENOVATION [DATE] - [DATE] Complete" at bounding box center [582, 228] width 905 height 19
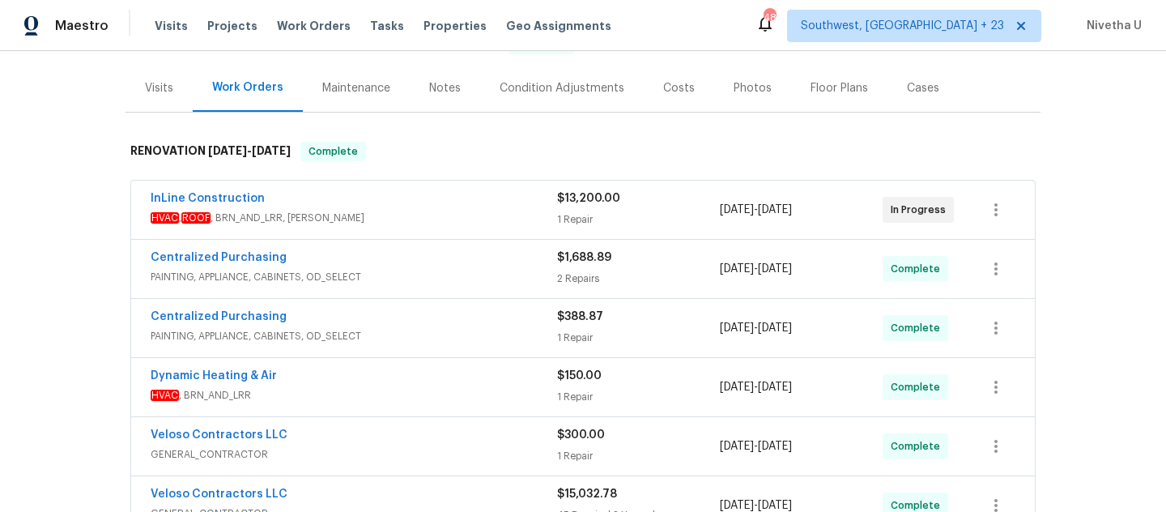
scroll to position [180, 0]
click at [309, 23] on span "Work Orders" at bounding box center [314, 26] width 74 height 16
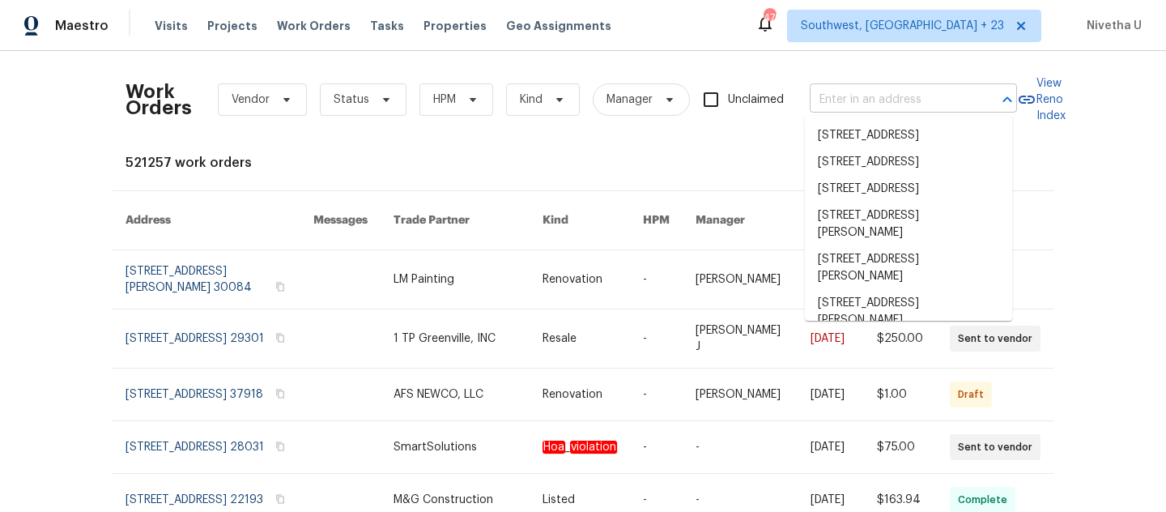
click at [849, 101] on input "text" at bounding box center [891, 99] width 162 height 25
paste input "[STREET_ADDRESS][PERSON_NAME]"
type input "[STREET_ADDRESS][PERSON_NAME]"
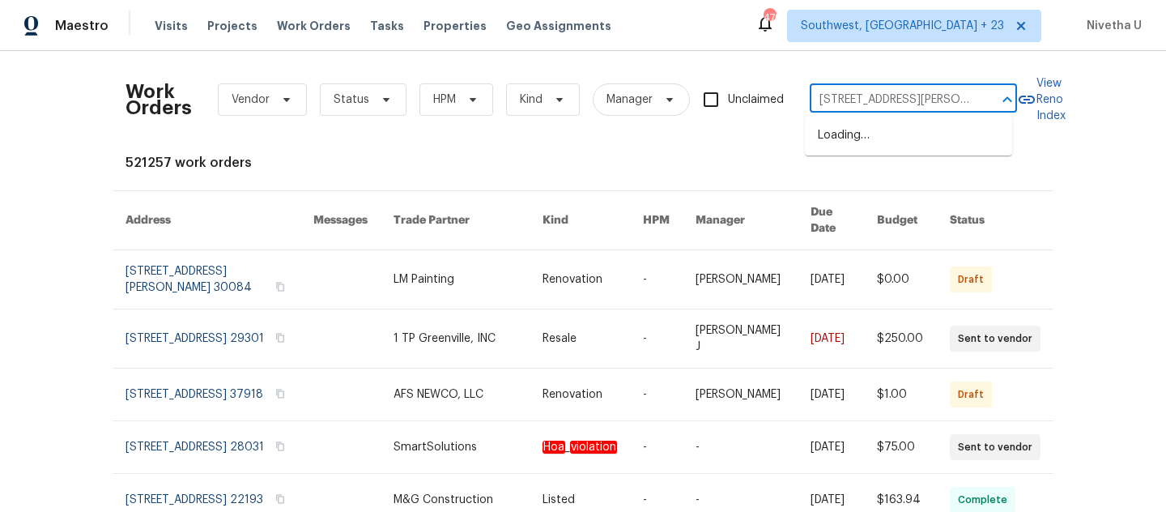
scroll to position [0, 53]
click at [867, 149] on li "[STREET_ADDRESS][PERSON_NAME]" at bounding box center [908, 144] width 207 height 44
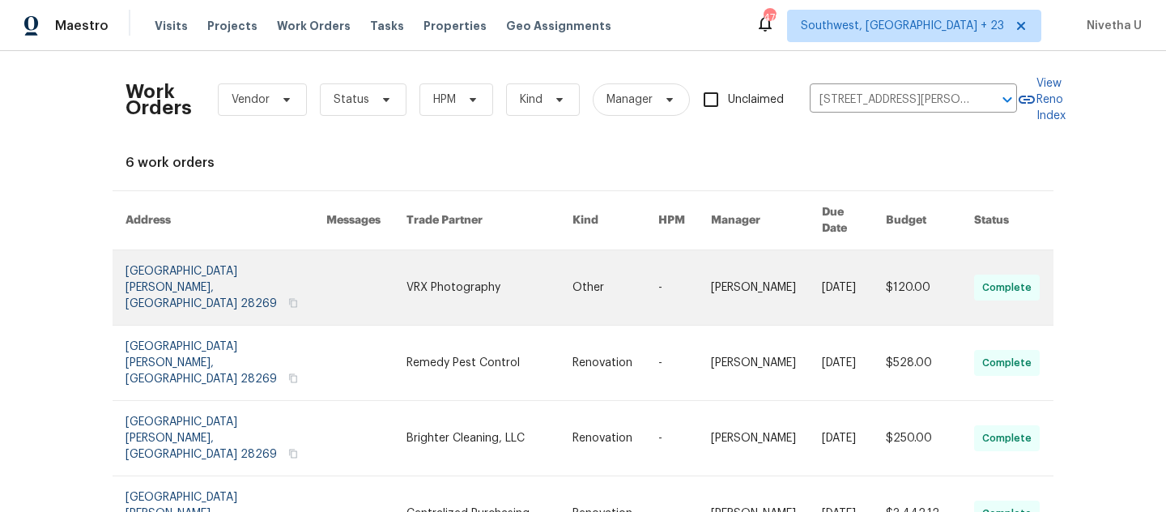
click at [155, 270] on link at bounding box center [226, 287] width 201 height 75
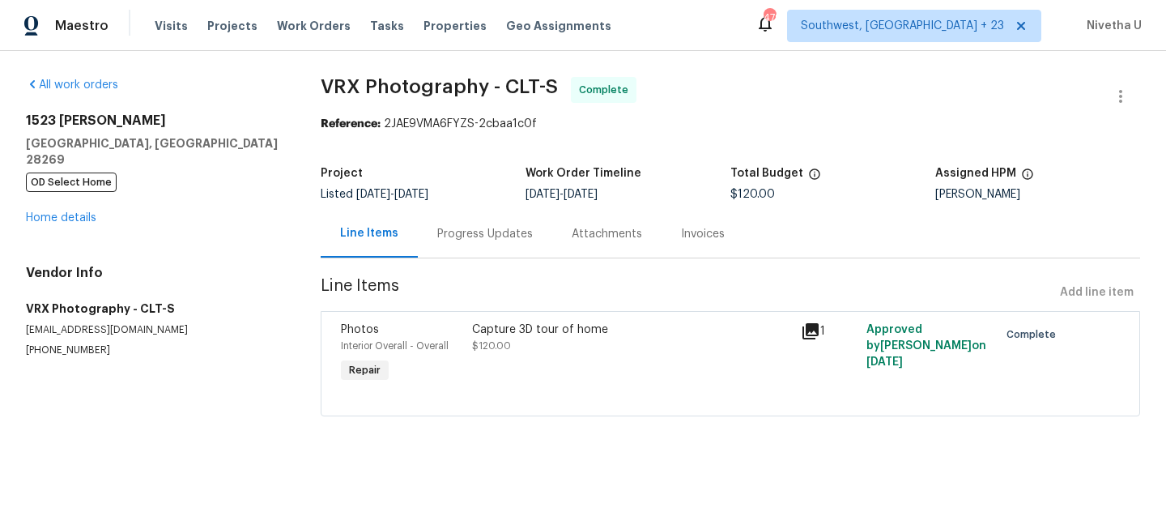
click at [58, 179] on div "[STREET_ADDRESS][PERSON_NAME] OD Select Home Home details" at bounding box center [154, 169] width 256 height 113
click at [58, 194] on div "[STREET_ADDRESS][PERSON_NAME] OD Select Home Home details" at bounding box center [154, 169] width 256 height 113
click at [59, 212] on link "Home details" at bounding box center [61, 217] width 70 height 11
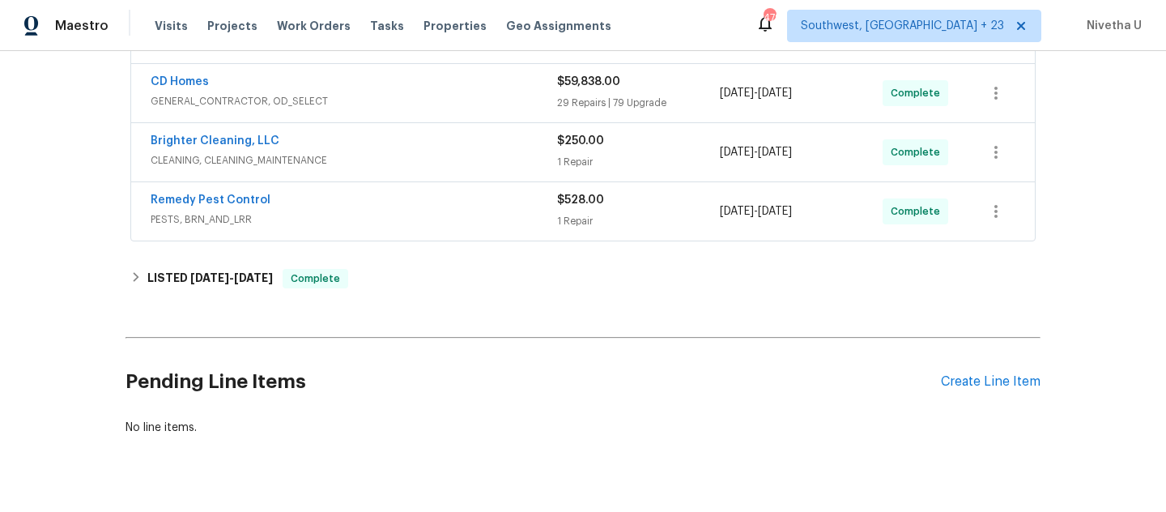
scroll to position [433, 0]
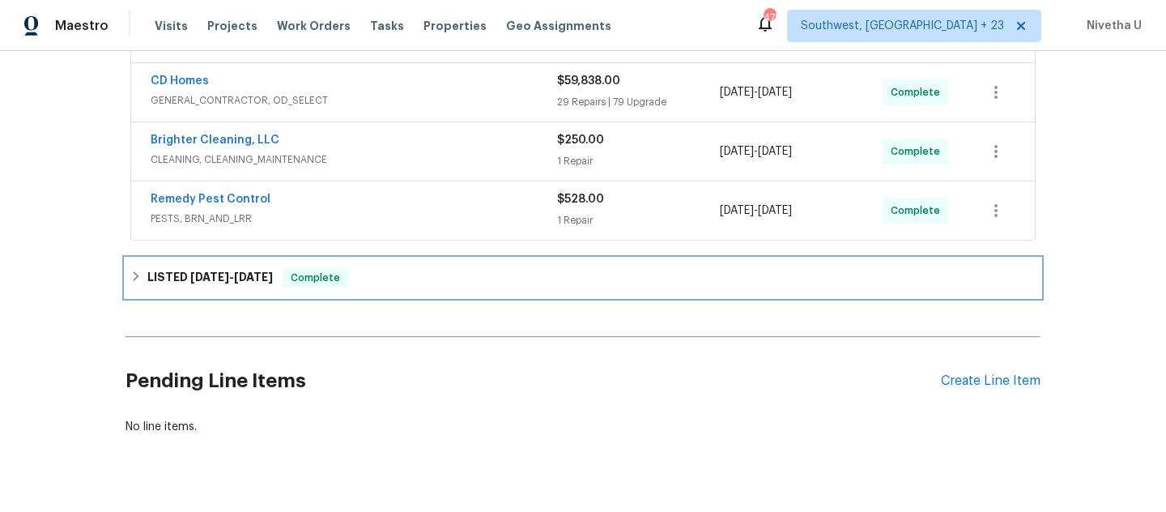
click at [441, 268] on div "LISTED [DATE] - [DATE] Complete" at bounding box center [582, 277] width 905 height 19
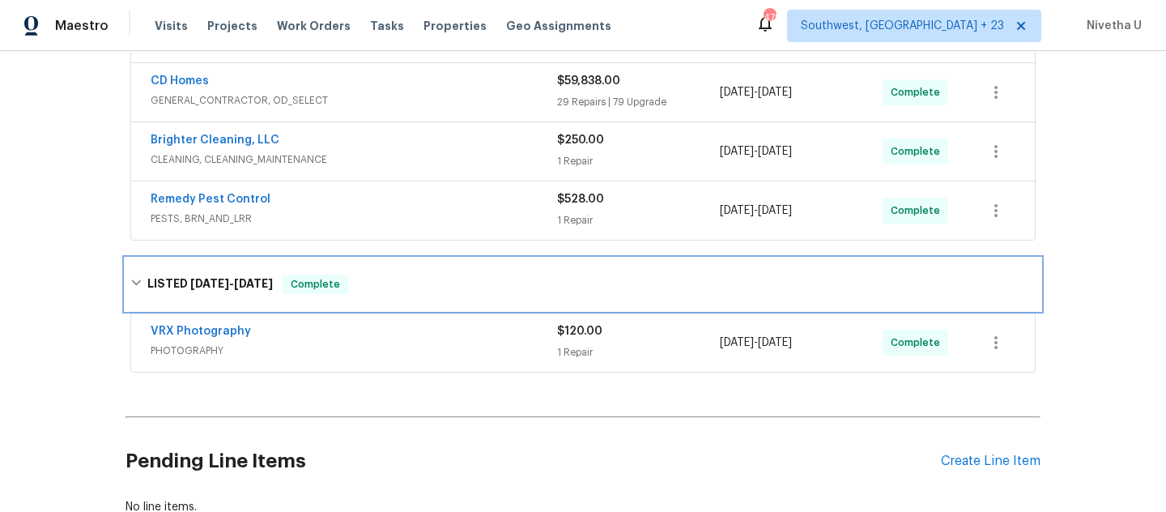
click at [441, 275] on div "LISTED [DATE] - [DATE] Complete" at bounding box center [582, 284] width 905 height 19
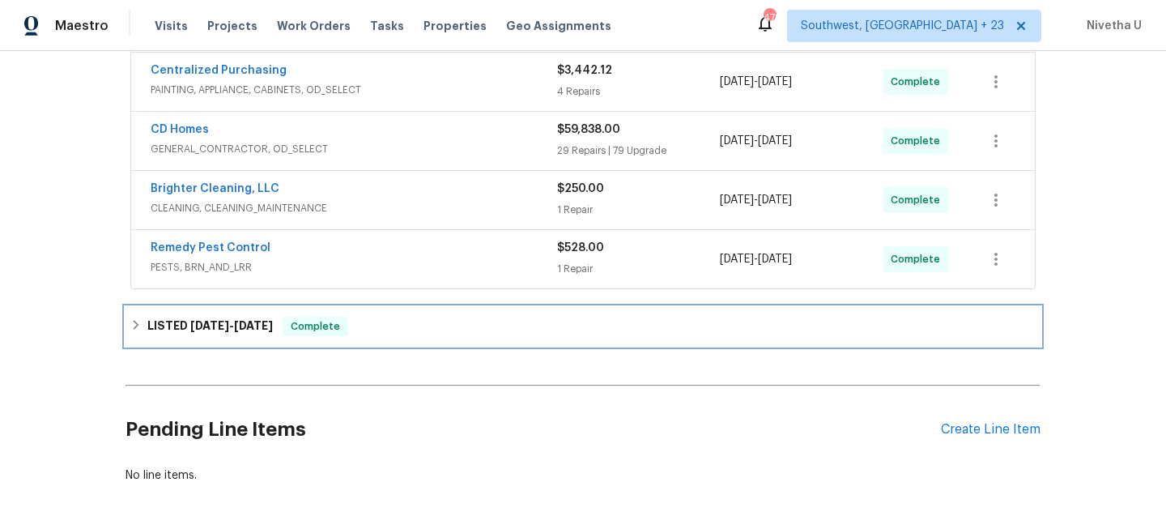
scroll to position [373, 0]
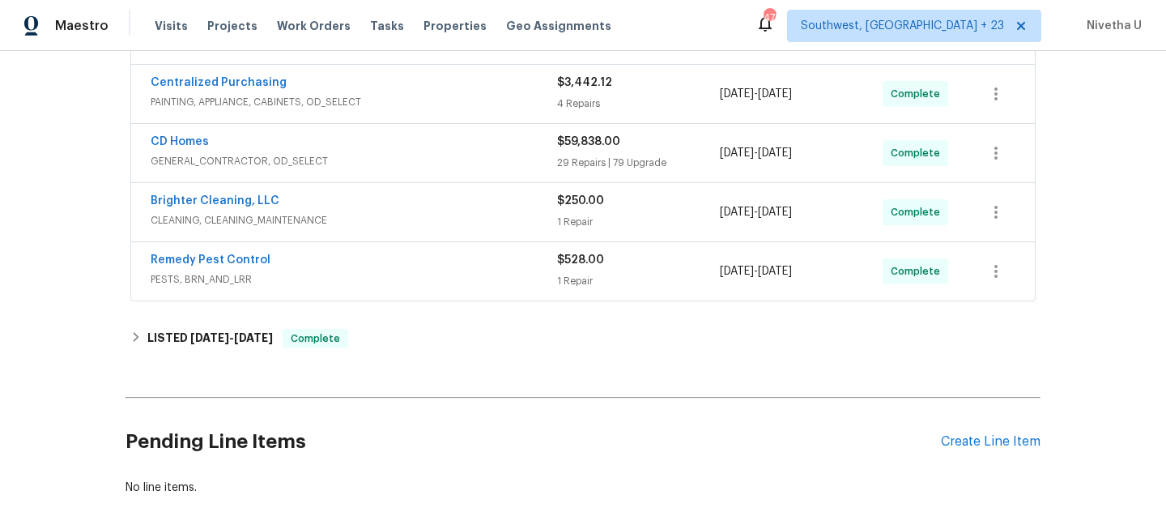
click at [437, 271] on span "PESTS, BRN_AND_LRR" at bounding box center [354, 279] width 407 height 16
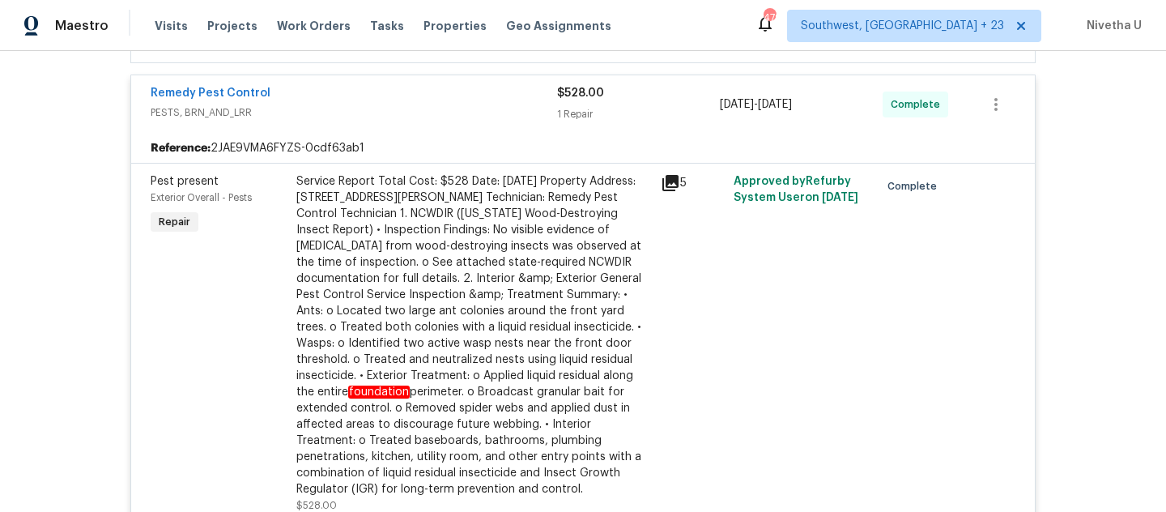
scroll to position [430, 0]
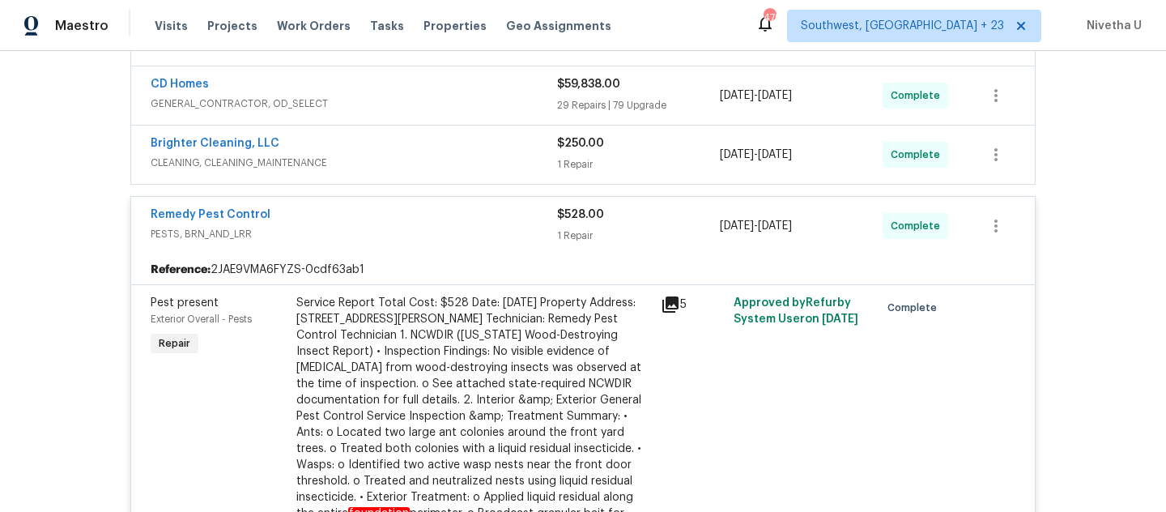
click at [518, 207] on div "Remedy Pest Control" at bounding box center [354, 216] width 407 height 19
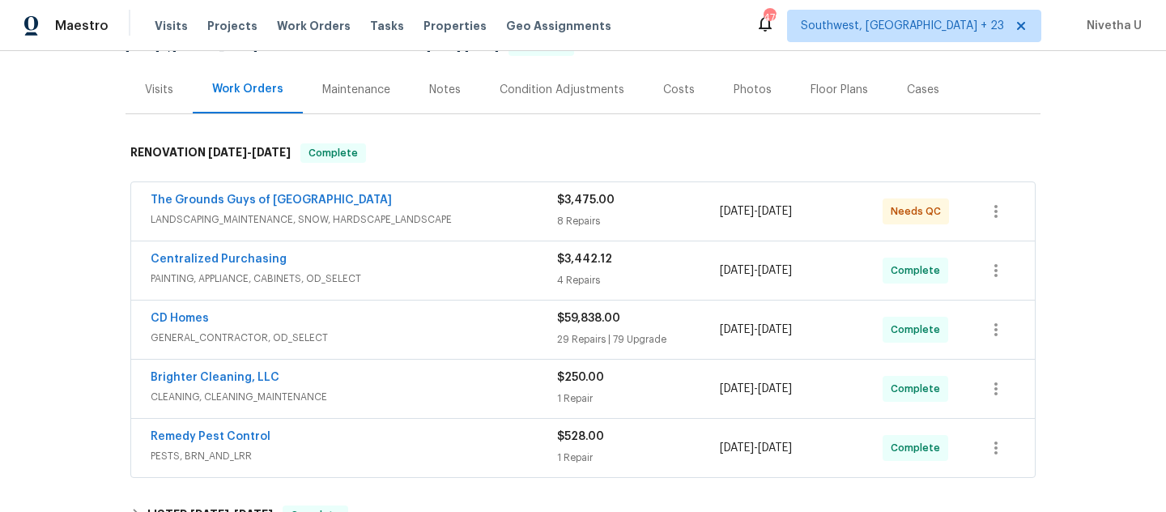
scroll to position [193, 0]
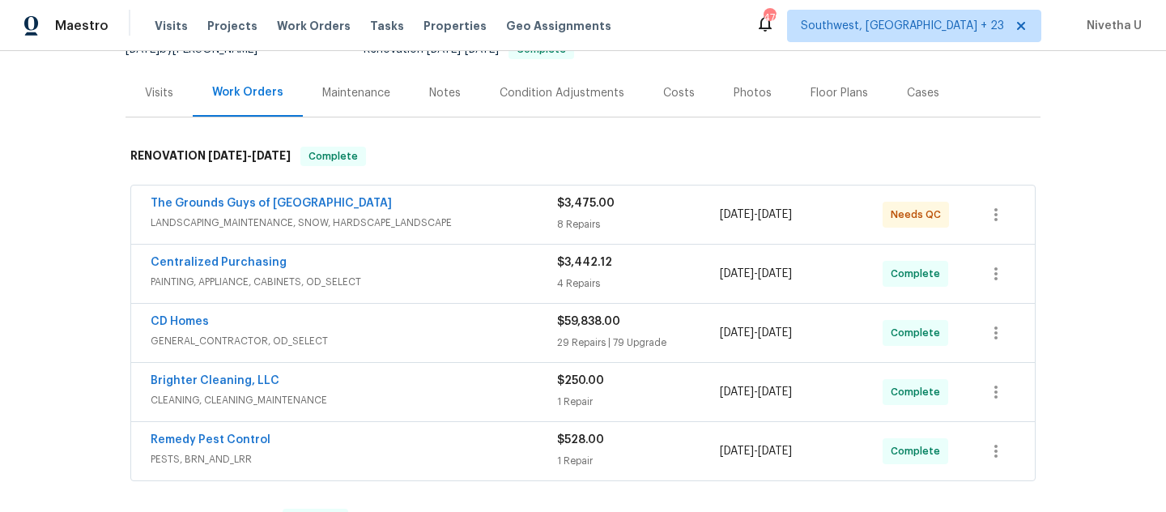
click at [513, 215] on span "LANDSCAPING_MAINTENANCE, SNOW, HARDSCAPE_LANDSCAPE" at bounding box center [354, 223] width 407 height 16
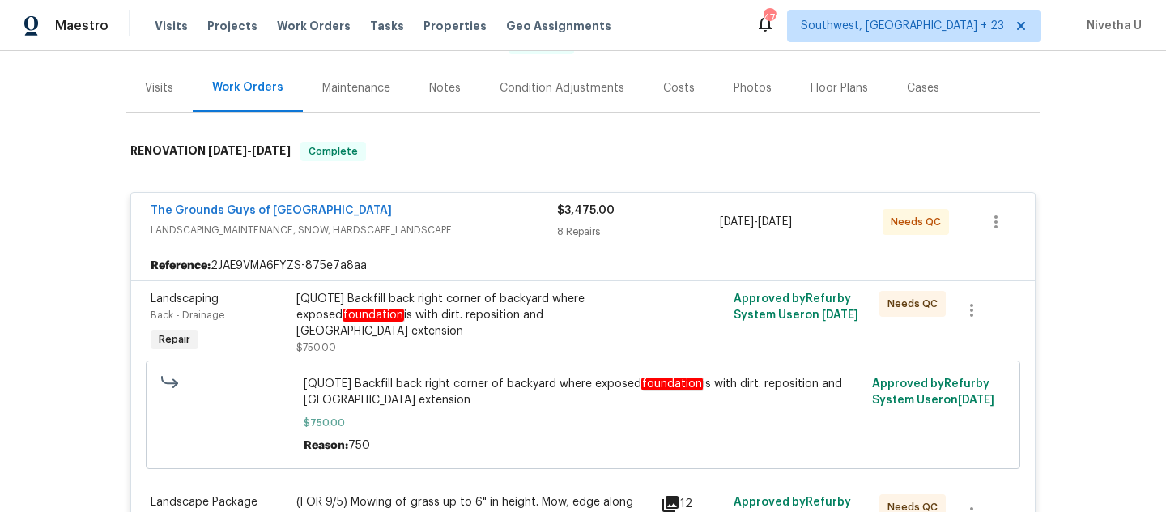
scroll to position [117, 0]
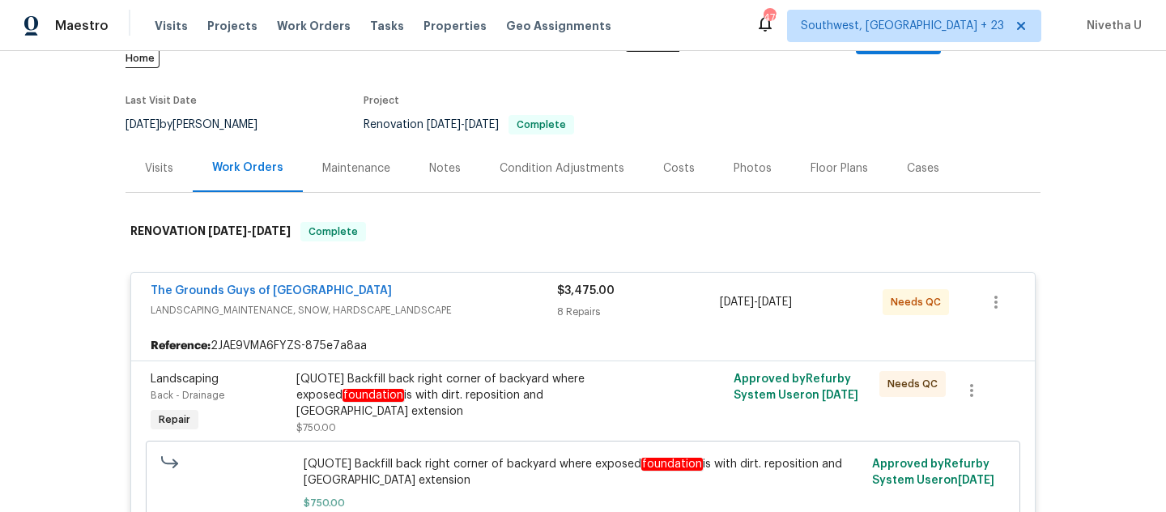
click at [511, 283] on div "The Grounds Guys of [GEOGRAPHIC_DATA]" at bounding box center [354, 292] width 407 height 19
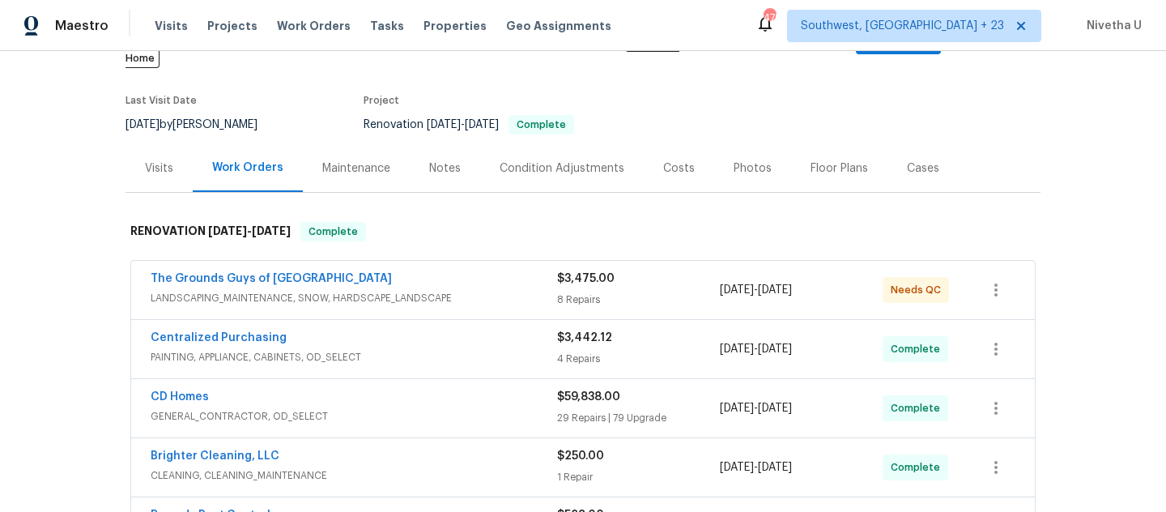
click at [493, 349] on span "PAINTING, APPLIANCE, CABINETS, OD_SELECT" at bounding box center [354, 357] width 407 height 16
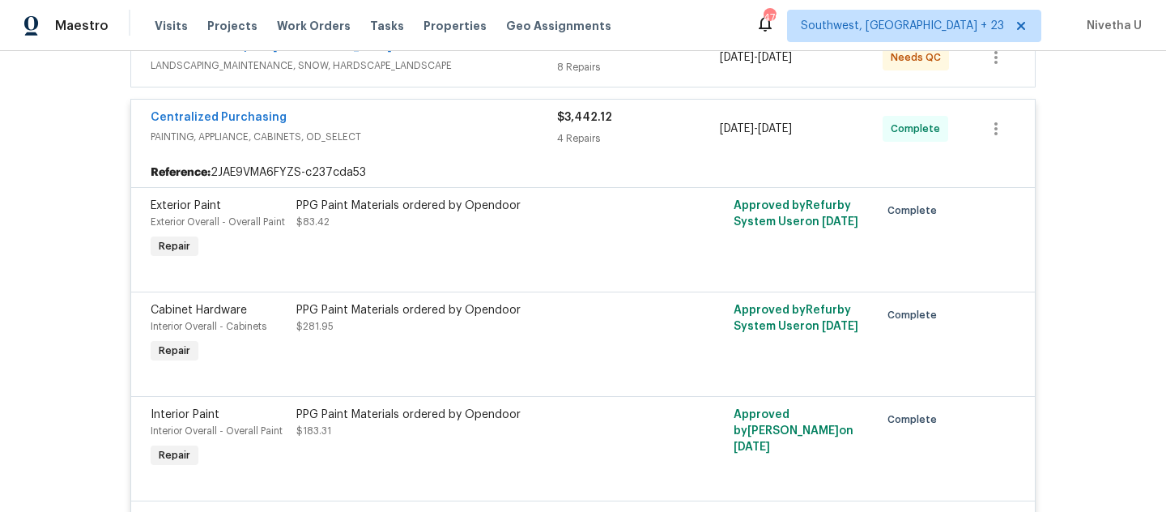
scroll to position [339, 0]
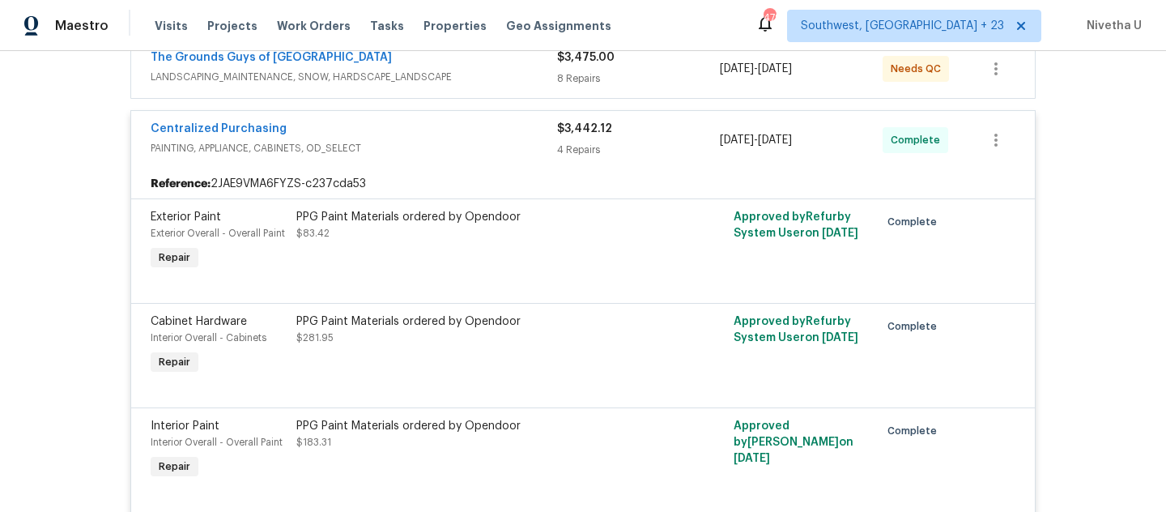
click at [445, 140] on span "PAINTING, APPLIANCE, CABINETS, OD_SELECT" at bounding box center [354, 148] width 407 height 16
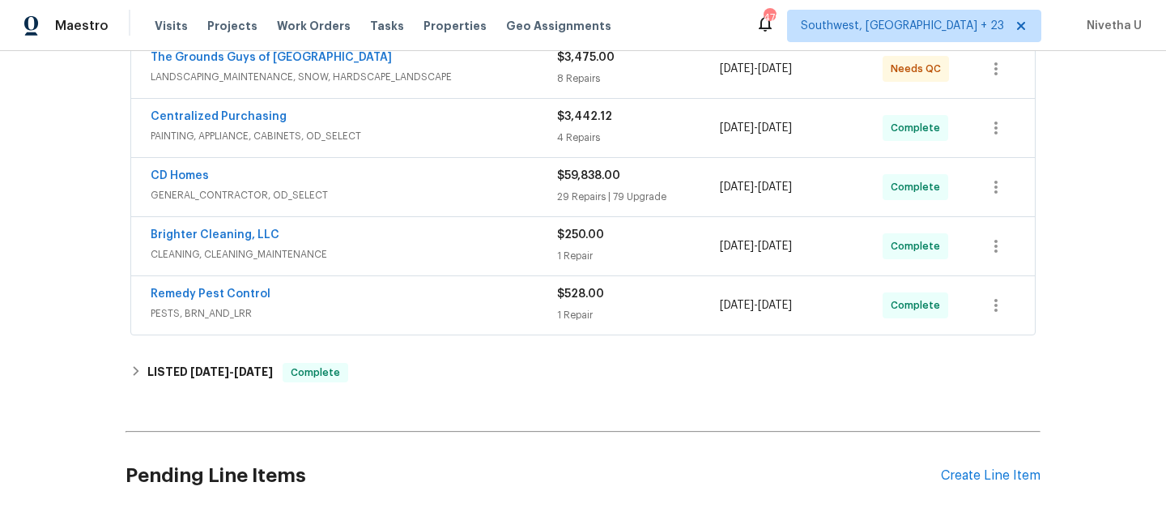
click at [447, 168] on div "CD Homes" at bounding box center [354, 177] width 407 height 19
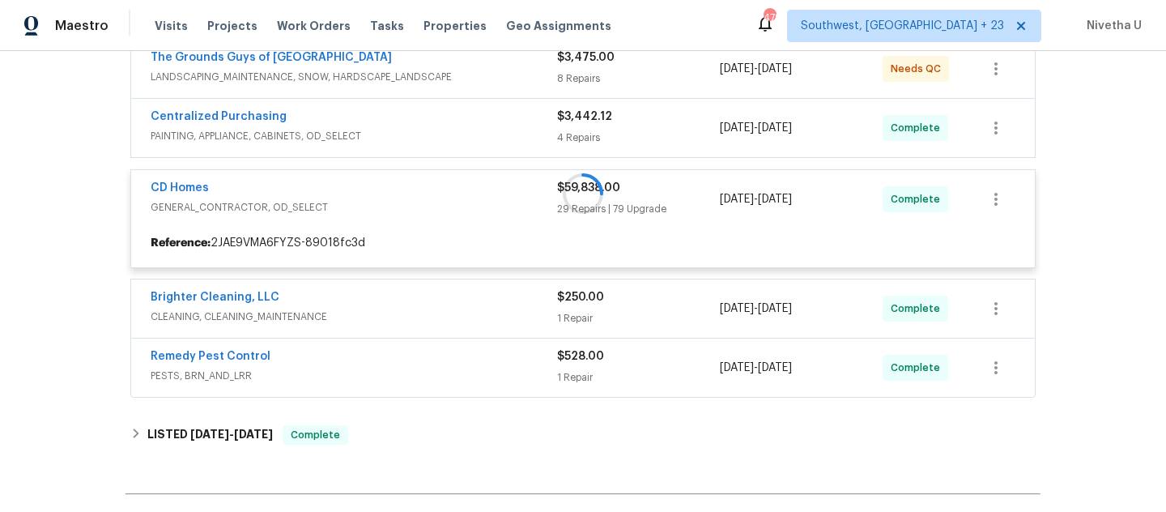
click at [36, 241] on div "Back to all projects [STREET_ADDRESS][PERSON_NAME] 3 Beds | 2 1/2 Baths | Total…" at bounding box center [583, 281] width 1166 height 461
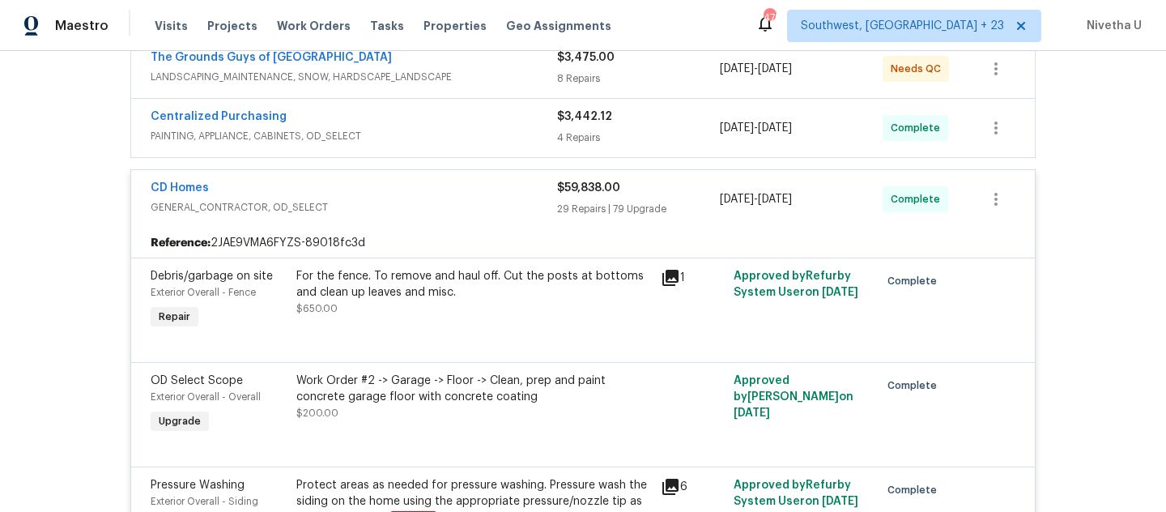
click at [520, 199] on span "GENERAL_CONTRACTOR, OD_SELECT" at bounding box center [354, 207] width 407 height 16
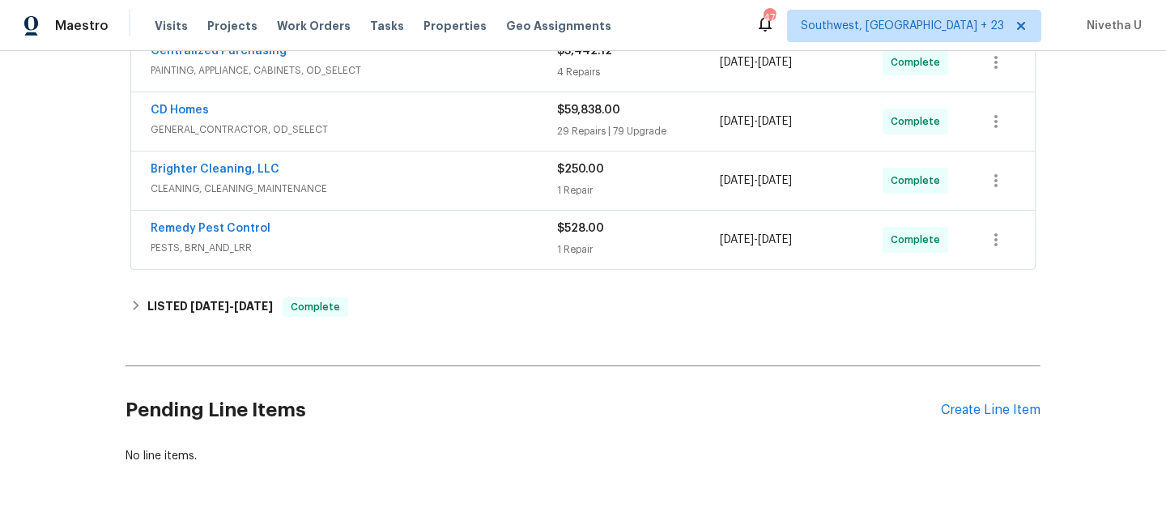
scroll to position [403, 0]
click at [468, 241] on span "PESTS, BRN_AND_LRR" at bounding box center [354, 249] width 407 height 16
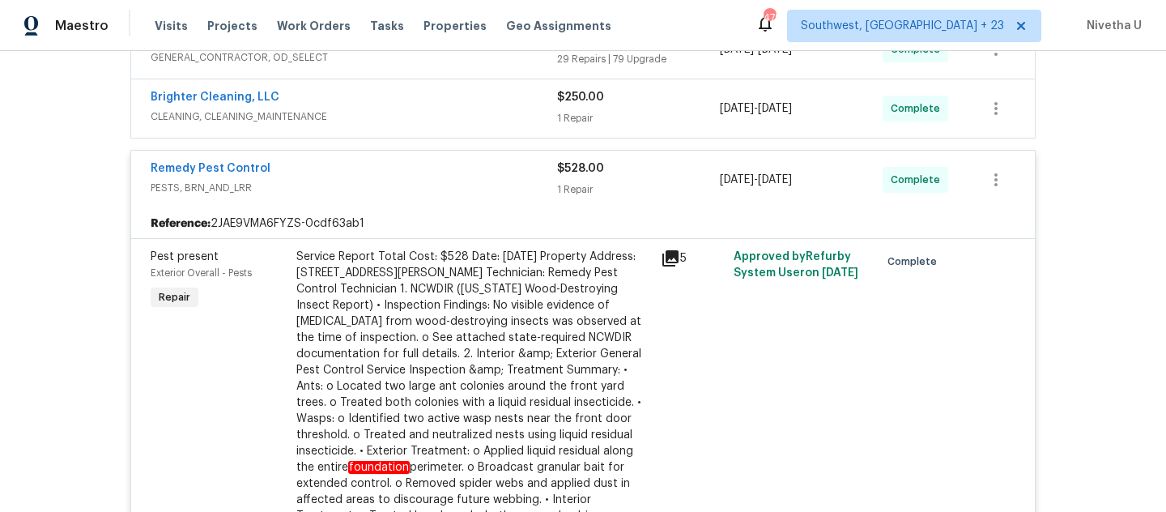
scroll to position [461, 0]
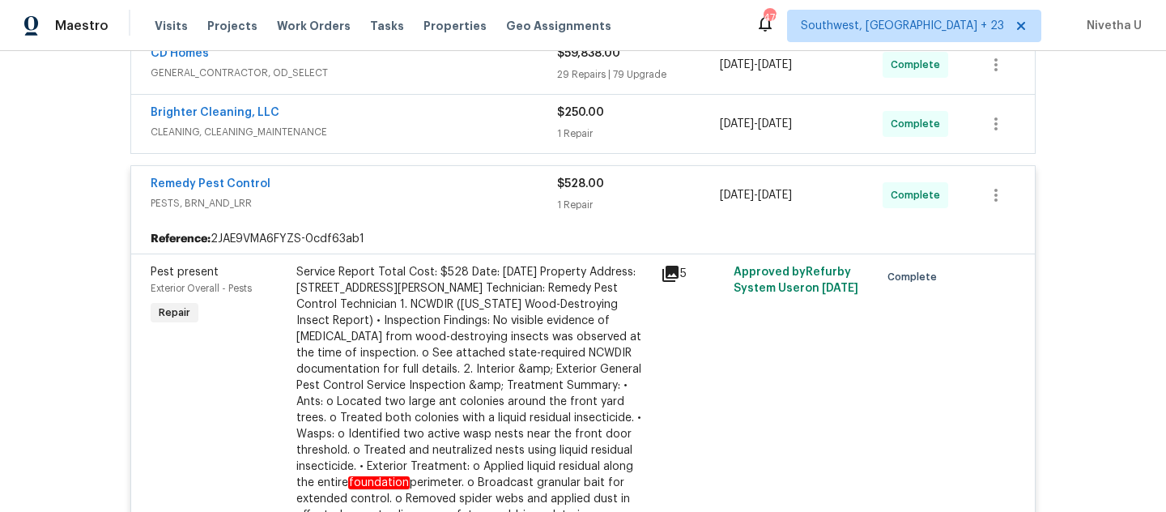
click at [481, 195] on span "PESTS, BRN_AND_LRR" at bounding box center [354, 203] width 407 height 16
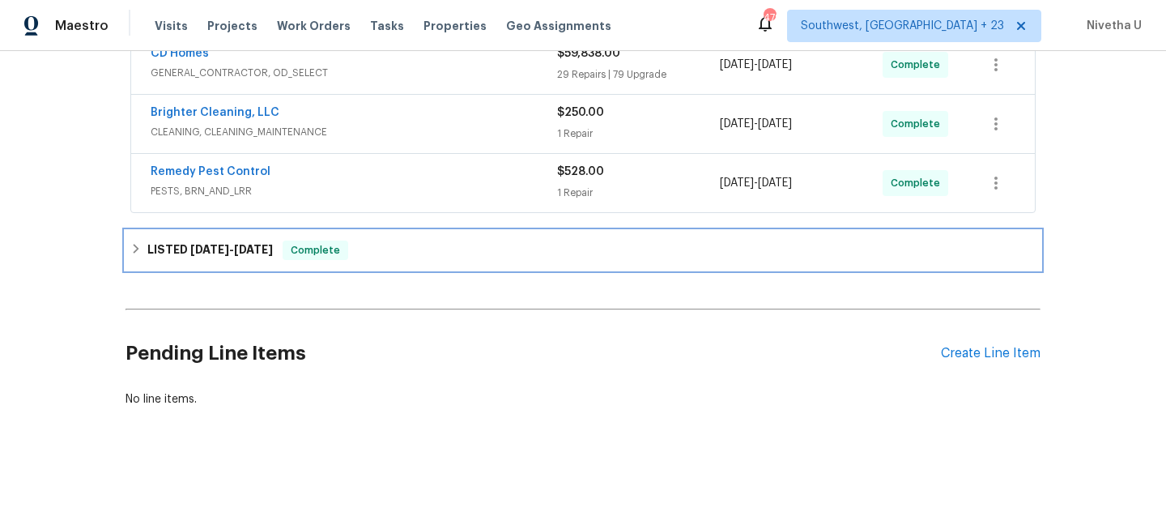
click at [445, 242] on div "LISTED [DATE] - [DATE] Complete" at bounding box center [582, 250] width 905 height 19
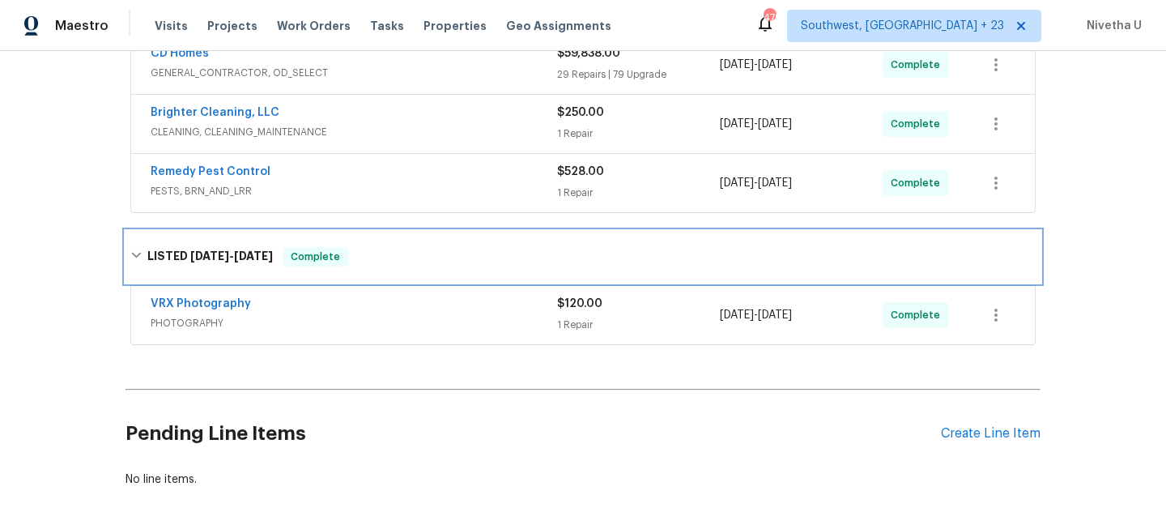
click at [445, 247] on div "LISTED [DATE] - [DATE] Complete" at bounding box center [582, 256] width 905 height 19
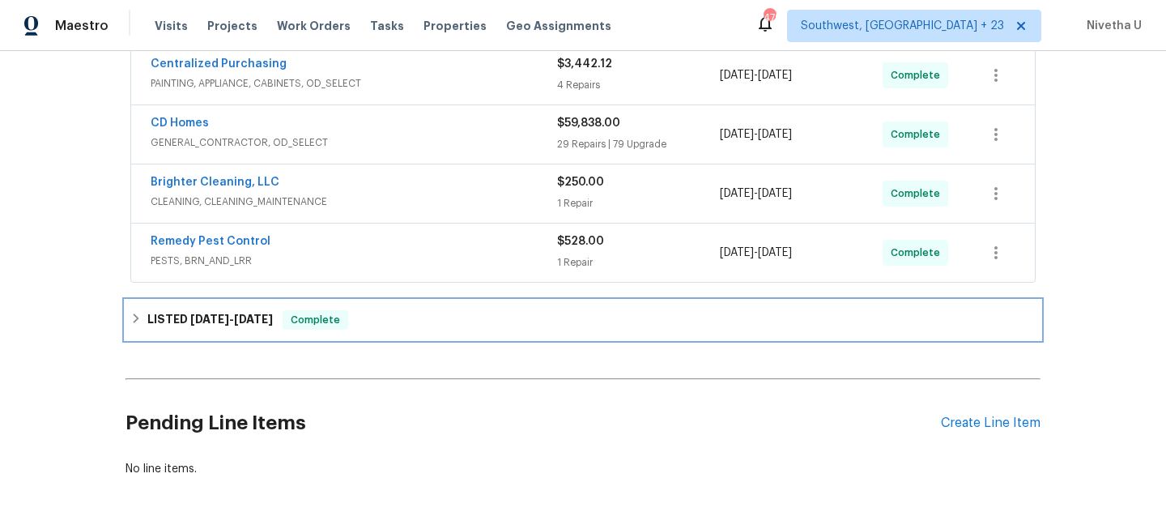
scroll to position [390, 0]
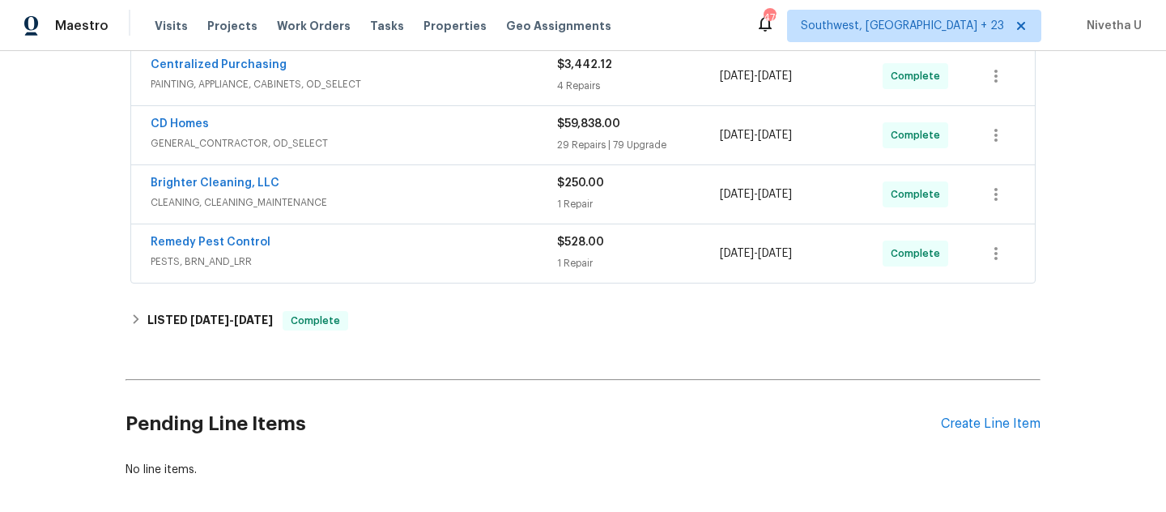
click at [445, 253] on span "PESTS, BRN_AND_LRR" at bounding box center [354, 261] width 407 height 16
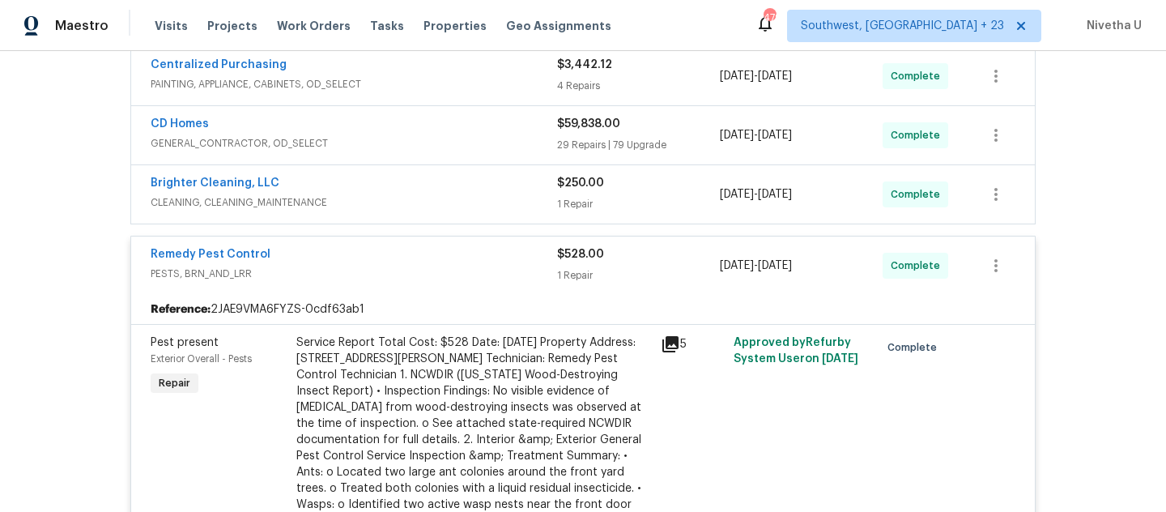
scroll to position [367, 0]
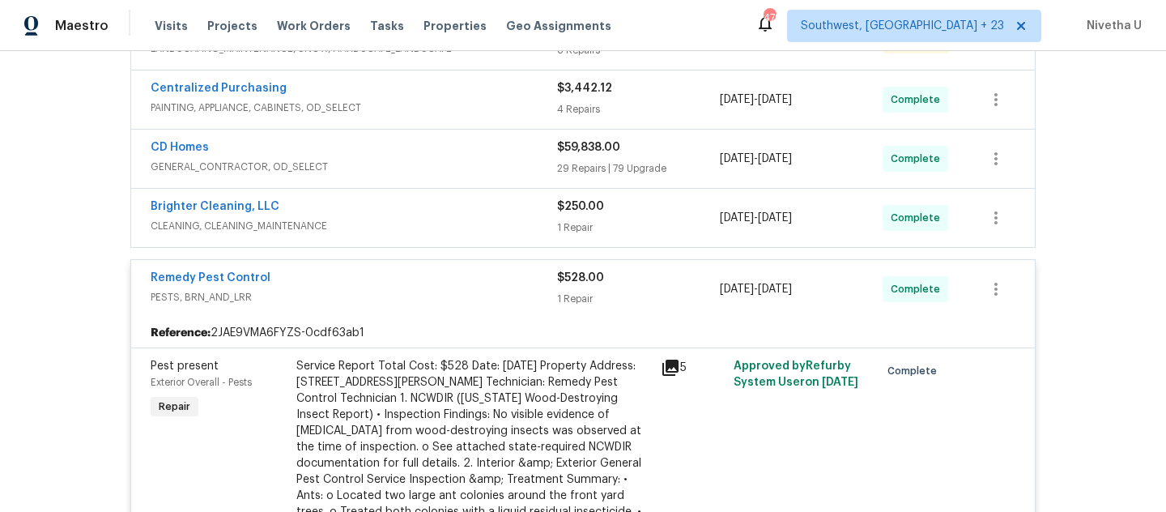
click at [468, 270] on div "Remedy Pest Control" at bounding box center [354, 279] width 407 height 19
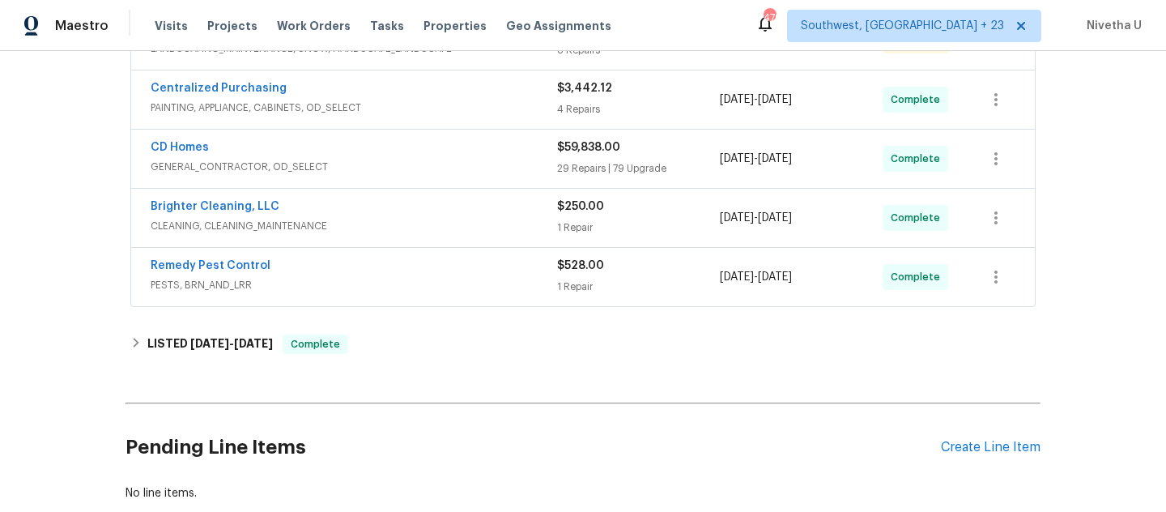
click at [451, 218] on span "CLEANING, CLEANING_MAINTENANCE" at bounding box center [354, 226] width 407 height 16
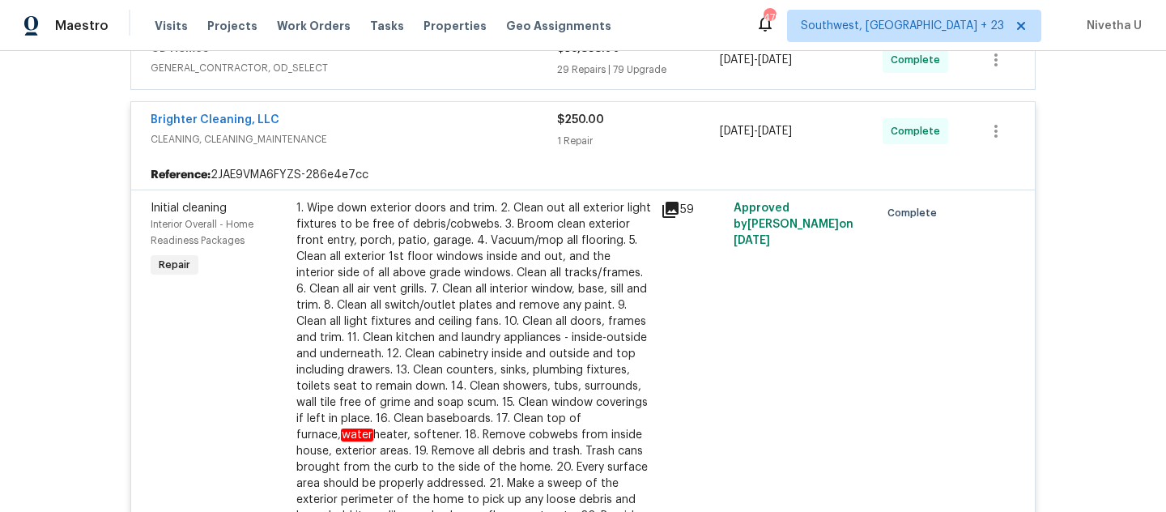
click at [437, 131] on span "CLEANING, CLEANING_MAINTENANCE" at bounding box center [354, 139] width 407 height 16
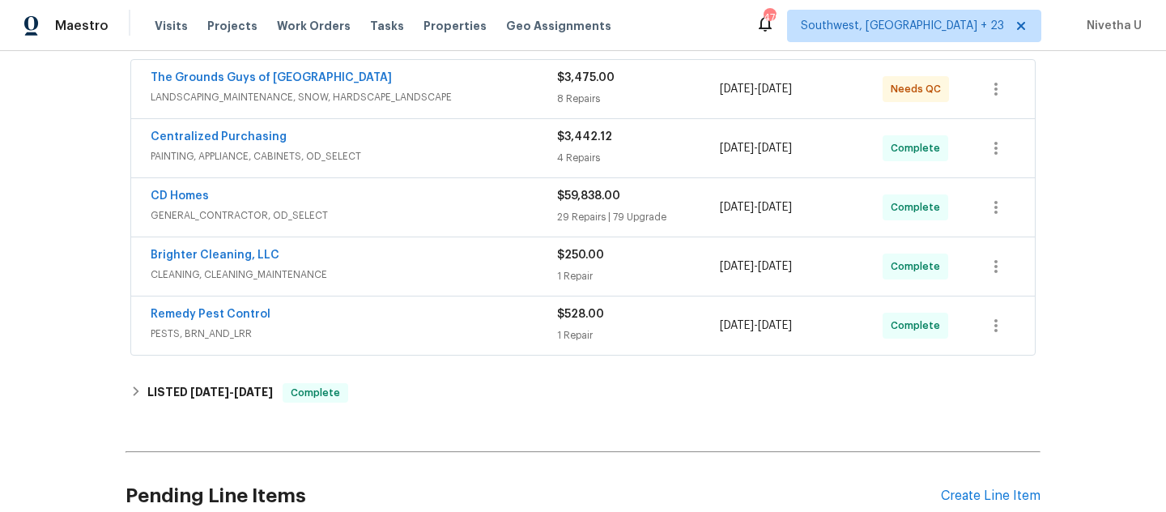
scroll to position [296, 0]
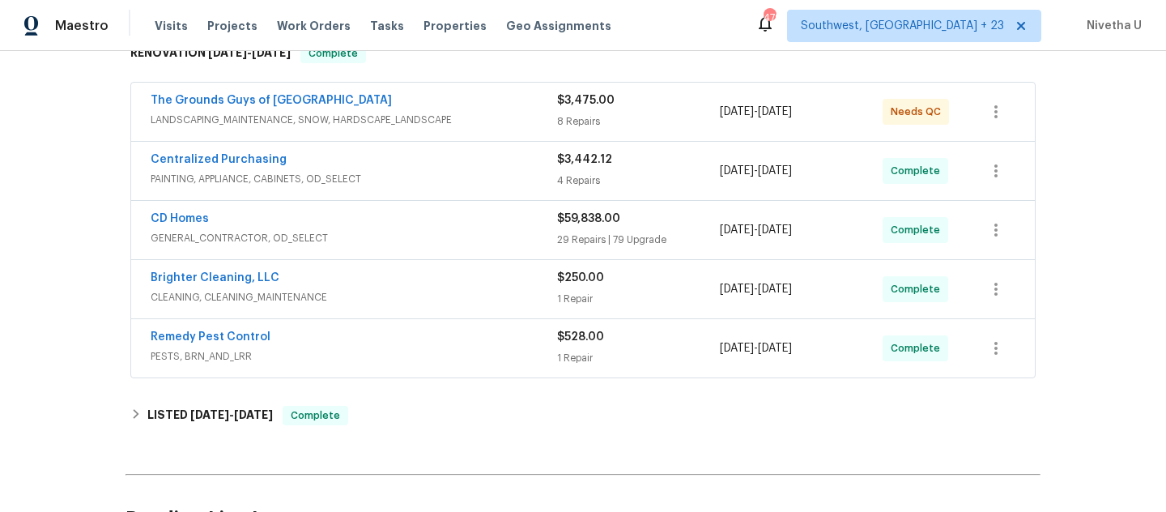
click at [420, 230] on span "GENERAL_CONTRACTOR, OD_SELECT" at bounding box center [354, 238] width 407 height 16
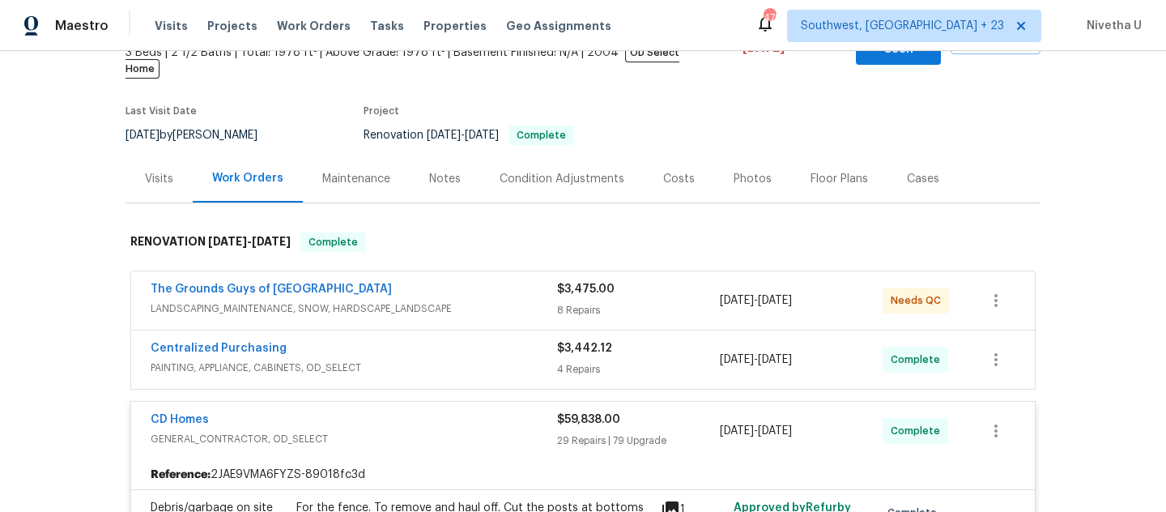
scroll to position [179, 0]
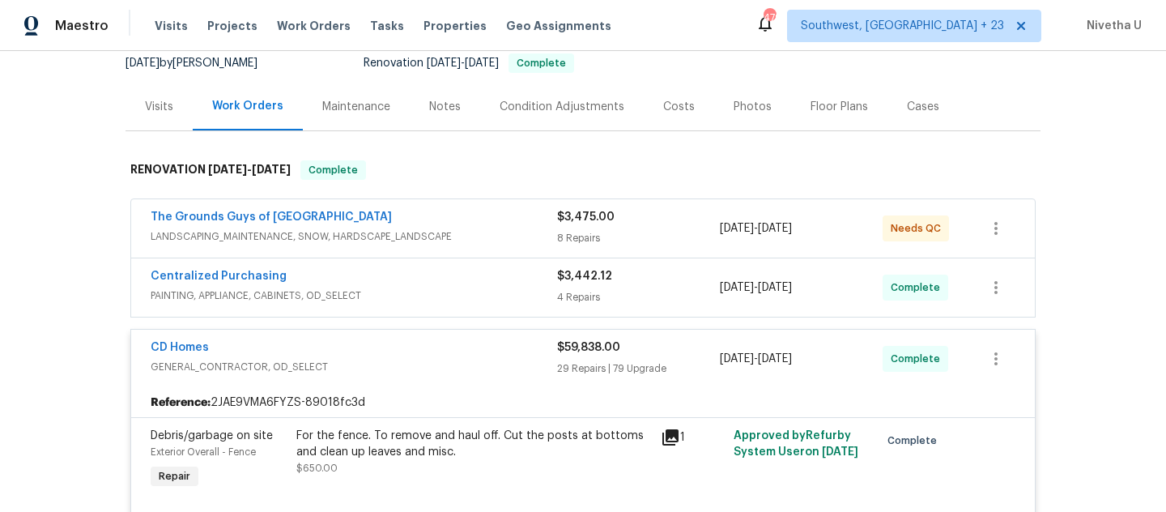
click at [472, 359] on span "GENERAL_CONTRACTOR, OD_SELECT" at bounding box center [354, 367] width 407 height 16
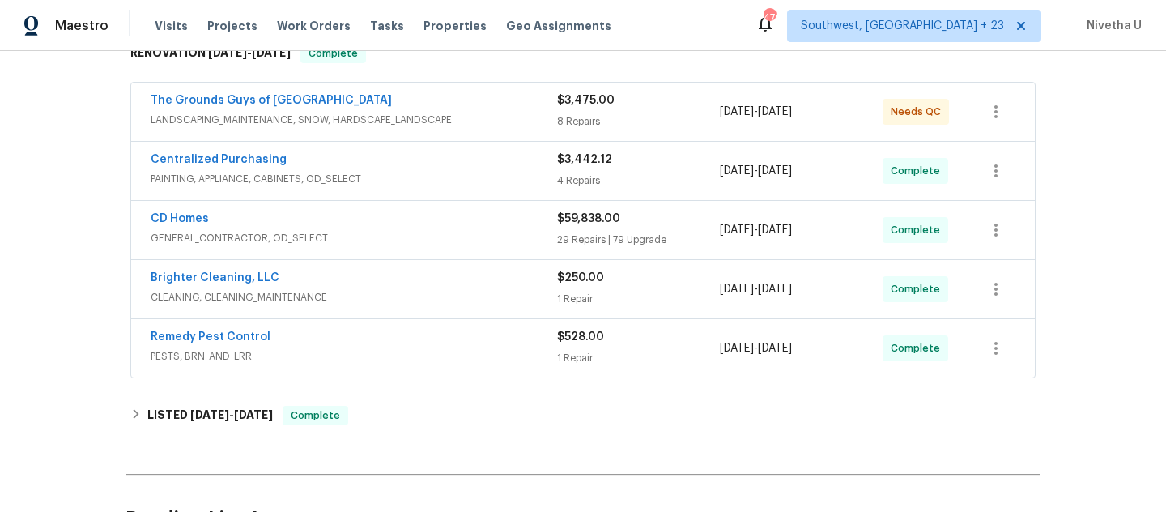
scroll to position [326, 0]
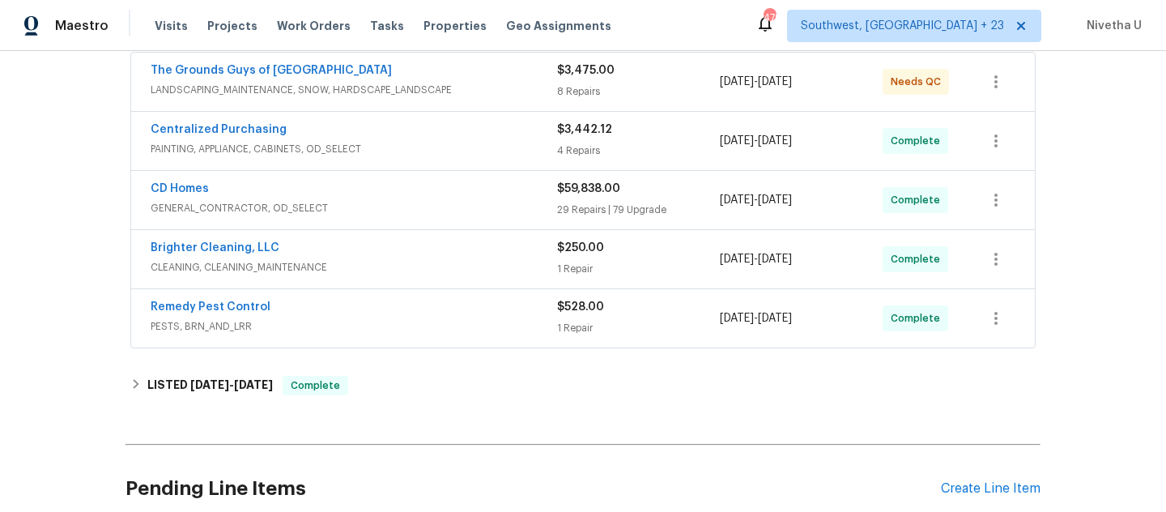
click at [460, 318] on span "PESTS, BRN_AND_LRR" at bounding box center [354, 326] width 407 height 16
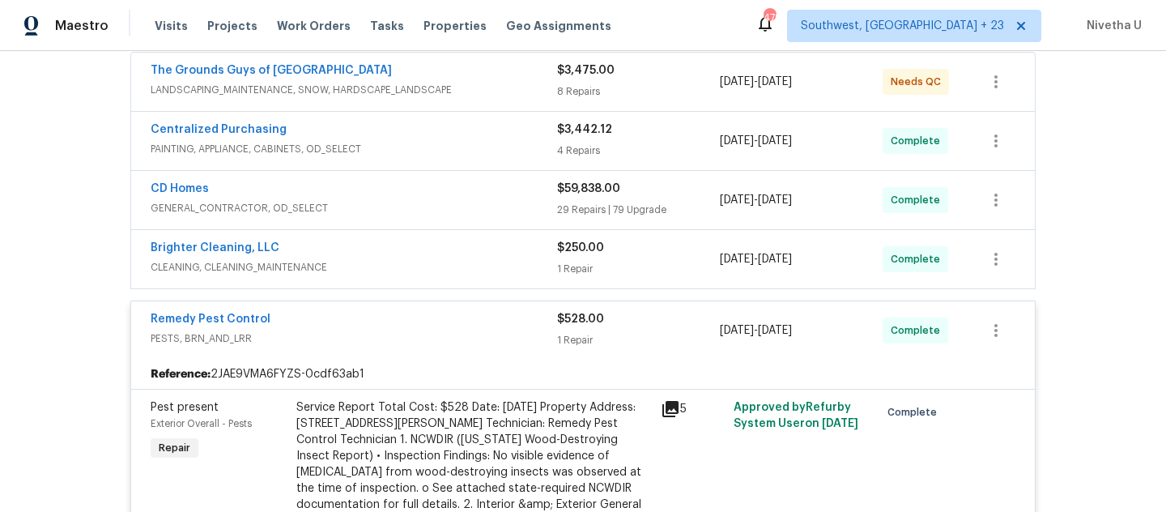
click at [460, 330] on span "PESTS, BRN_AND_LRR" at bounding box center [354, 338] width 407 height 16
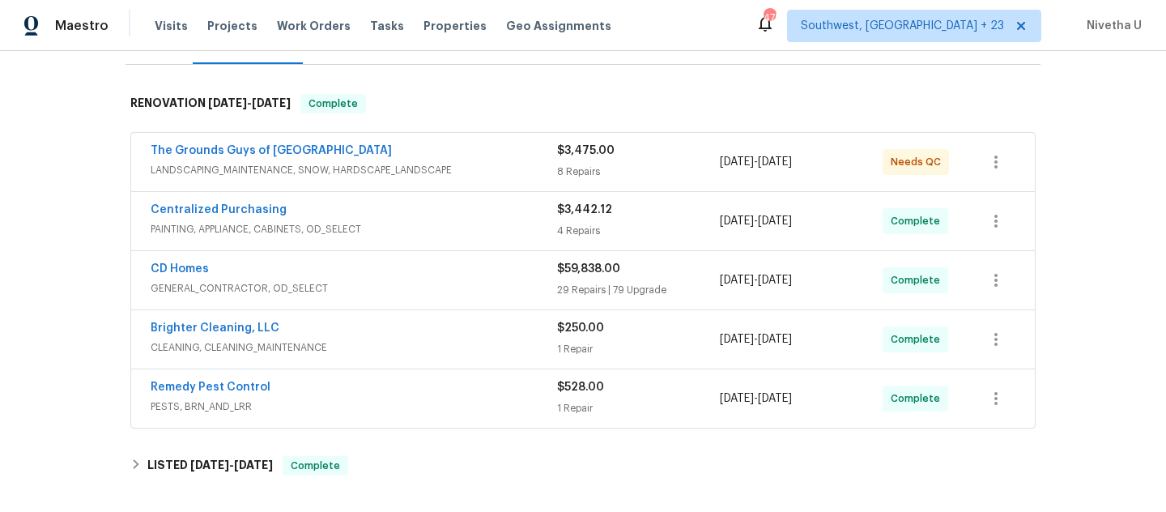
scroll to position [241, 0]
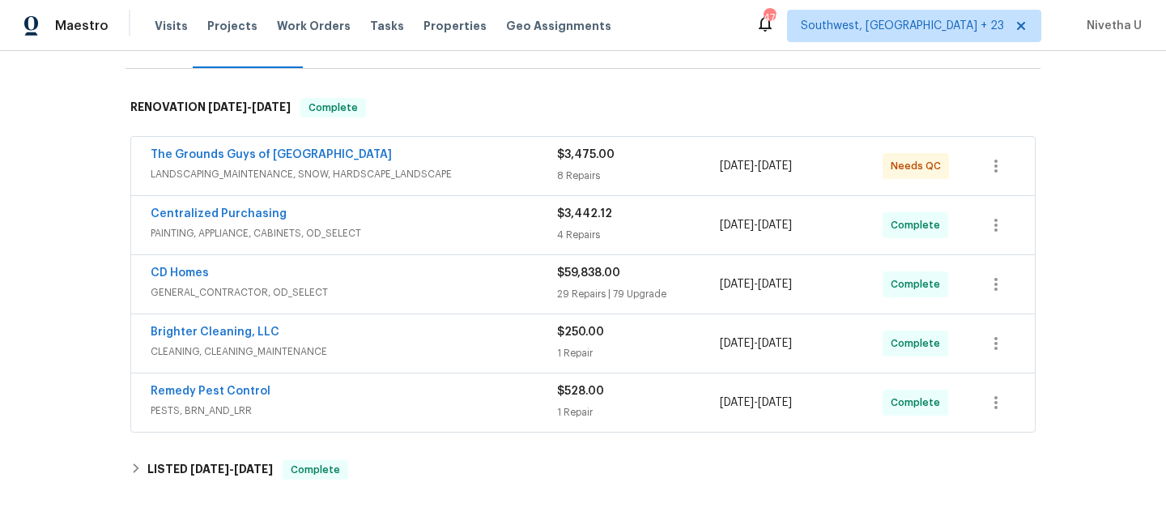
click at [443, 177] on div "The Grounds Guys of Huntersville LANDSCAPING_MAINTENANCE, SNOW, HARDSCAPE_LANDS…" at bounding box center [583, 166] width 904 height 58
click at [442, 166] on span "LANDSCAPING_MAINTENANCE, SNOW, HARDSCAPE_LANDSCAPE" at bounding box center [354, 174] width 407 height 16
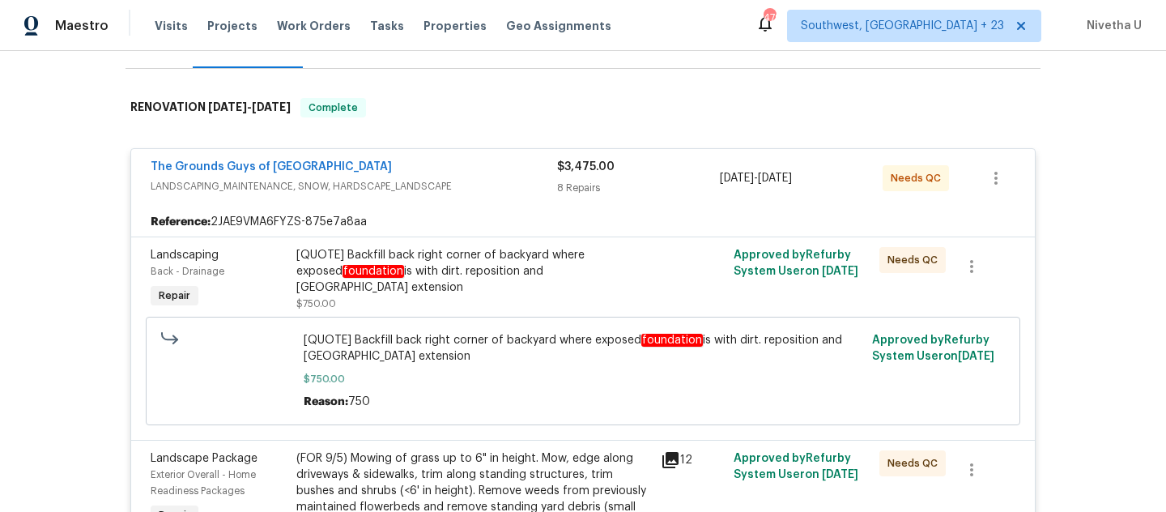
click at [444, 178] on span "LANDSCAPING_MAINTENANCE, SNOW, HARDSCAPE_LANDSCAPE" at bounding box center [354, 186] width 407 height 16
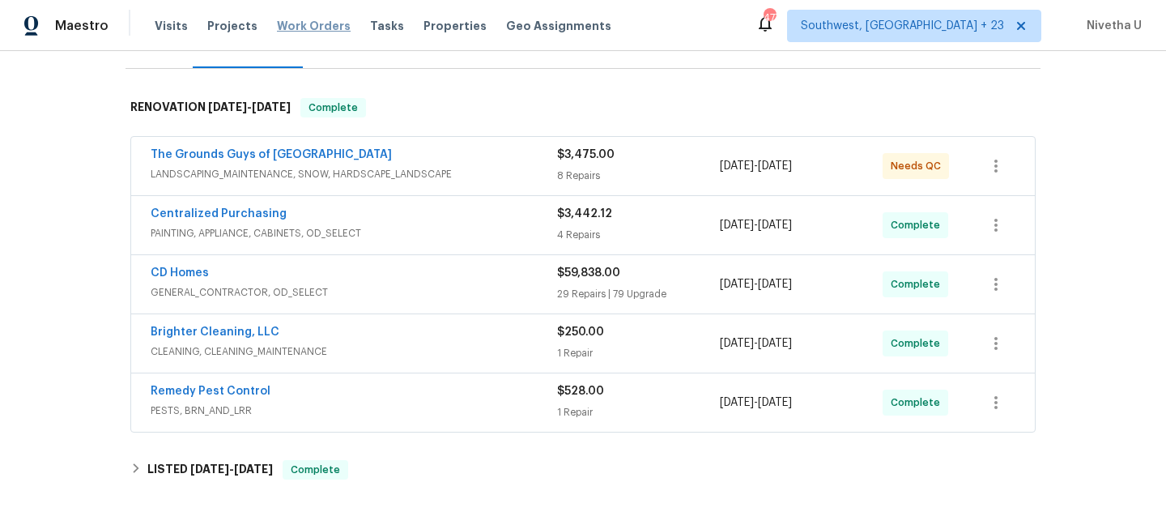
click at [312, 27] on span "Work Orders" at bounding box center [314, 26] width 74 height 16
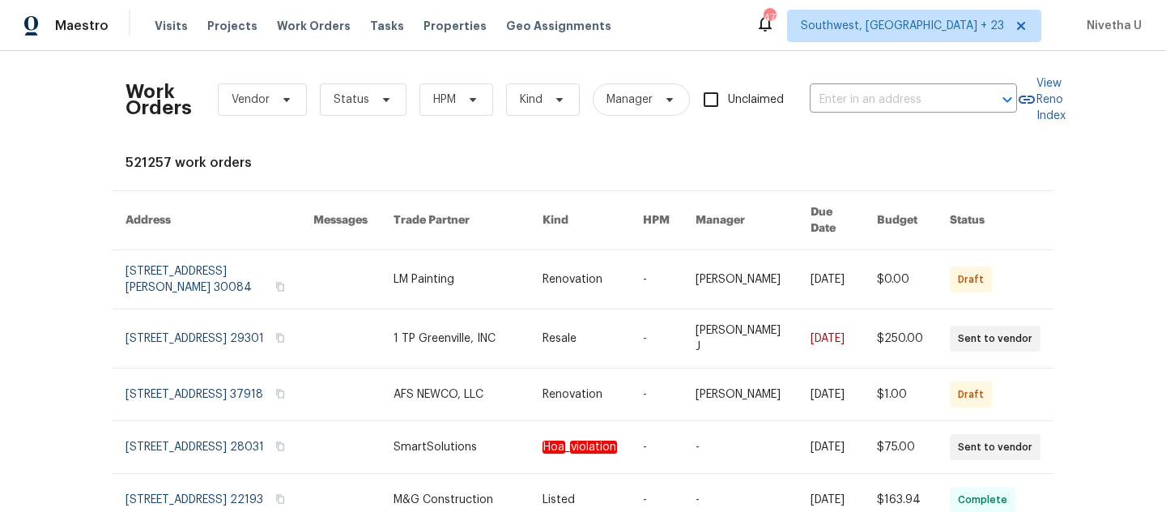
click at [915, 78] on div "Work Orders Vendor Status HPM Kind Manager Unclaimed ​" at bounding box center [572, 99] width 892 height 71
click at [915, 100] on input "text" at bounding box center [891, 99] width 162 height 25
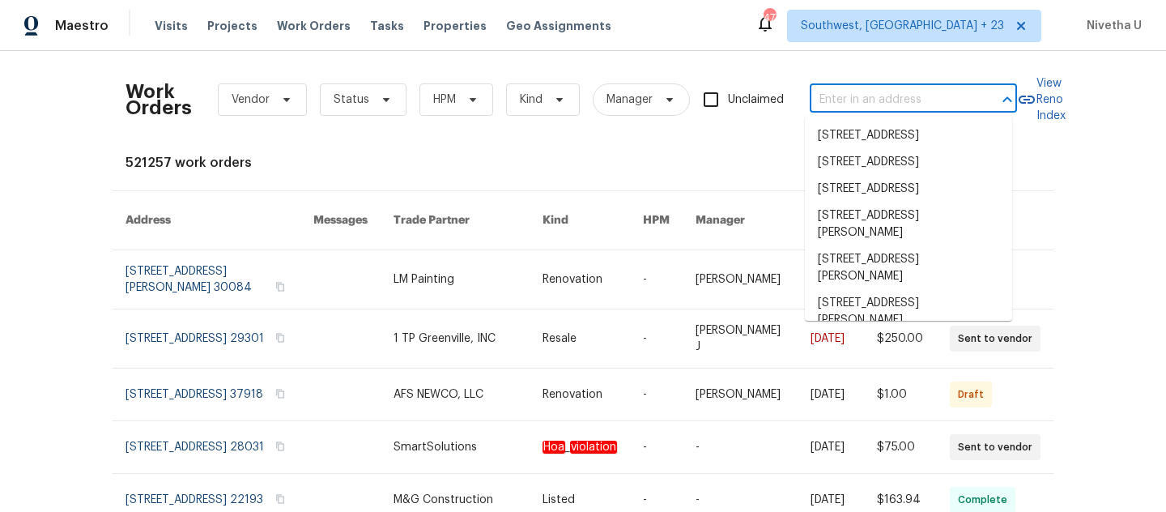
paste input "[STREET_ADDRESS]"
type input "[STREET_ADDRESS]"
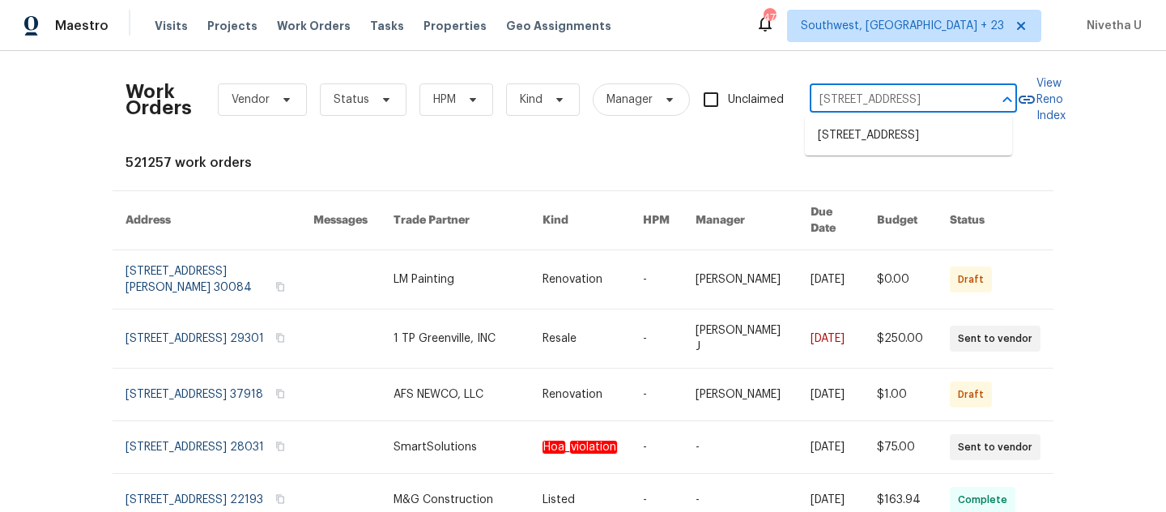
scroll to position [0, 44]
click at [911, 149] on li "[STREET_ADDRESS]" at bounding box center [908, 135] width 207 height 27
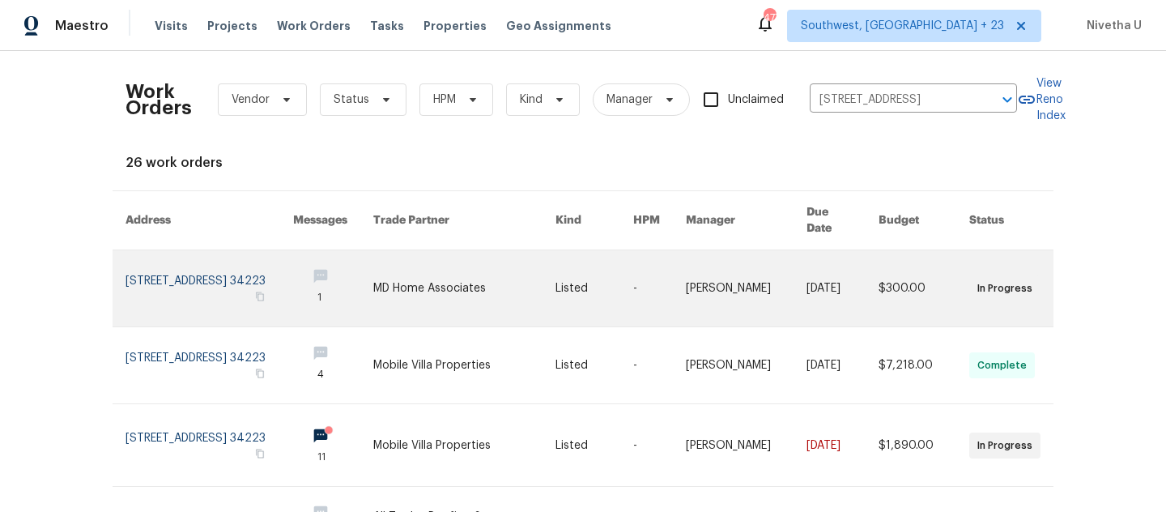
click at [153, 253] on link at bounding box center [210, 288] width 168 height 76
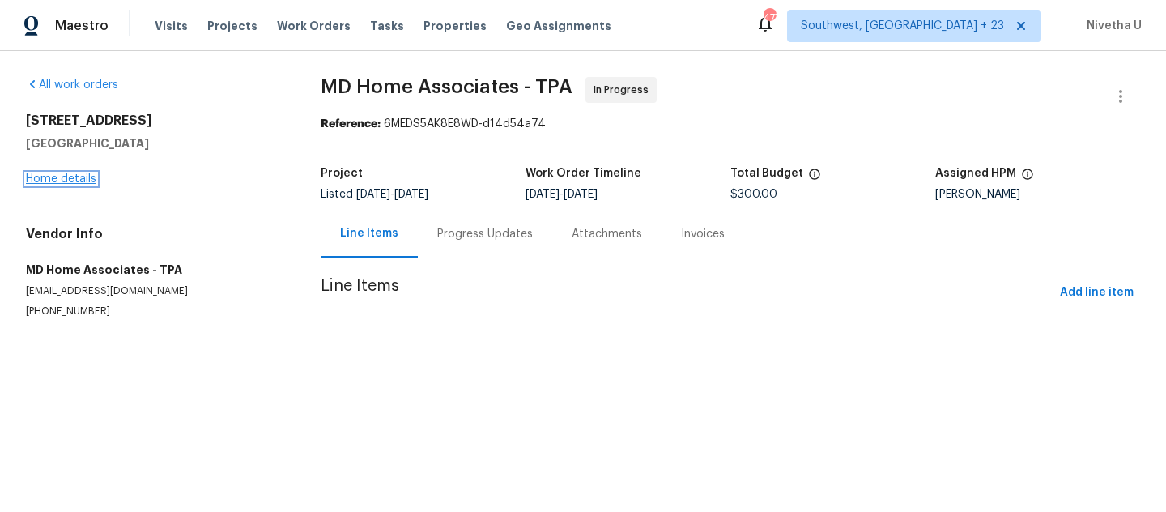
click at [57, 184] on link "Home details" at bounding box center [61, 178] width 70 height 11
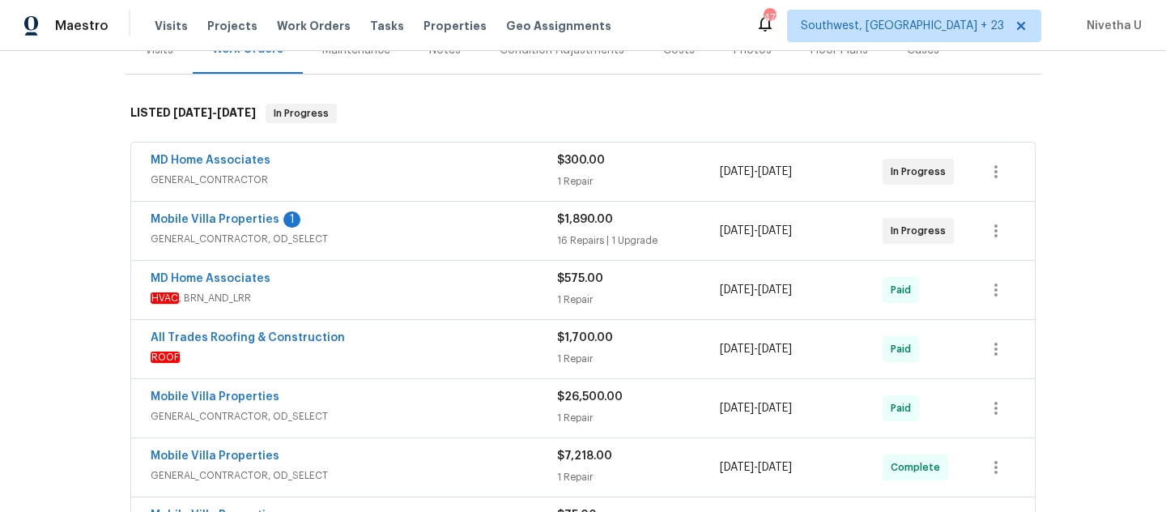
scroll to position [218, 0]
click at [373, 466] on div "Mobile Villa Properties" at bounding box center [354, 458] width 407 height 19
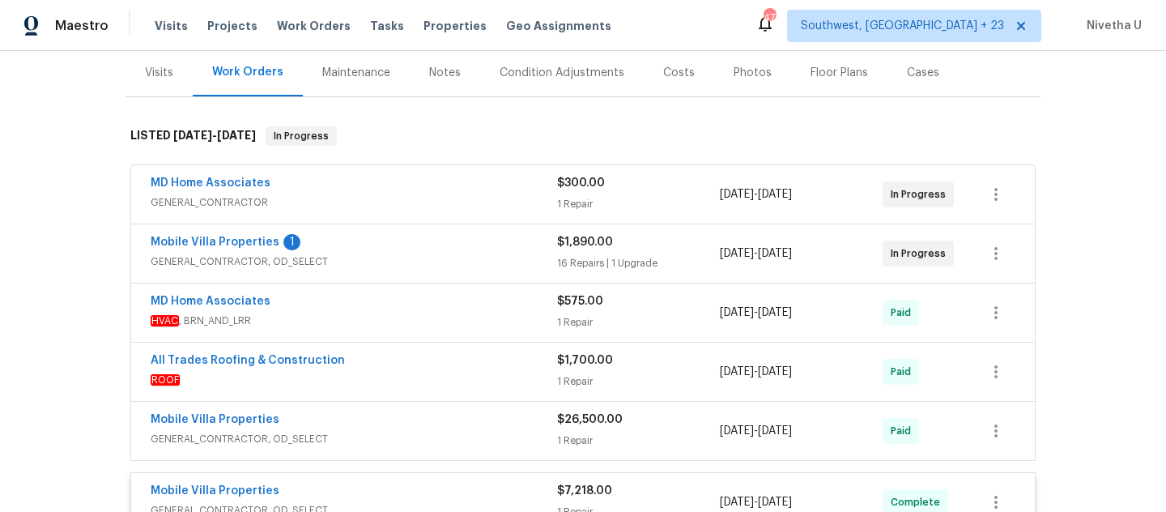
scroll to position [183, 0]
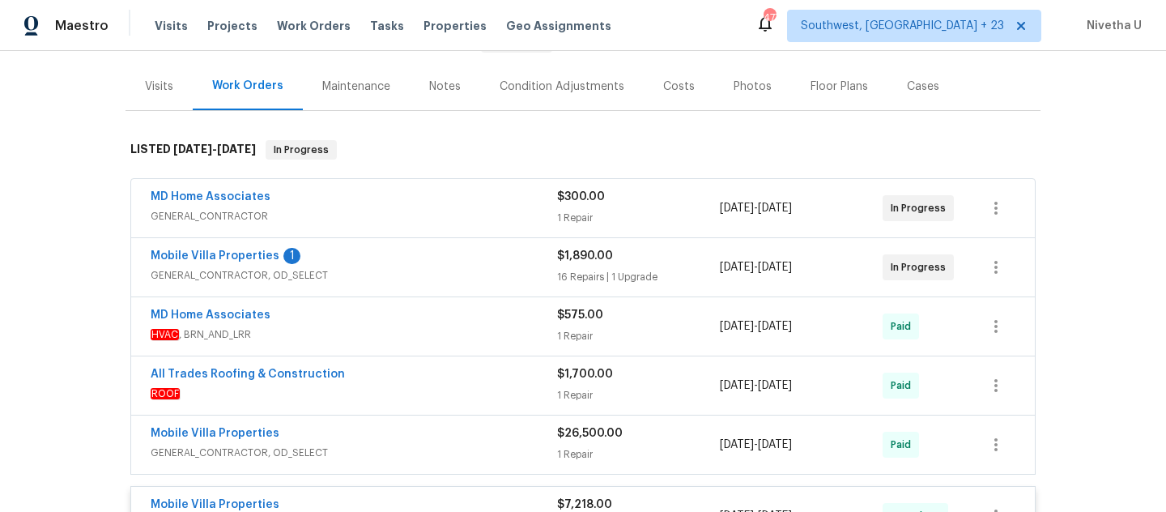
click at [435, 354] on div "MD Home Associates HVAC , BRN_AND_LRR $575.00 1 Repair [DATE] - [DATE] Paid" at bounding box center [583, 326] width 904 height 58
click at [438, 382] on div "All Trades Roofing & Construction" at bounding box center [354, 375] width 407 height 19
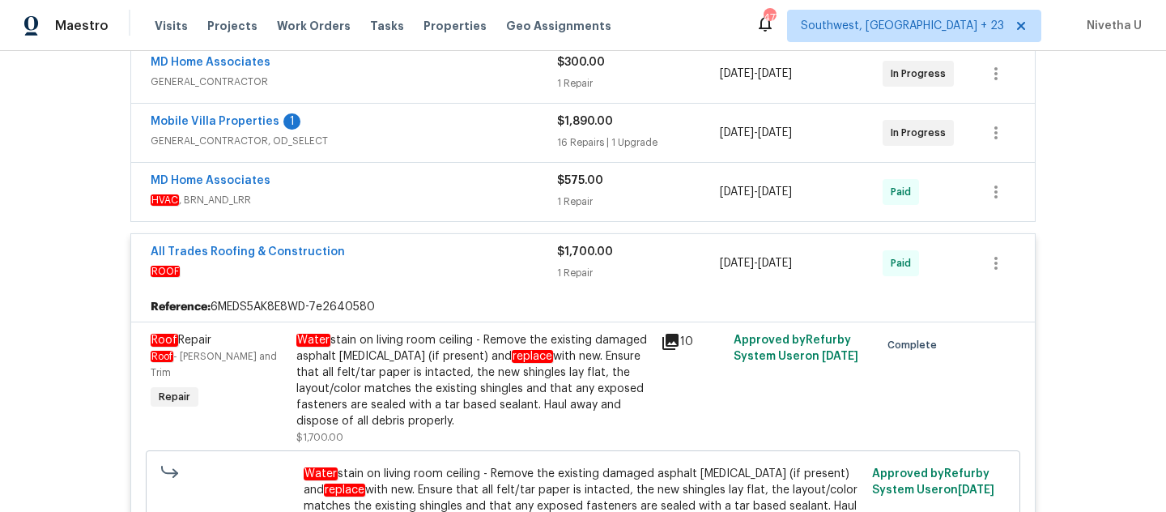
scroll to position [314, 0]
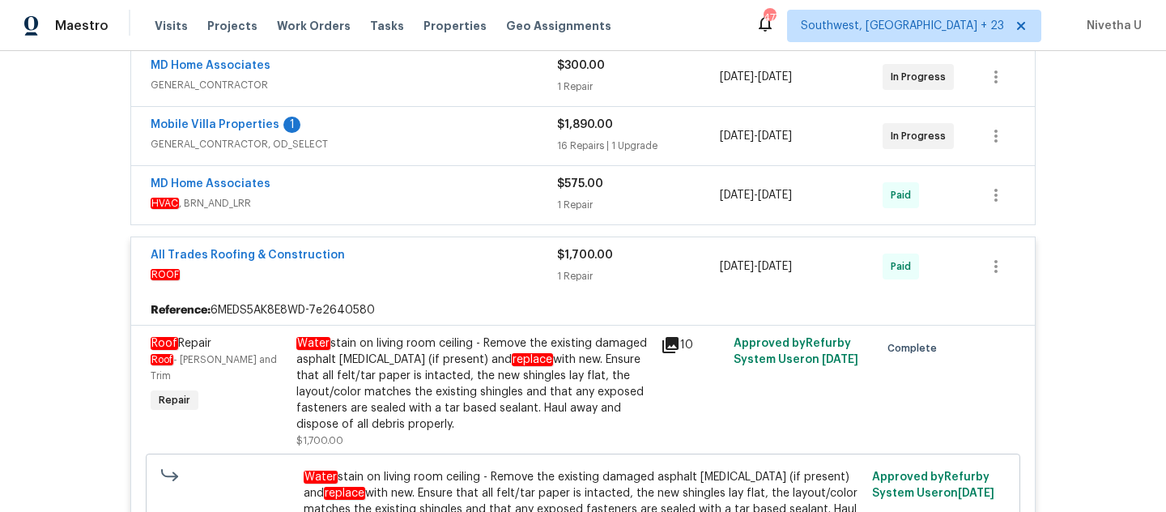
click at [484, 262] on div "All Trades Roofing & Construction" at bounding box center [354, 256] width 407 height 19
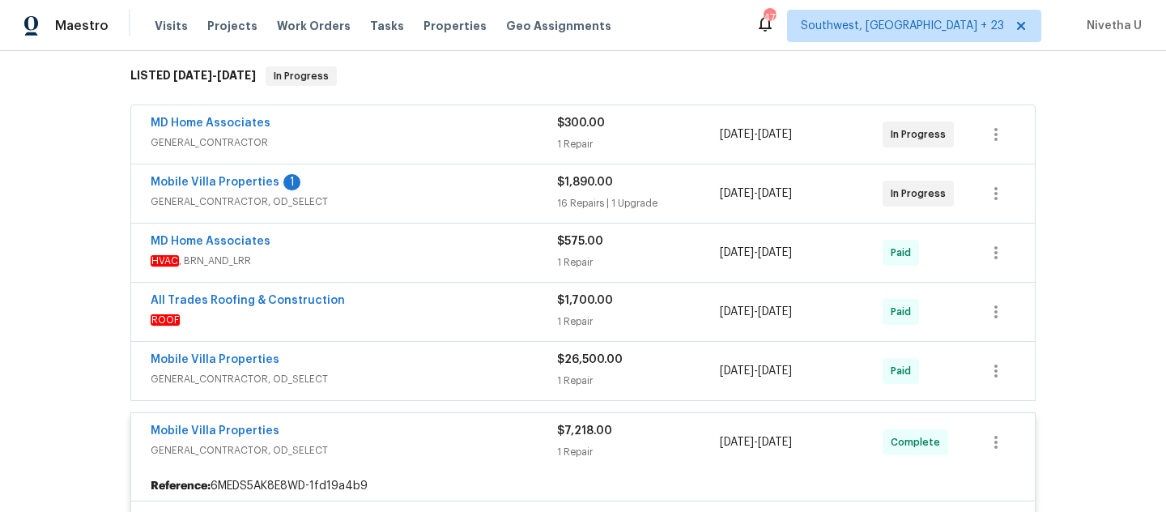
scroll to position [255, 0]
click at [465, 194] on div "Mobile Villa Properties 1" at bounding box center [354, 185] width 407 height 19
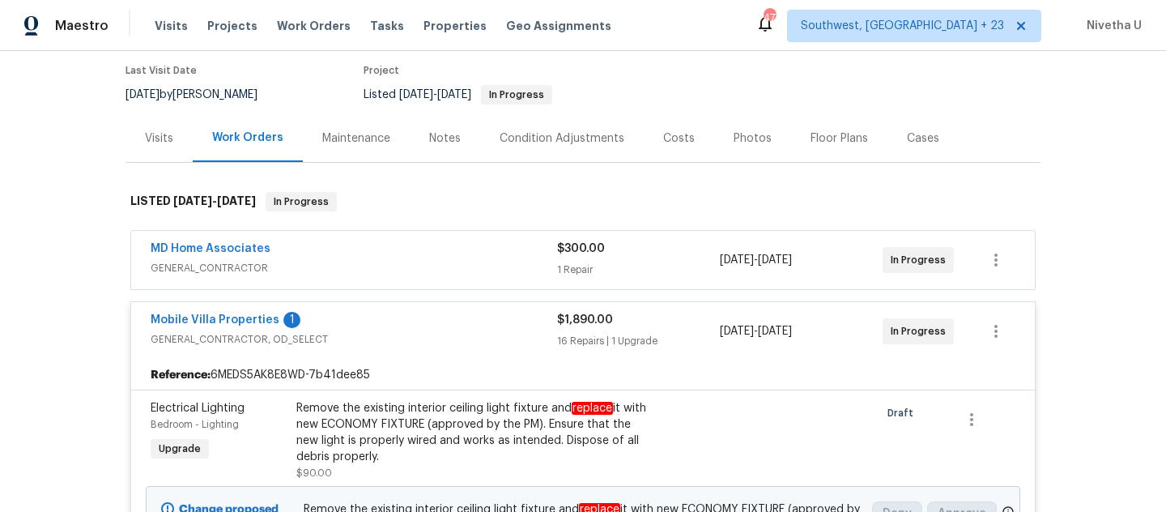
scroll to position [70, 0]
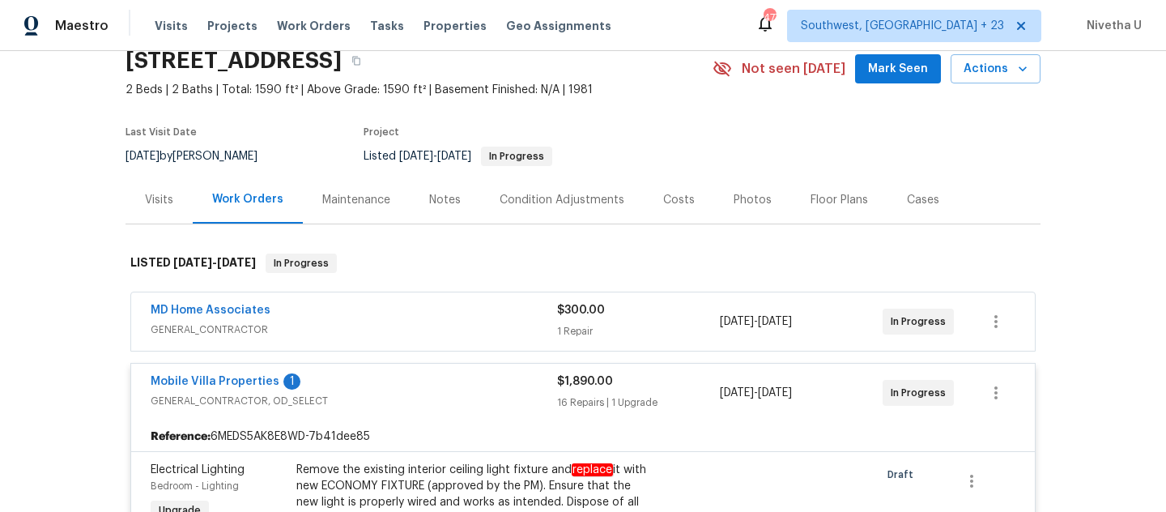
click at [446, 390] on div "Mobile Villa Properties 1" at bounding box center [354, 382] width 407 height 19
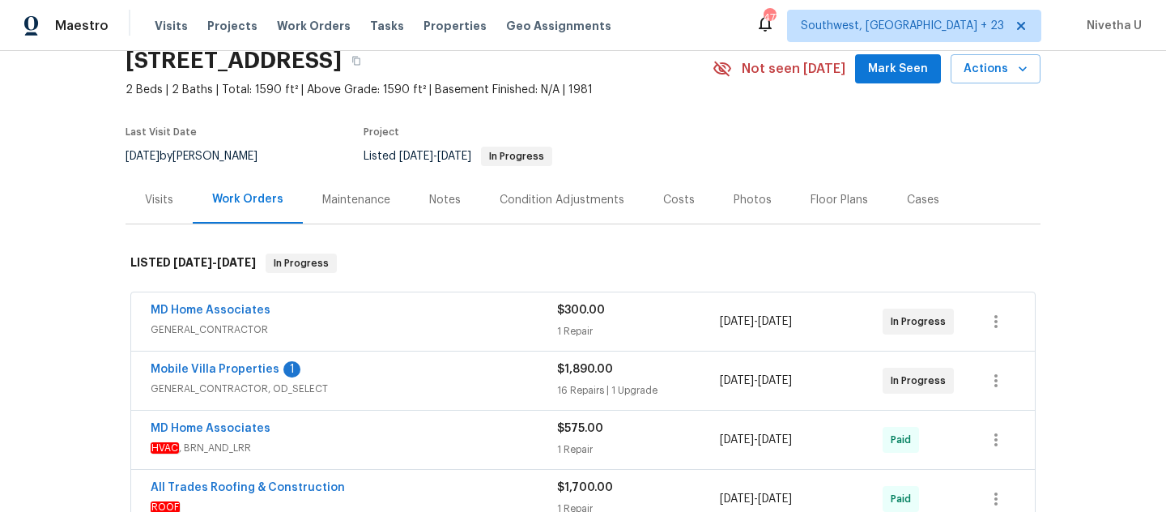
click at [440, 322] on span "GENERAL_CONTRACTOR" at bounding box center [354, 330] width 407 height 16
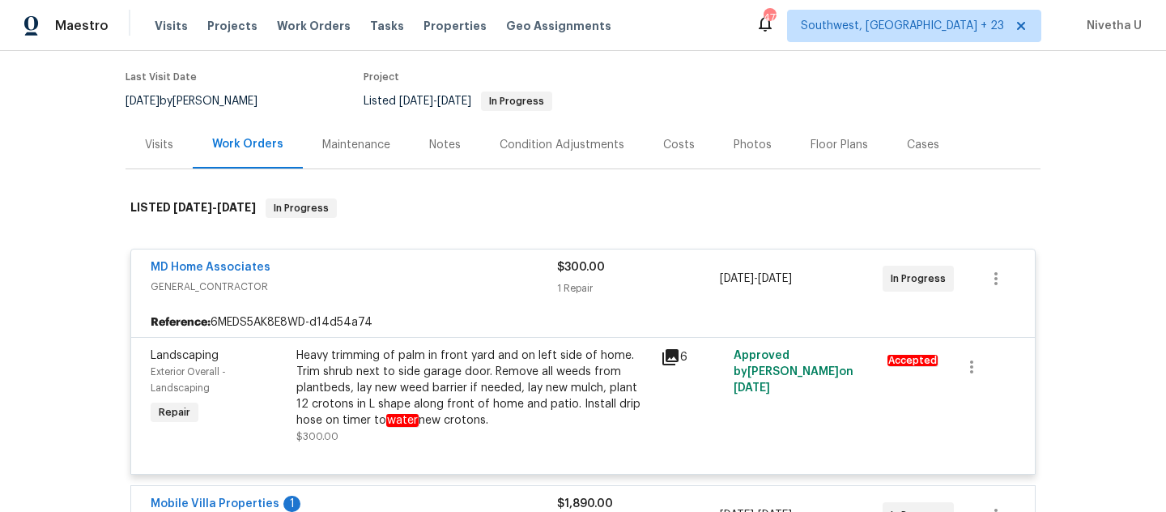
scroll to position [124, 0]
click at [428, 279] on span "GENERAL_CONTRACTOR" at bounding box center [354, 287] width 407 height 16
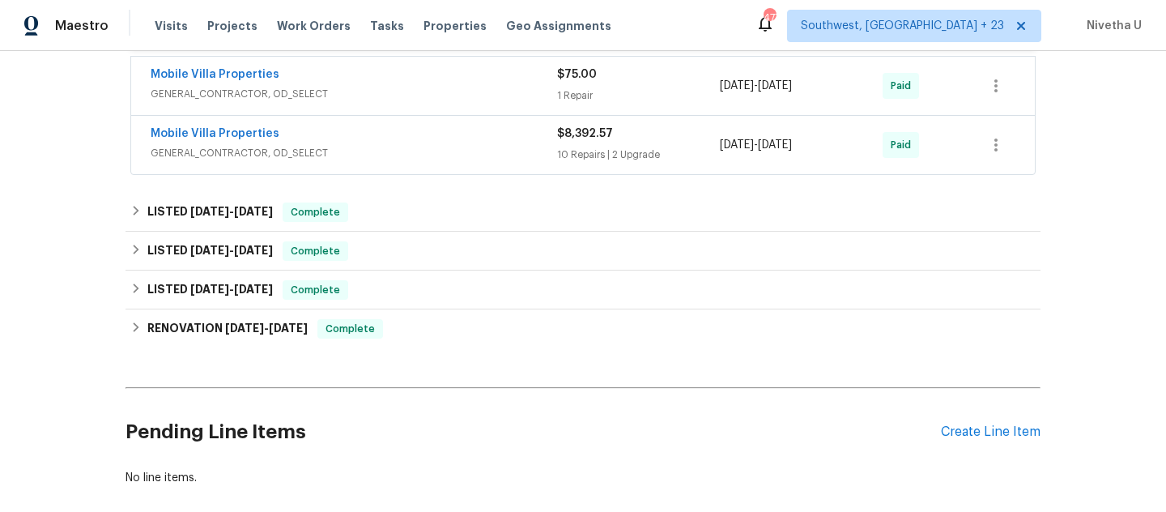
scroll to position [897, 0]
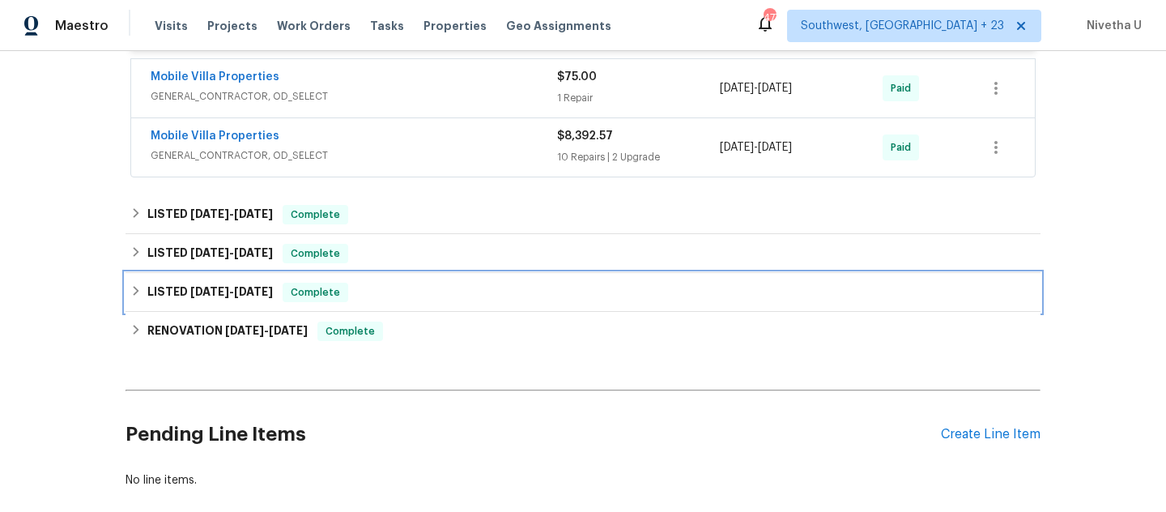
click at [427, 296] on div "LISTED [DATE] - [DATE] Complete" at bounding box center [582, 292] width 905 height 19
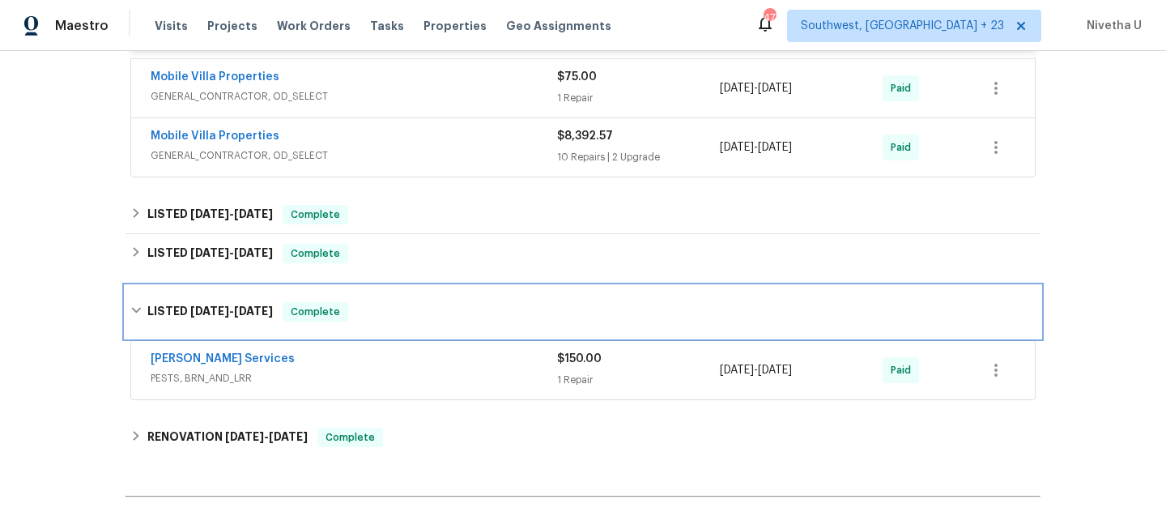
click at [427, 296] on div "LISTED [DATE] - [DATE] Complete" at bounding box center [583, 312] width 915 height 52
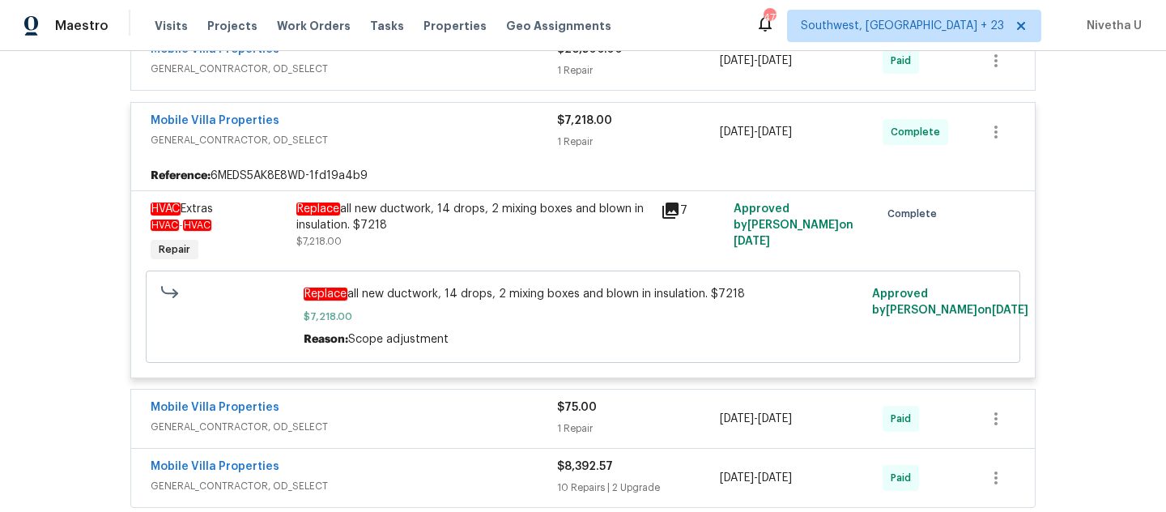
scroll to position [546, 0]
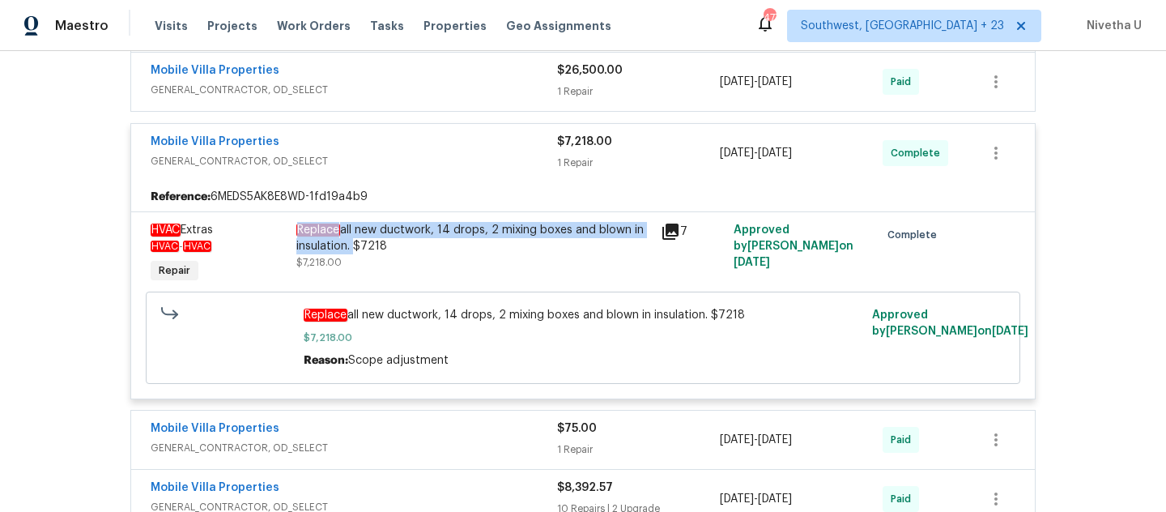
drag, startPoint x: 288, startPoint y: 232, endPoint x: 344, endPoint y: 249, distance: 59.2
click at [344, 249] on div "Replace all new ductwork, 14 drops, 2 mixing boxes and blown in insulation. $72…" at bounding box center [474, 254] width 364 height 75
copy div "Replace all new ductwork, 14 drops, 2 mixing boxes and blown in insulation."
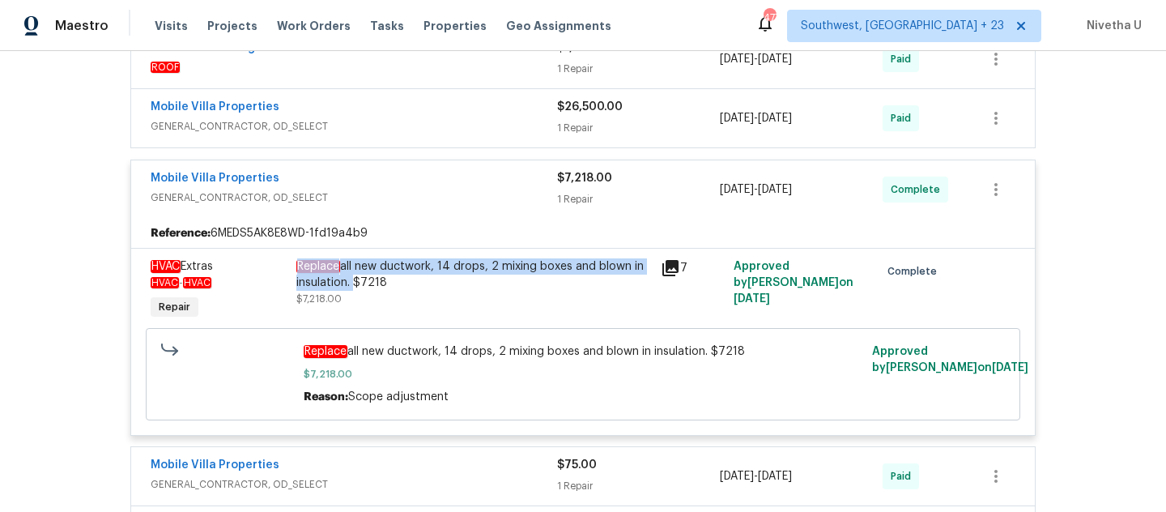
scroll to position [507, 0]
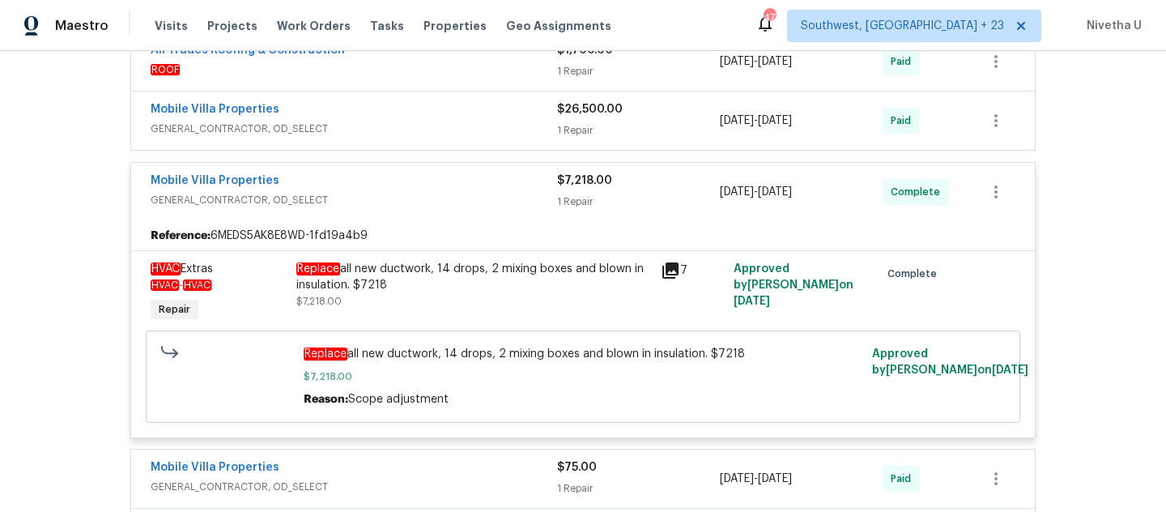
click at [482, 187] on div "Mobile Villa Properties" at bounding box center [354, 182] width 407 height 19
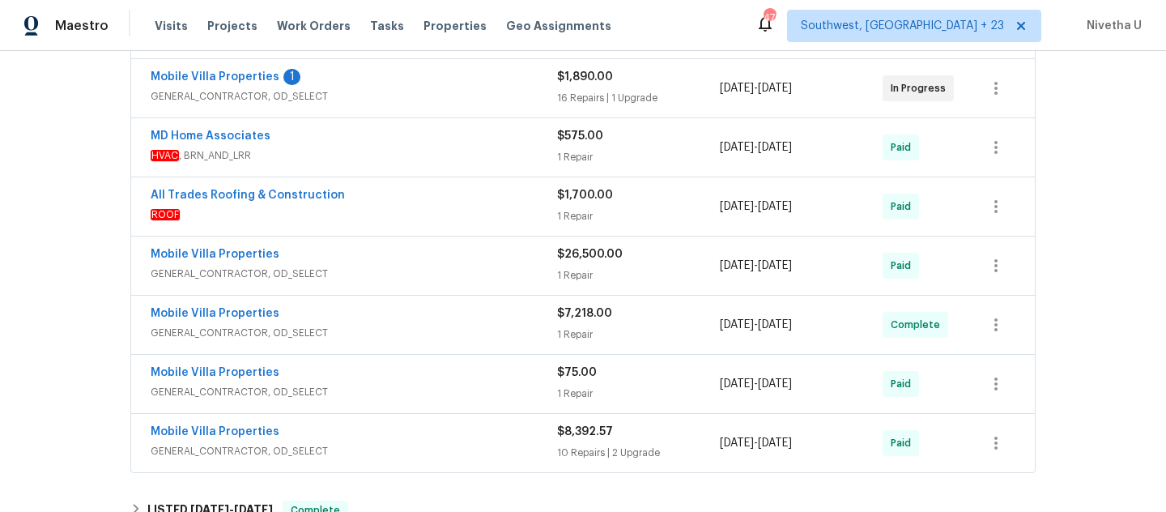
scroll to position [371, 0]
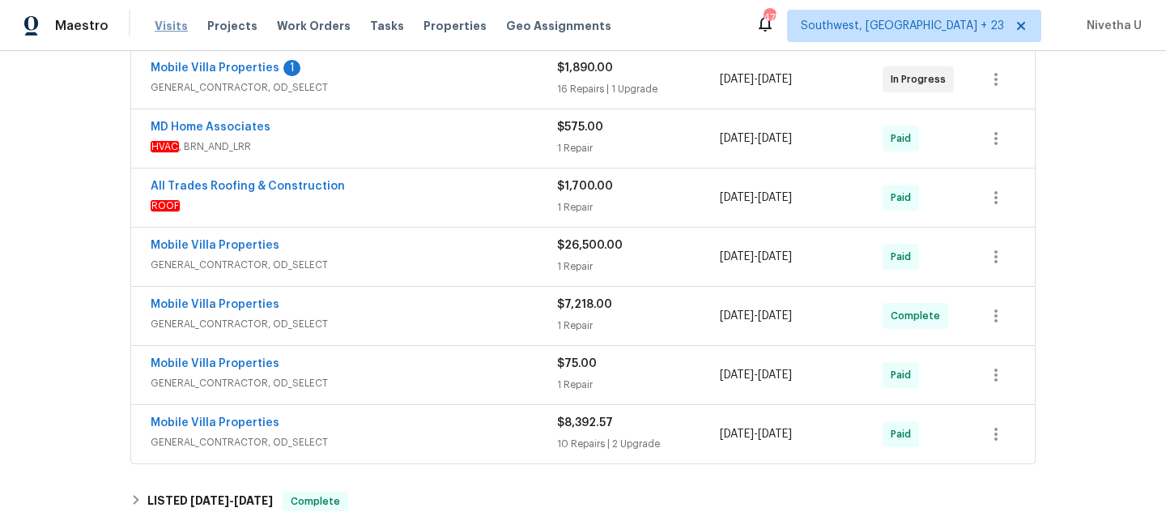
drag, startPoint x: 173, startPoint y: 42, endPoint x: 168, endPoint y: 26, distance: 16.9
click at [173, 42] on div "Maestro Visits Projects Work Orders Tasks Properties Geo Assignments [STREET_AD…" at bounding box center [583, 25] width 1166 height 51
click at [168, 26] on span "Visits" at bounding box center [171, 26] width 33 height 16
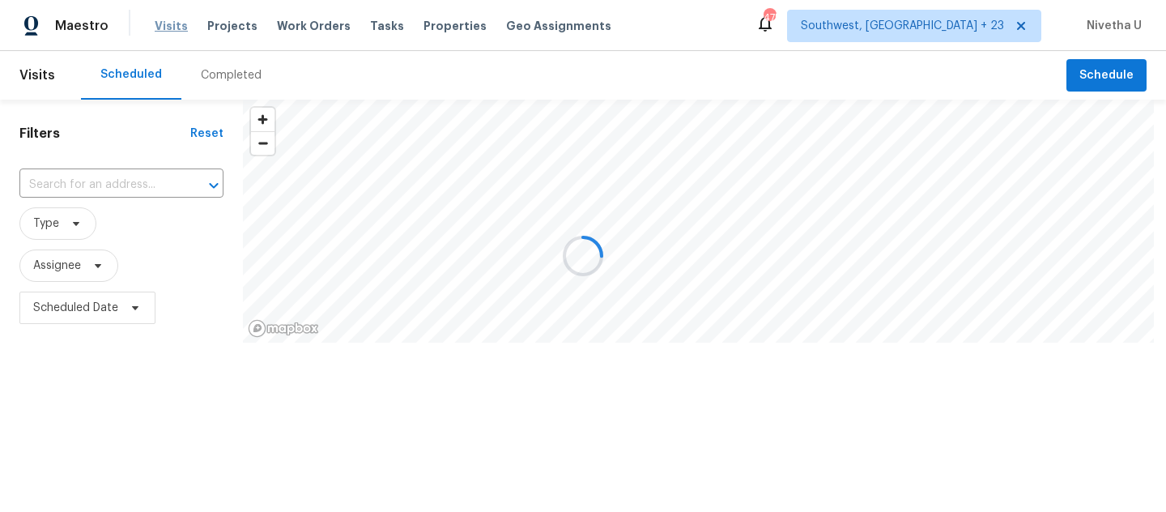
click at [168, 26] on div at bounding box center [583, 256] width 1166 height 512
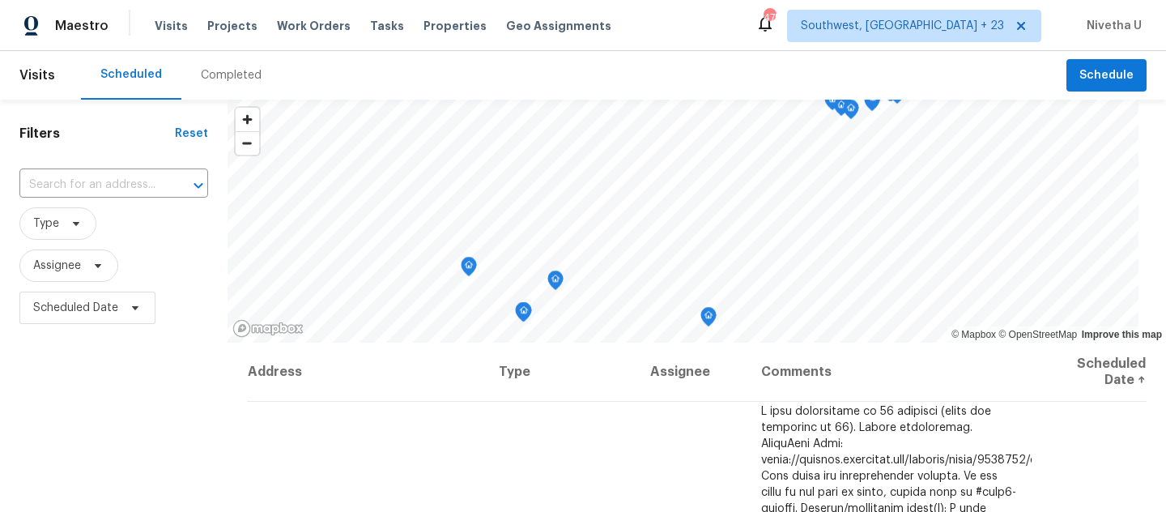
click at [225, 76] on div "Completed" at bounding box center [231, 75] width 61 height 16
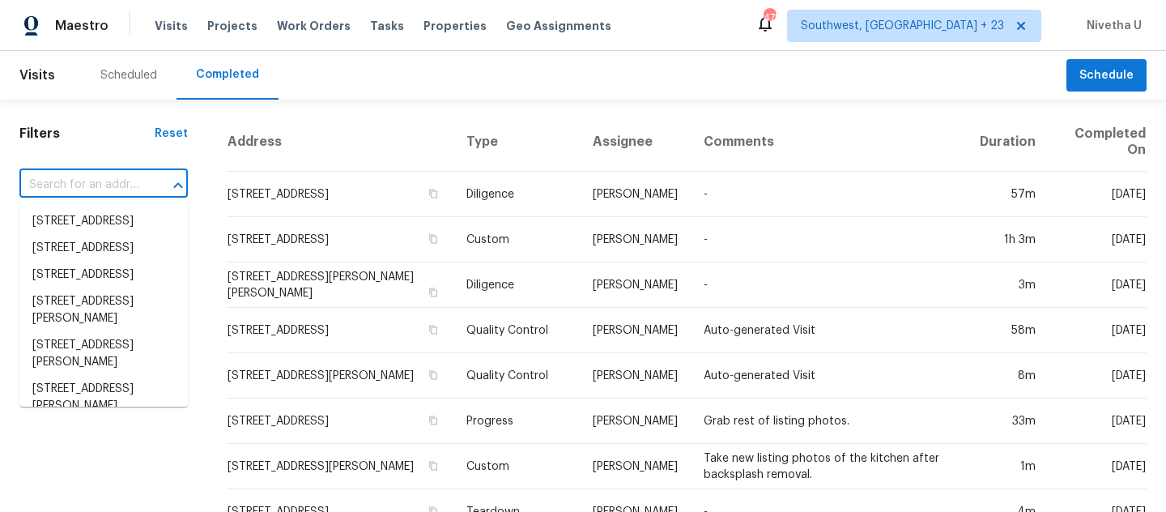
click at [110, 185] on input "text" at bounding box center [80, 185] width 123 height 25
paste input "[STREET_ADDRESS]"
type input "[STREET_ADDRESS]"
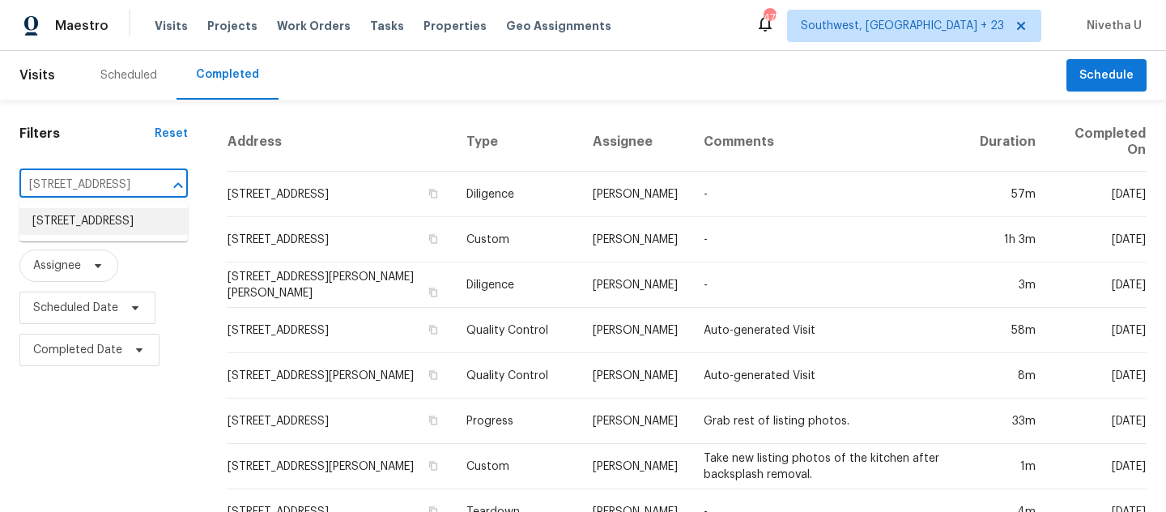
click at [124, 233] on li "[STREET_ADDRESS]" at bounding box center [103, 221] width 168 height 27
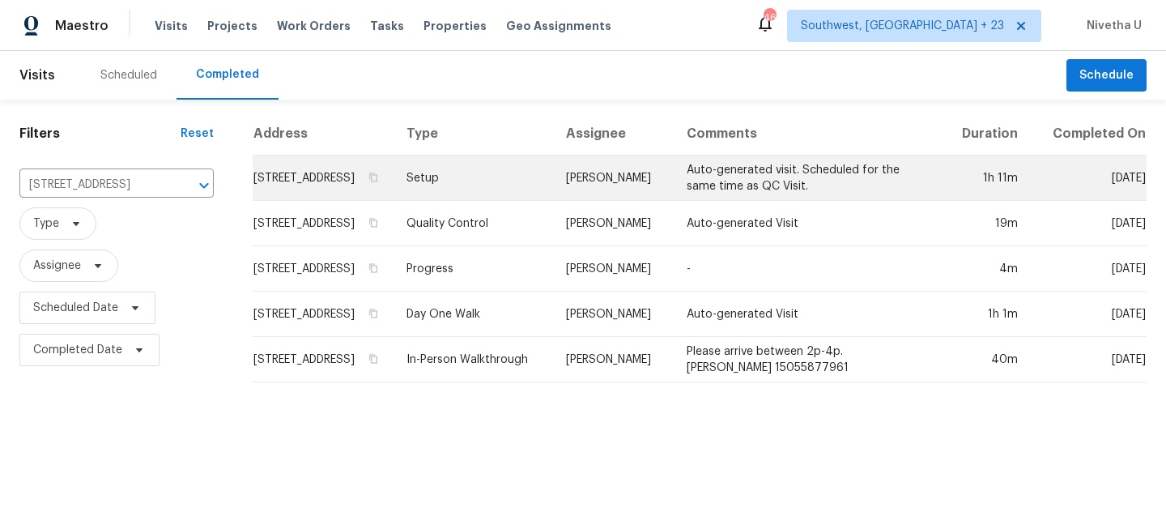
click at [467, 201] on td "Setup" at bounding box center [474, 177] width 160 height 45
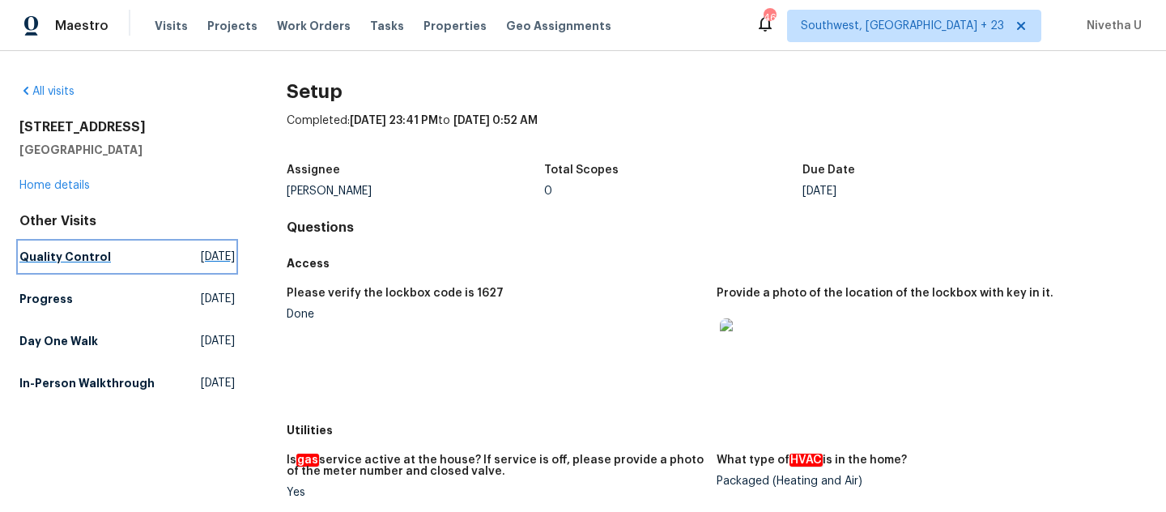
click at [122, 252] on link "Quality Control [DATE]" at bounding box center [126, 256] width 215 height 29
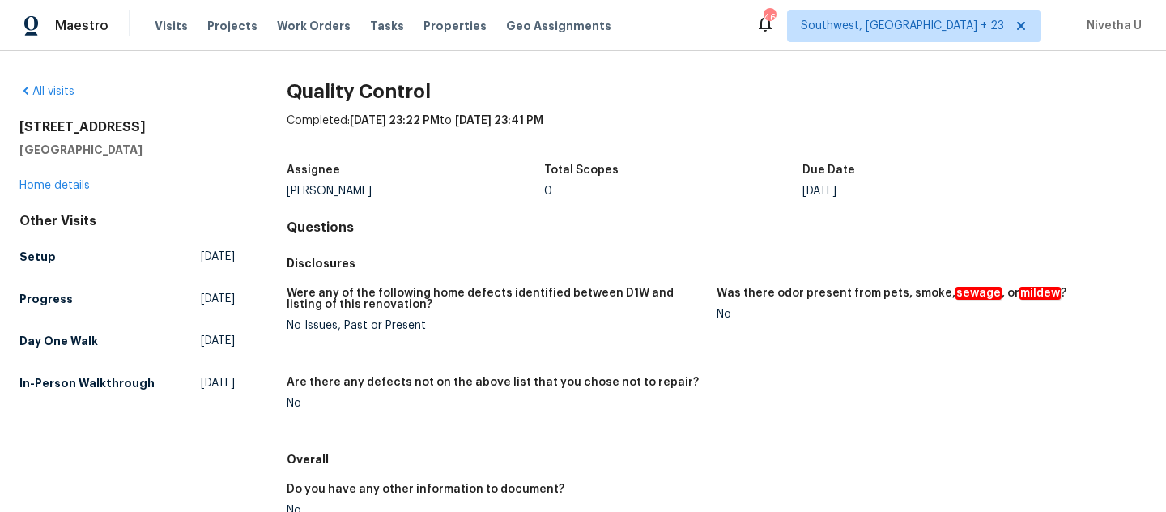
click at [83, 357] on div "Other Visits Setup [DATE] Progress [DATE] Day One Walk [DATE] In-Person Walkthr…" at bounding box center [126, 305] width 215 height 185
click at [83, 346] on h5 "Day One Walk" at bounding box center [58, 341] width 79 height 16
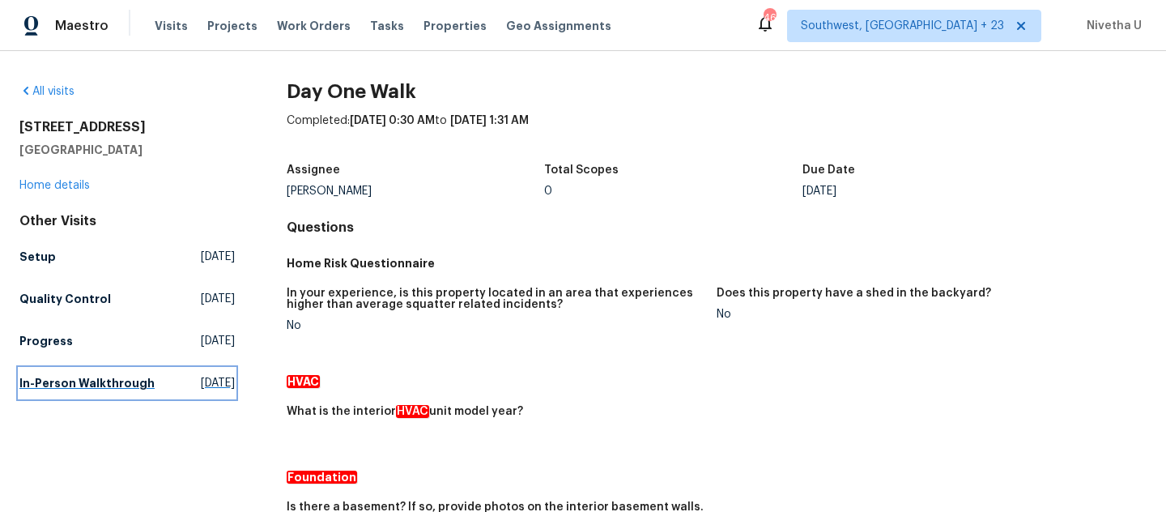
click at [28, 391] on h5 "In-Person Walkthrough" at bounding box center [86, 383] width 135 height 16
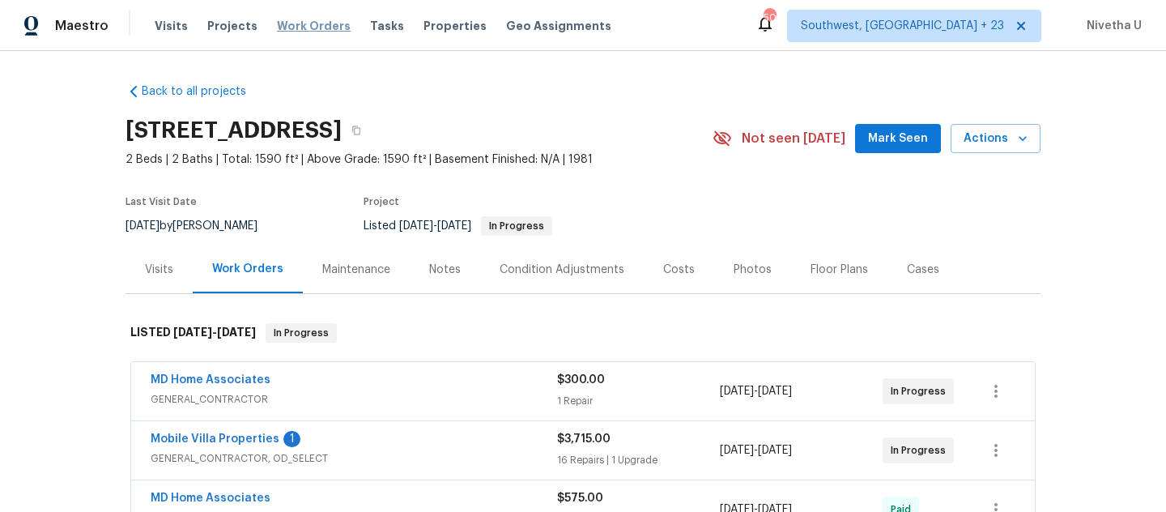
click at [308, 28] on span "Work Orders" at bounding box center [314, 26] width 74 height 16
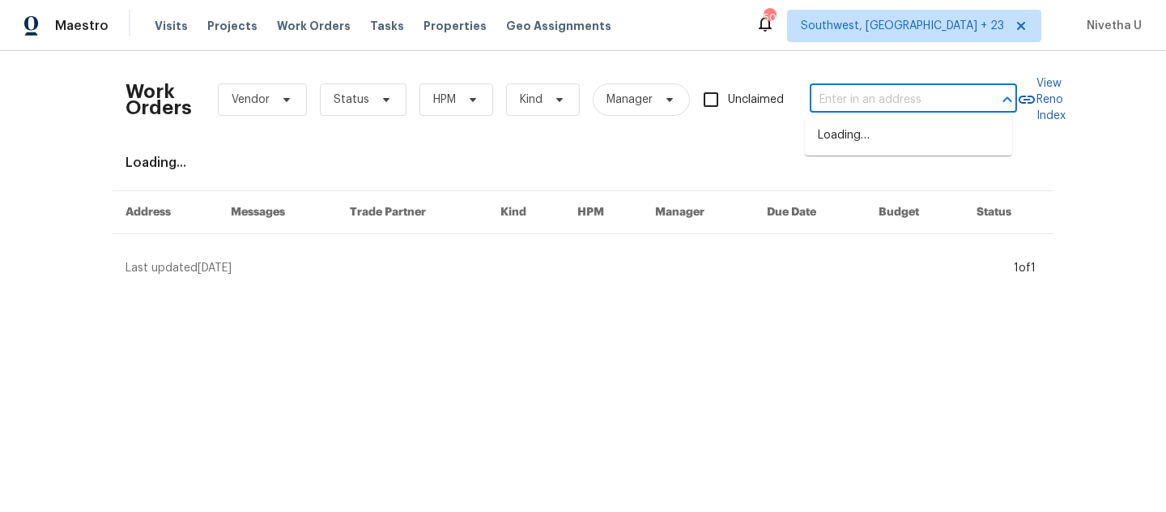
click at [862, 87] on input "text" at bounding box center [891, 99] width 162 height 25
paste input "[STREET_ADDRESS]"
type input "[STREET_ADDRESS]"
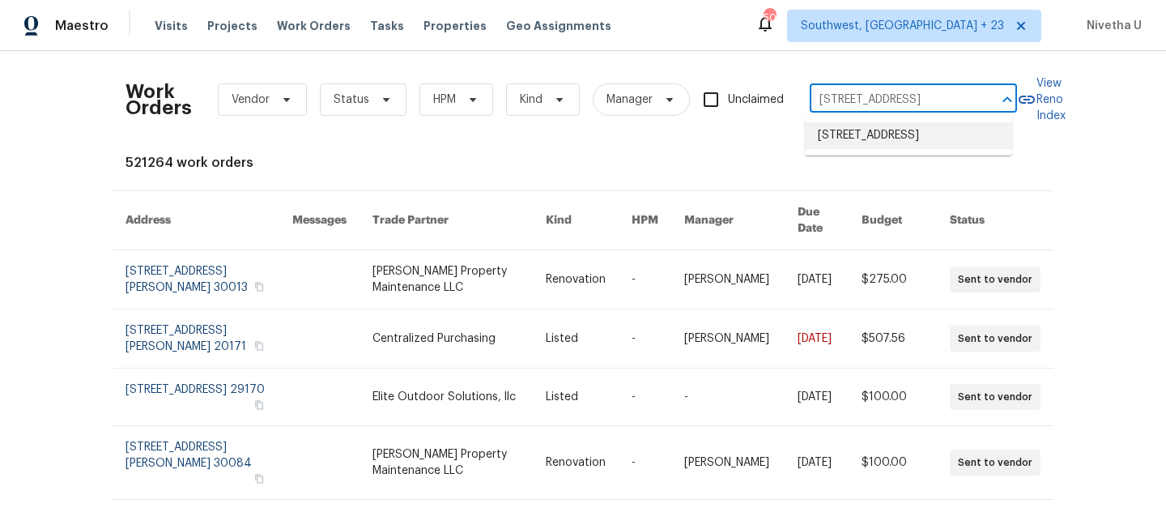
click at [868, 130] on li "[STREET_ADDRESS]" at bounding box center [908, 135] width 207 height 27
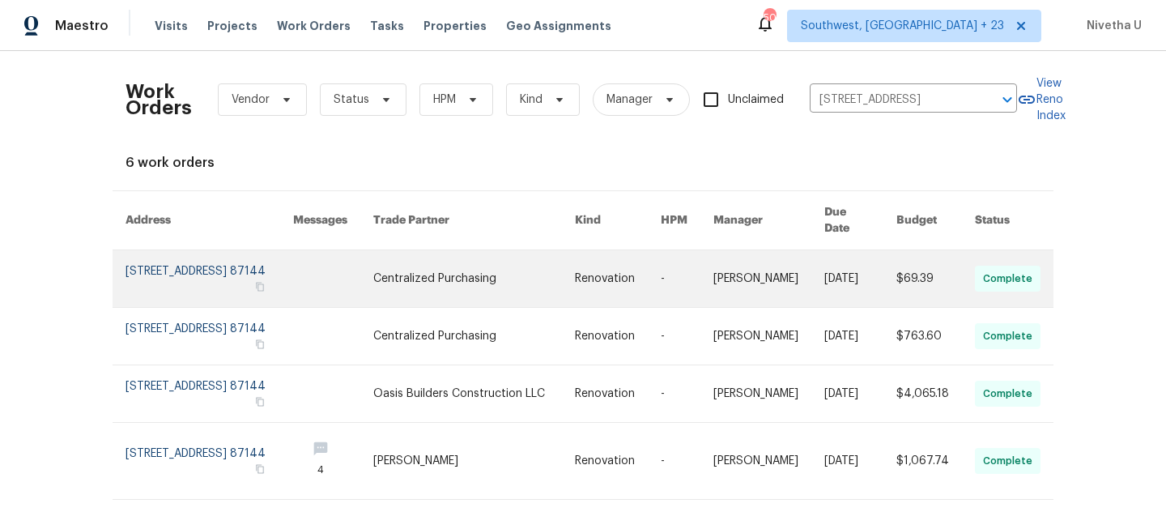
click at [182, 253] on link at bounding box center [210, 278] width 168 height 57
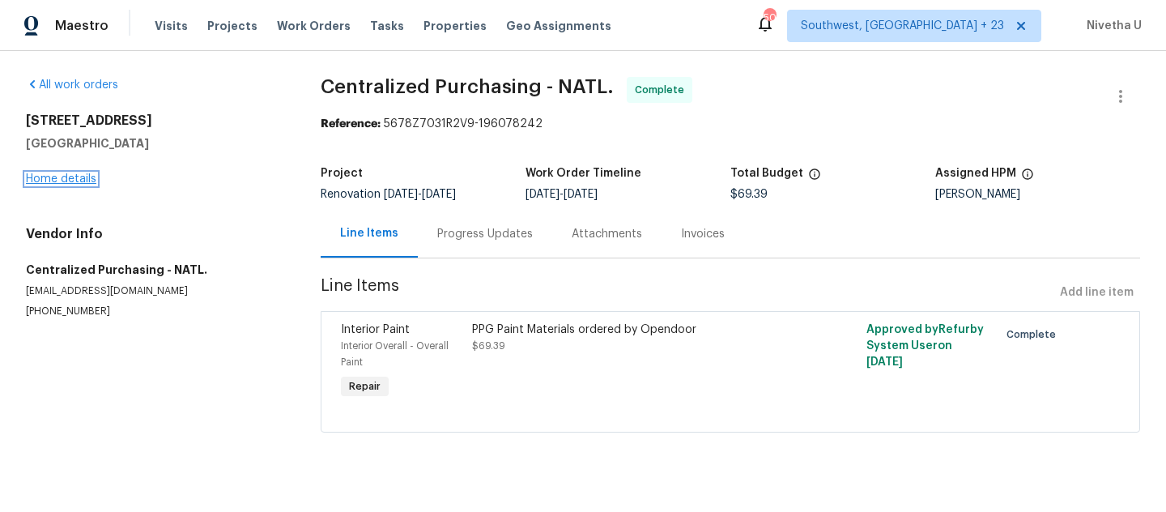
click at [38, 177] on link "Home details" at bounding box center [61, 178] width 70 height 11
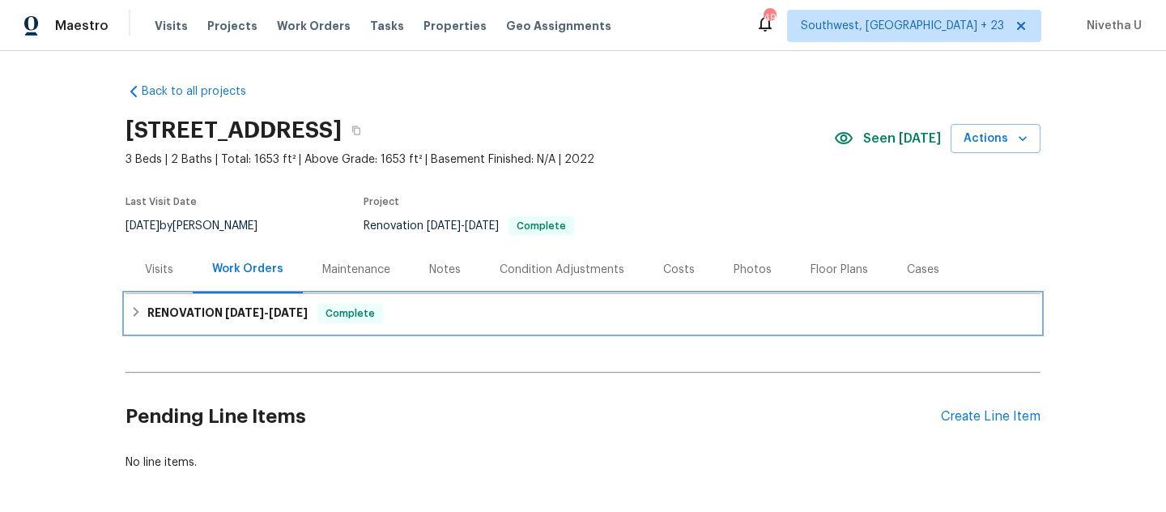
click at [399, 314] on div "RENOVATION 9/16/25 - 9/23/25 Complete" at bounding box center [582, 313] width 905 height 19
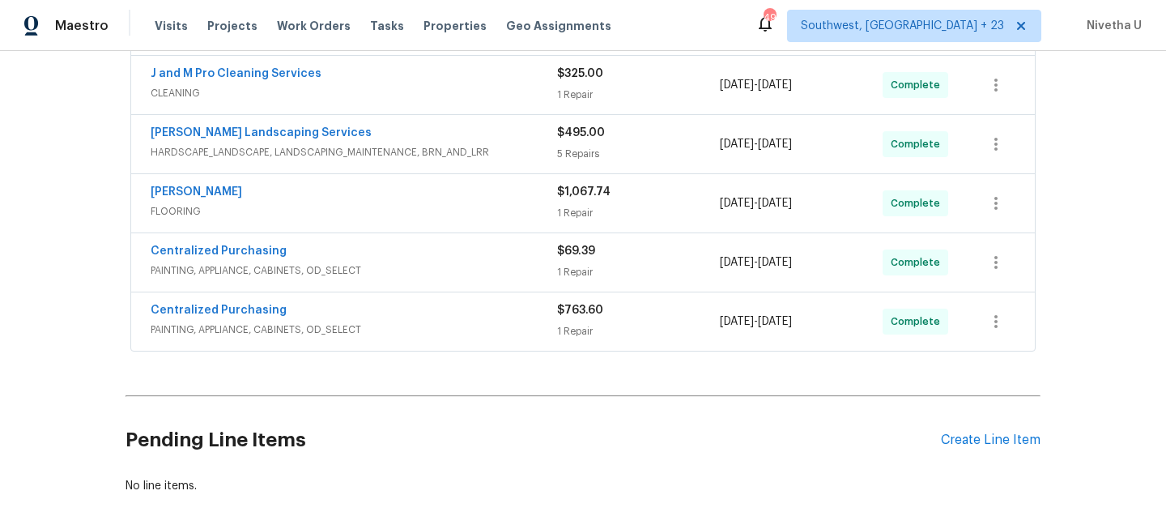
scroll to position [367, 0]
click at [399, 314] on div "Centralized Purchasing" at bounding box center [354, 309] width 407 height 19
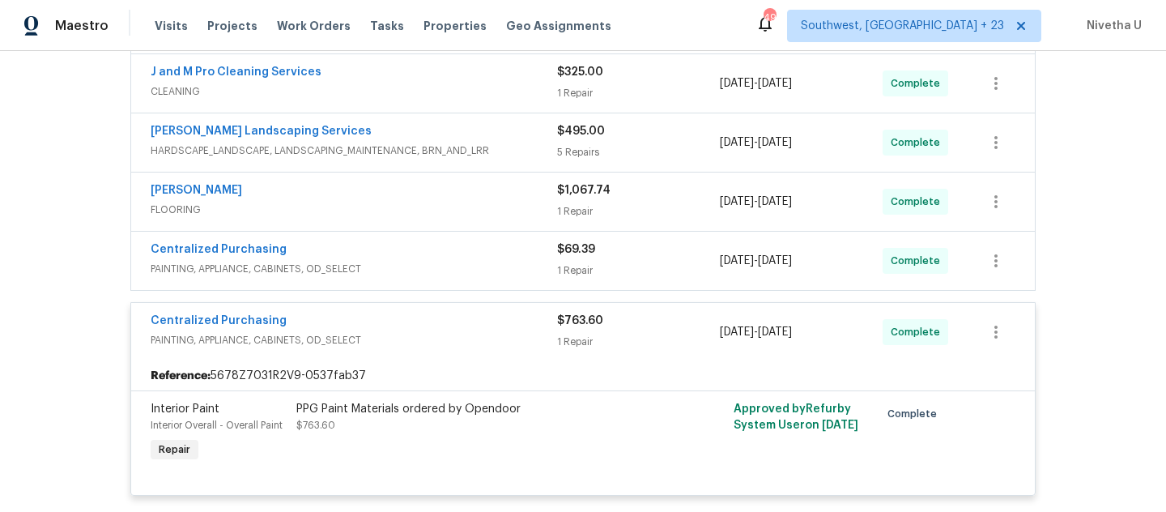
click at [398, 329] on div "Centralized Purchasing" at bounding box center [354, 322] width 407 height 19
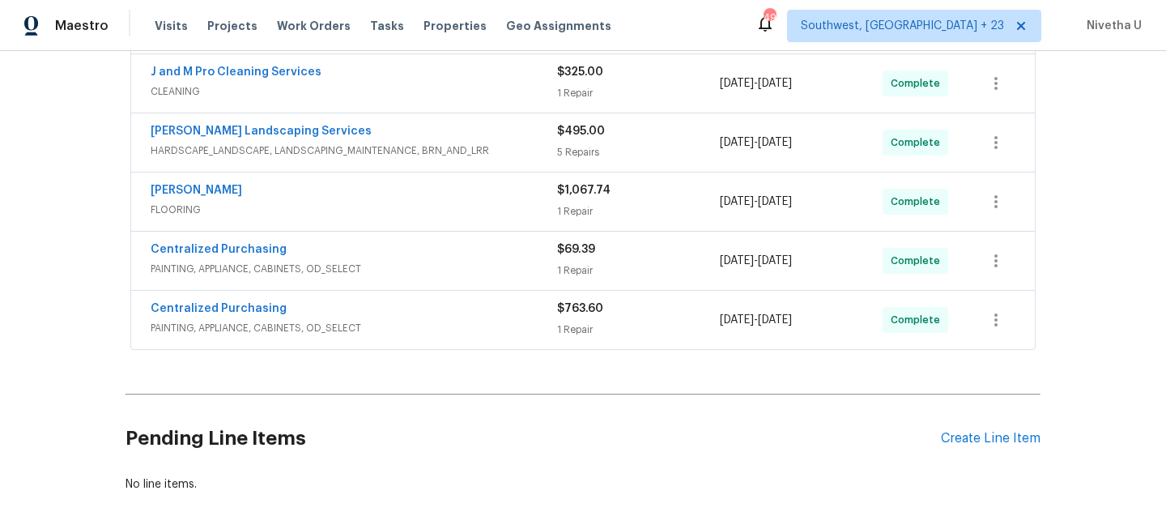
click at [393, 268] on span "PAINTING, APPLIANCE, CABINETS, OD_SELECT" at bounding box center [354, 269] width 407 height 16
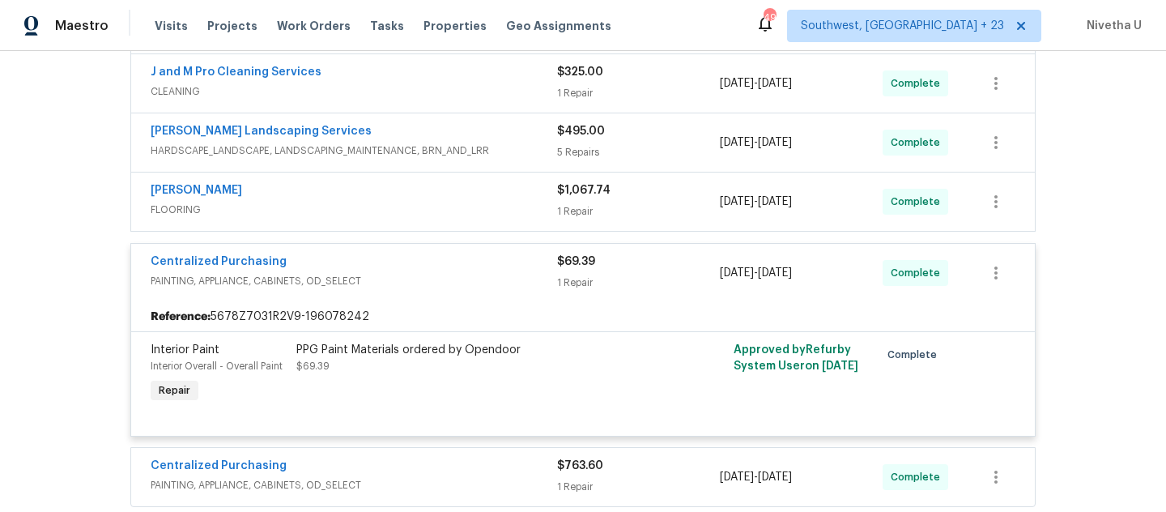
click at [393, 268] on div "Centralized Purchasing" at bounding box center [354, 262] width 407 height 19
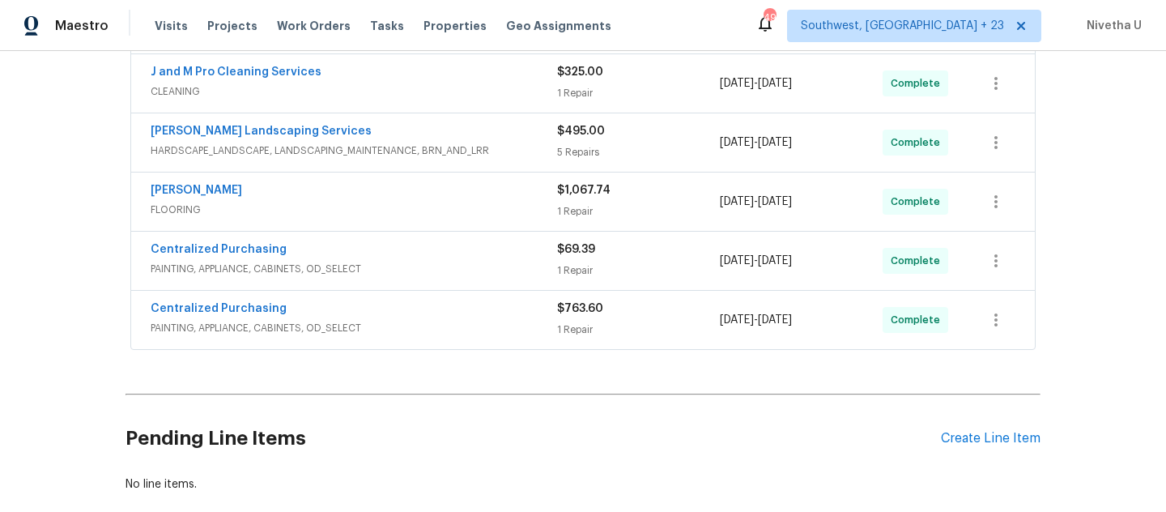
click at [393, 202] on span "FLOORING" at bounding box center [354, 210] width 407 height 16
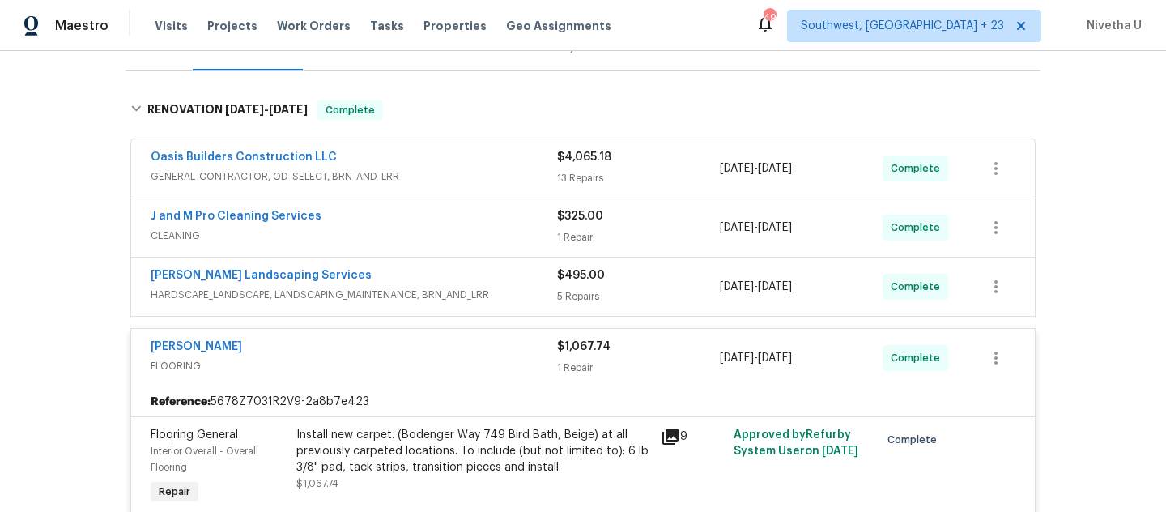
scroll to position [222, 0]
click at [445, 364] on span "FLOORING" at bounding box center [354, 367] width 407 height 16
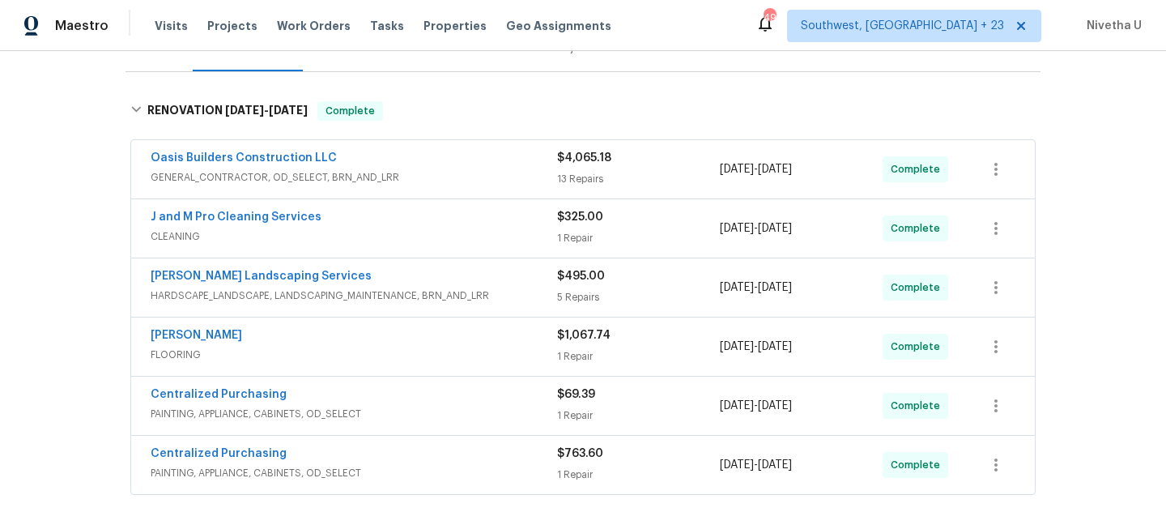
click at [488, 278] on div "Rodriguez Landscaping Services" at bounding box center [354, 277] width 407 height 19
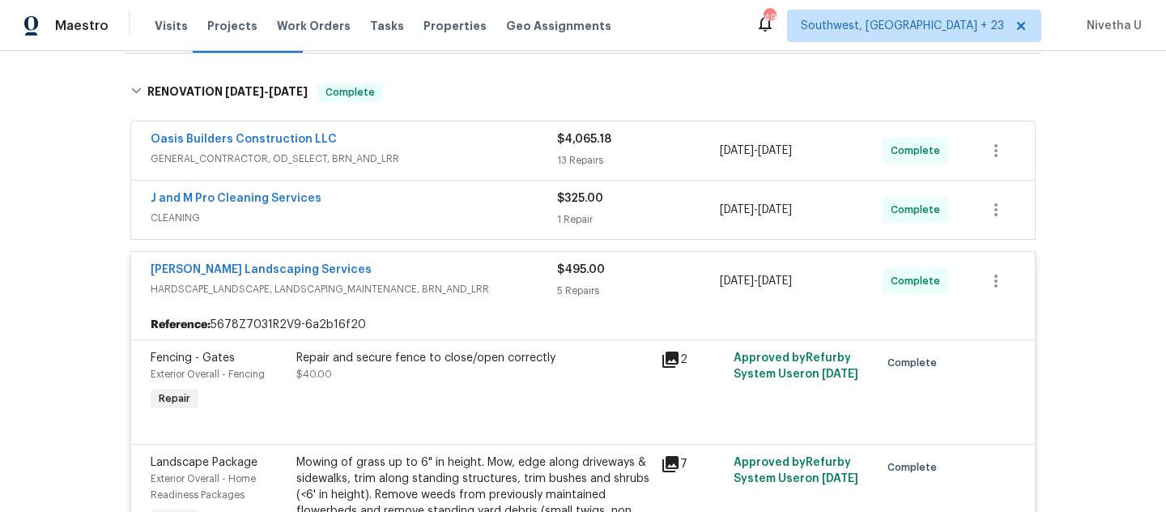
scroll to position [237, 0]
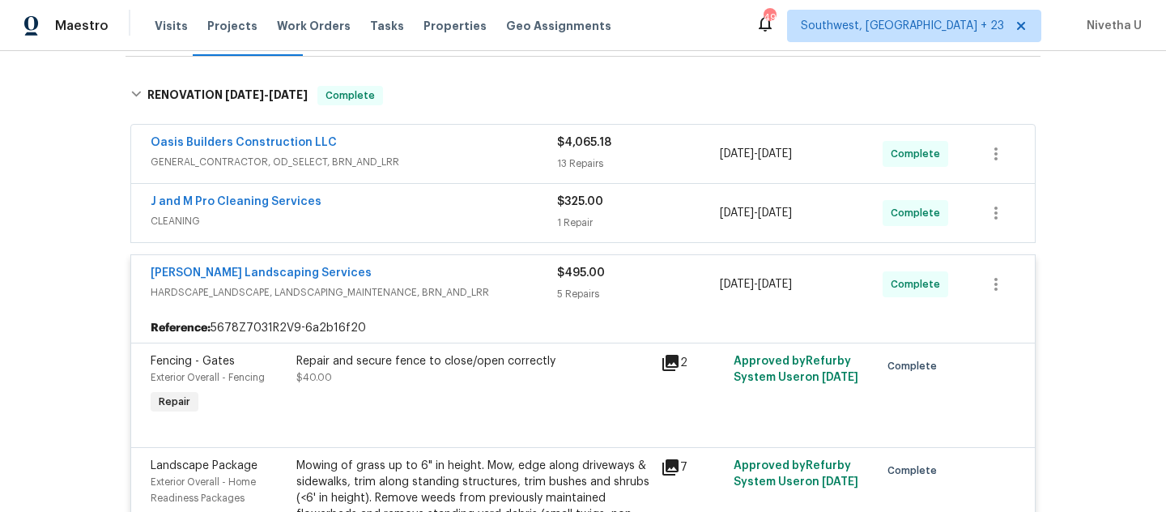
click at [503, 280] on div "Rodriguez Landscaping Services" at bounding box center [354, 274] width 407 height 19
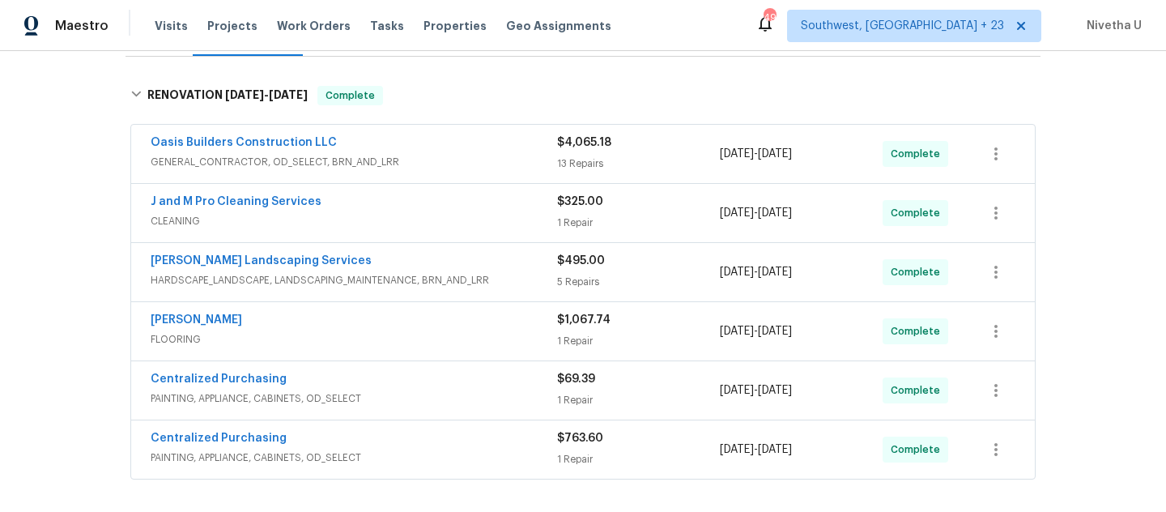
click at [453, 207] on div "J and M Pro Cleaning Services" at bounding box center [354, 203] width 407 height 19
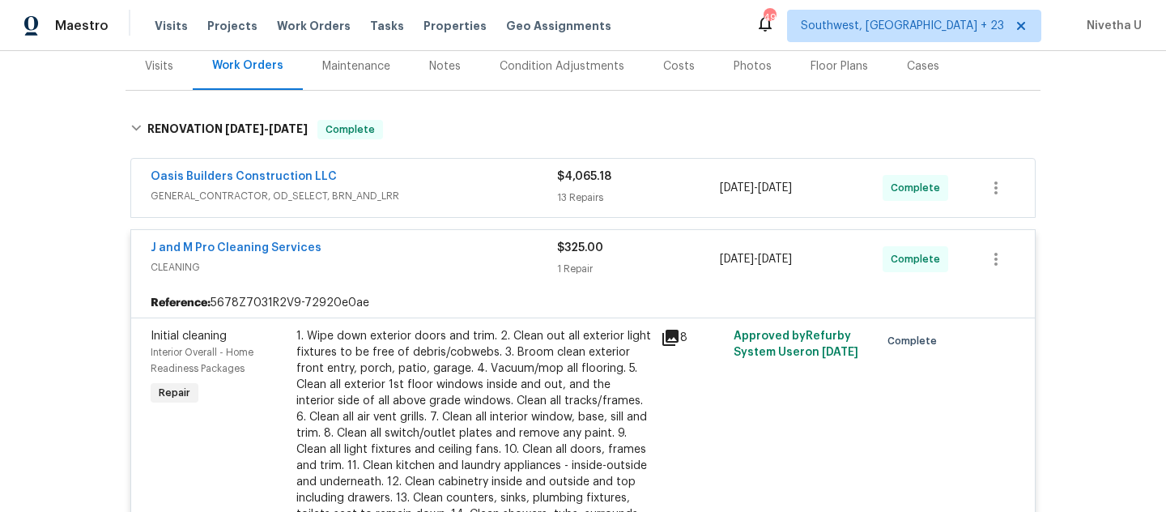
scroll to position [200, 0]
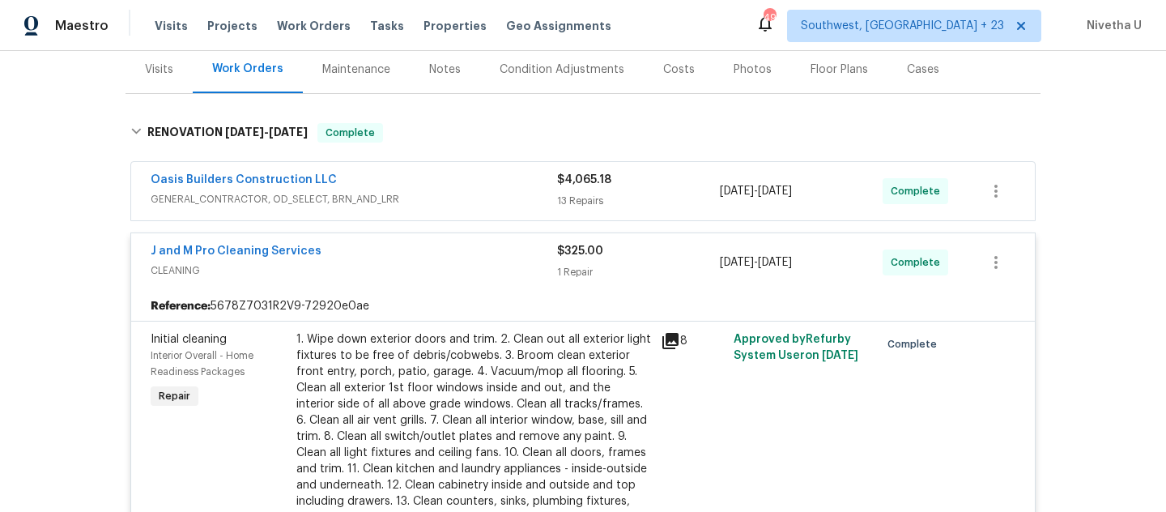
click at [443, 271] on span "CLEANING" at bounding box center [354, 270] width 407 height 16
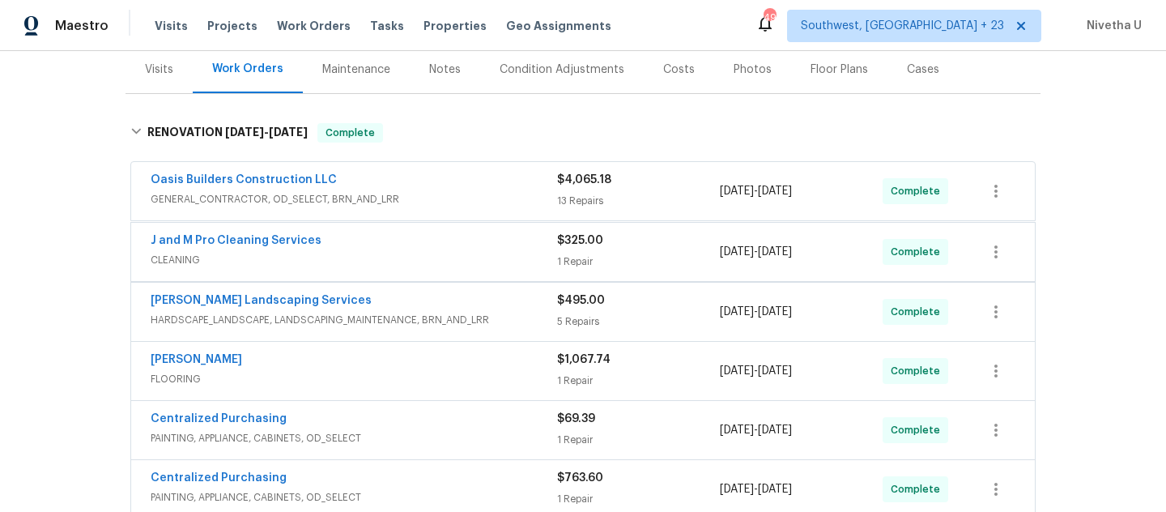
click at [458, 185] on div "Oasis Builders Construction LLC" at bounding box center [354, 181] width 407 height 19
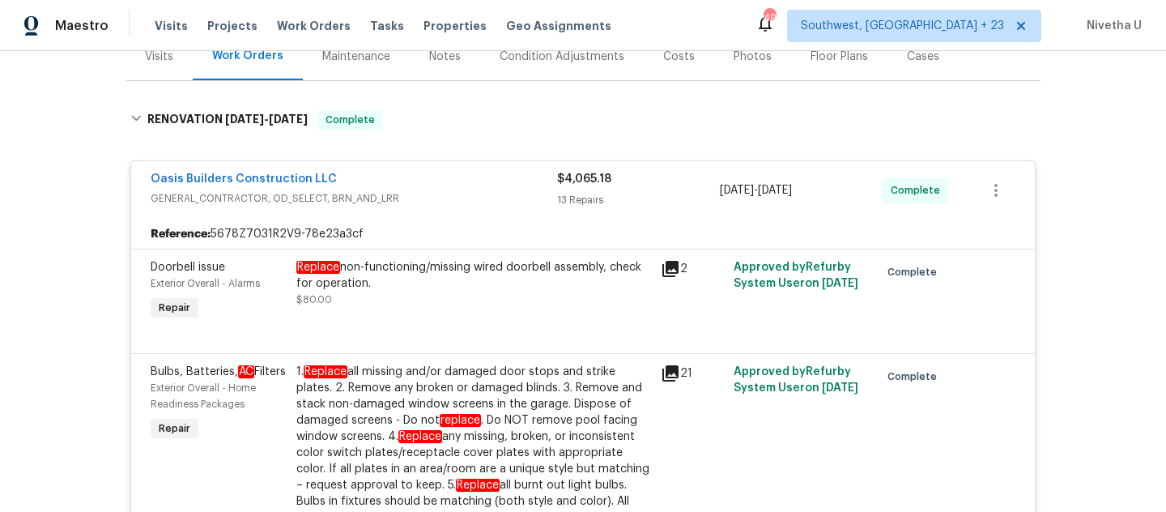
scroll to position [181, 0]
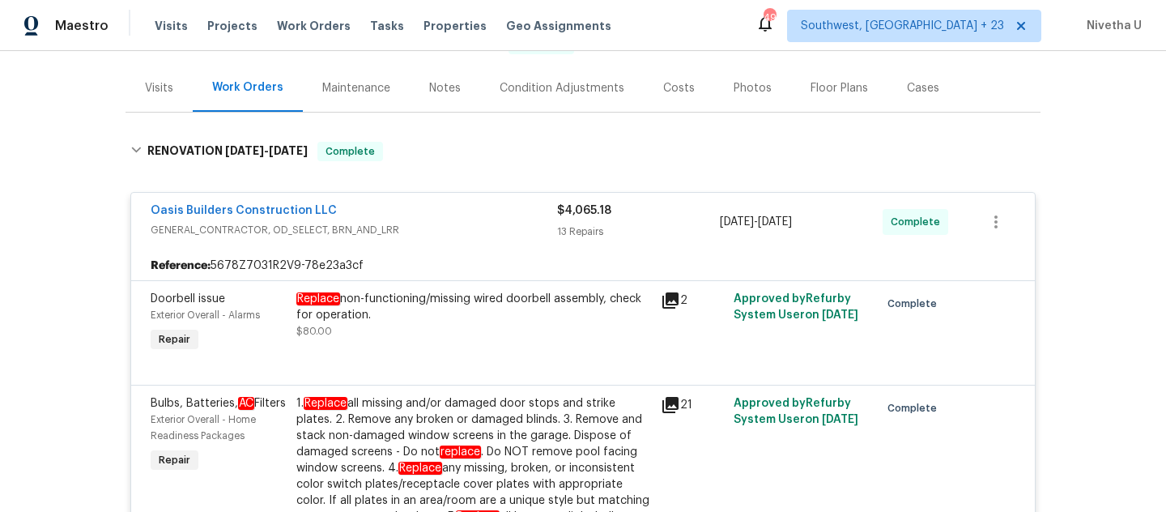
click at [451, 209] on div "Oasis Builders Construction LLC" at bounding box center [354, 211] width 407 height 19
